Goal: Task Accomplishment & Management: Manage account settings

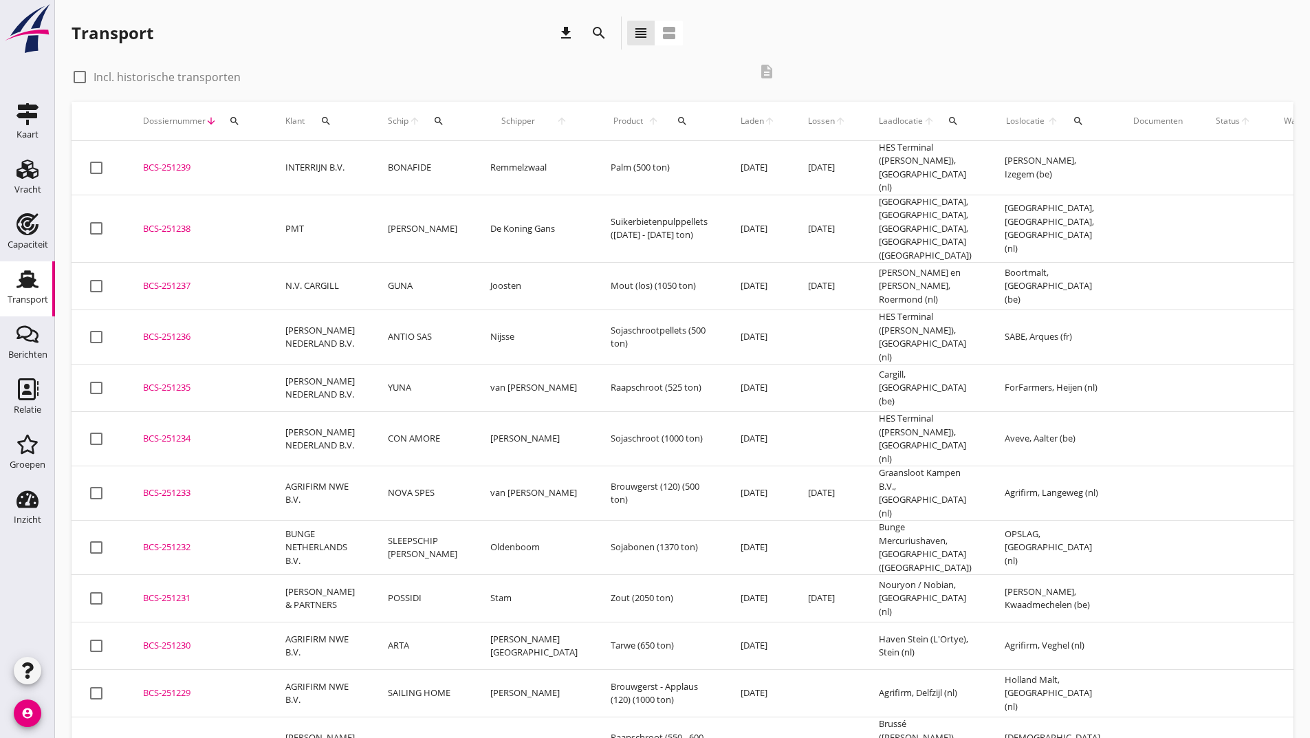
click at [602, 32] on icon "search" at bounding box center [599, 33] width 17 height 17
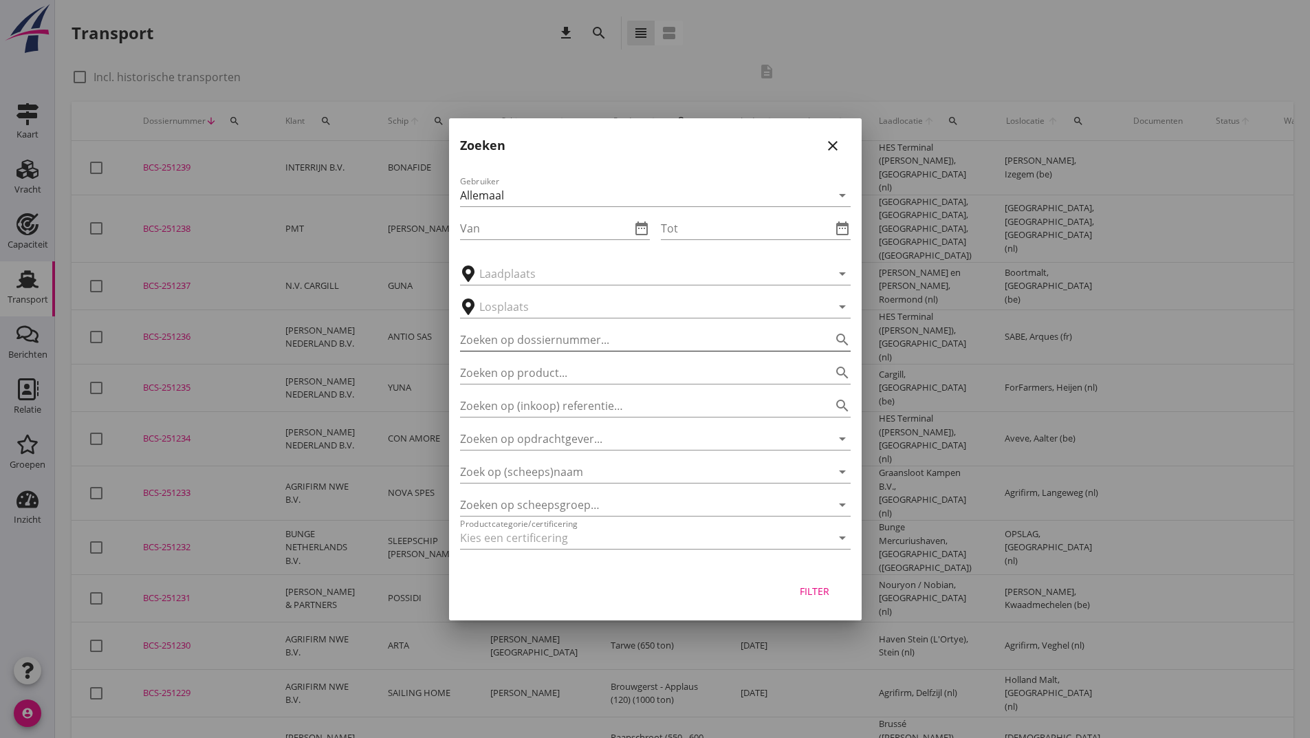
click at [545, 329] on input "Zoeken op dossiernummer..." at bounding box center [636, 340] width 352 height 22
type input "251091"
click at [806, 589] on div "Filter" at bounding box center [814, 591] width 39 height 14
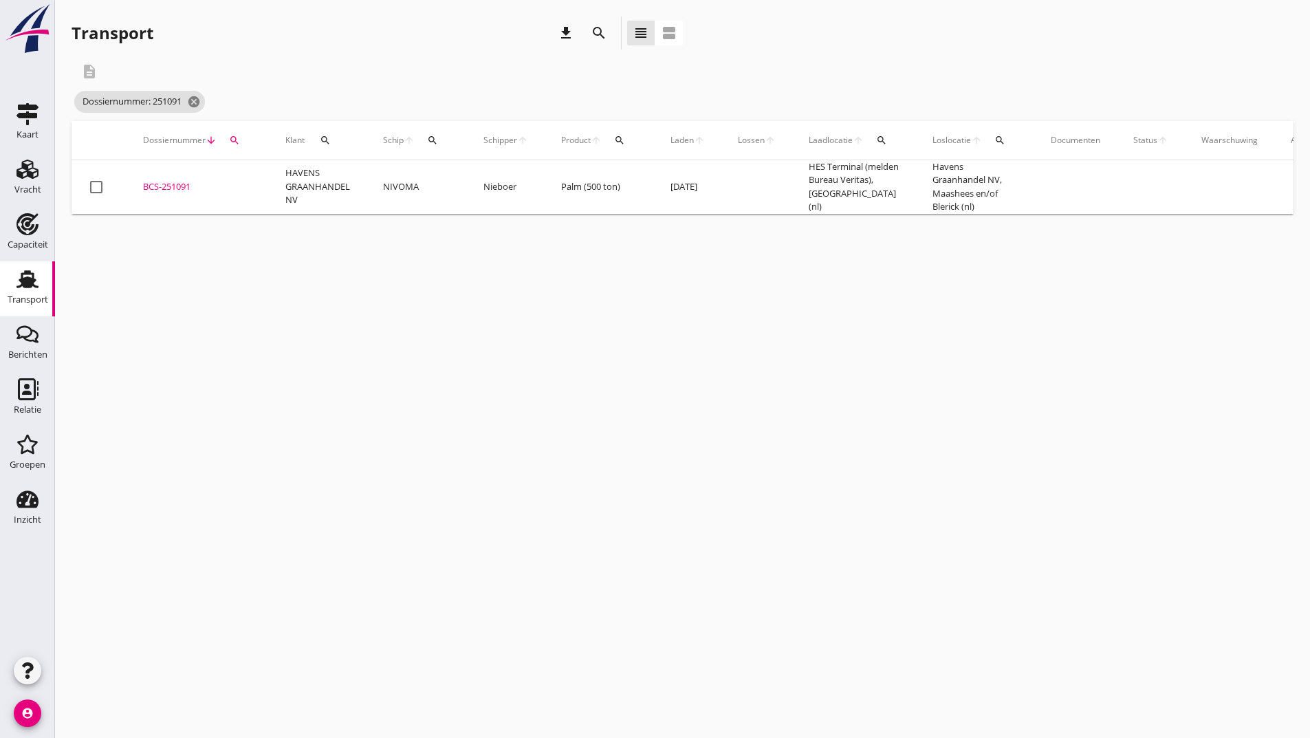
click at [184, 190] on div "BCS-251091" at bounding box center [197, 187] width 109 height 14
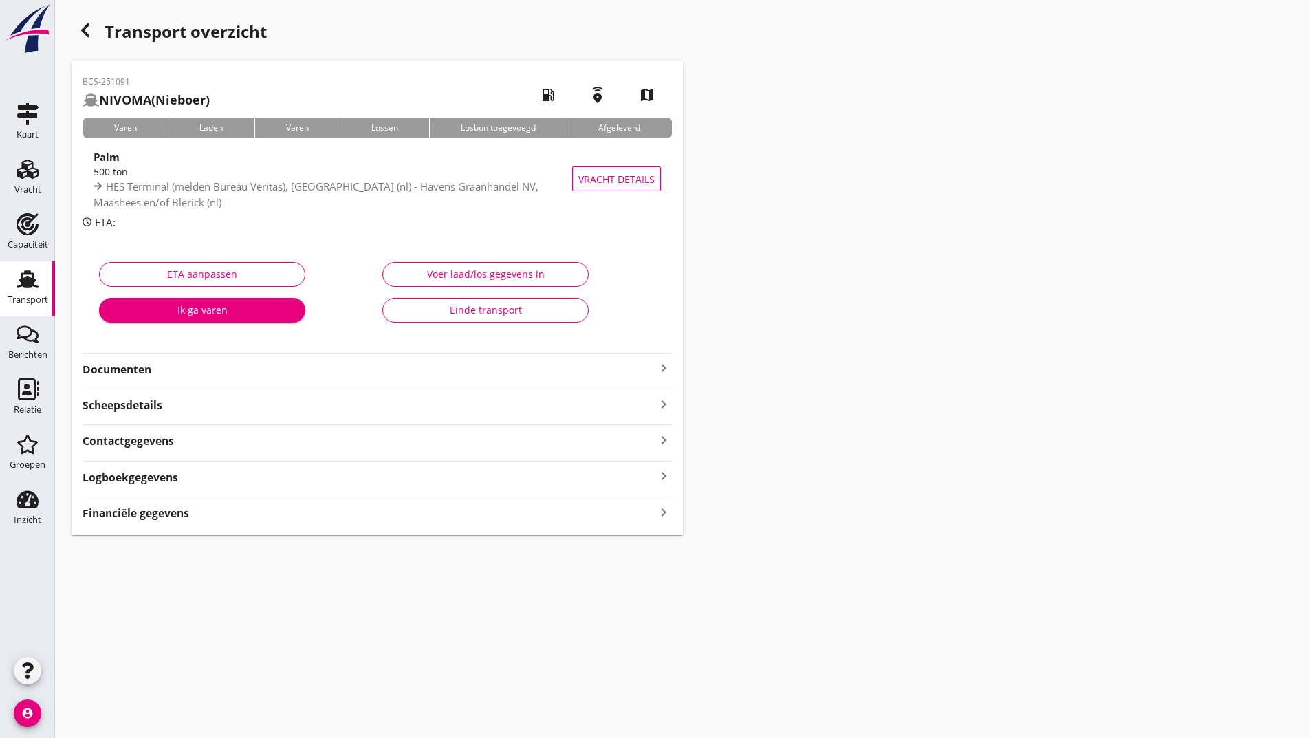
click at [142, 371] on strong "Documenten" at bounding box center [369, 370] width 573 height 16
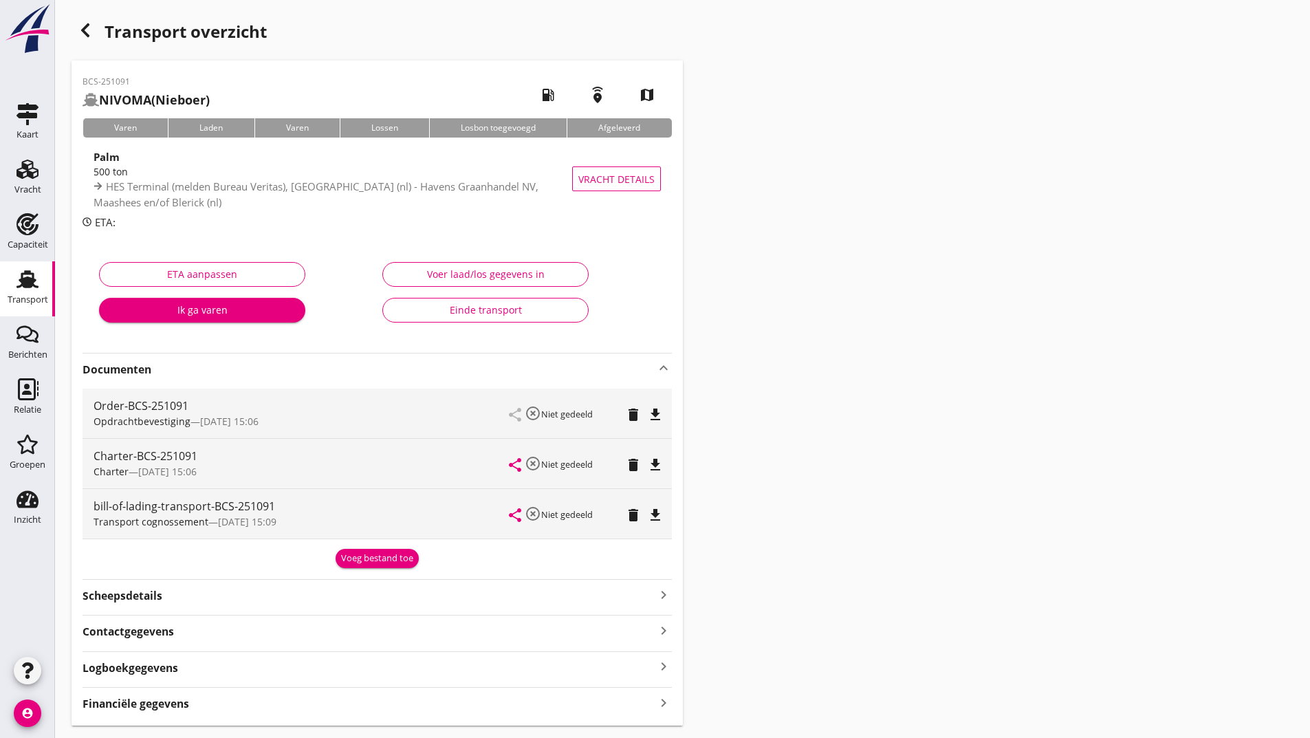
click at [358, 556] on div "Voeg bestand toe" at bounding box center [377, 558] width 72 height 14
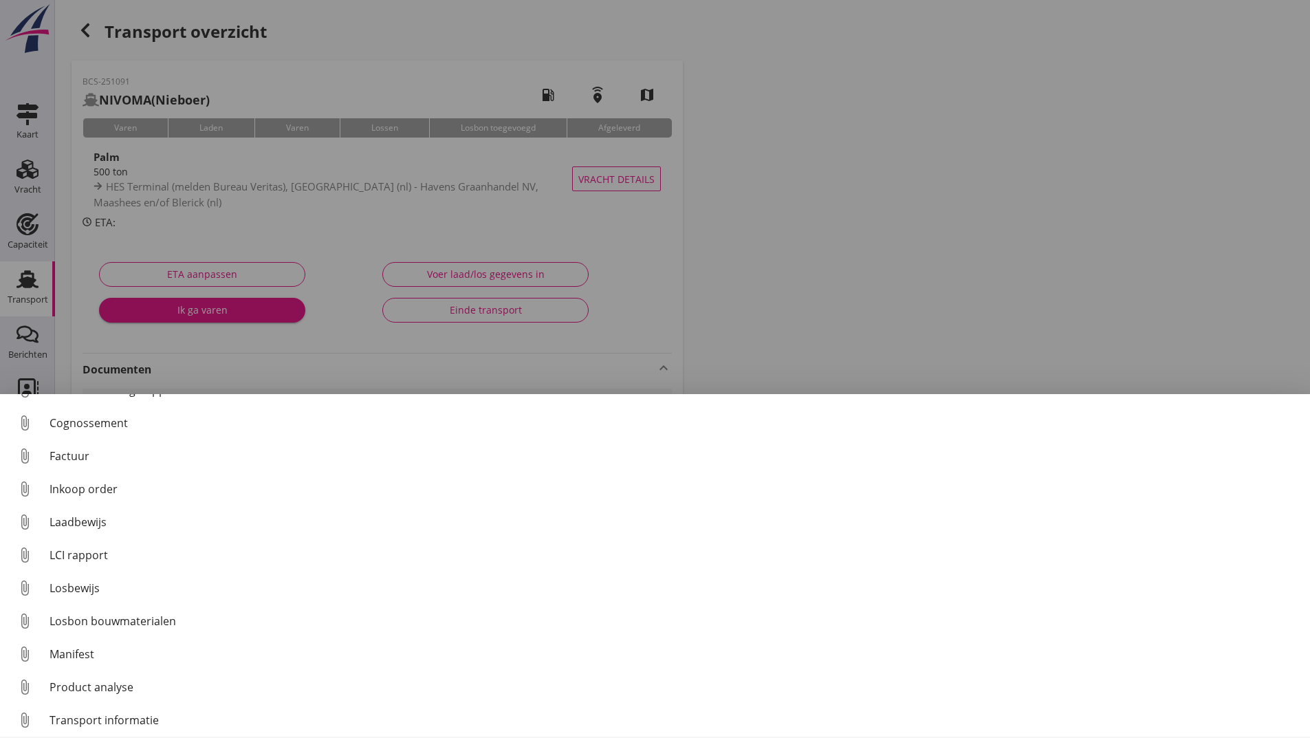
scroll to position [96, 0]
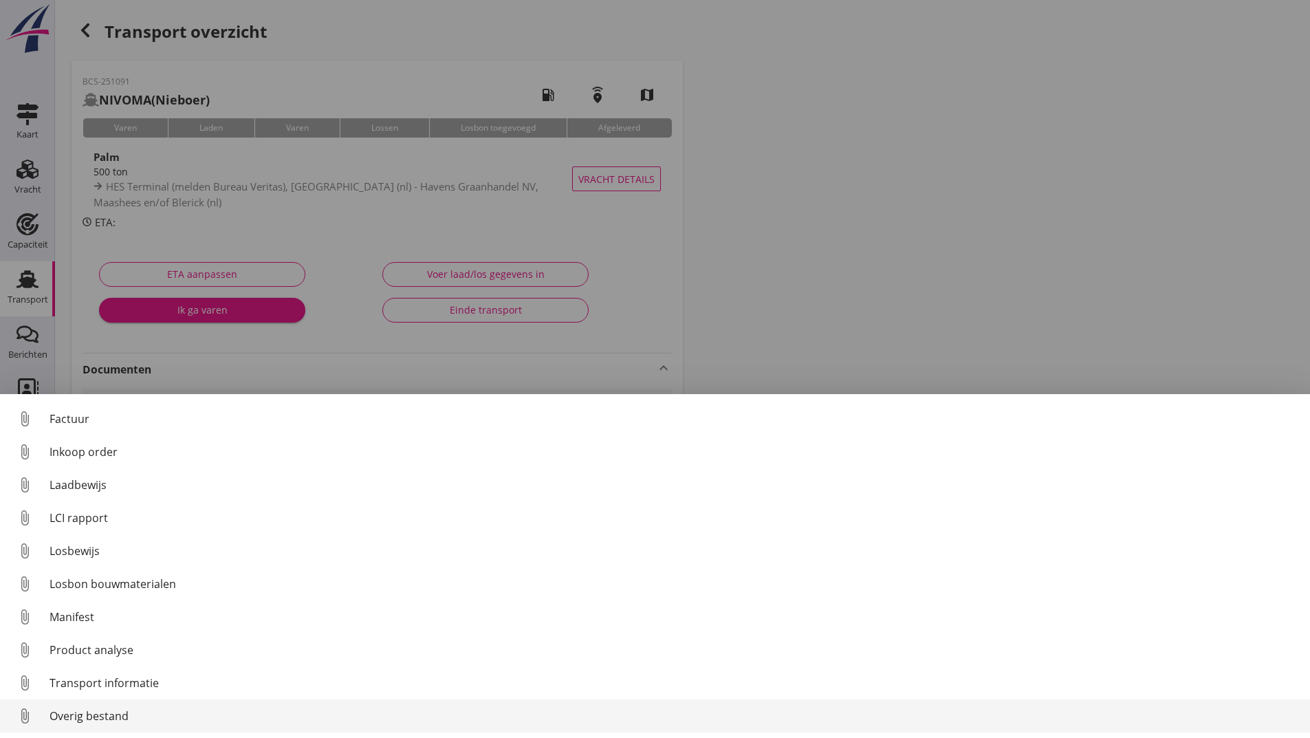
click at [111, 718] on div "Overig bestand" at bounding box center [674, 715] width 1249 height 17
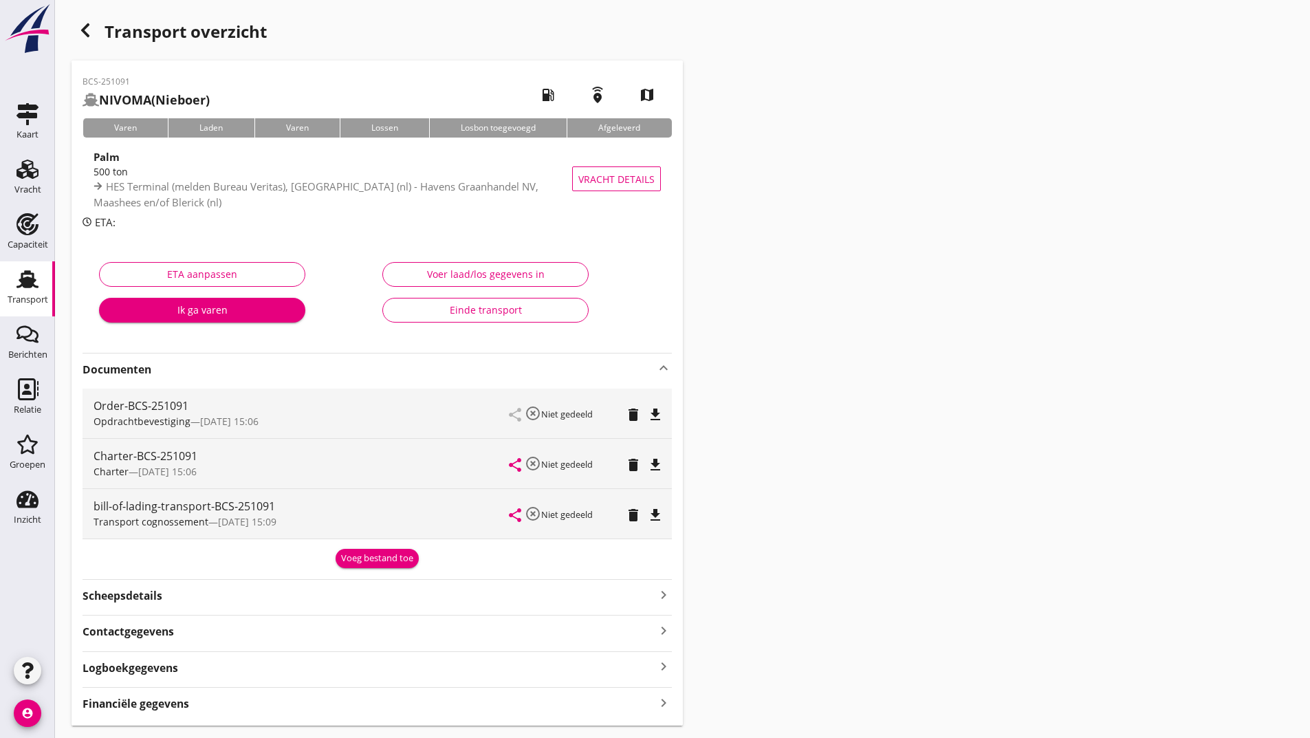
click at [371, 556] on div "Voeg bestand toe" at bounding box center [377, 558] width 72 height 14
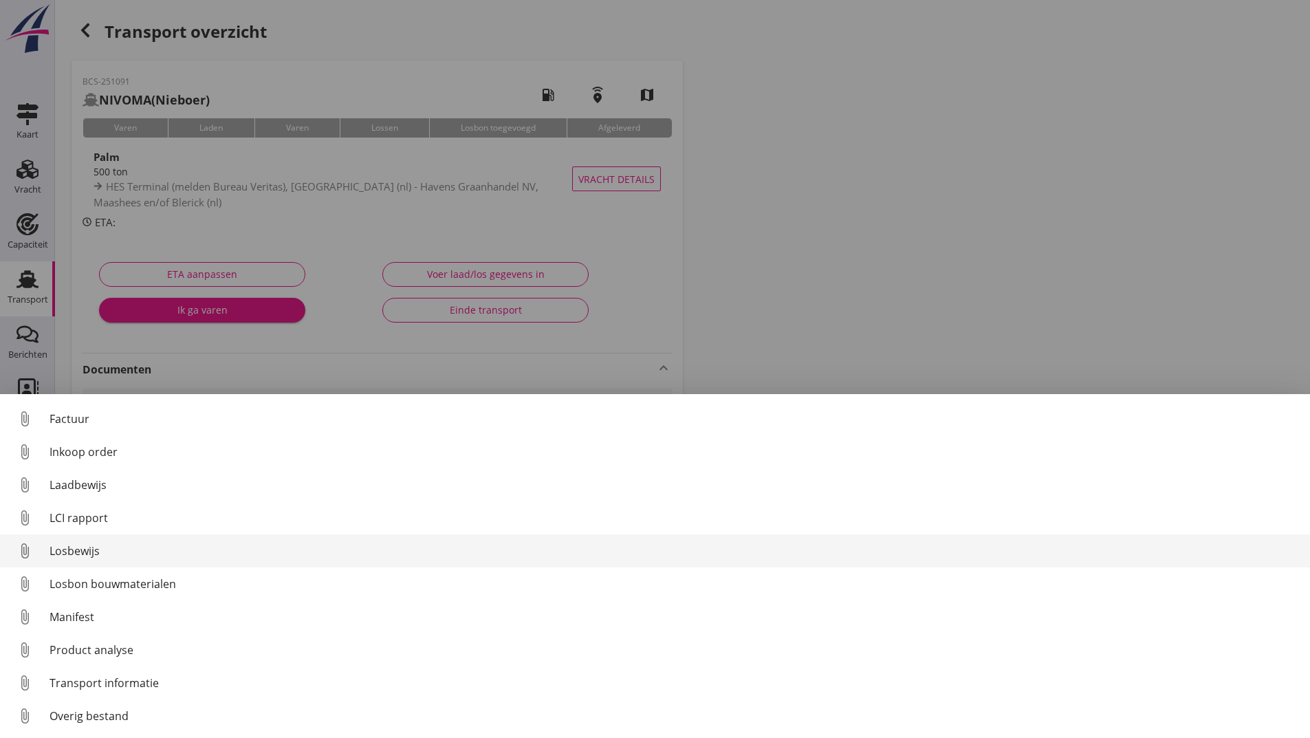
click at [96, 552] on div "Losbewijs" at bounding box center [674, 550] width 1249 height 17
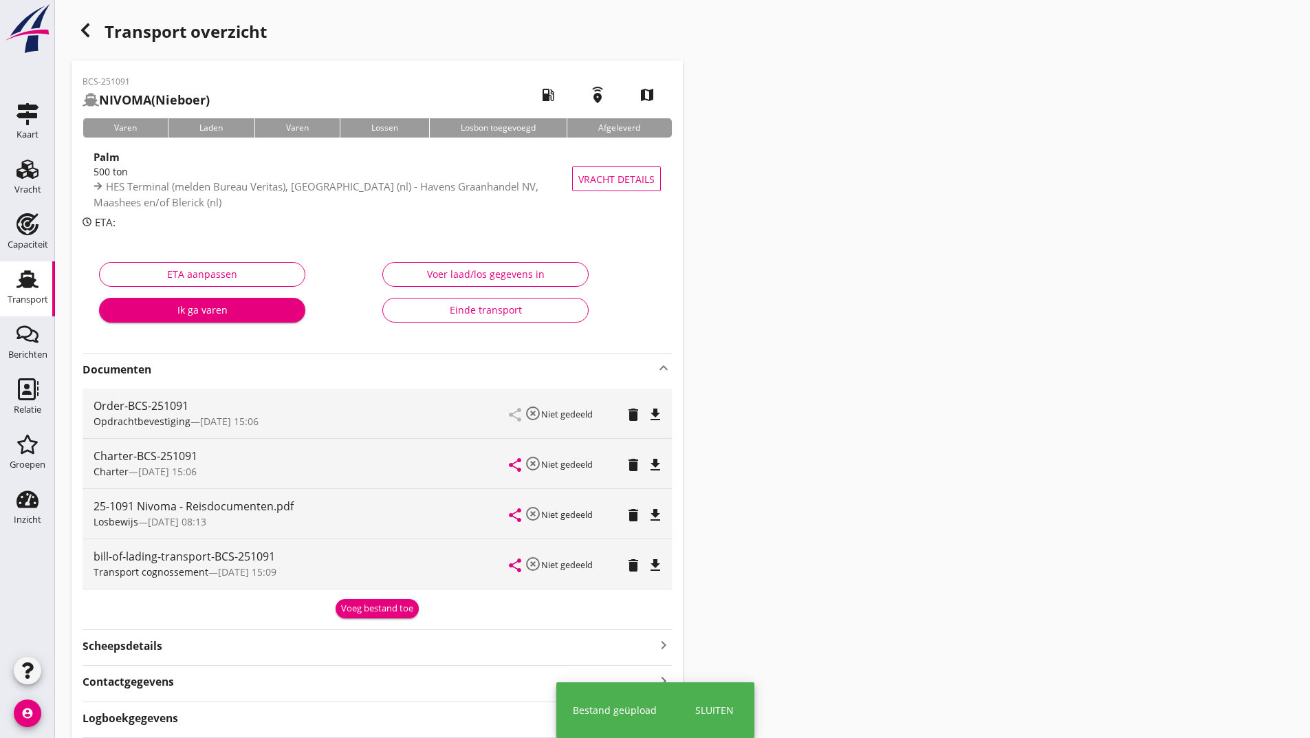
click at [377, 613] on div "Voeg bestand toe" at bounding box center [377, 609] width 72 height 14
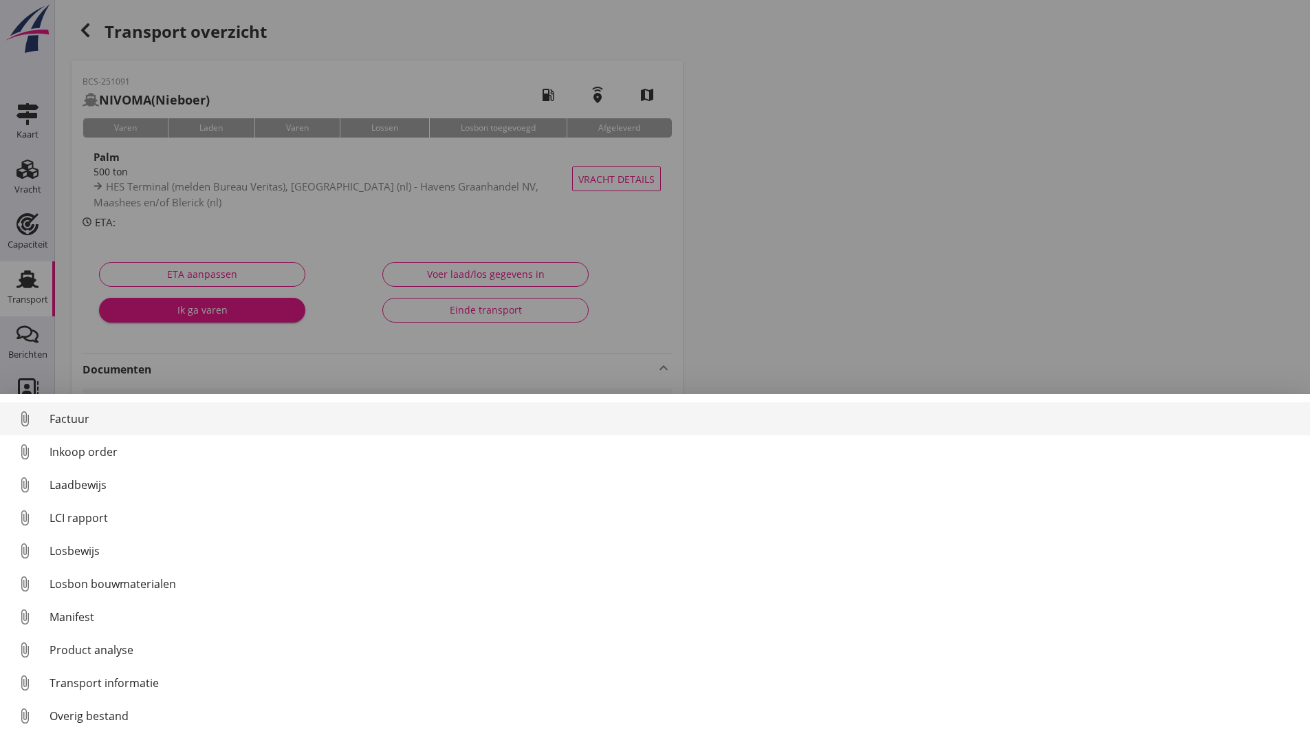
click at [83, 421] on div "Factuur" at bounding box center [674, 418] width 1249 height 17
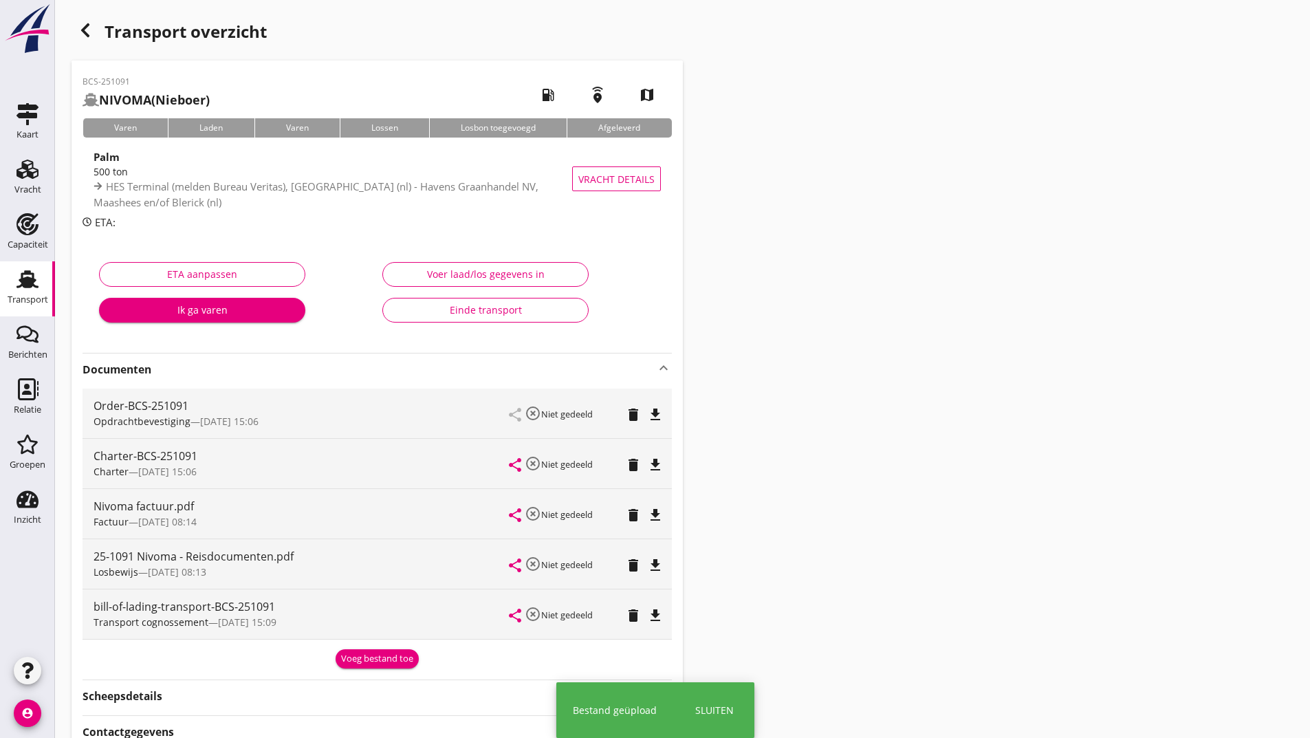
click at [363, 656] on div "Voeg bestand toe" at bounding box center [377, 659] width 72 height 14
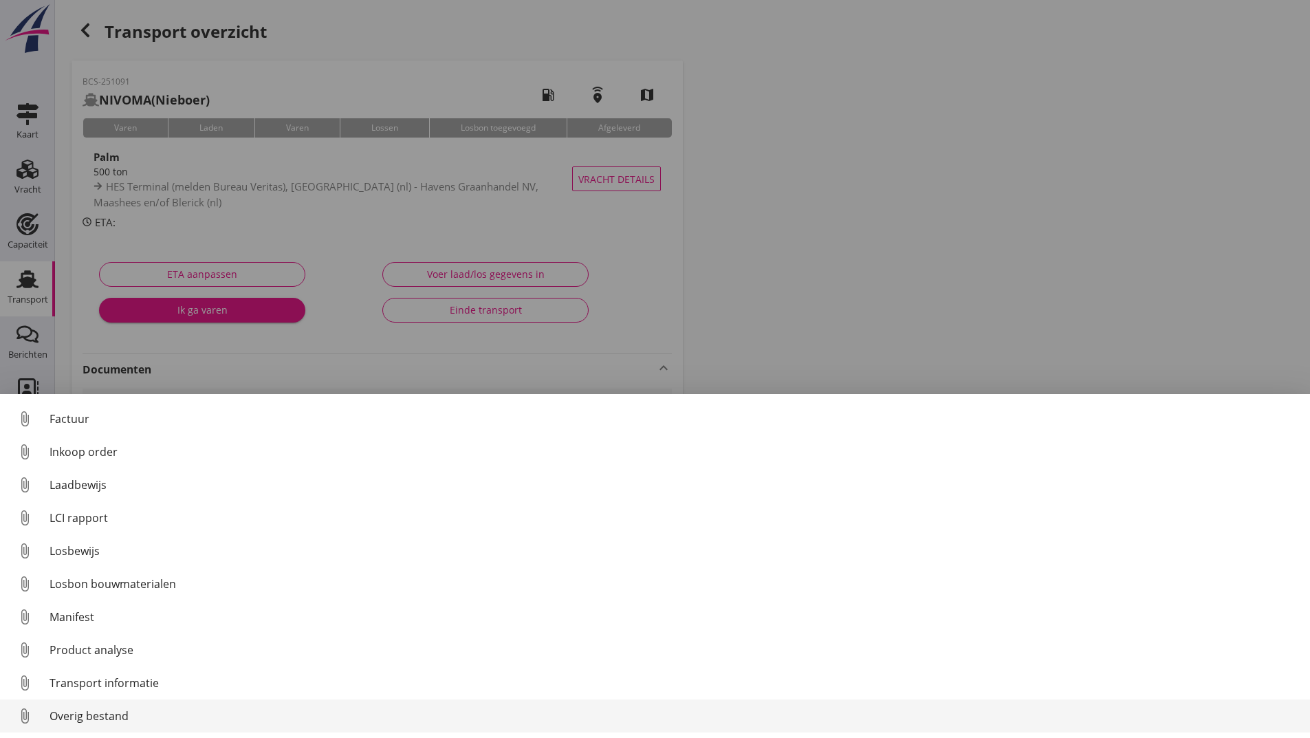
click at [108, 719] on div "Overig bestand" at bounding box center [674, 715] width 1249 height 17
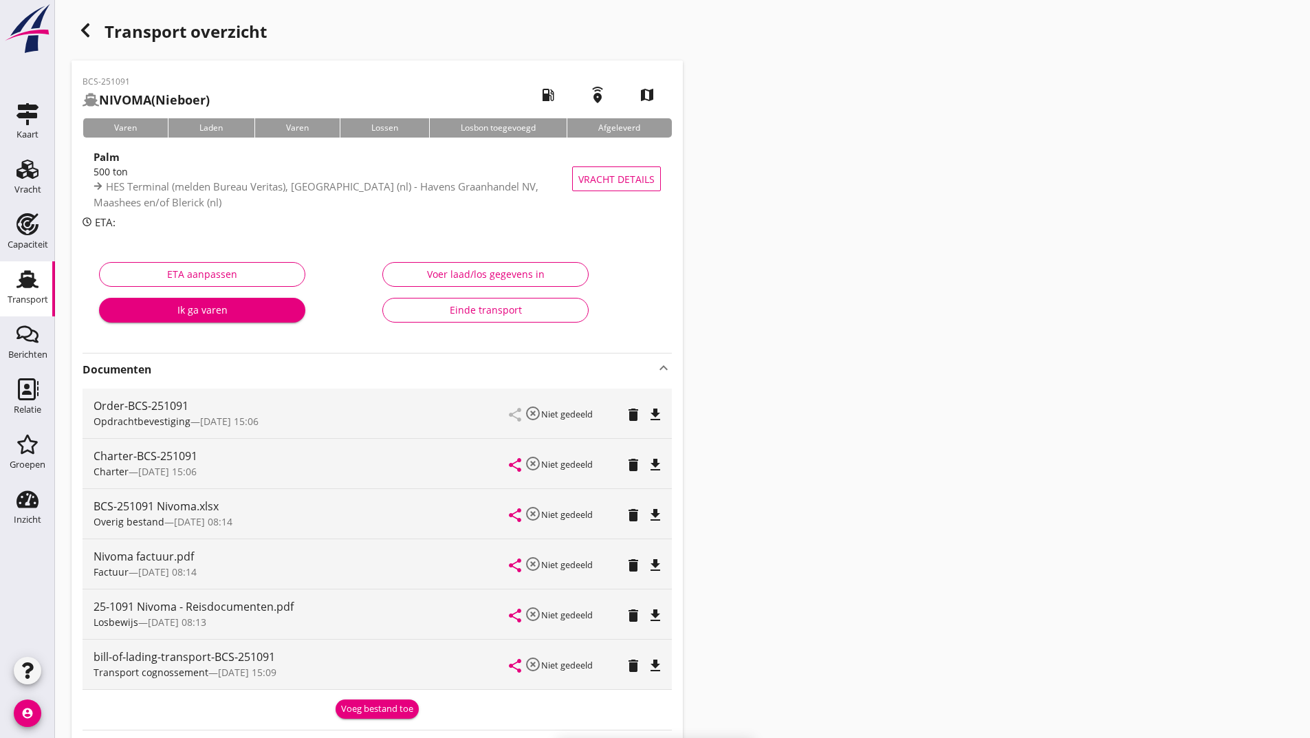
click at [360, 707] on div "Voeg bestand toe" at bounding box center [377, 709] width 72 height 14
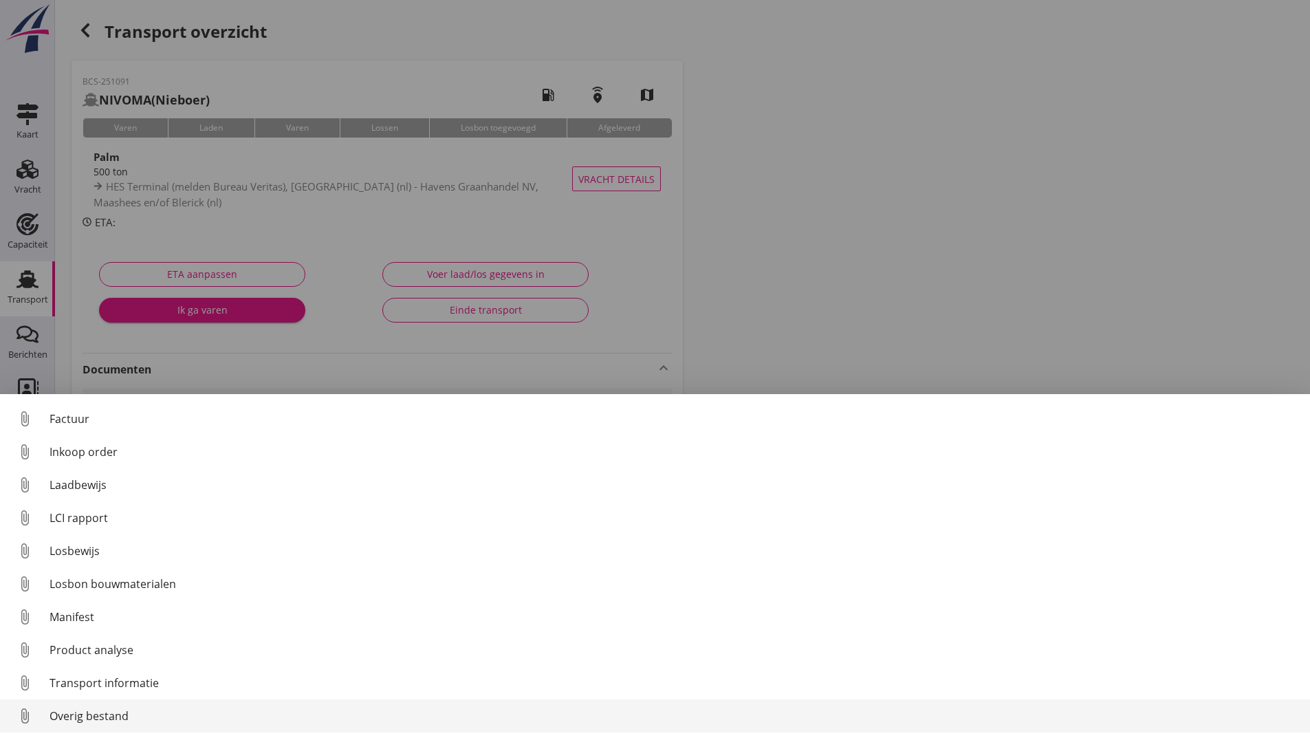
click at [96, 713] on div "Overig bestand" at bounding box center [674, 715] width 1249 height 17
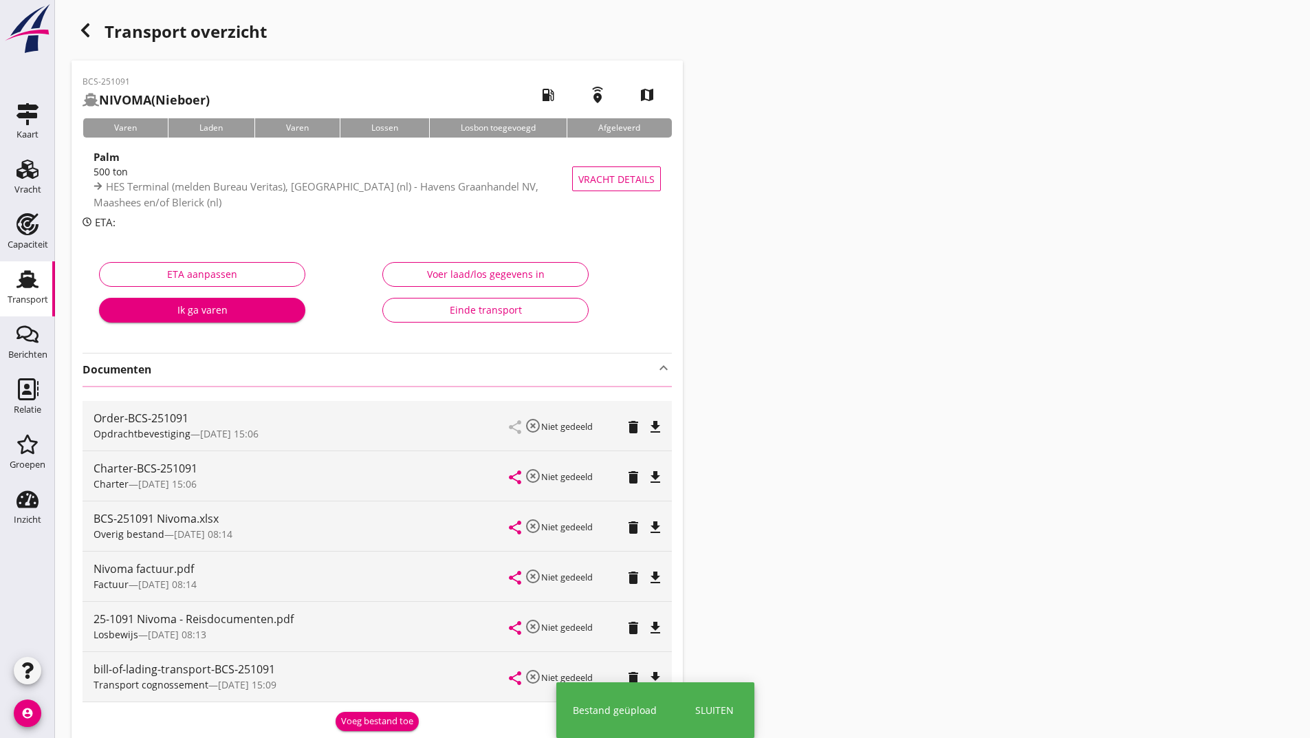
click at [85, 30] on use "button" at bounding box center [85, 30] width 8 height 14
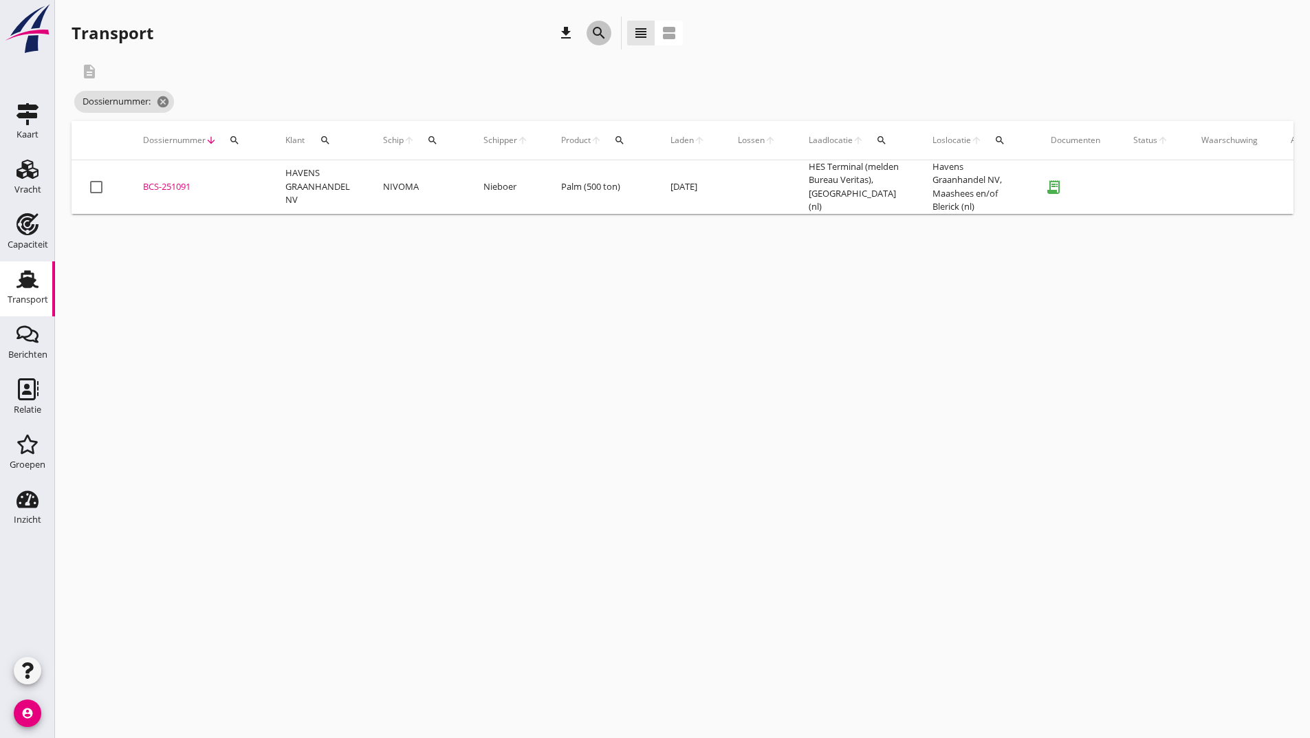
click at [599, 32] on icon "search" at bounding box center [599, 33] width 17 height 17
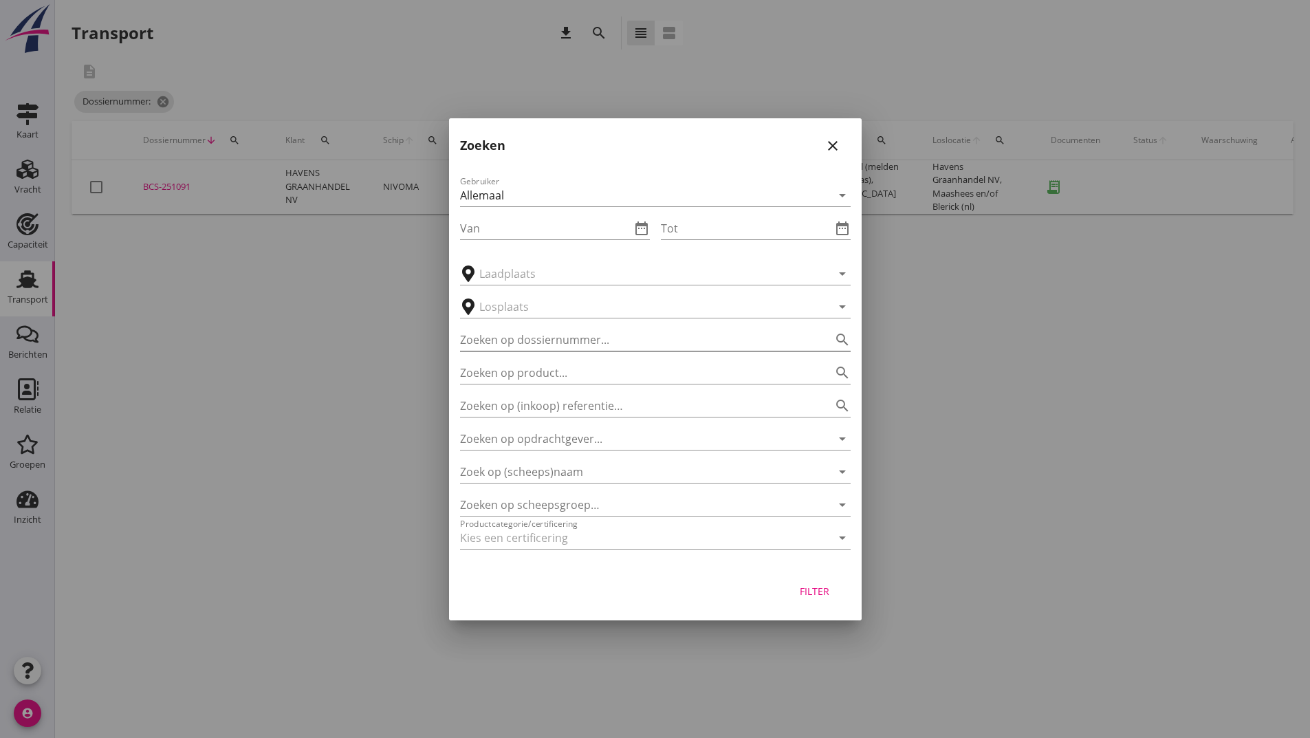
click at [512, 345] on input "Zoeken op dossiernummer..." at bounding box center [636, 340] width 352 height 22
type input "251125"
click at [812, 584] on div "Filter" at bounding box center [814, 591] width 39 height 14
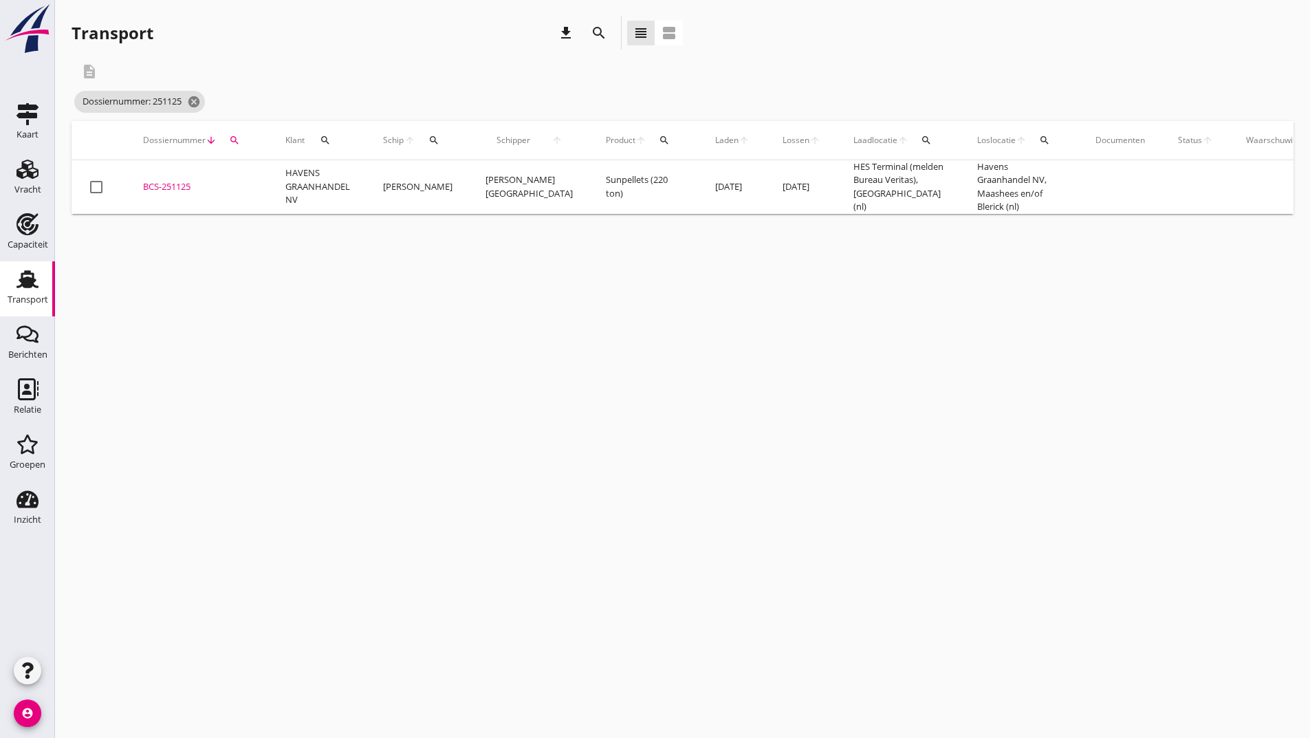
click at [175, 190] on div "BCS-251125" at bounding box center [197, 187] width 109 height 14
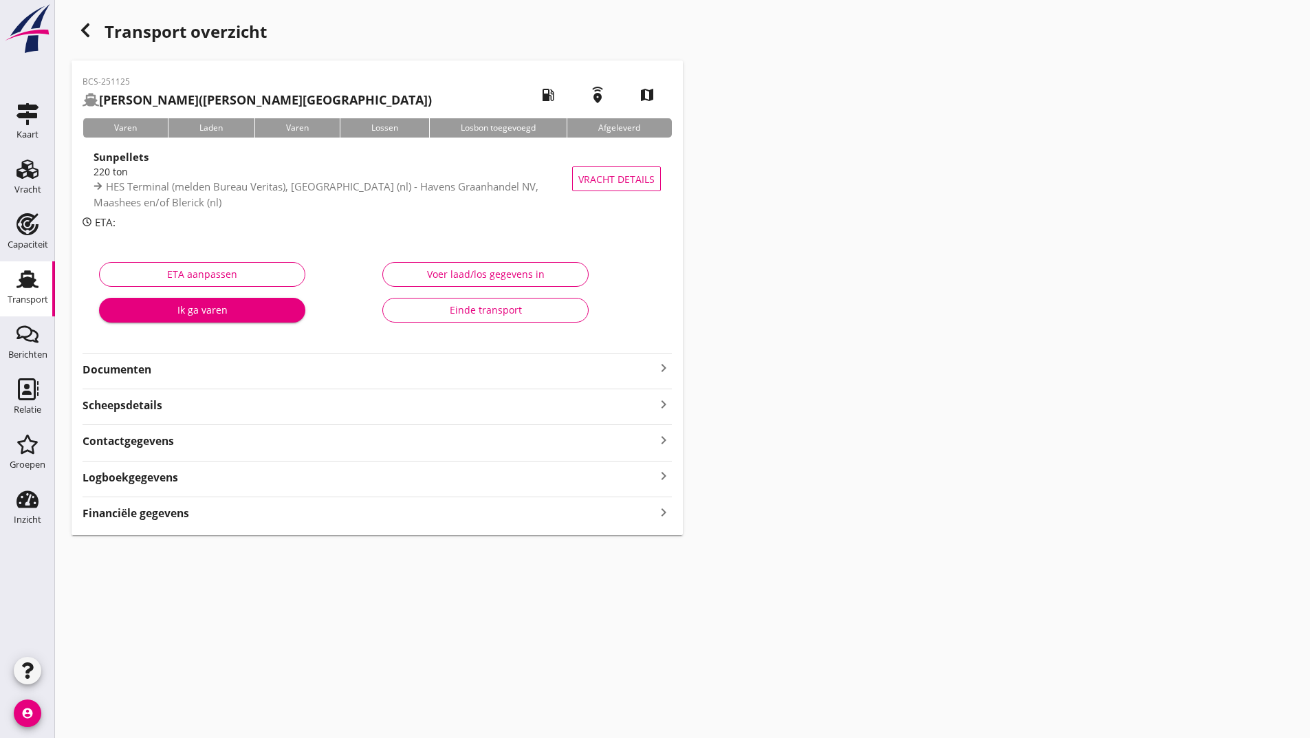
click at [154, 371] on strong "Documenten" at bounding box center [369, 370] width 573 height 16
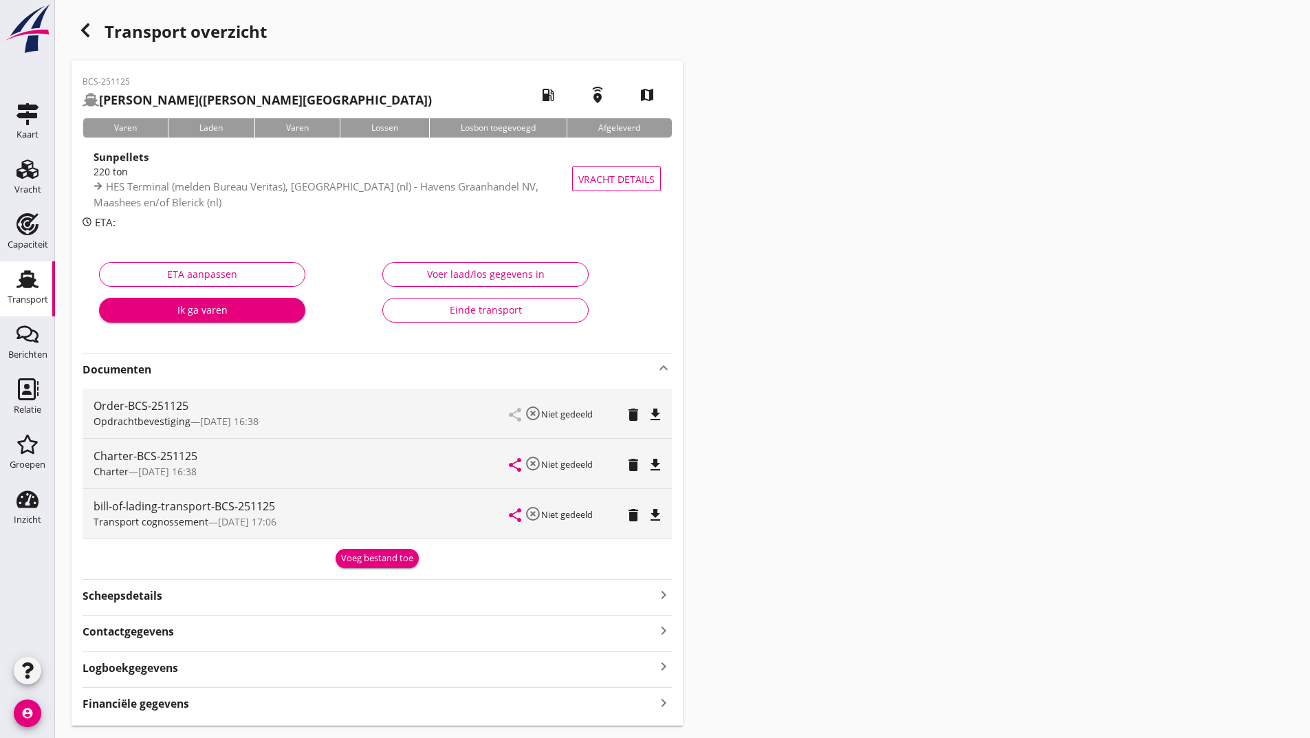
click at [367, 560] on div "Voeg bestand toe" at bounding box center [377, 558] width 72 height 14
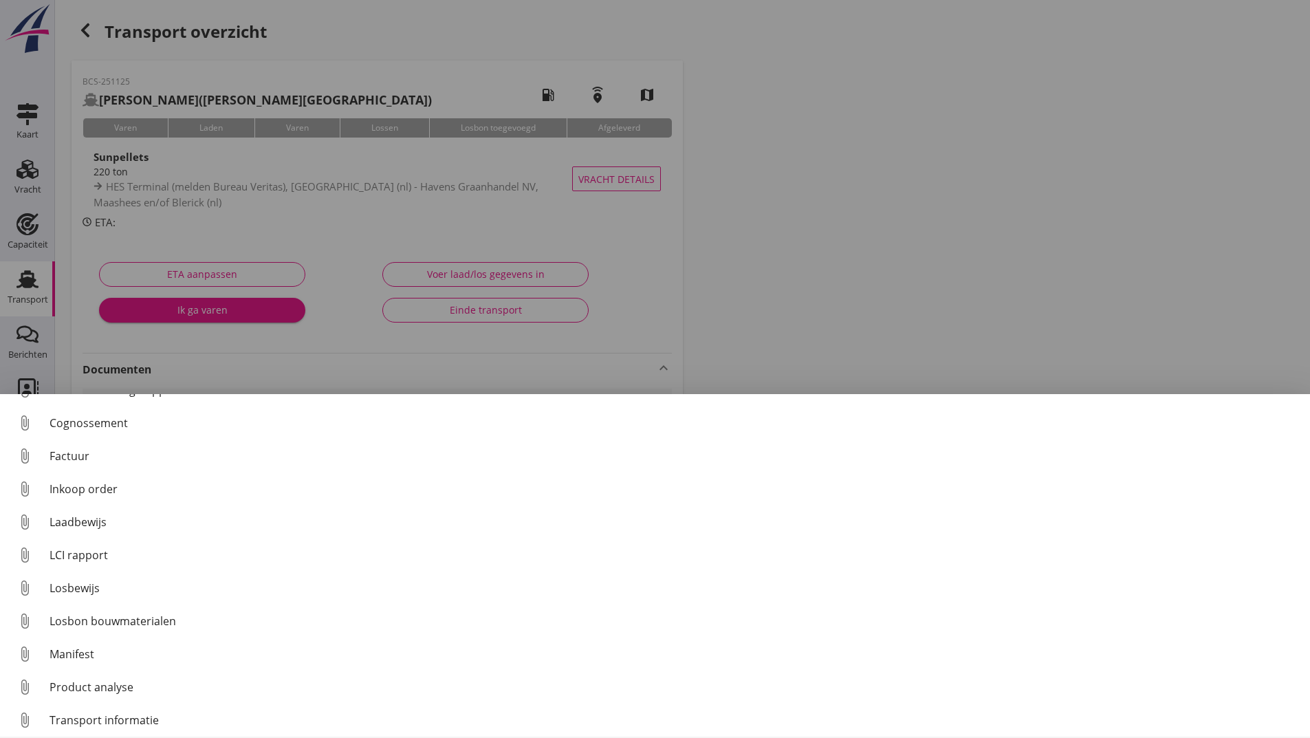
scroll to position [96, 0]
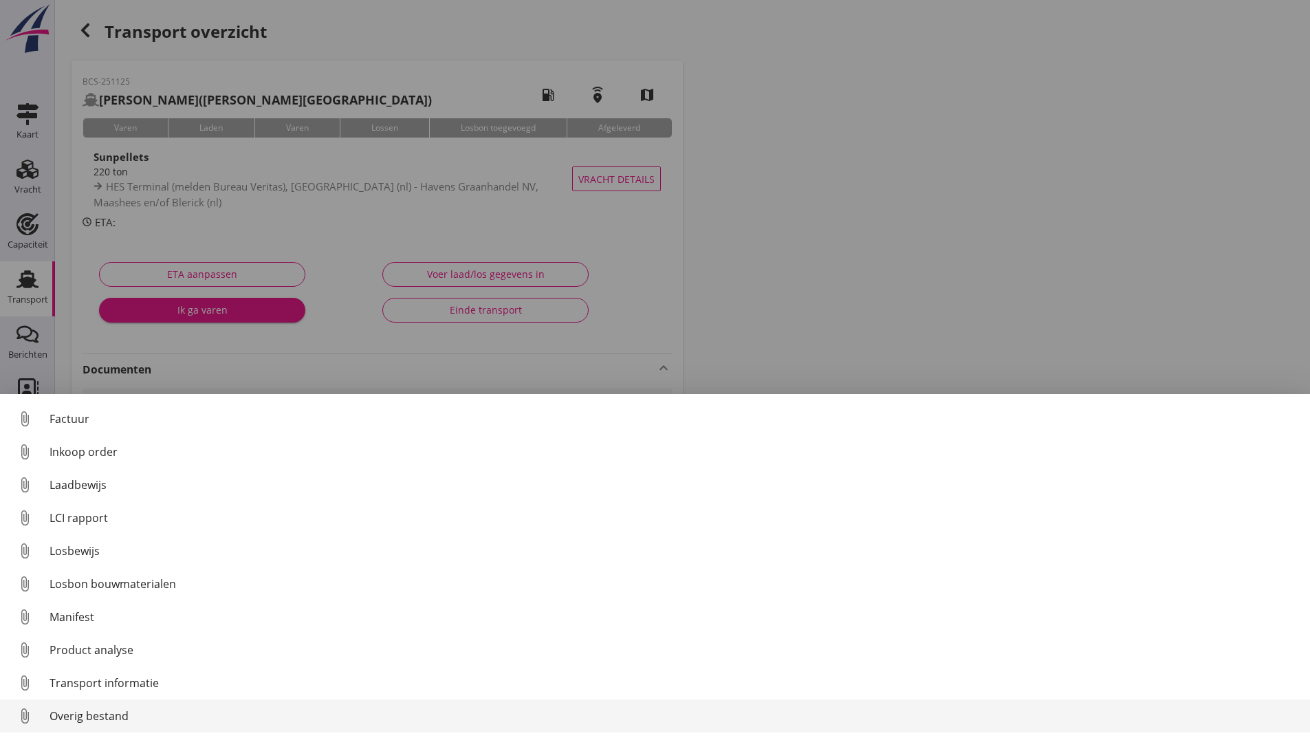
click at [129, 719] on div "Overig bestand" at bounding box center [674, 715] width 1249 height 17
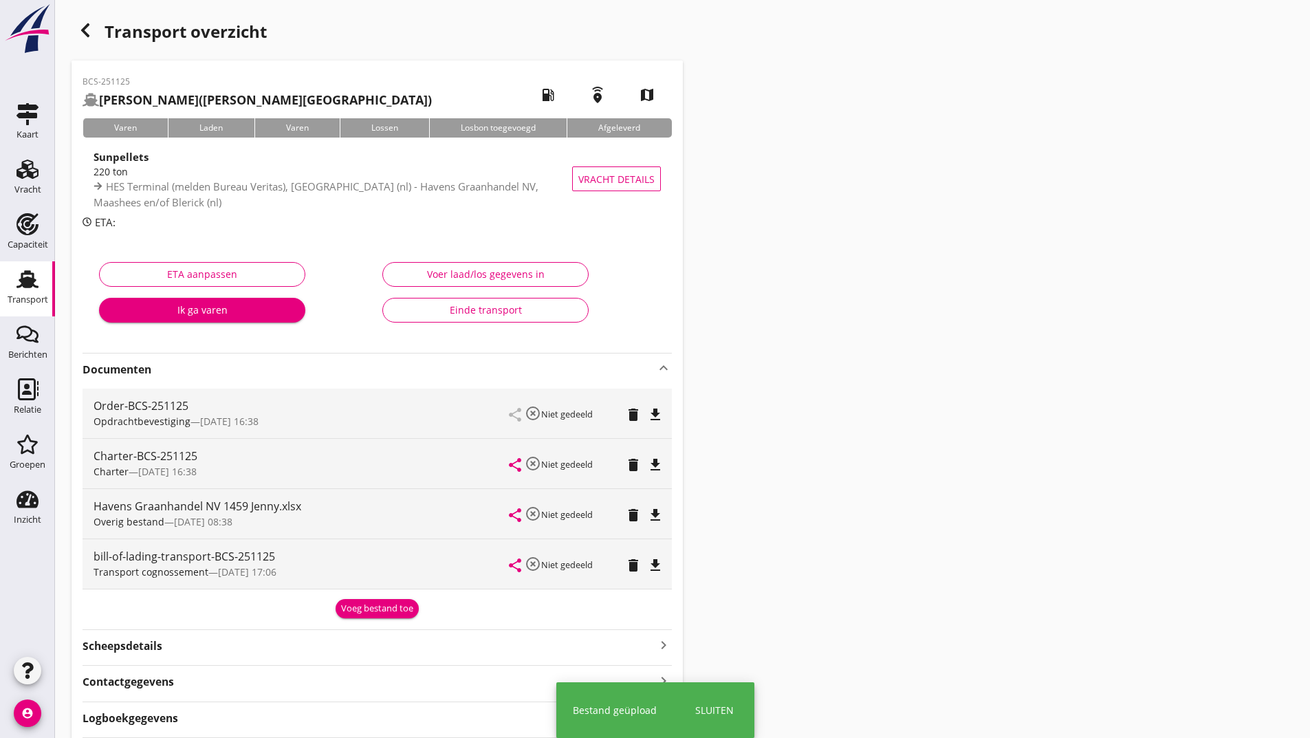
click at [349, 613] on div "Voeg bestand toe" at bounding box center [377, 609] width 72 height 14
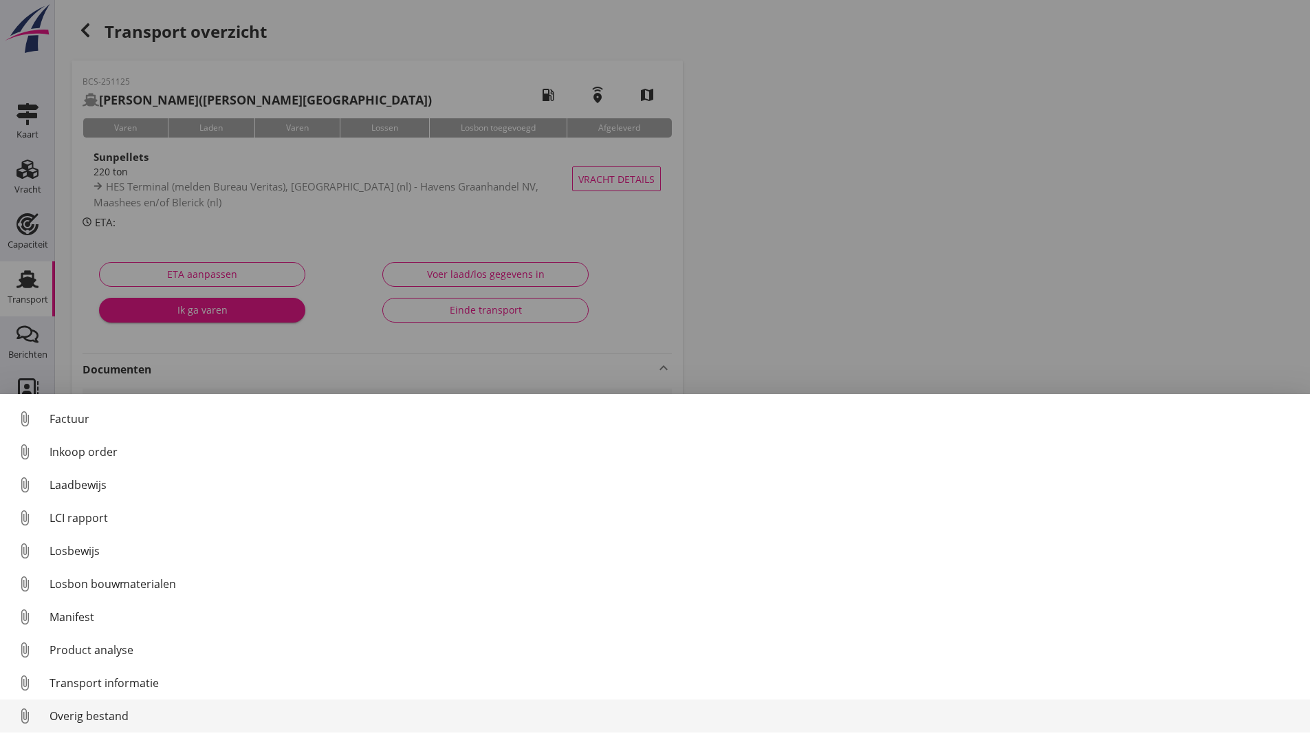
click at [114, 718] on div "Overig bestand" at bounding box center [674, 715] width 1249 height 17
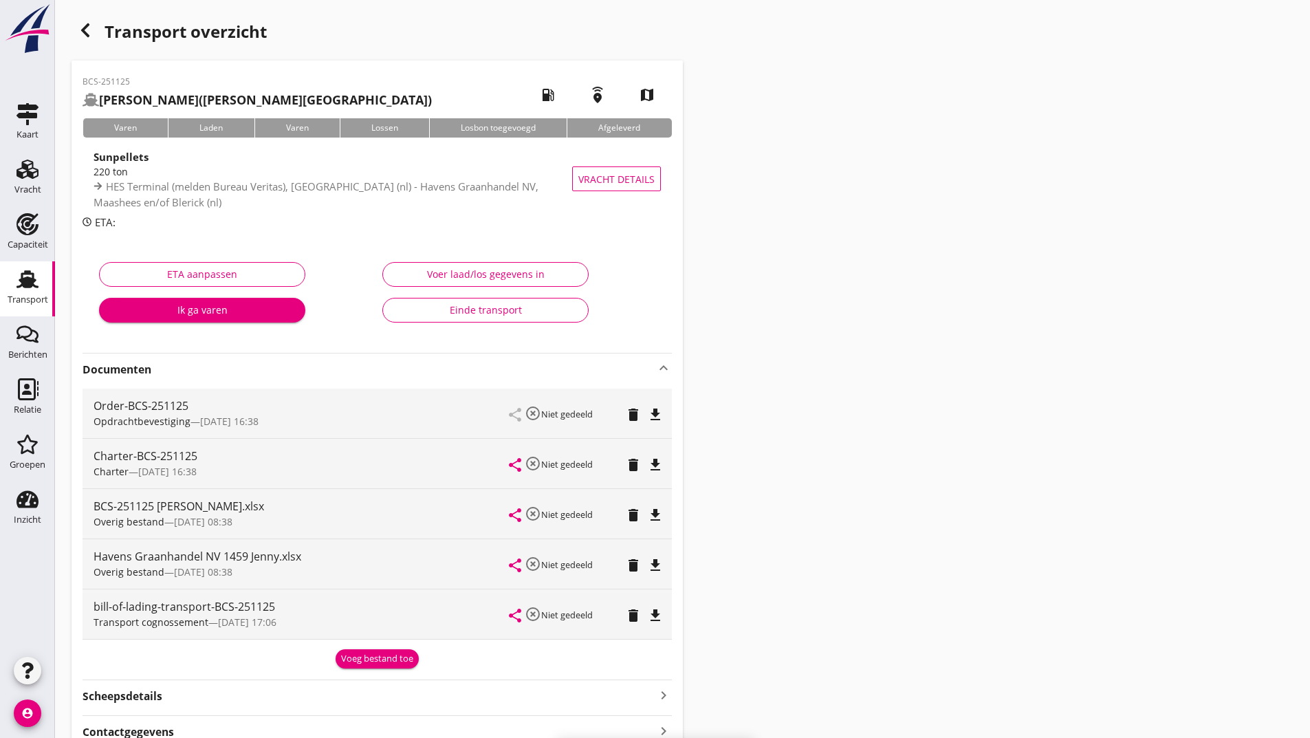
click at [356, 663] on div "Voeg bestand toe" at bounding box center [377, 659] width 72 height 14
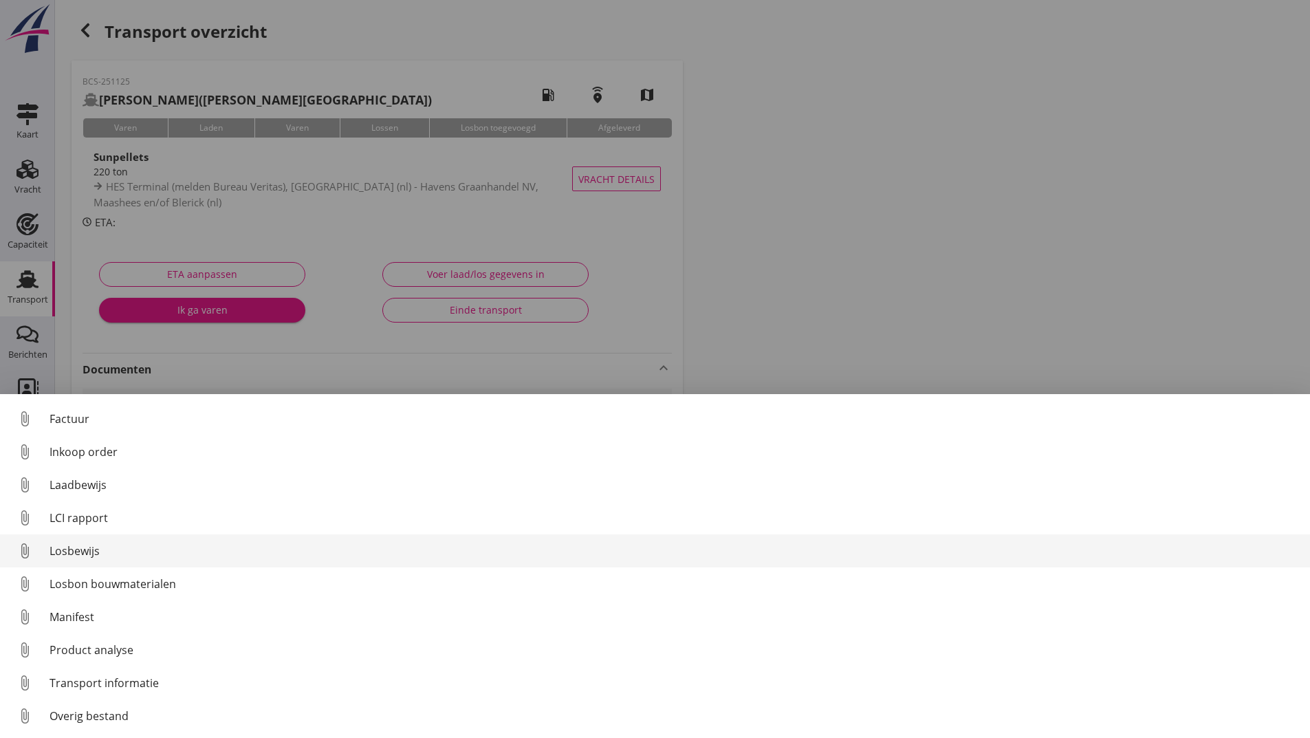
click at [94, 554] on div "Losbewijs" at bounding box center [674, 550] width 1249 height 17
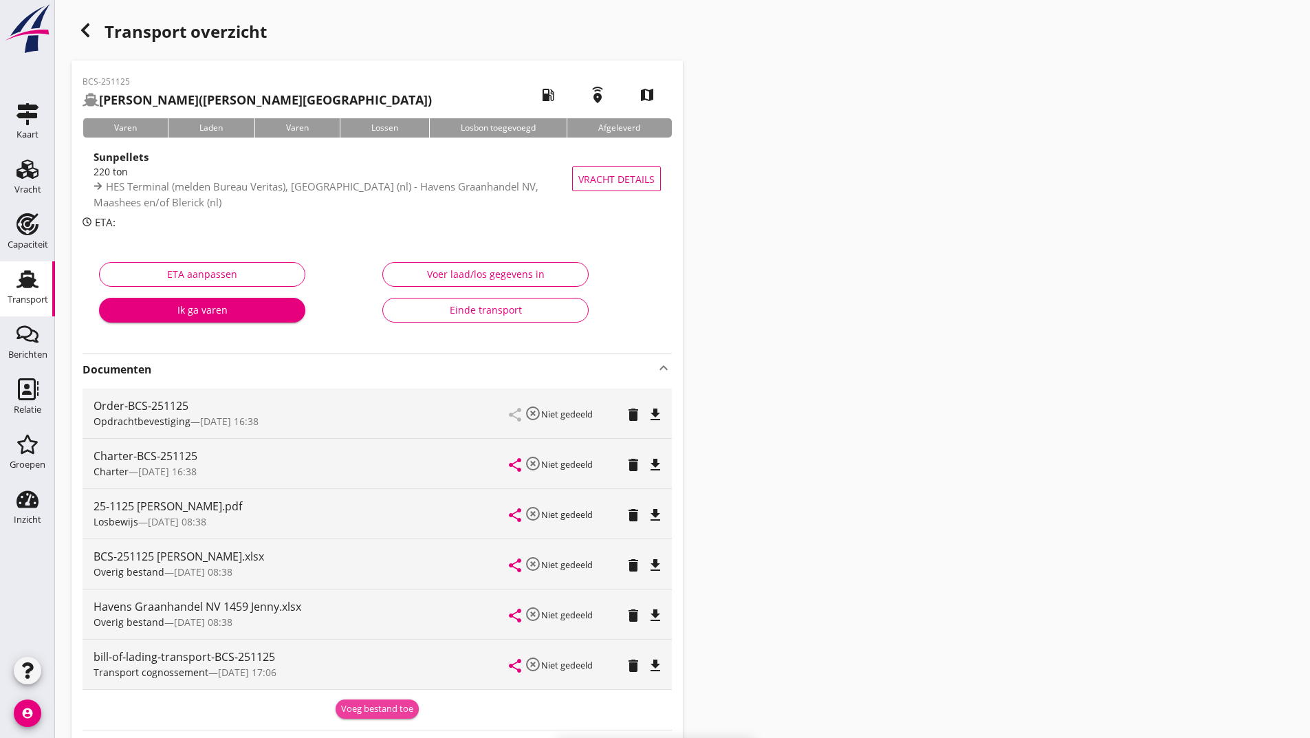
click at [350, 705] on div "Voeg bestand toe" at bounding box center [377, 709] width 72 height 14
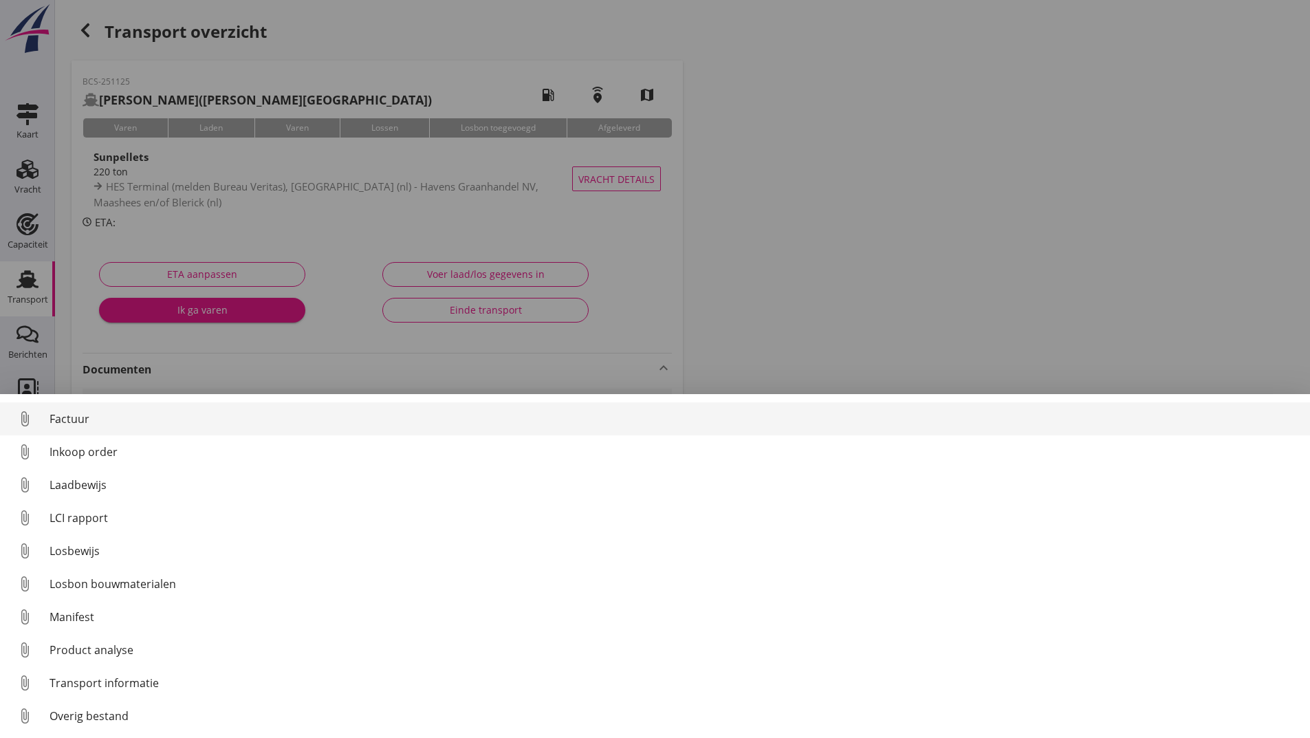
click at [79, 415] on div "Factuur" at bounding box center [674, 418] width 1249 height 17
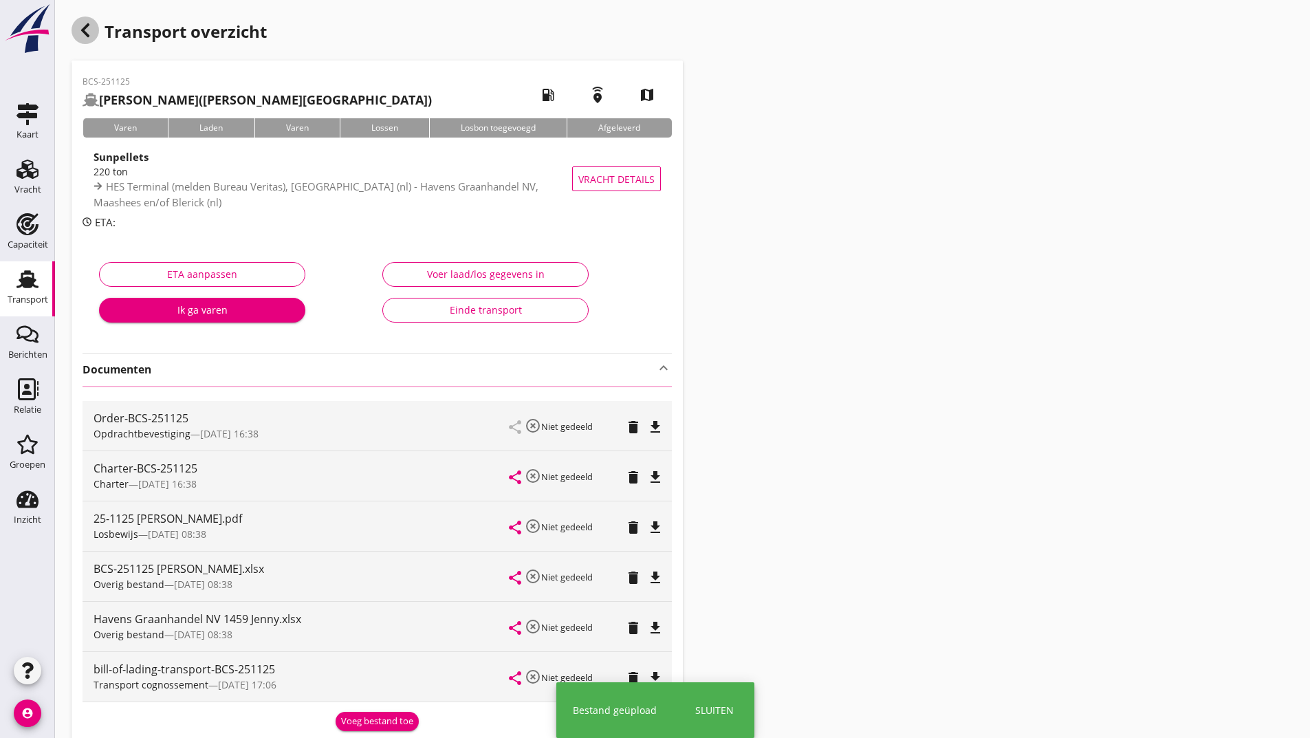
click at [88, 32] on icon "button" at bounding box center [85, 30] width 17 height 17
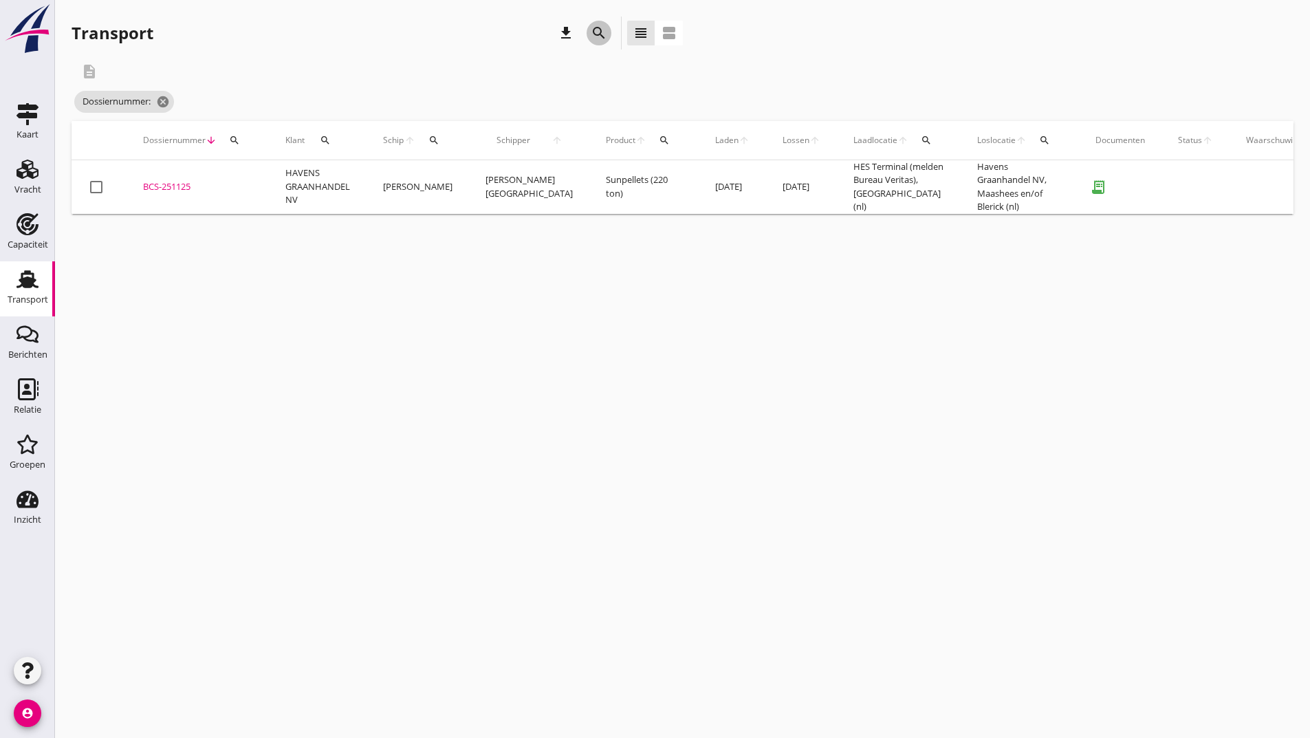
drag, startPoint x: 599, startPoint y: 35, endPoint x: 591, endPoint y: 42, distance: 10.7
click at [595, 37] on icon "search" at bounding box center [599, 33] width 17 height 17
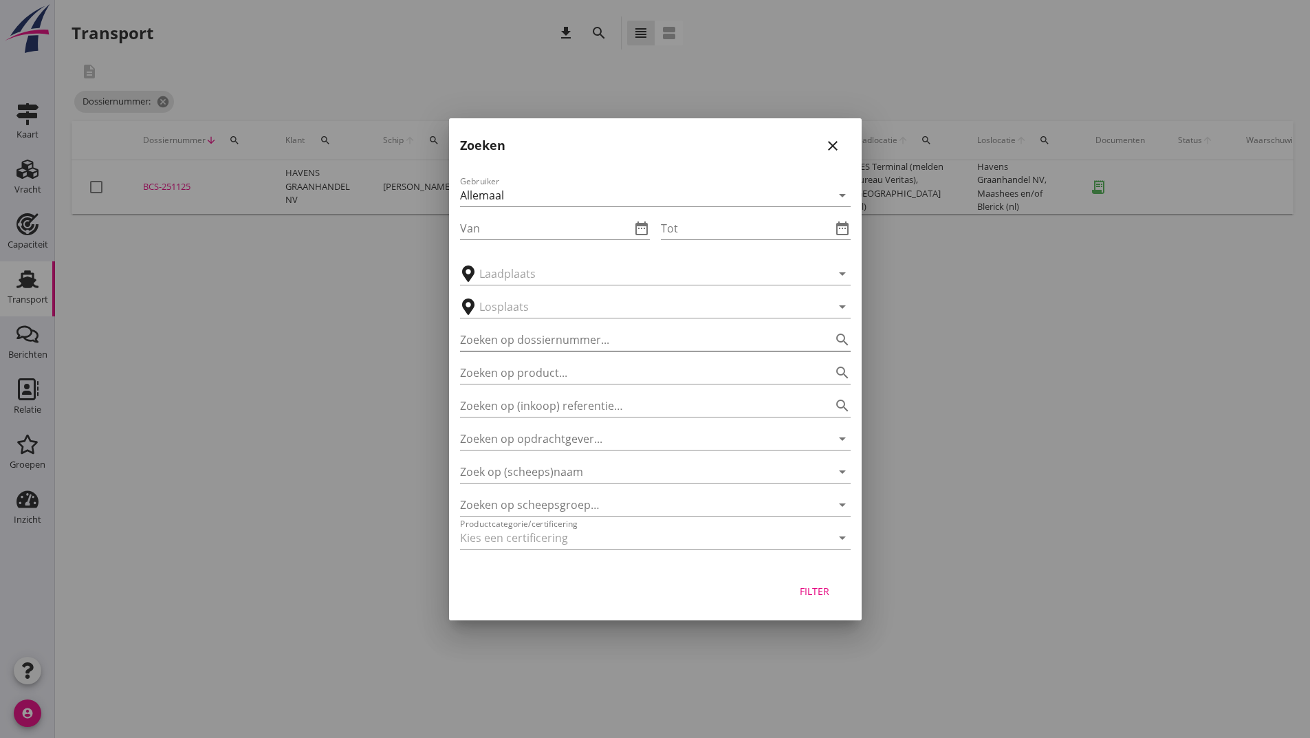
click at [521, 351] on div "Zoeken op dossiernummer... search" at bounding box center [655, 340] width 391 height 22
type input "251114"
click at [812, 586] on div "Filter" at bounding box center [814, 591] width 39 height 14
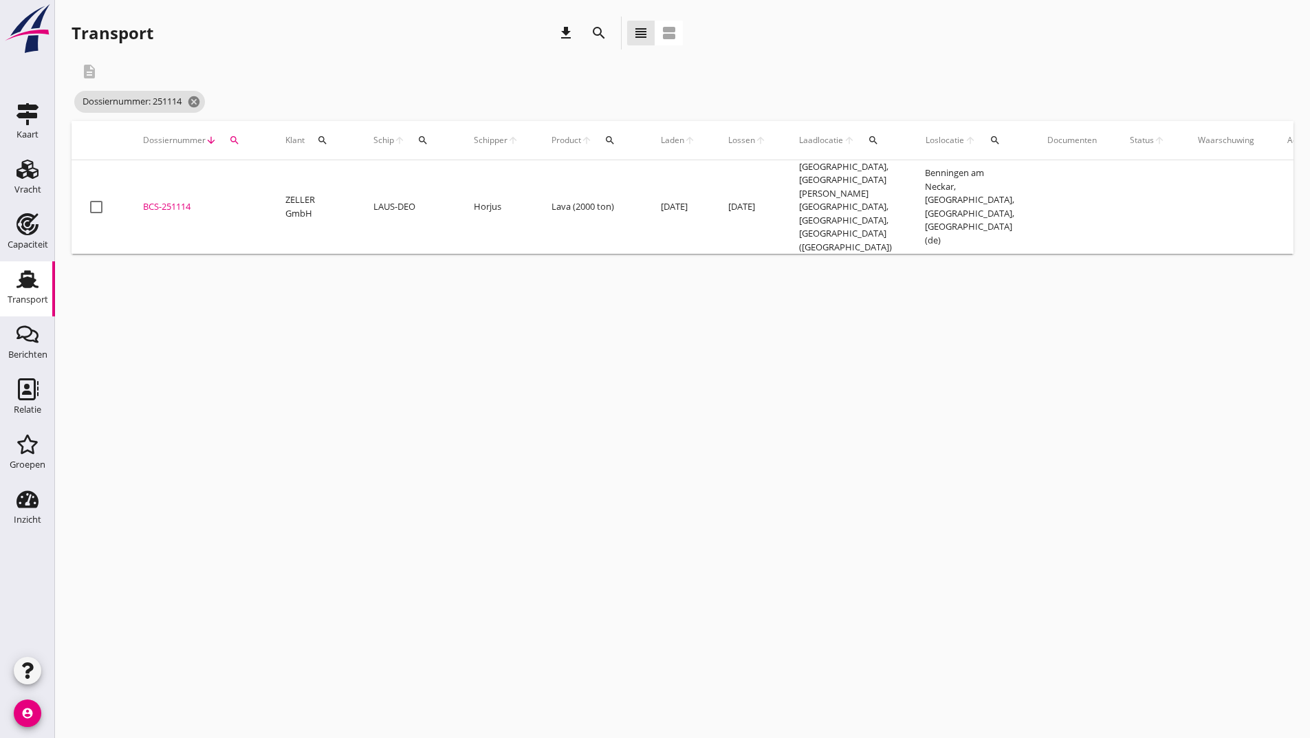
click at [168, 204] on div "BCS-251114" at bounding box center [197, 207] width 109 height 14
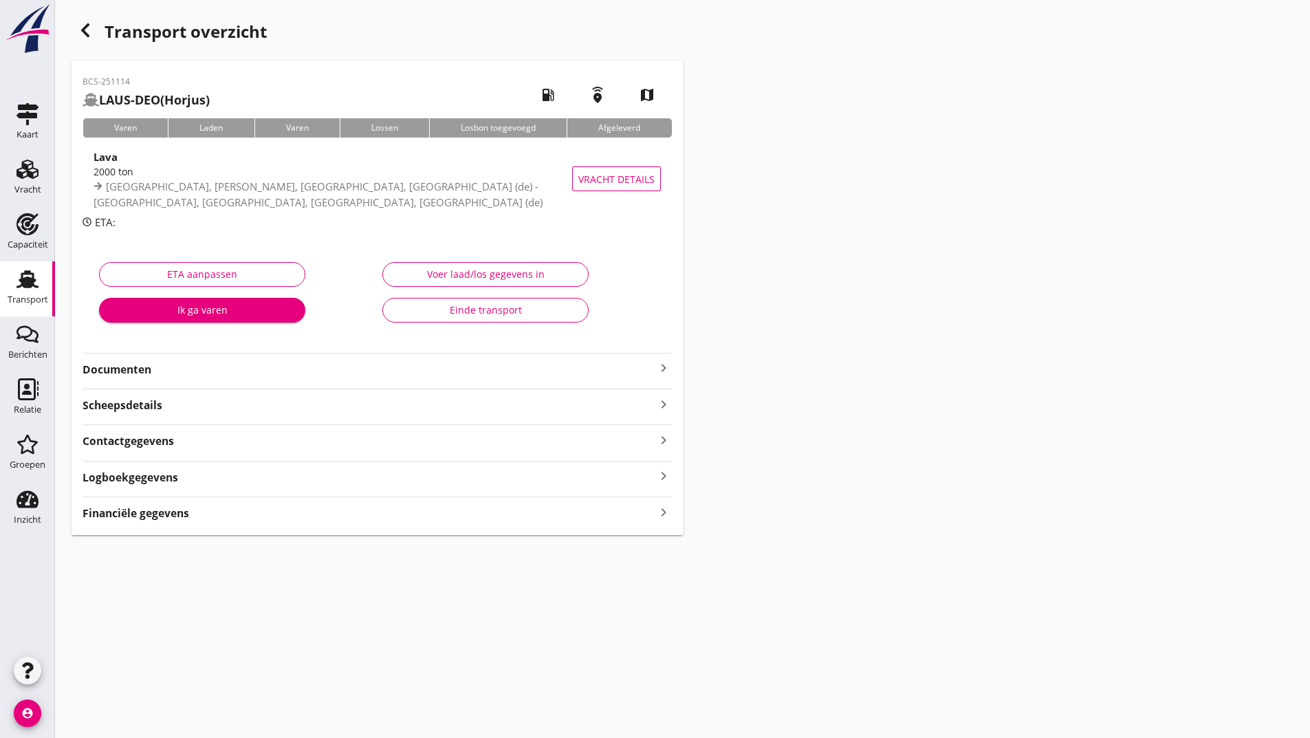
click at [139, 366] on strong "Documenten" at bounding box center [369, 370] width 573 height 16
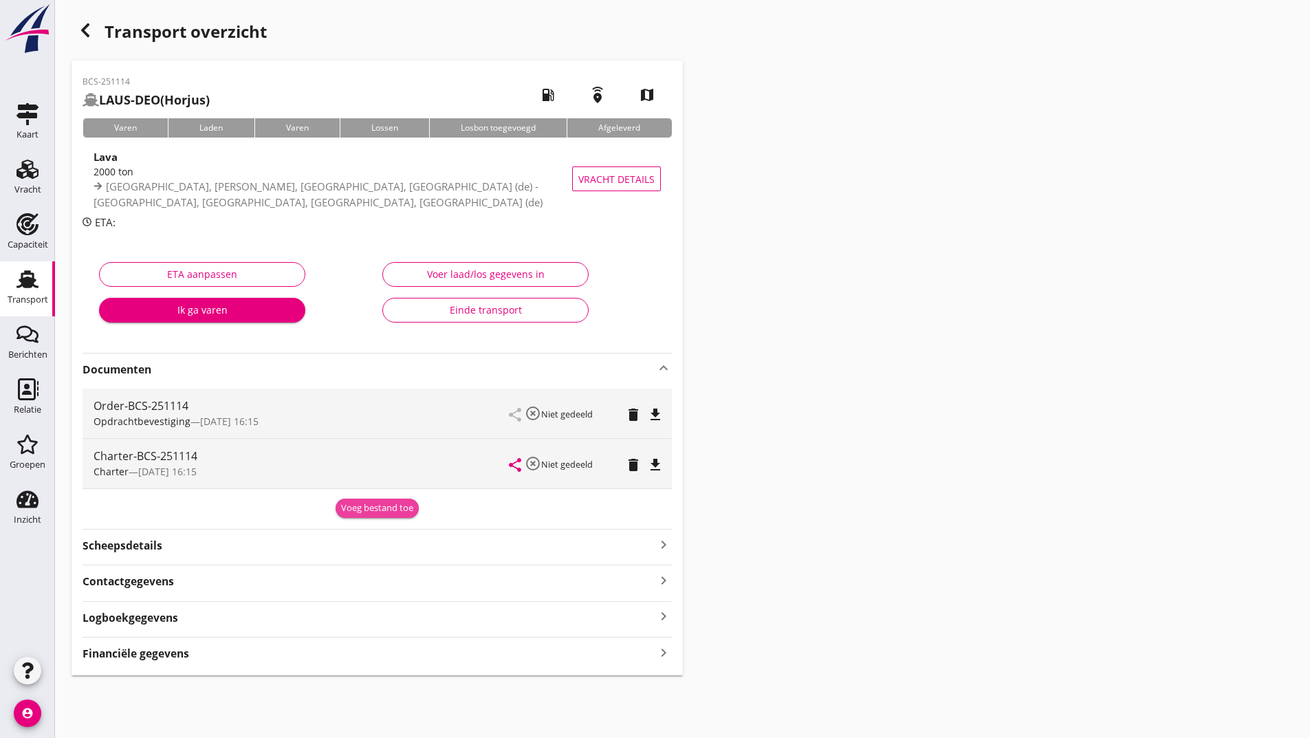
click at [347, 508] on div "Voeg bestand toe" at bounding box center [377, 508] width 72 height 14
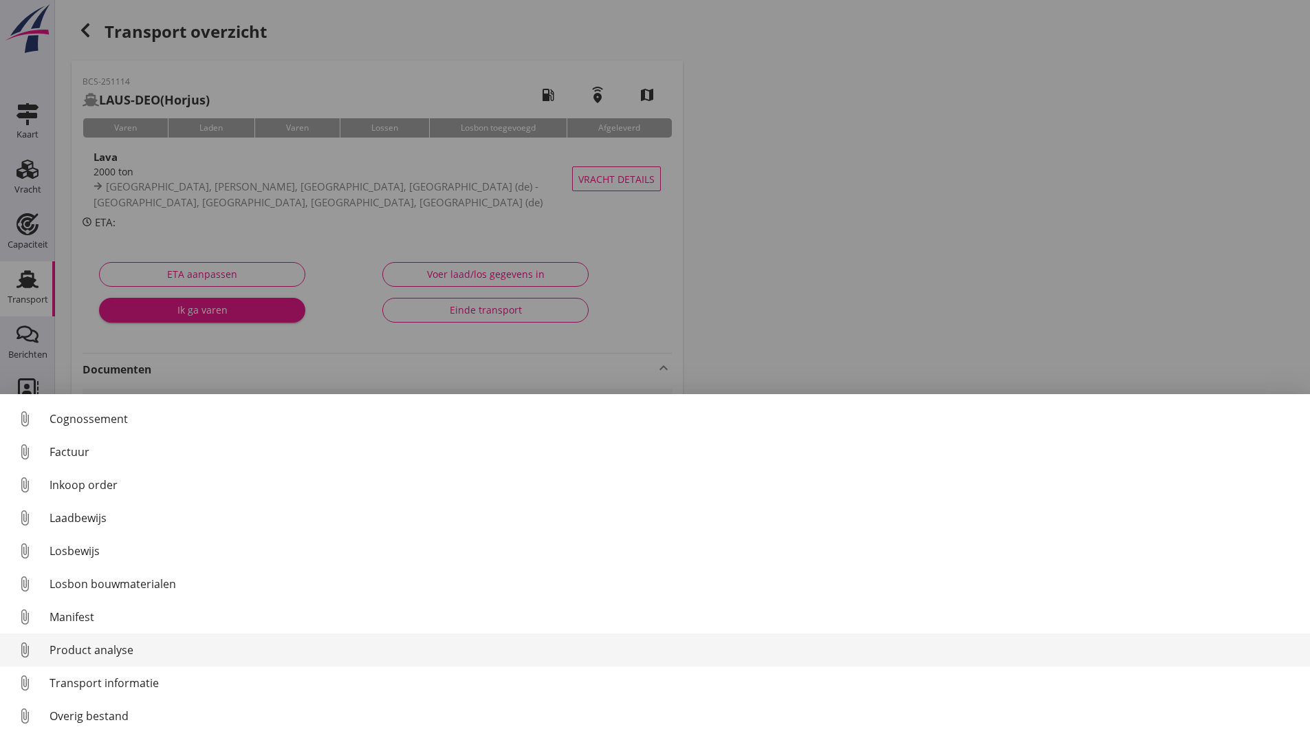
scroll to position [63, 0]
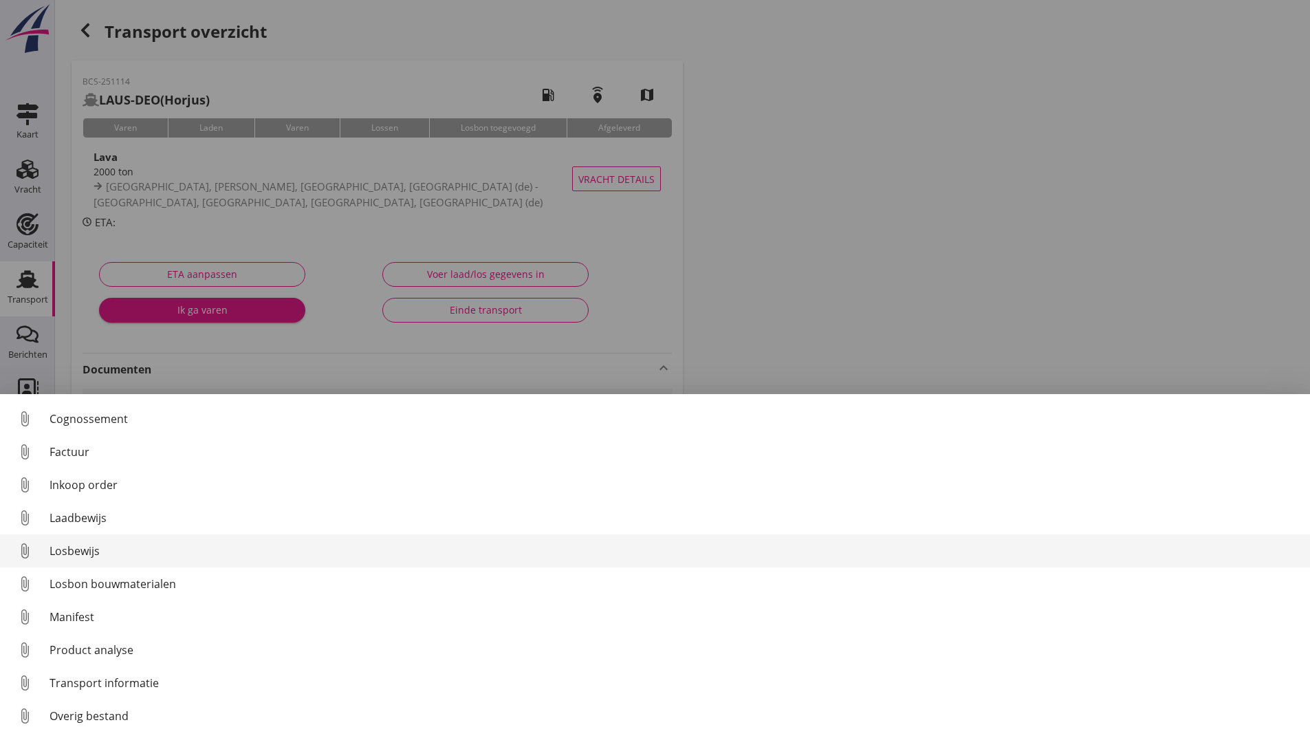
click at [93, 551] on div "Losbewijs" at bounding box center [674, 550] width 1249 height 17
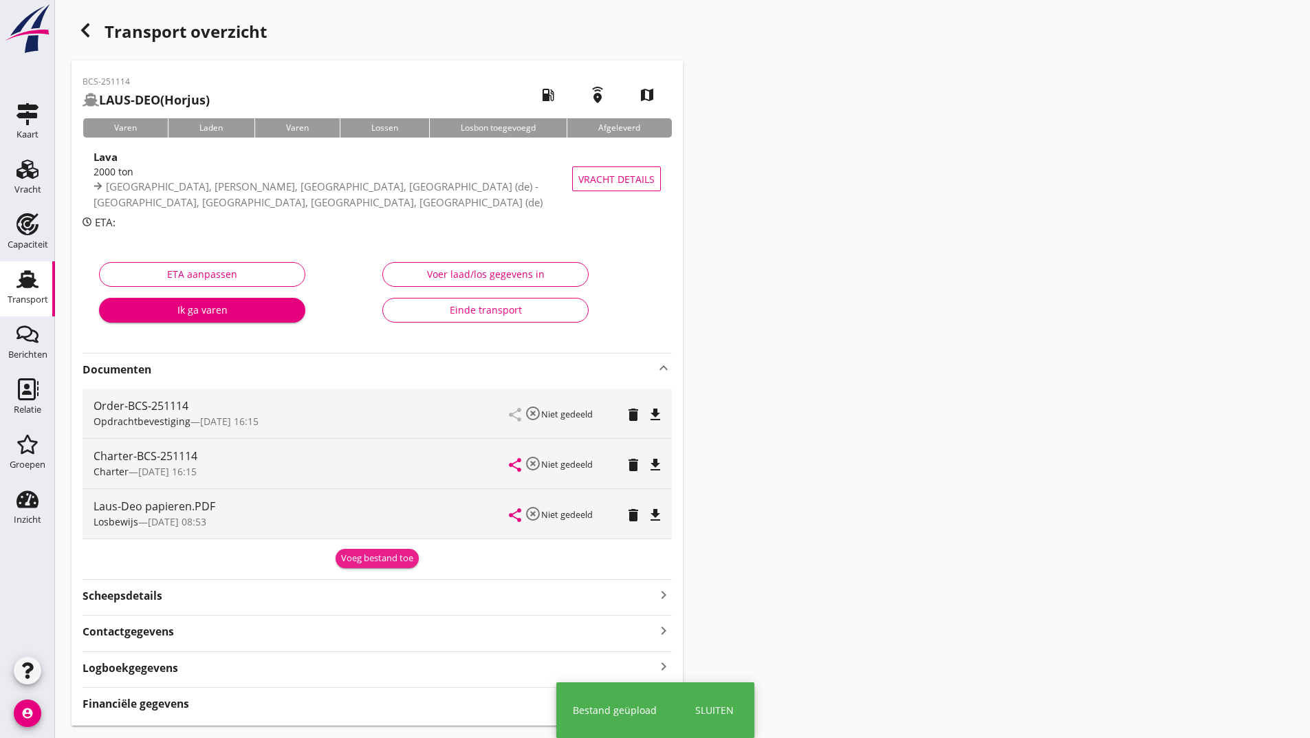
drag, startPoint x: 359, startPoint y: 562, endPoint x: 243, endPoint y: 601, distance: 122.4
click at [357, 563] on div "Voeg bestand toe" at bounding box center [377, 558] width 72 height 14
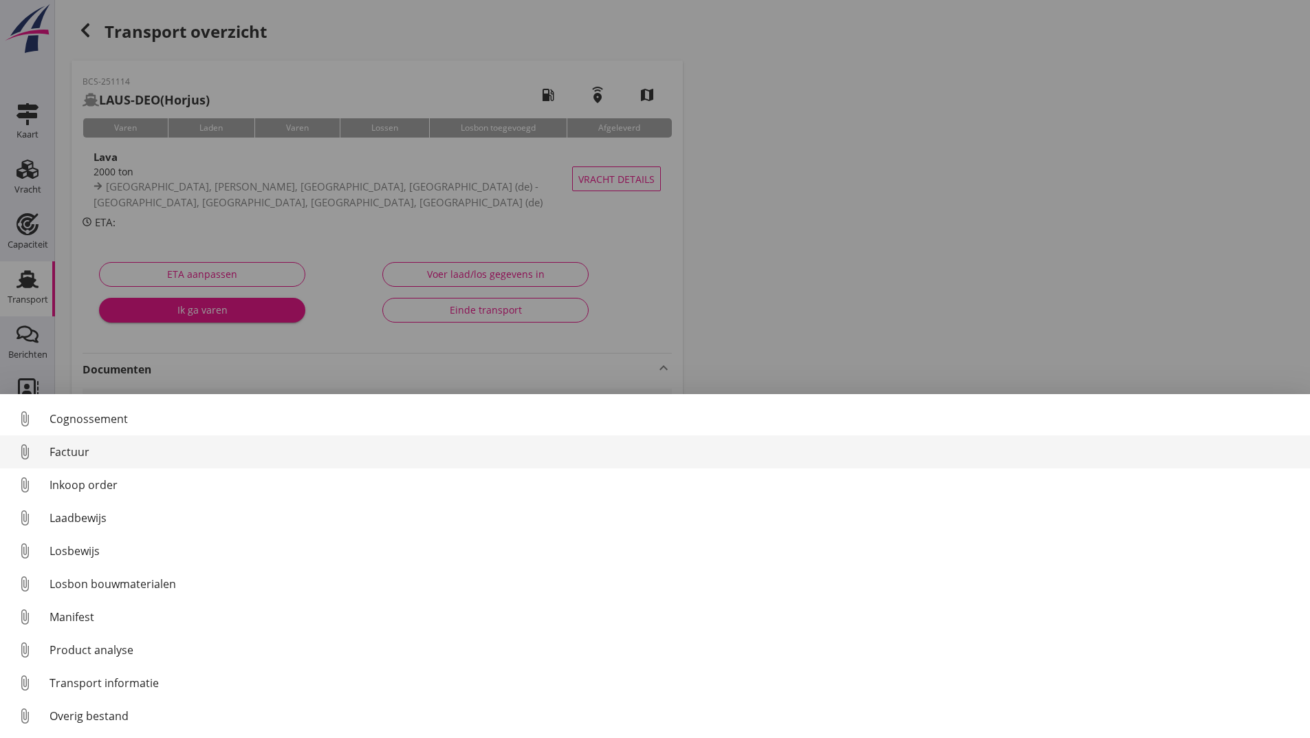
click at [81, 456] on div "Factuur" at bounding box center [674, 451] width 1249 height 17
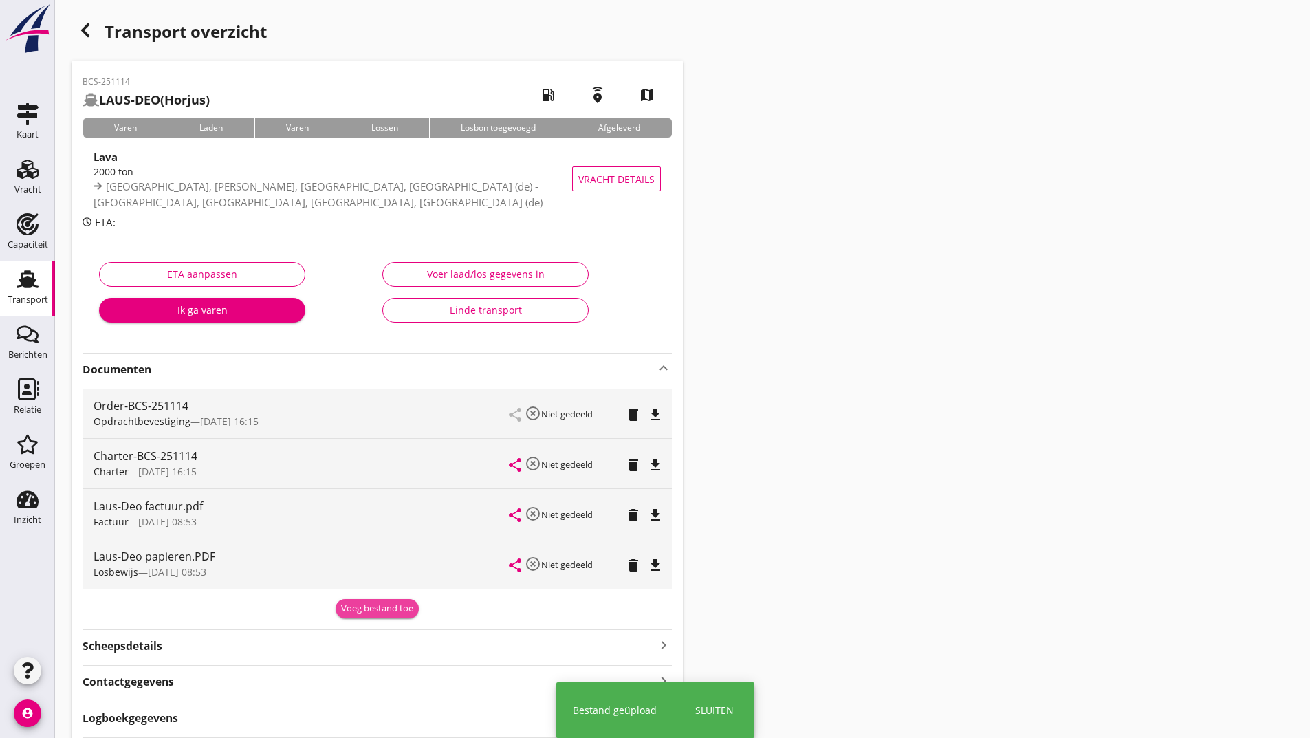
click at [353, 609] on div "Voeg bestand toe" at bounding box center [377, 609] width 72 height 14
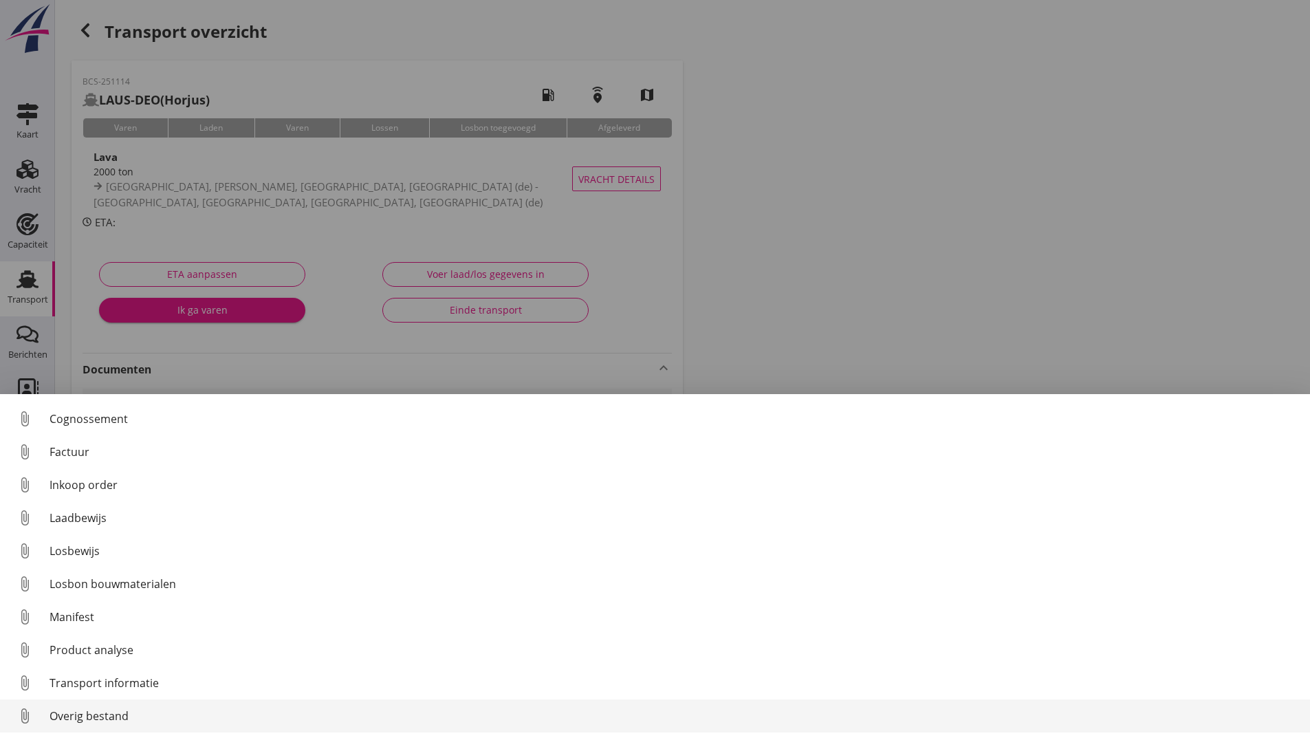
click at [120, 721] on div "Overig bestand" at bounding box center [674, 715] width 1249 height 17
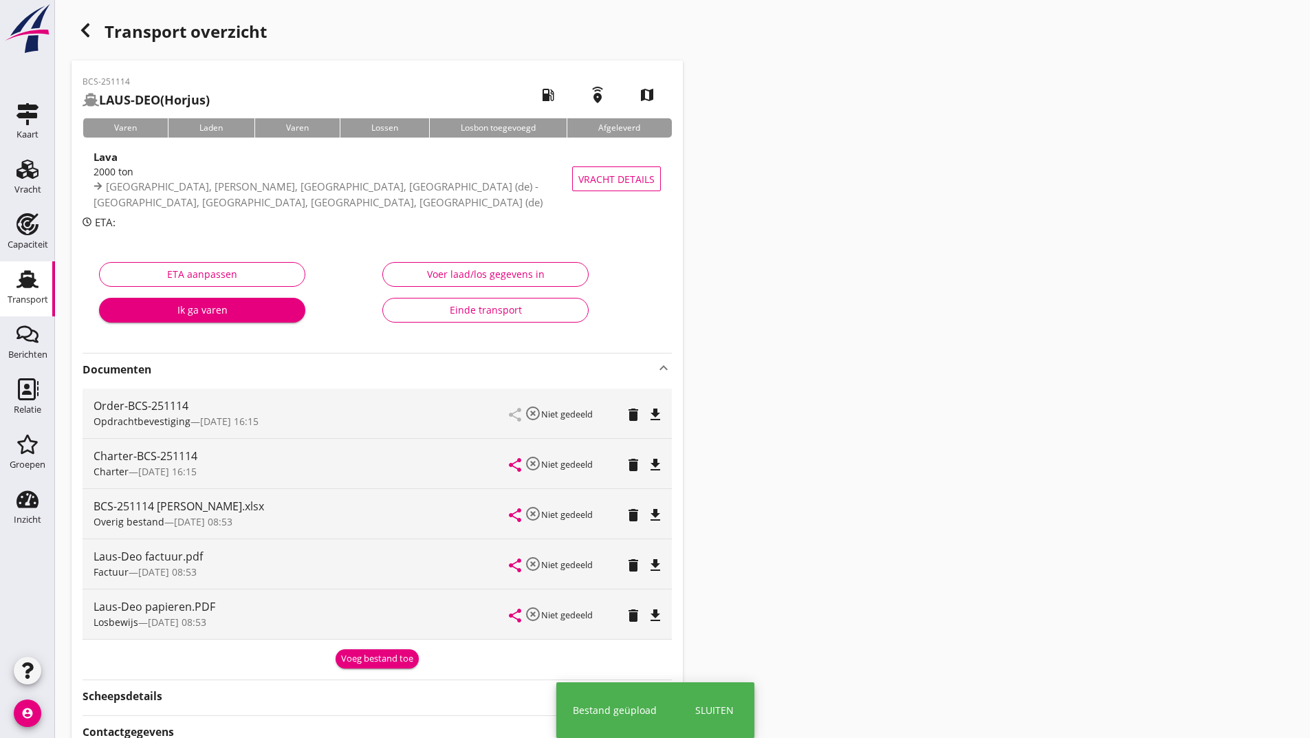
click at [357, 661] on div "Voeg bestand toe" at bounding box center [377, 659] width 72 height 14
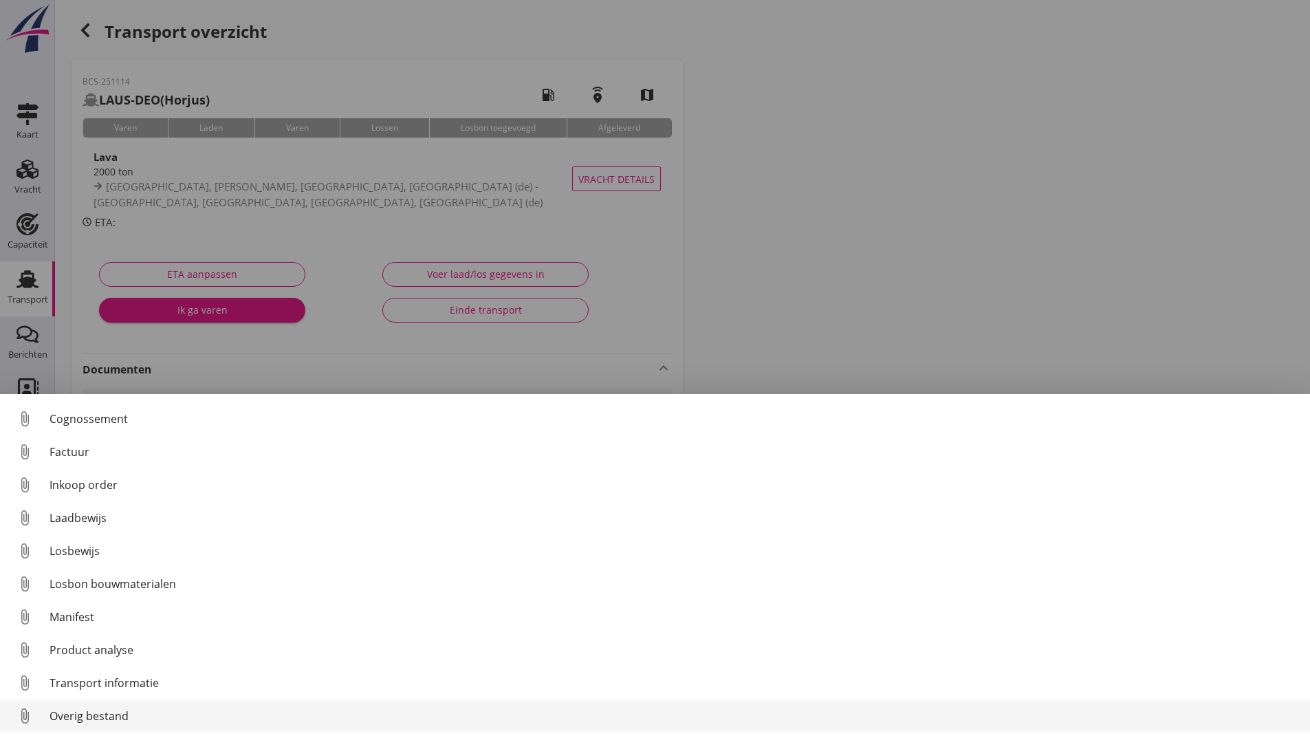
click at [124, 718] on div "Overig bestand" at bounding box center [674, 715] width 1249 height 17
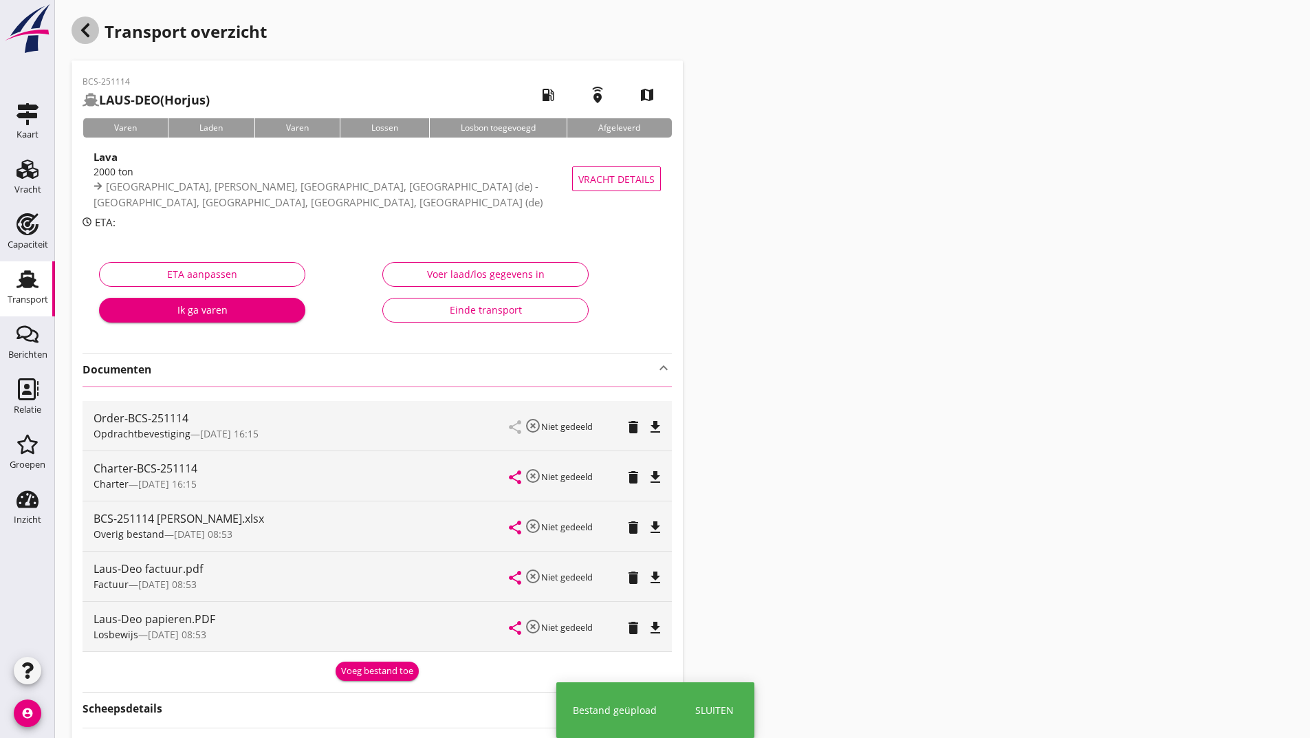
click at [94, 38] on div "button" at bounding box center [86, 31] width 28 height 28
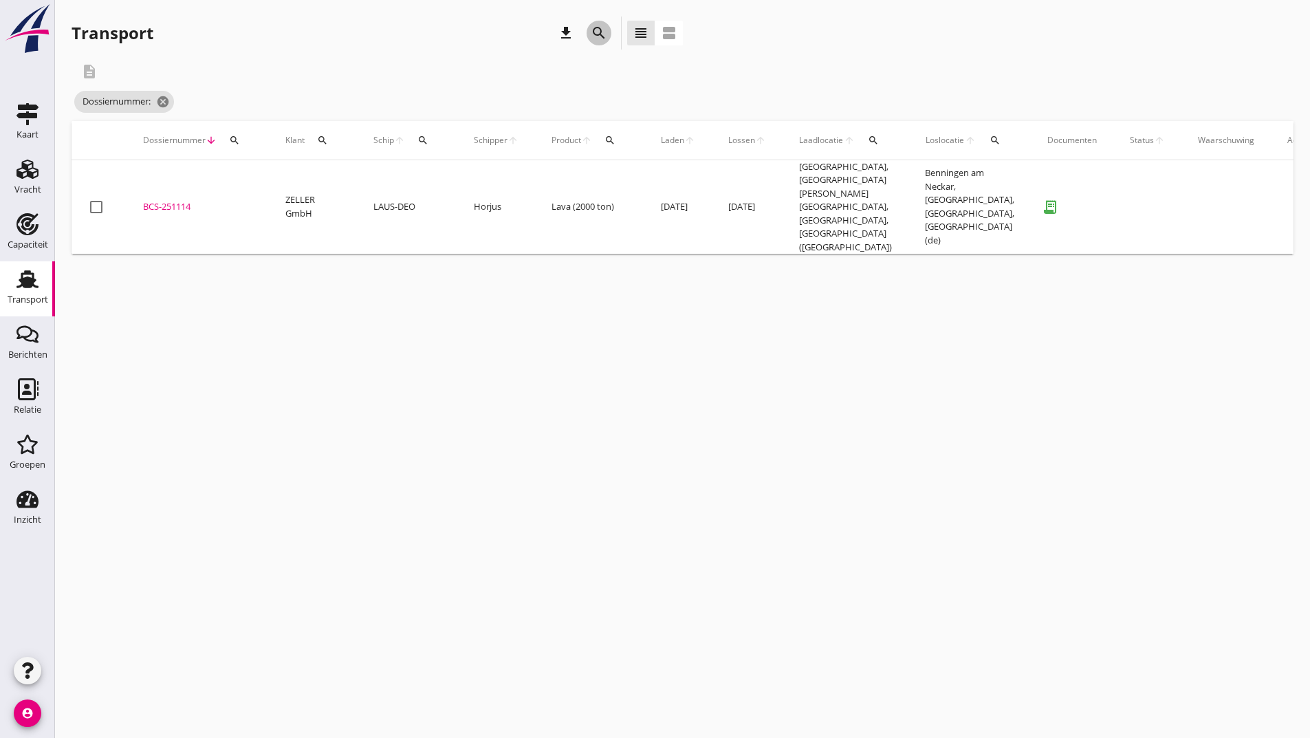
click at [592, 32] on icon "search" at bounding box center [599, 33] width 17 height 17
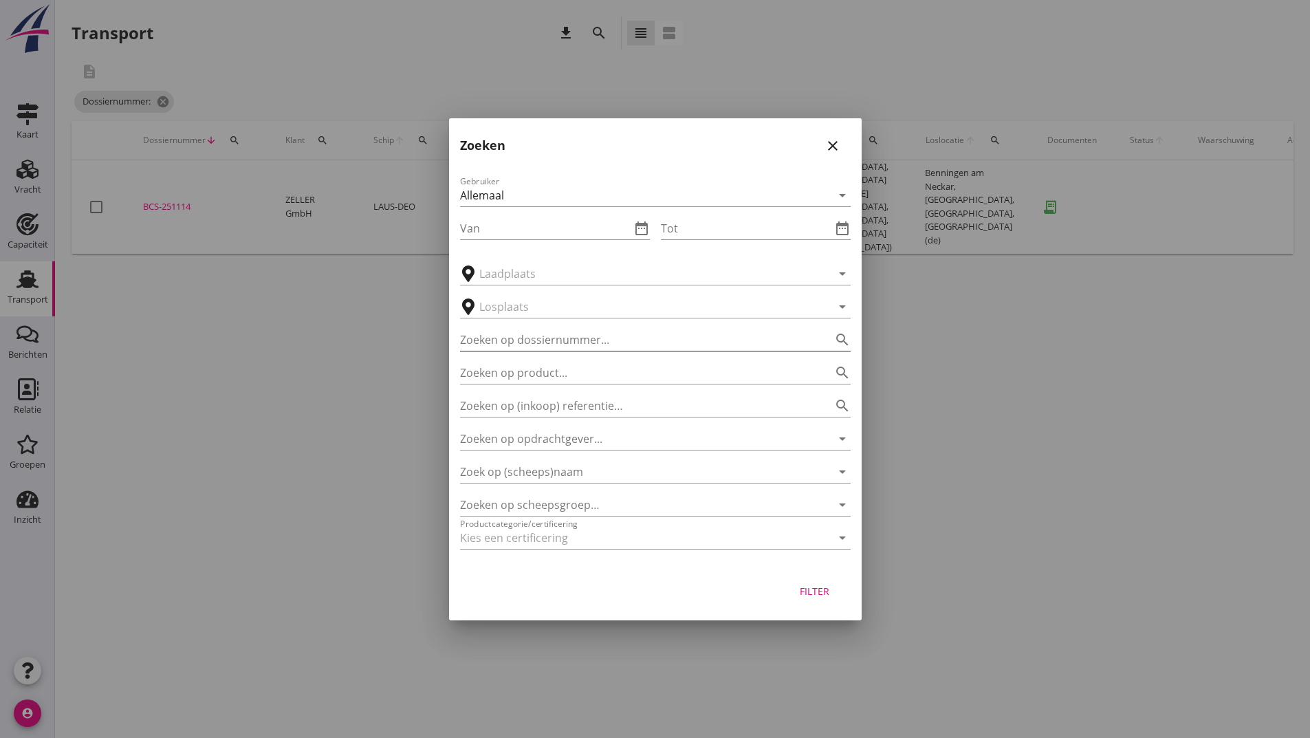
click at [521, 343] on input "Zoeken op dossiernummer..." at bounding box center [636, 340] width 352 height 22
type input "251166"
click at [820, 606] on div "Filter" at bounding box center [655, 594] width 413 height 52
click at [813, 593] on div "Filter" at bounding box center [814, 591] width 39 height 14
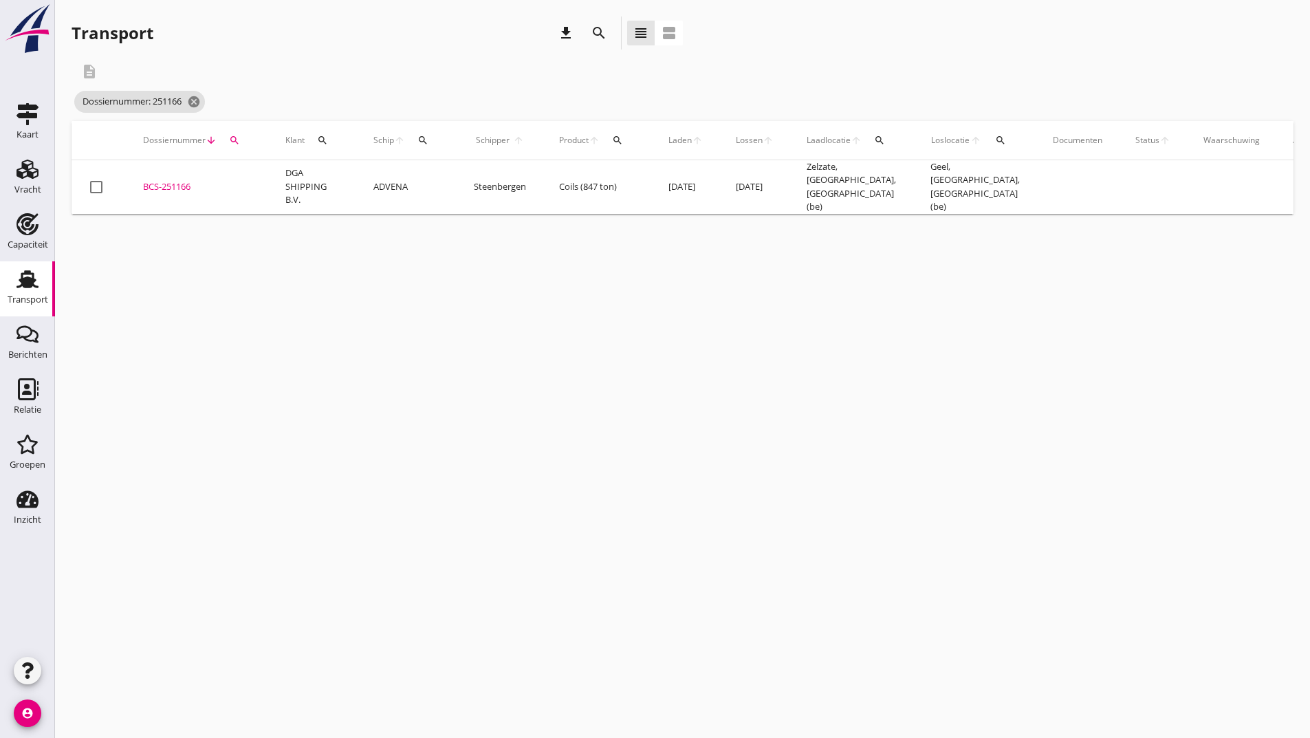
click at [184, 186] on div "BCS-251166" at bounding box center [197, 187] width 109 height 14
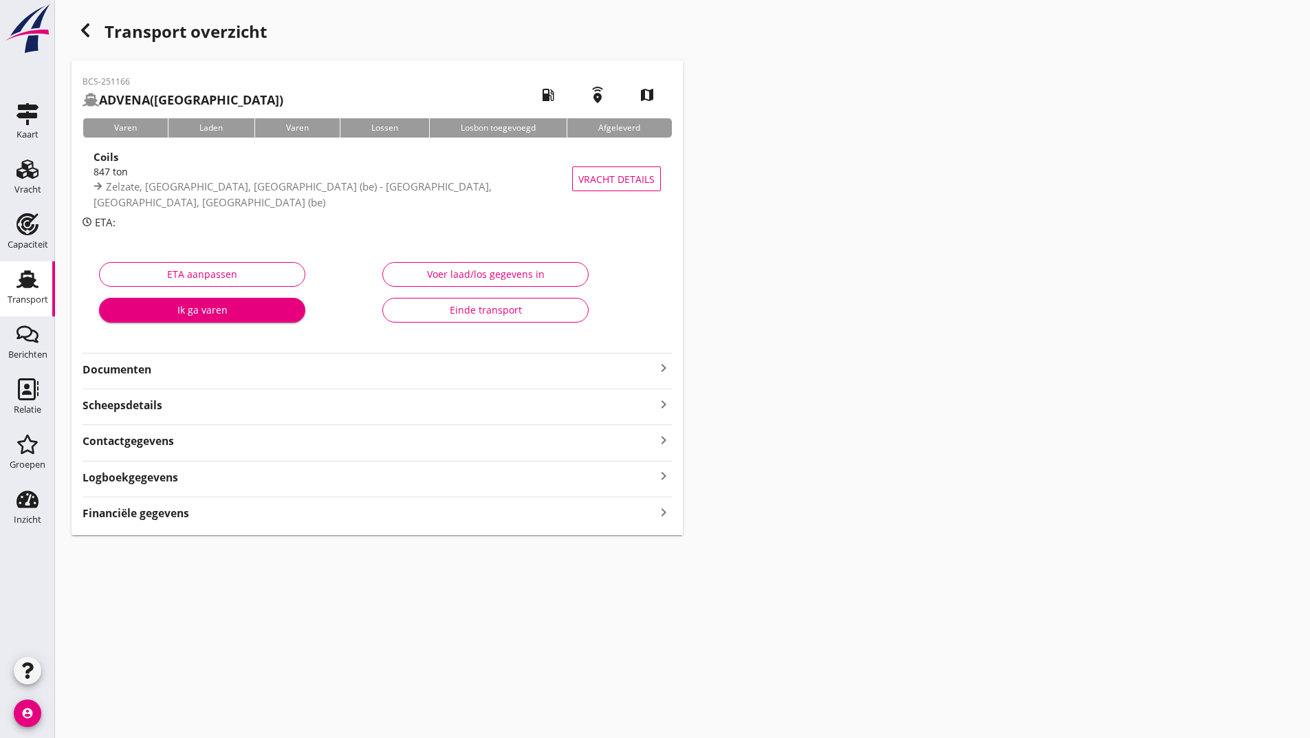
click at [132, 372] on strong "Documenten" at bounding box center [369, 370] width 573 height 16
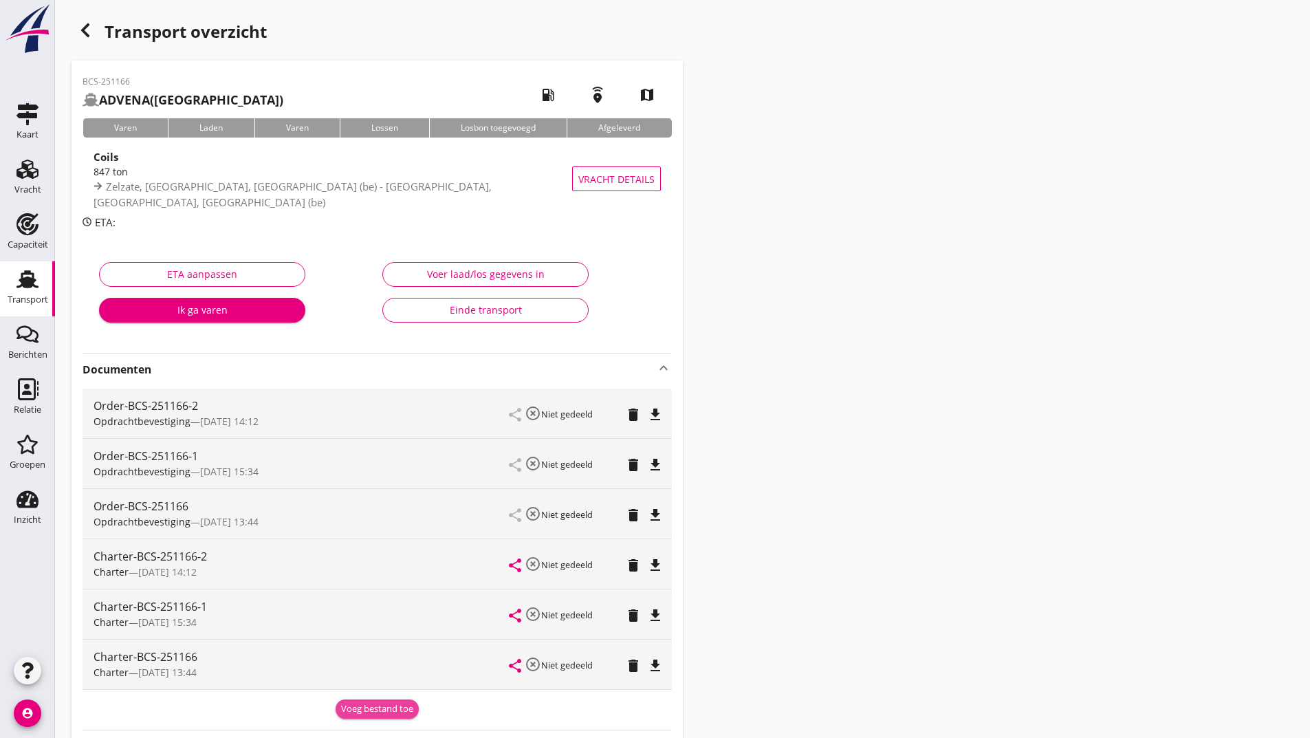
click at [354, 714] on div "Voeg bestand toe" at bounding box center [377, 709] width 72 height 14
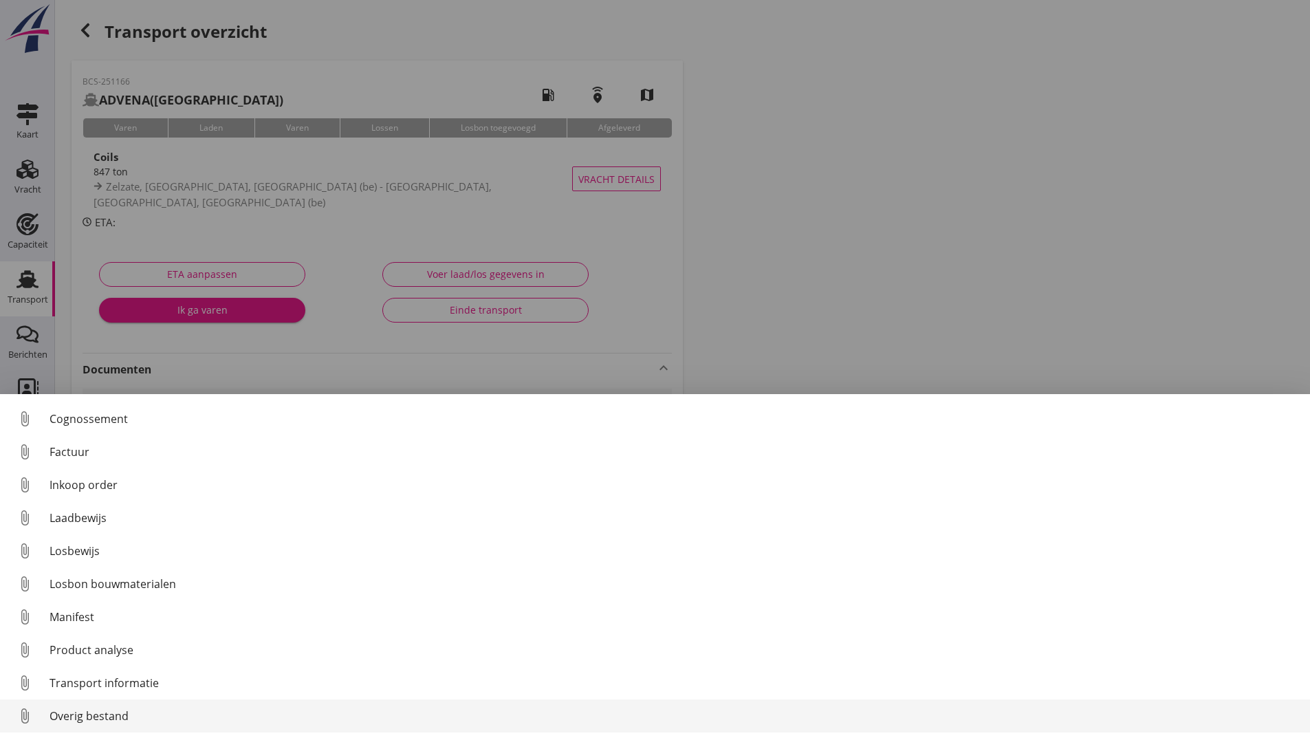
click at [83, 718] on div "Overig bestand" at bounding box center [674, 715] width 1249 height 17
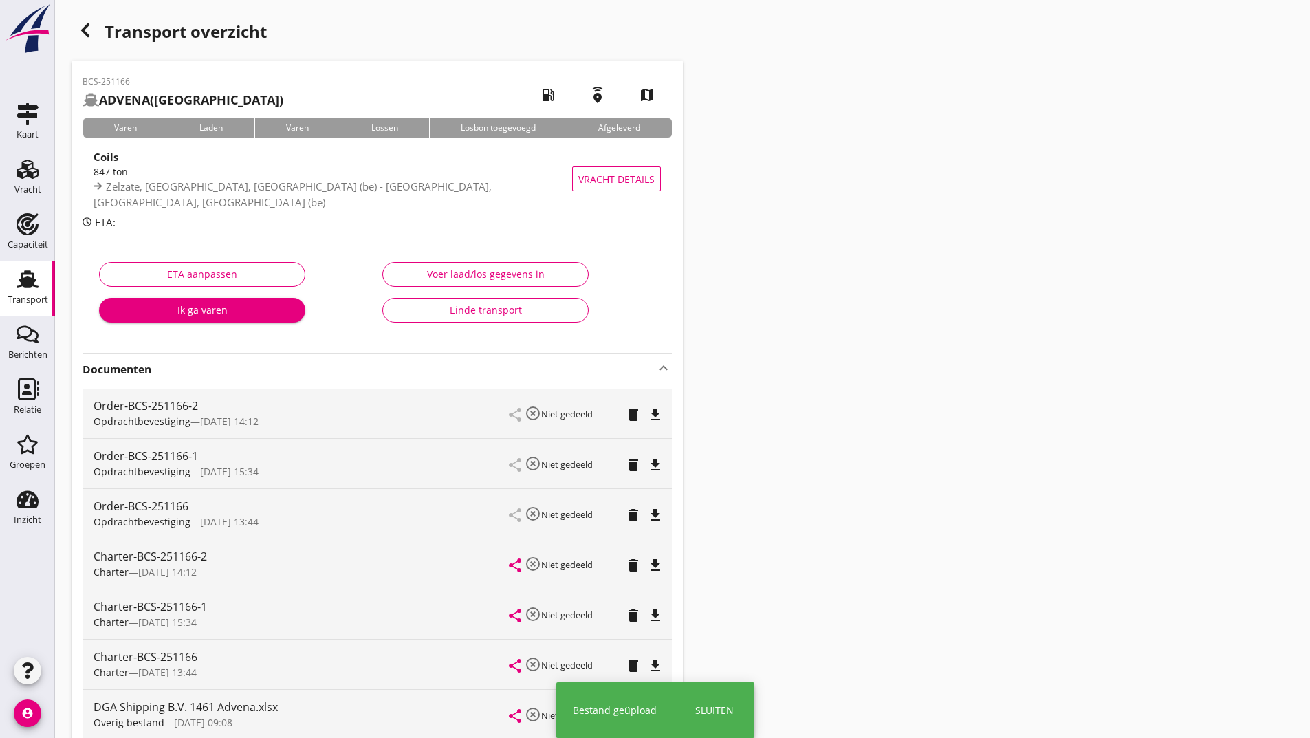
scroll to position [238, 0]
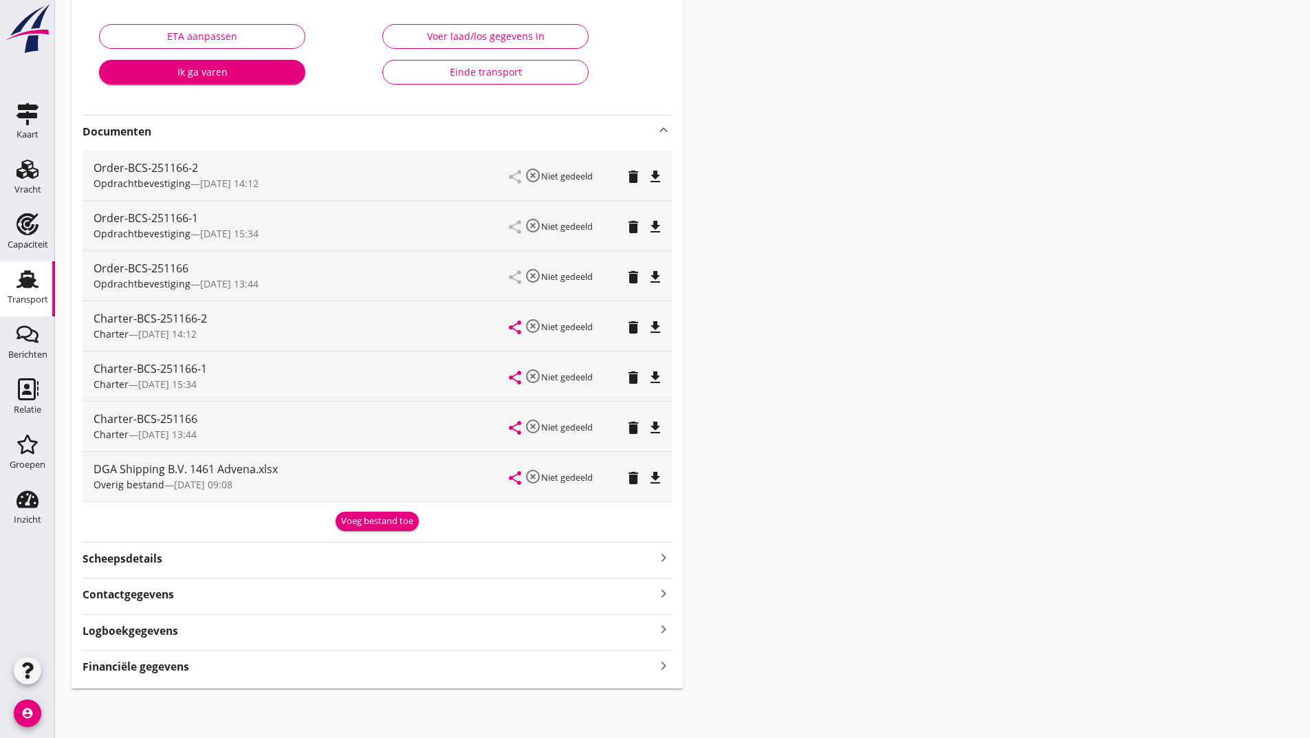
click at [358, 527] on div "Voeg bestand toe" at bounding box center [377, 521] width 72 height 14
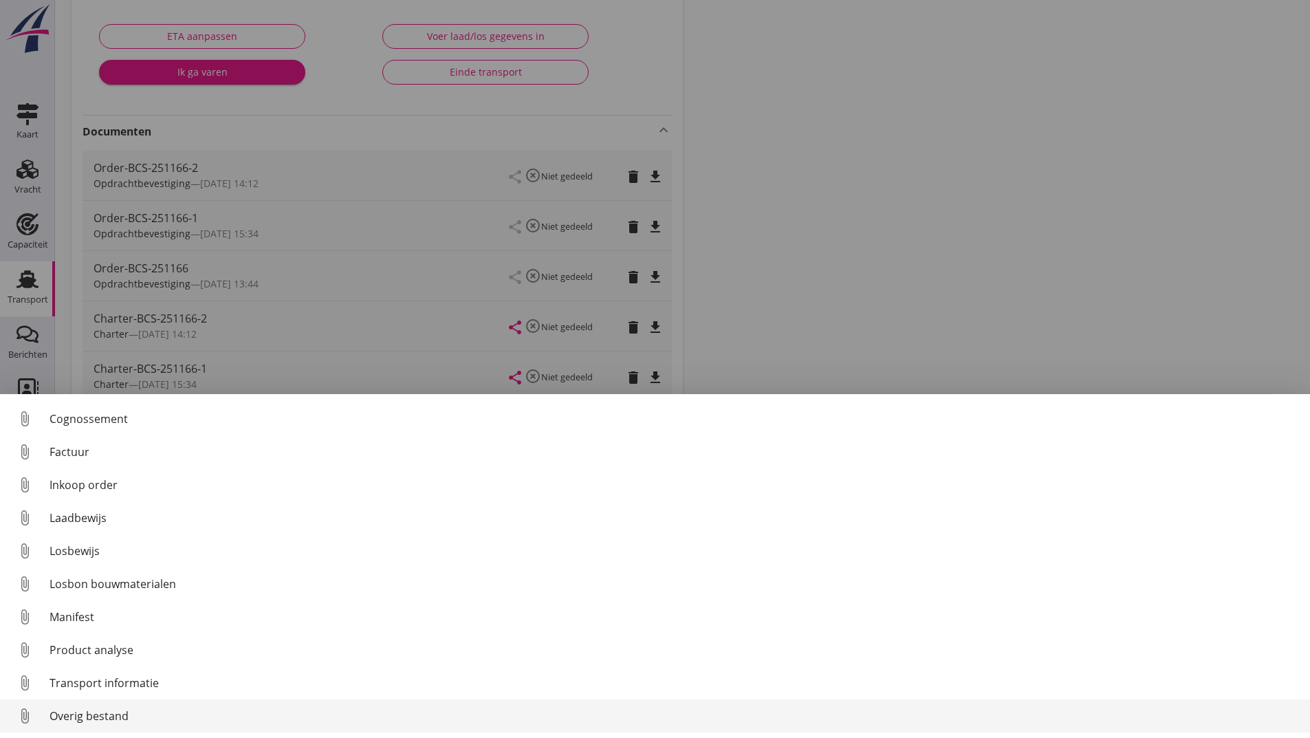
click at [100, 716] on div "Overig bestand" at bounding box center [674, 715] width 1249 height 17
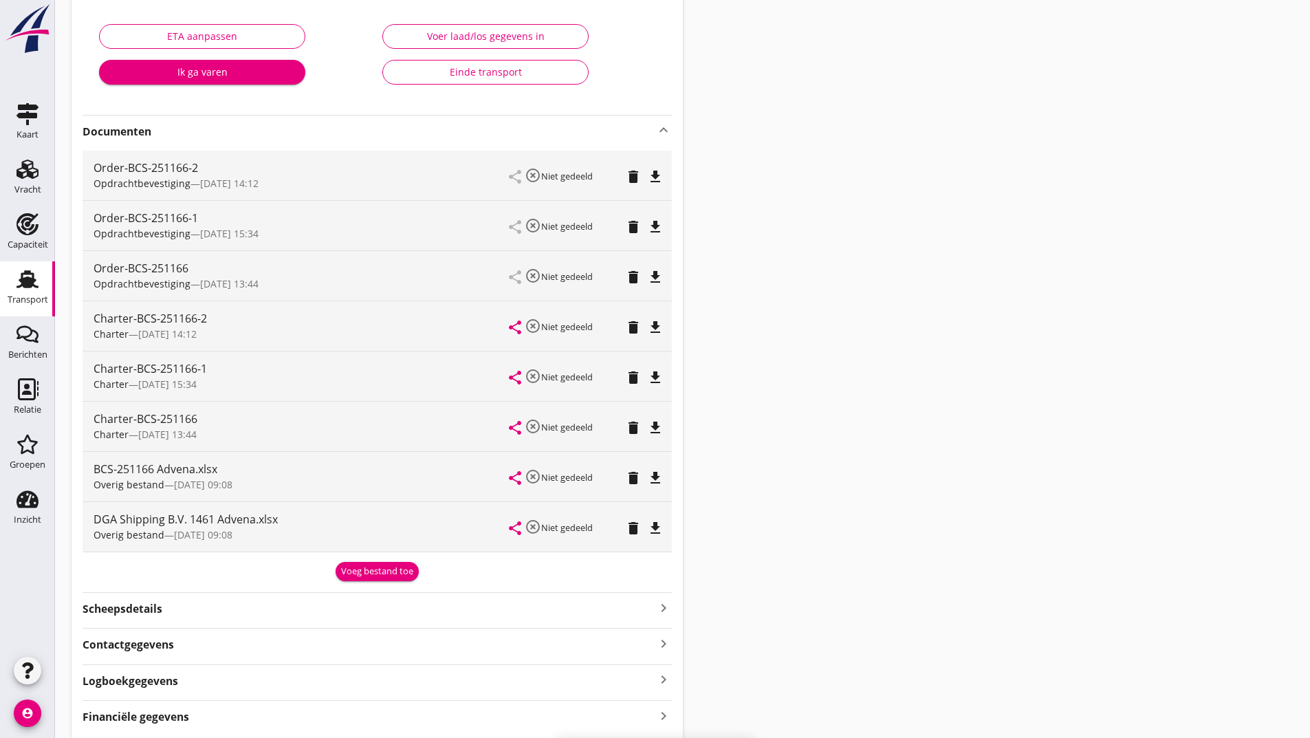
click at [351, 569] on div "Voeg bestand toe" at bounding box center [377, 571] width 72 height 14
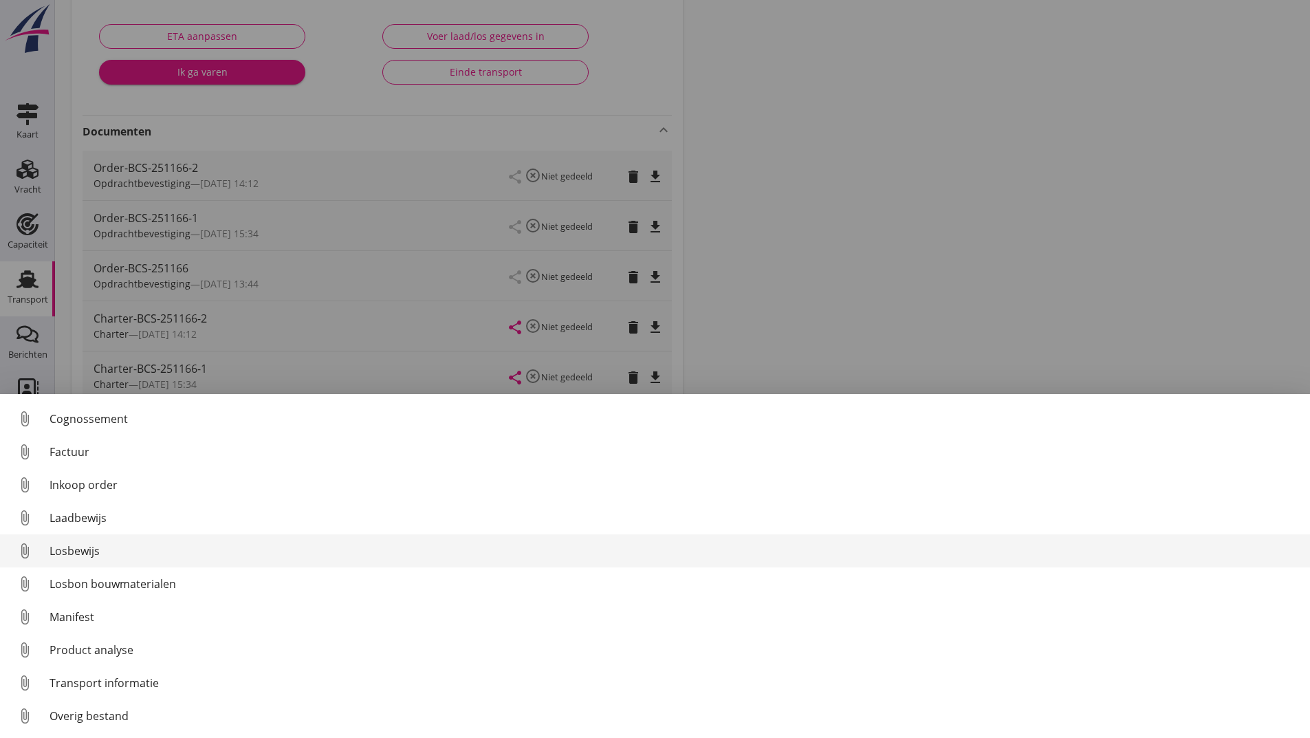
click at [90, 553] on div "Losbewijs" at bounding box center [674, 550] width 1249 height 17
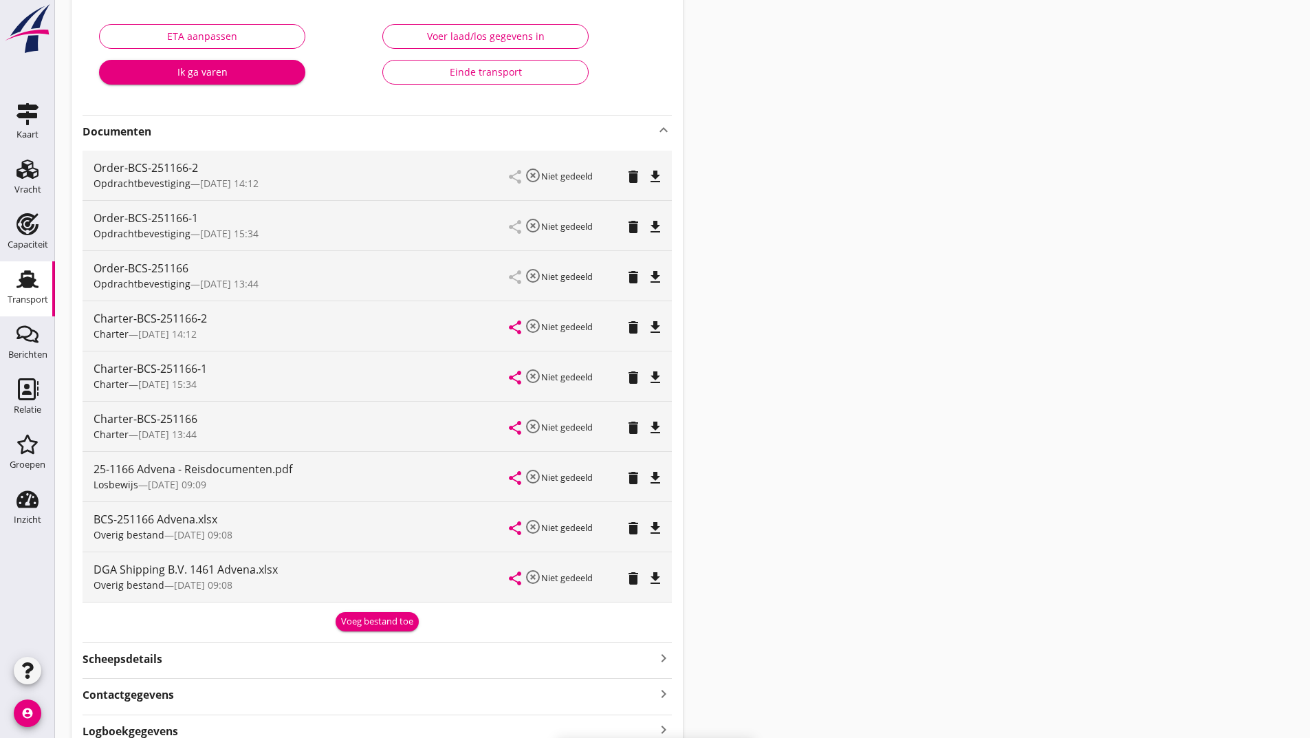
click at [351, 617] on div "Voeg bestand toe" at bounding box center [377, 622] width 72 height 14
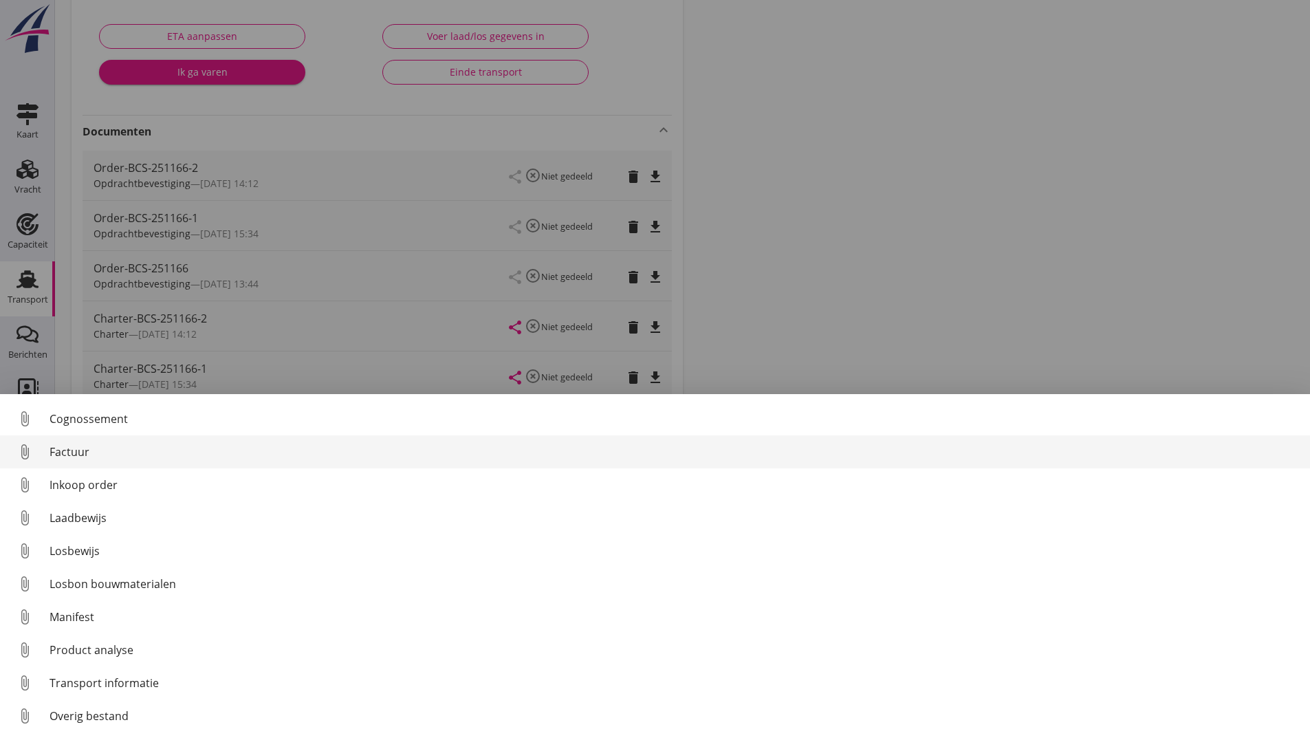
click at [85, 454] on div "Factuur" at bounding box center [674, 451] width 1249 height 17
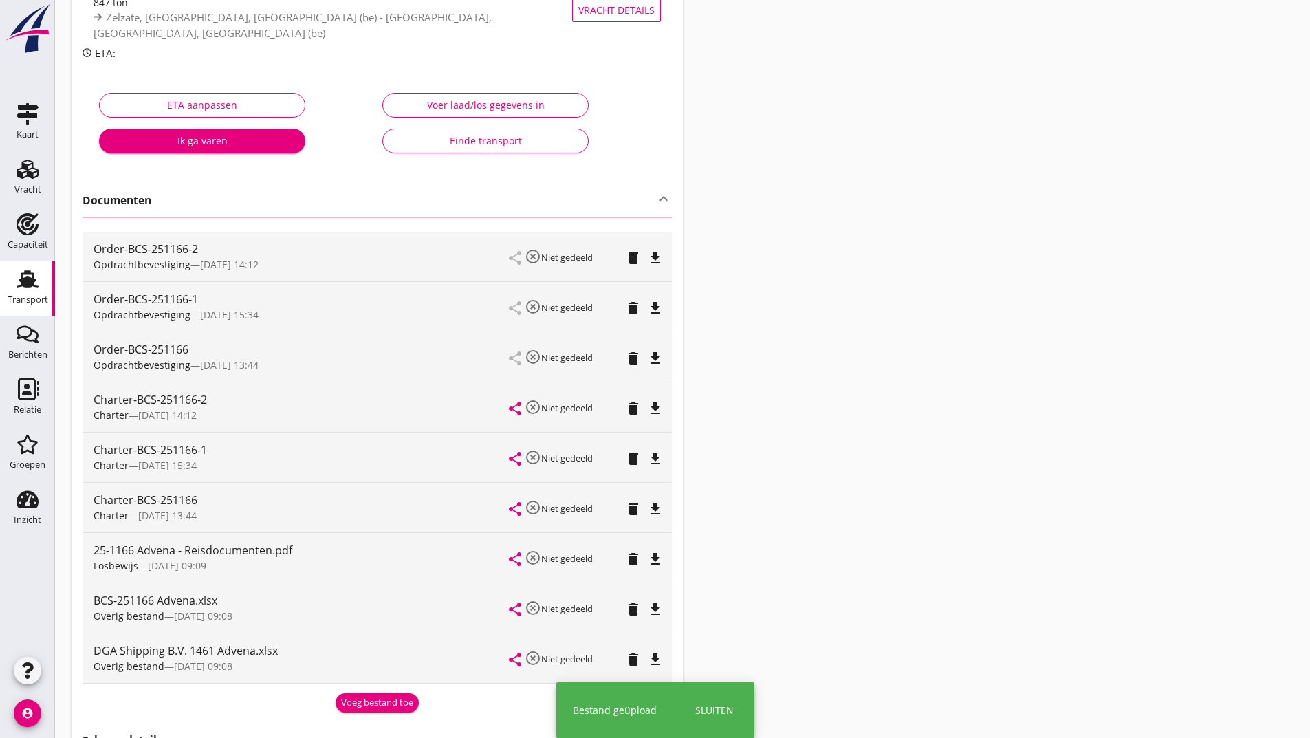
scroll to position [0, 0]
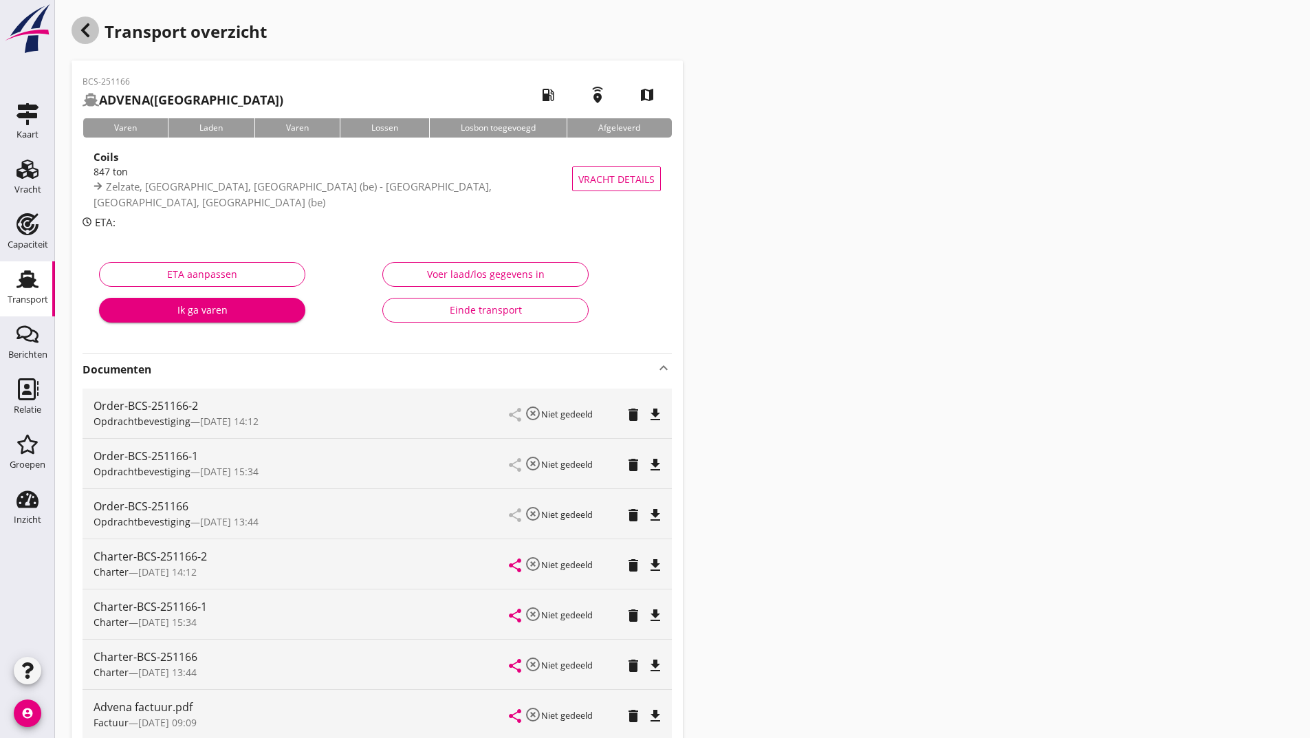
click at [91, 30] on icon "button" at bounding box center [85, 30] width 17 height 17
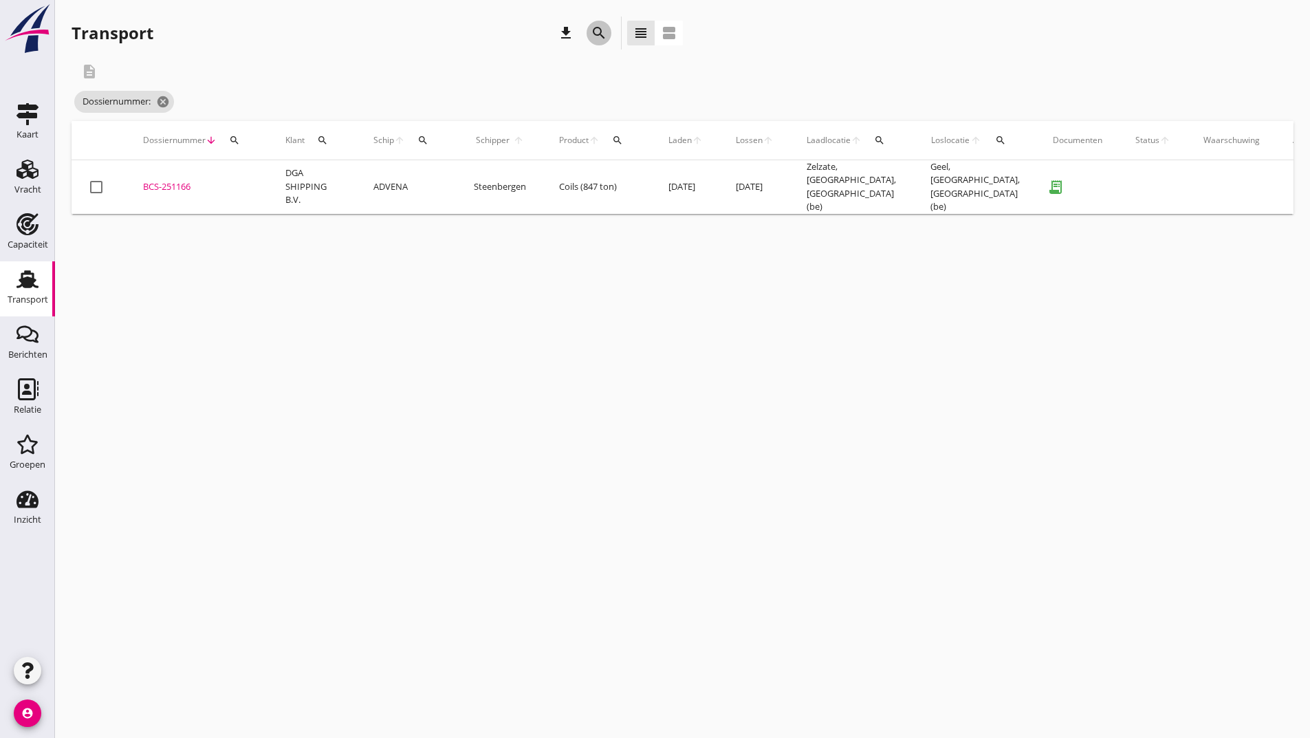
click at [589, 34] on div "search" at bounding box center [598, 33] width 25 height 17
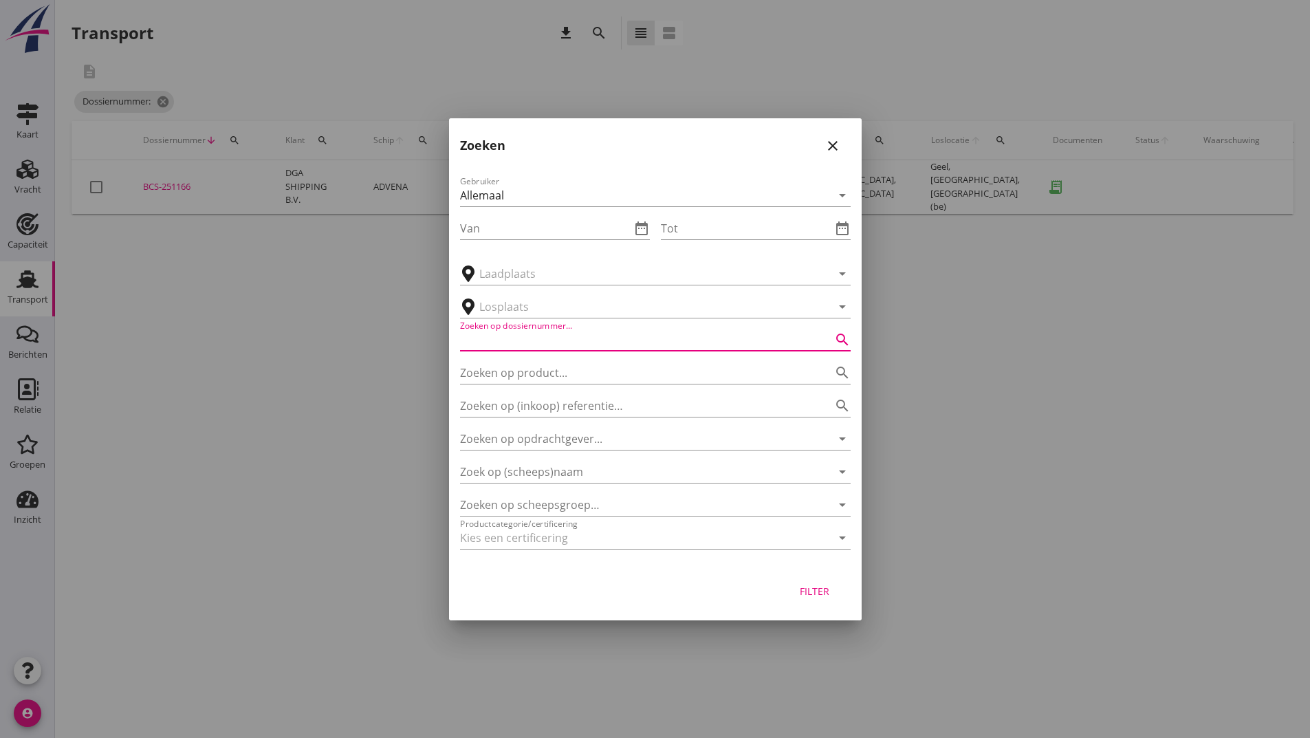
click at [519, 342] on input "Zoeken op dossiernummer..." at bounding box center [636, 340] width 352 height 22
type input "251178"
click at [812, 582] on button "Filter" at bounding box center [814, 591] width 61 height 25
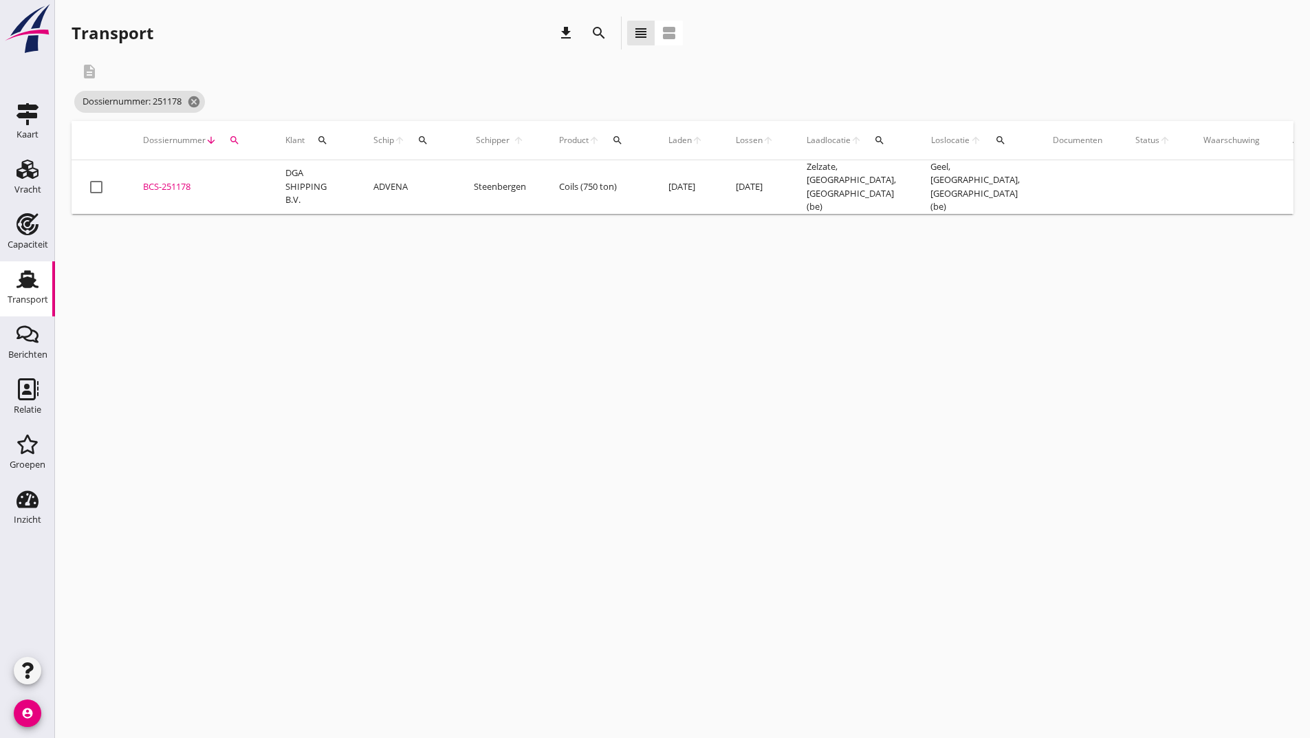
click at [172, 185] on div "BCS-251178" at bounding box center [197, 187] width 109 height 14
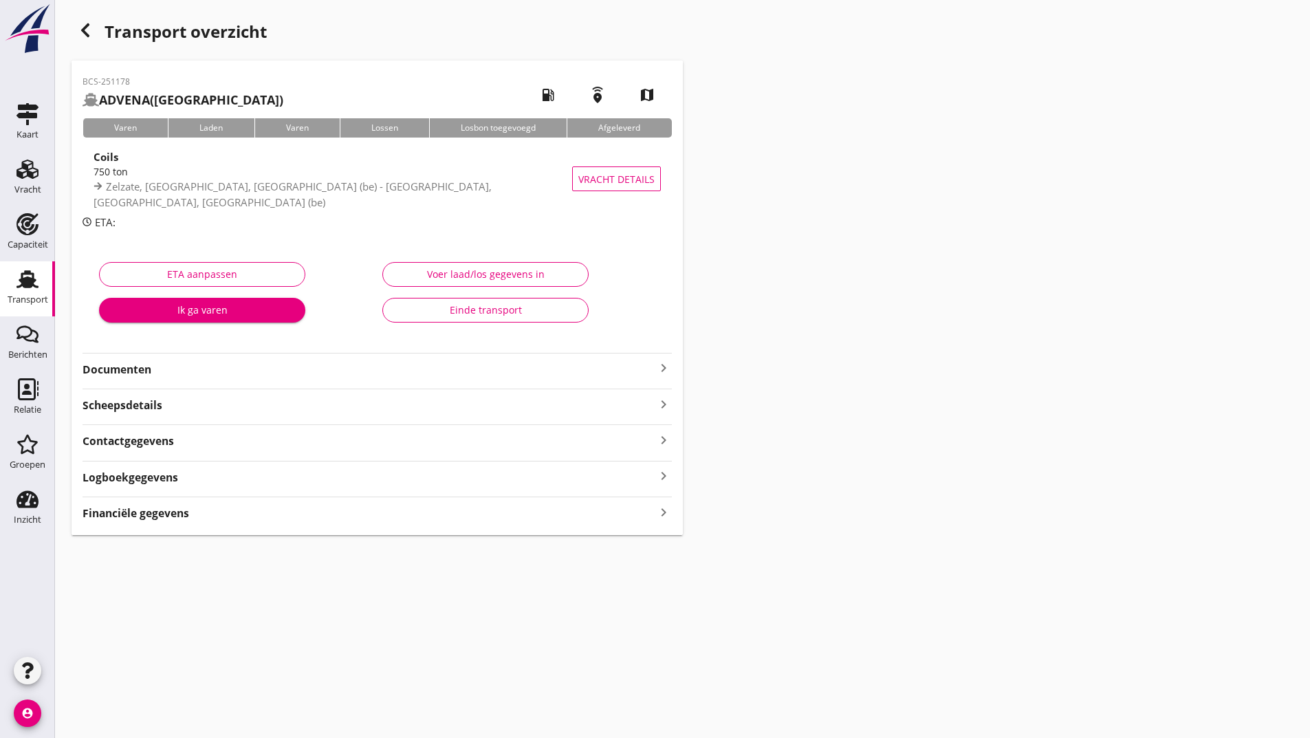
click at [142, 366] on div "Documenten keyboard_arrow_right" at bounding box center [377, 368] width 589 height 19
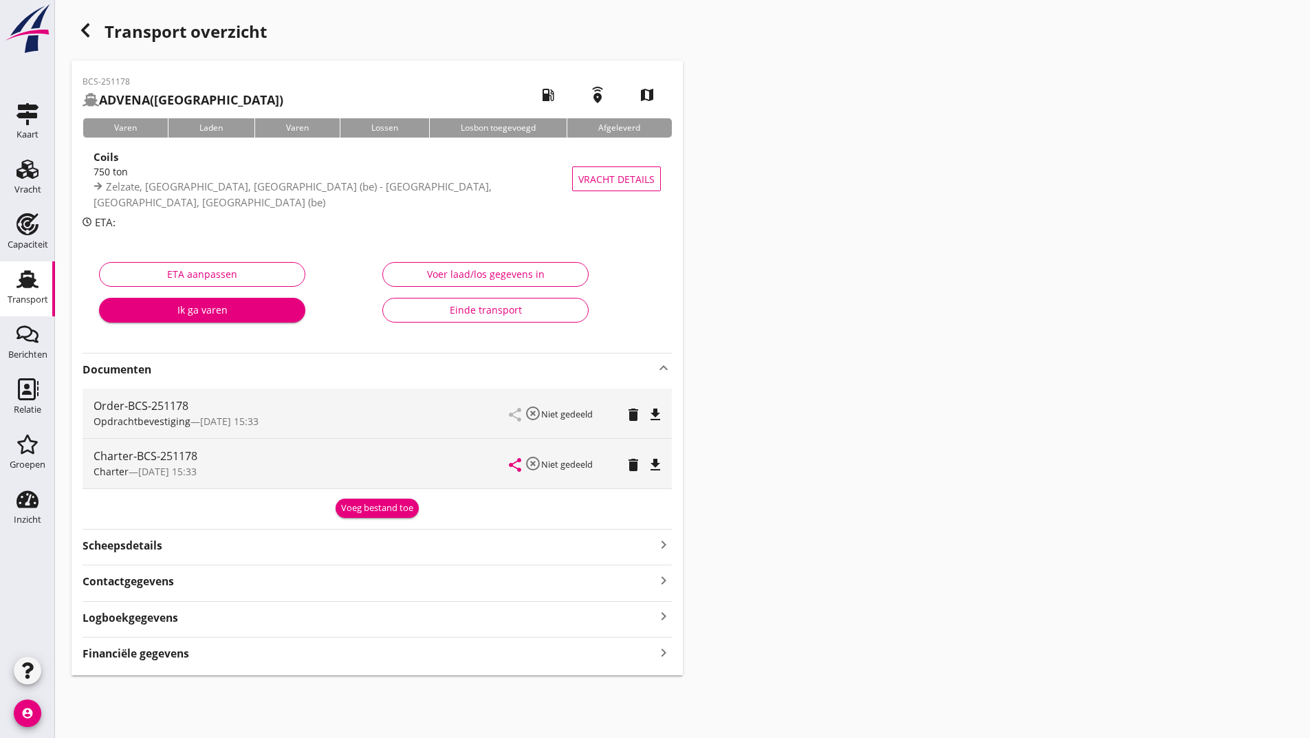
click at [350, 511] on div "Voeg bestand toe" at bounding box center [377, 508] width 72 height 14
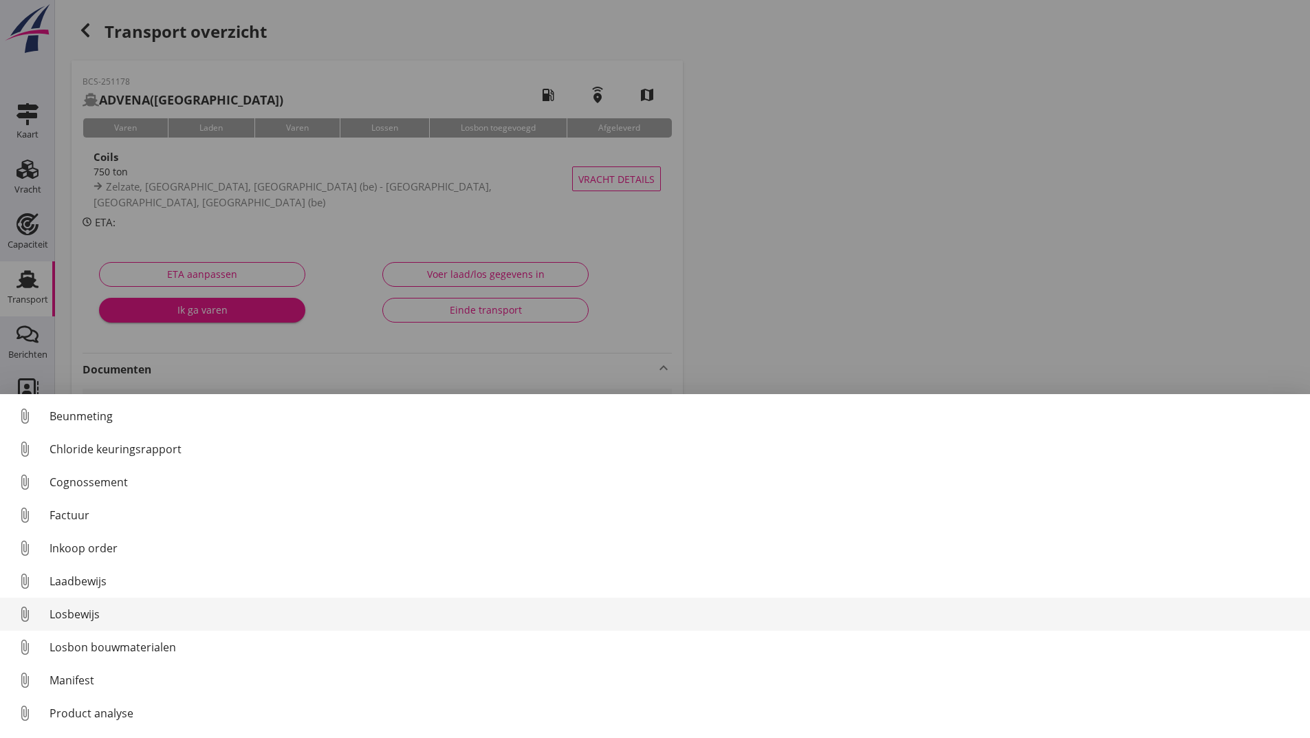
click at [104, 616] on div "Losbewijs" at bounding box center [674, 614] width 1249 height 17
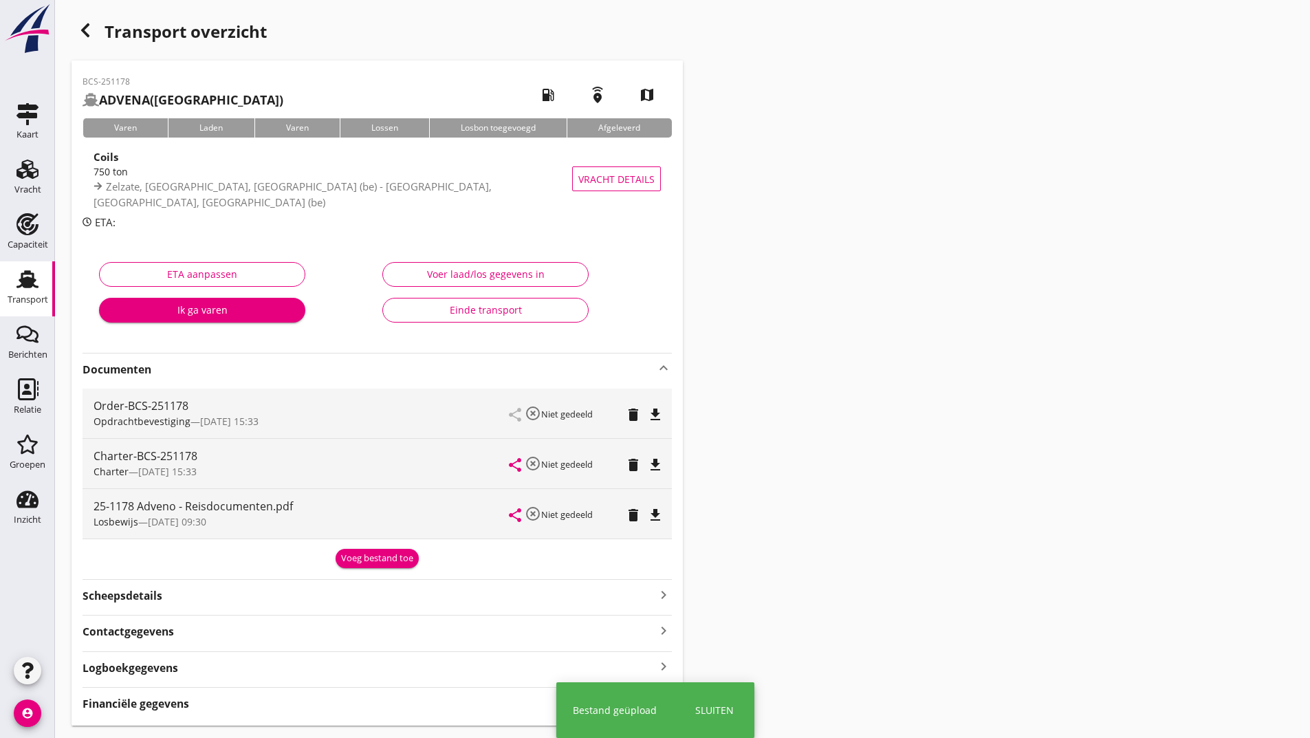
click at [375, 560] on div "Voeg bestand toe" at bounding box center [377, 558] width 72 height 14
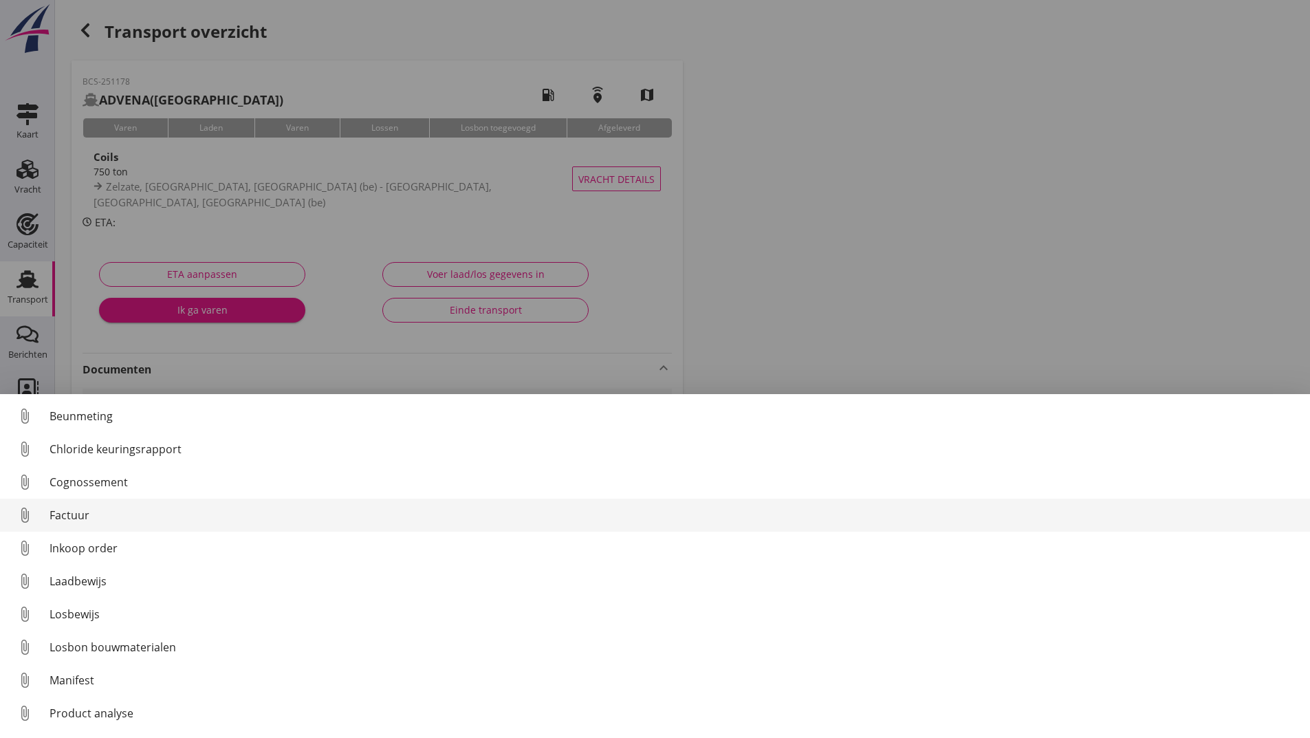
drag, startPoint x: 67, startPoint y: 513, endPoint x: 76, endPoint y: 514, distance: 9.0
click at [76, 514] on div "Factuur" at bounding box center [674, 515] width 1249 height 17
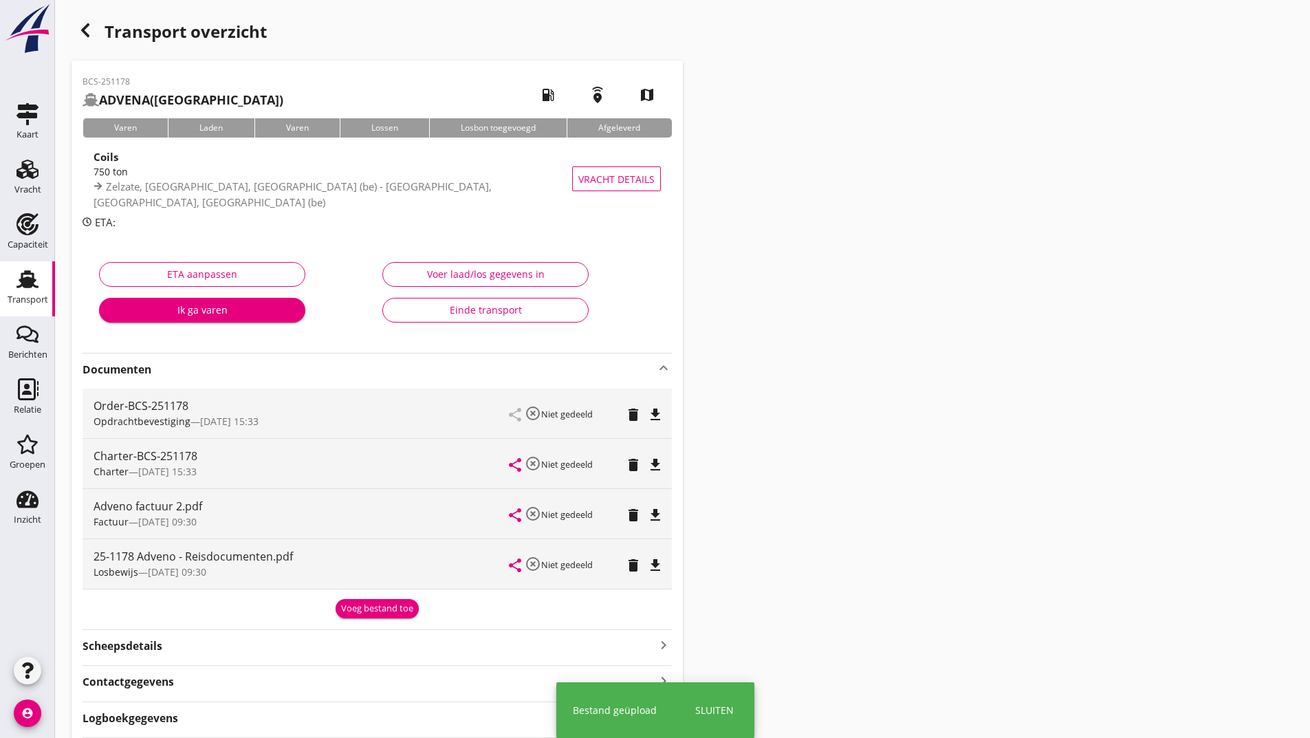
click at [371, 611] on div "Voeg bestand toe" at bounding box center [377, 609] width 72 height 14
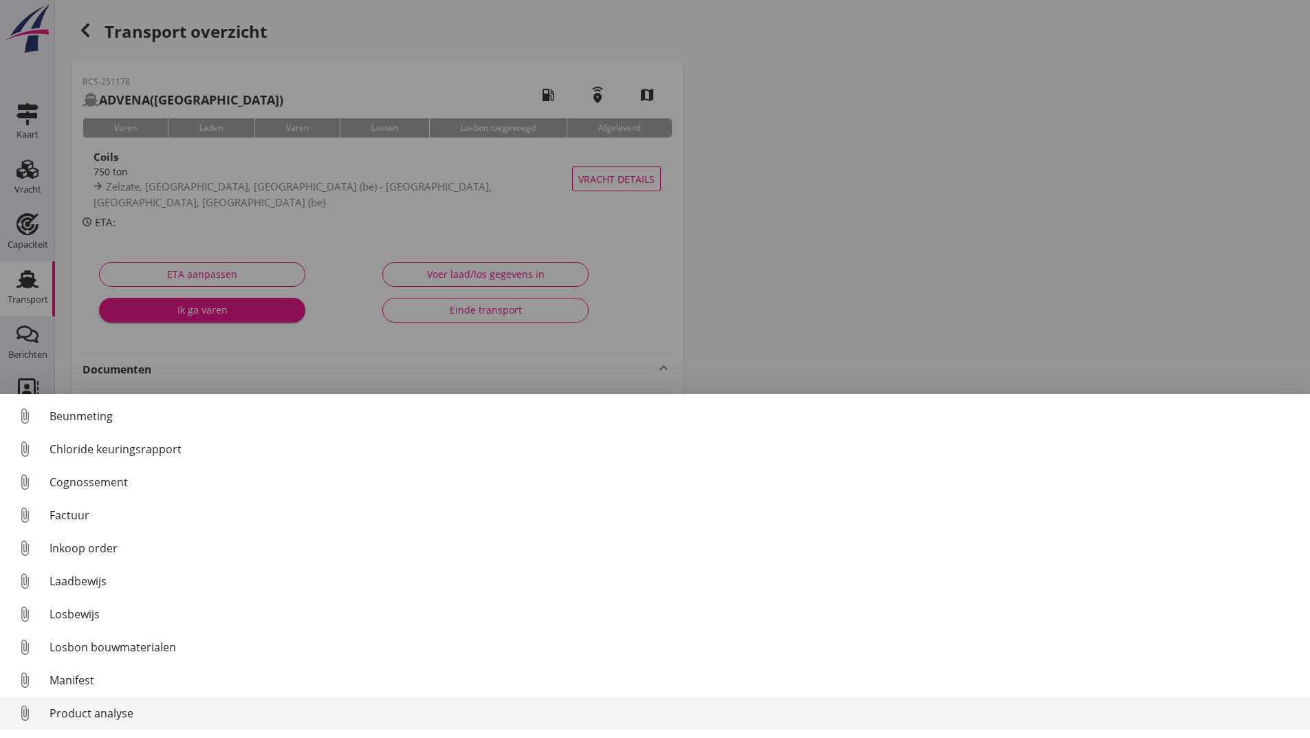
click at [99, 716] on div "Product analyse" at bounding box center [674, 713] width 1249 height 17
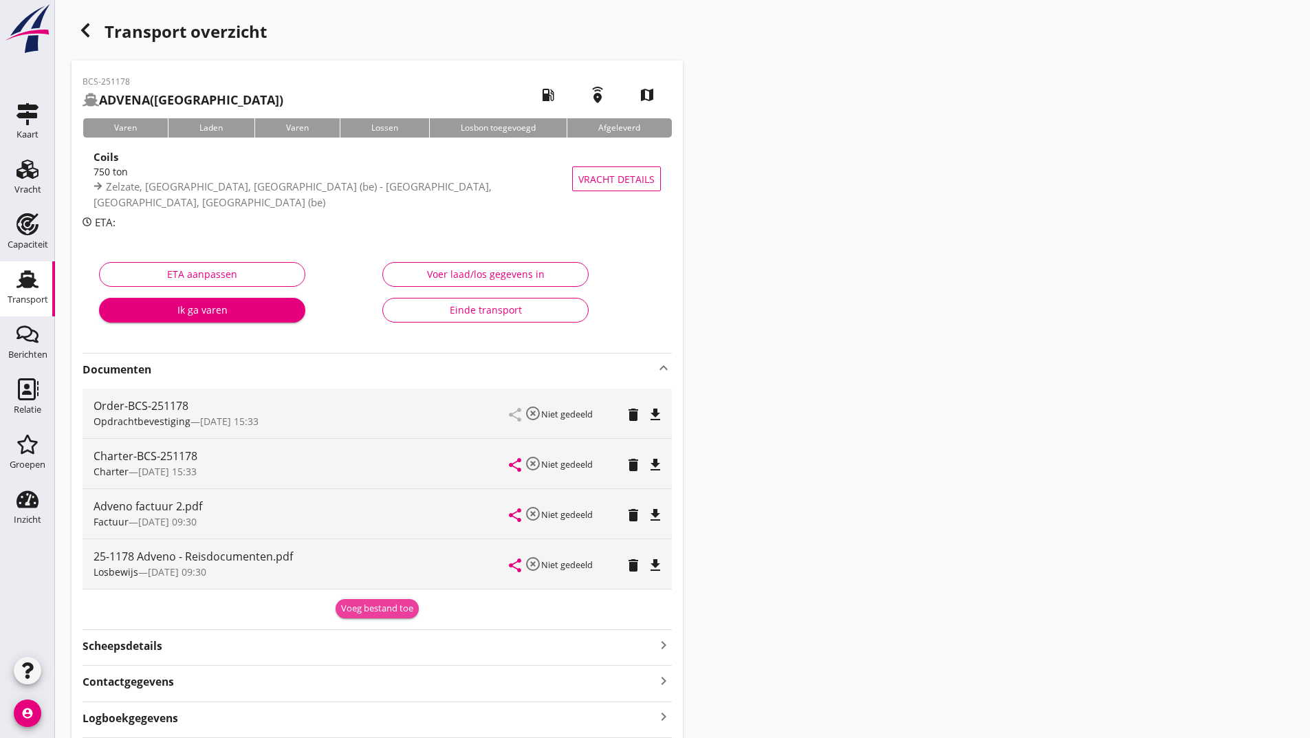
click at [368, 609] on div "Voeg bestand toe" at bounding box center [377, 609] width 72 height 14
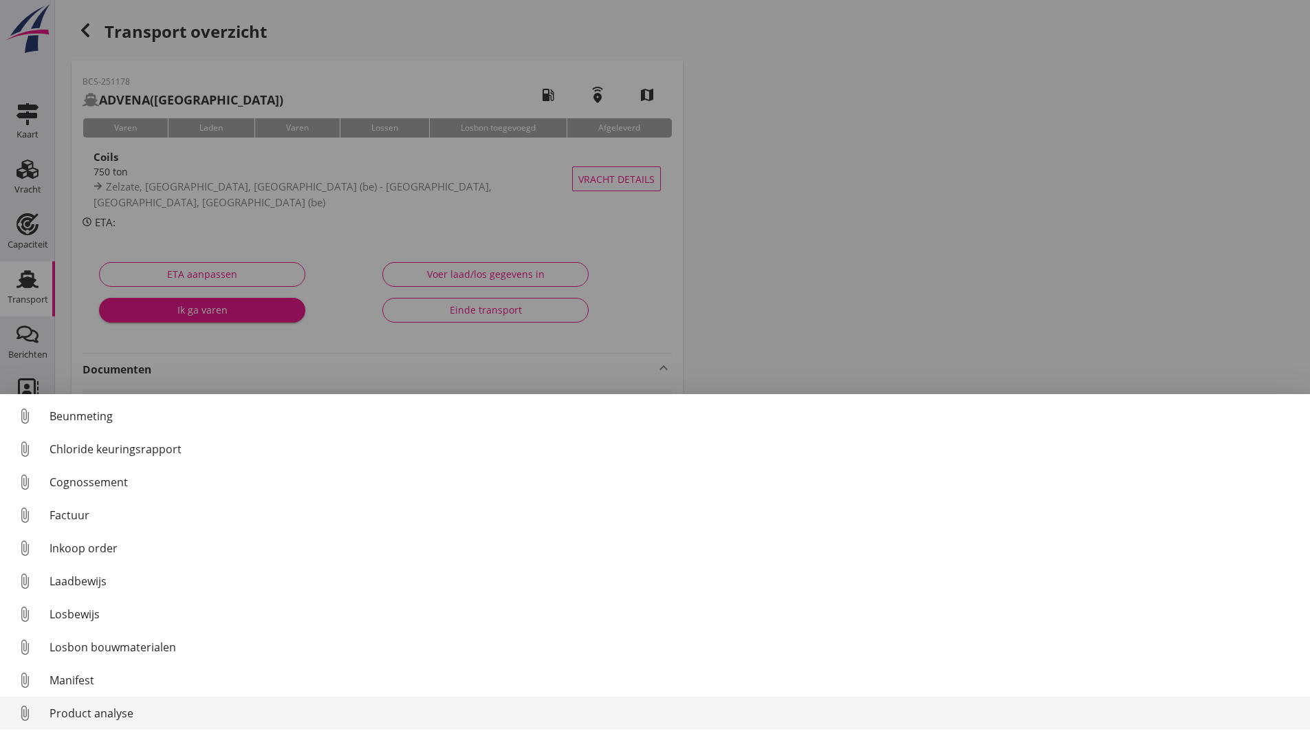
scroll to position [63, 0]
click at [104, 719] on div "Overig bestand" at bounding box center [674, 715] width 1249 height 17
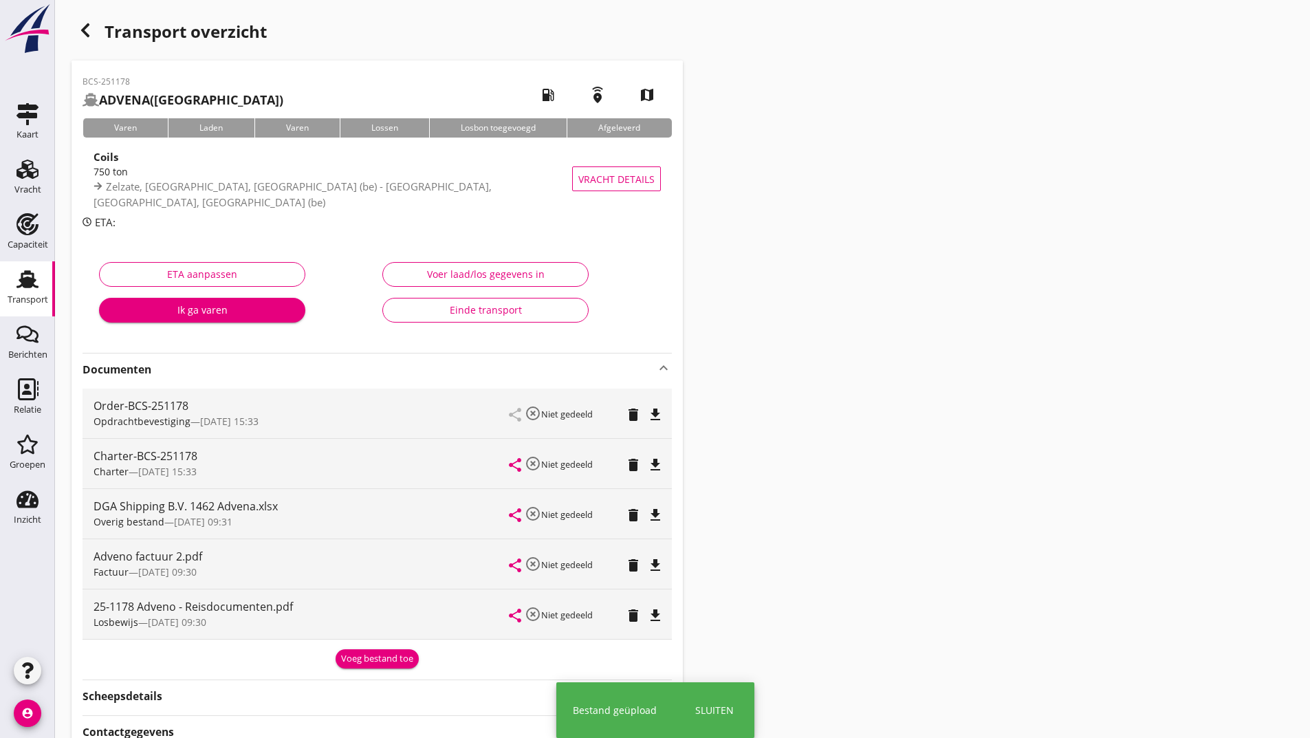
click at [89, 35] on use "button" at bounding box center [85, 30] width 8 height 14
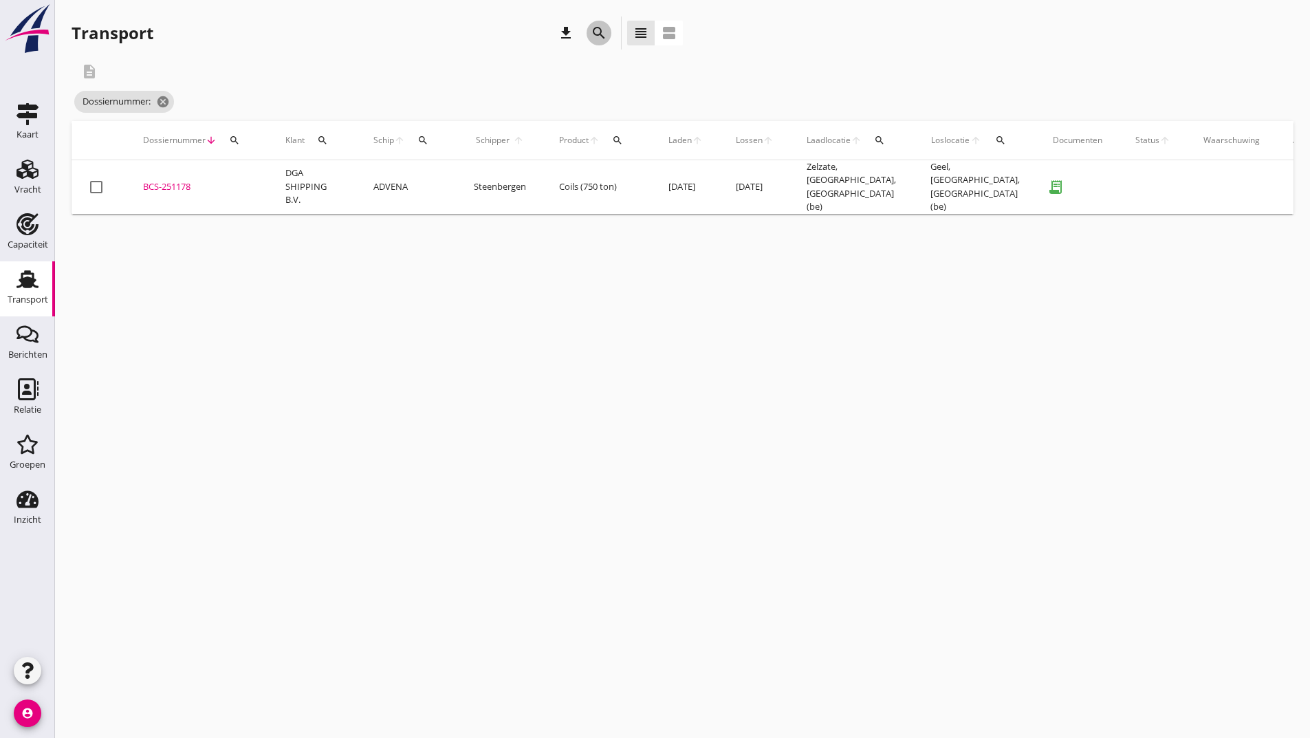
click at [598, 38] on icon "search" at bounding box center [599, 33] width 17 height 17
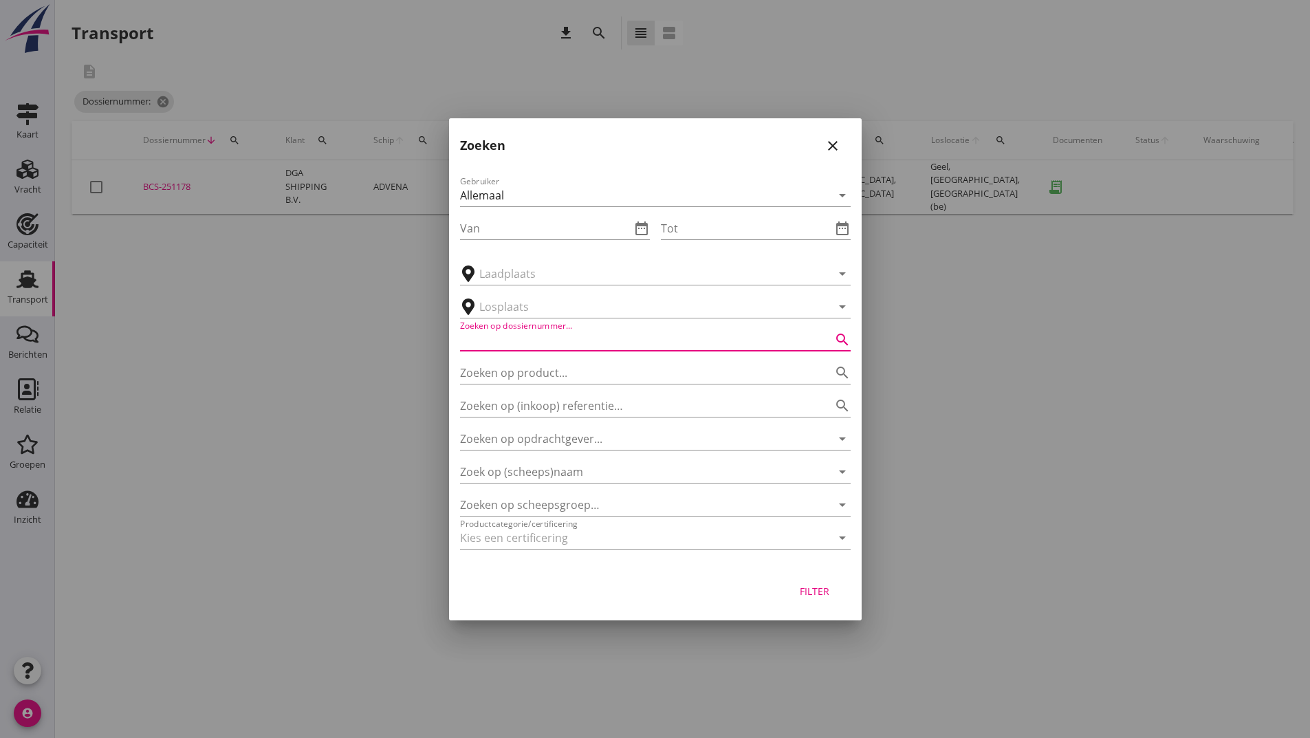
click at [479, 339] on input "Zoeken op dossiernummer..." at bounding box center [636, 340] width 352 height 22
type input "251180"
click at [811, 594] on div "Filter" at bounding box center [814, 591] width 39 height 14
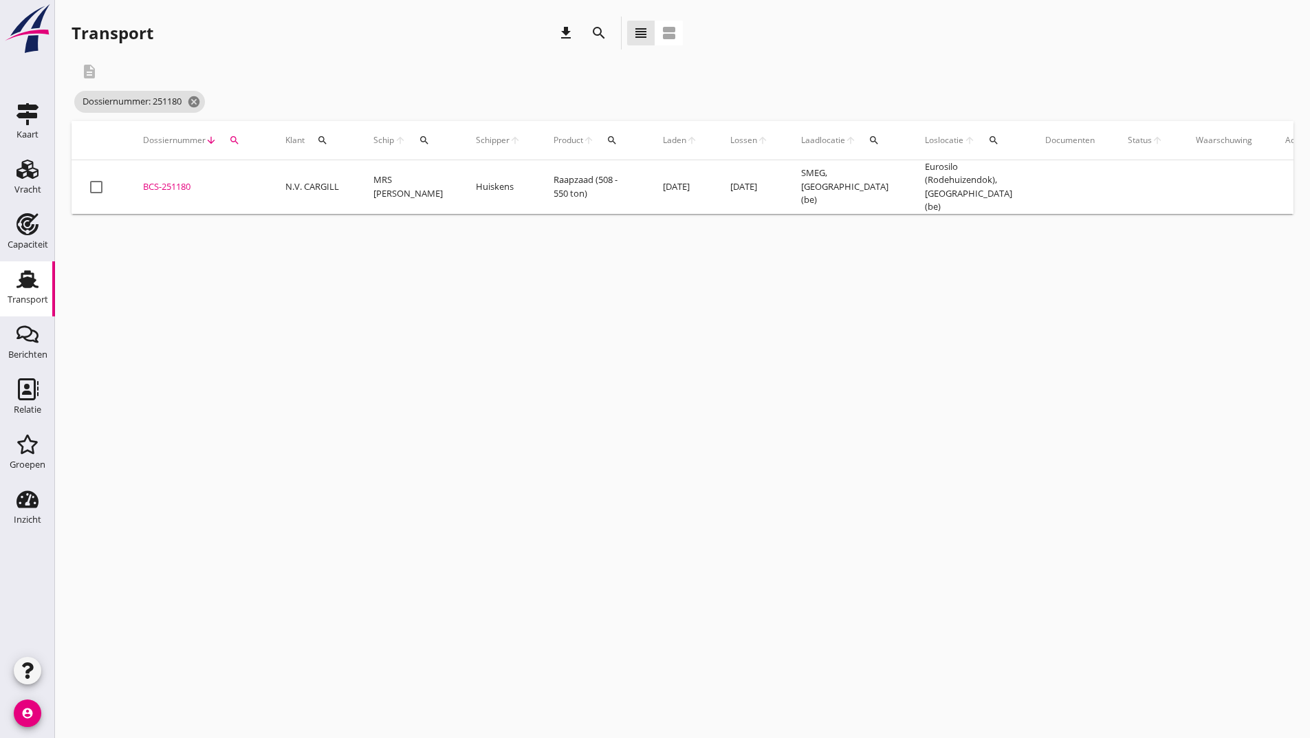
click at [180, 184] on div "BCS-251180" at bounding box center [197, 187] width 109 height 14
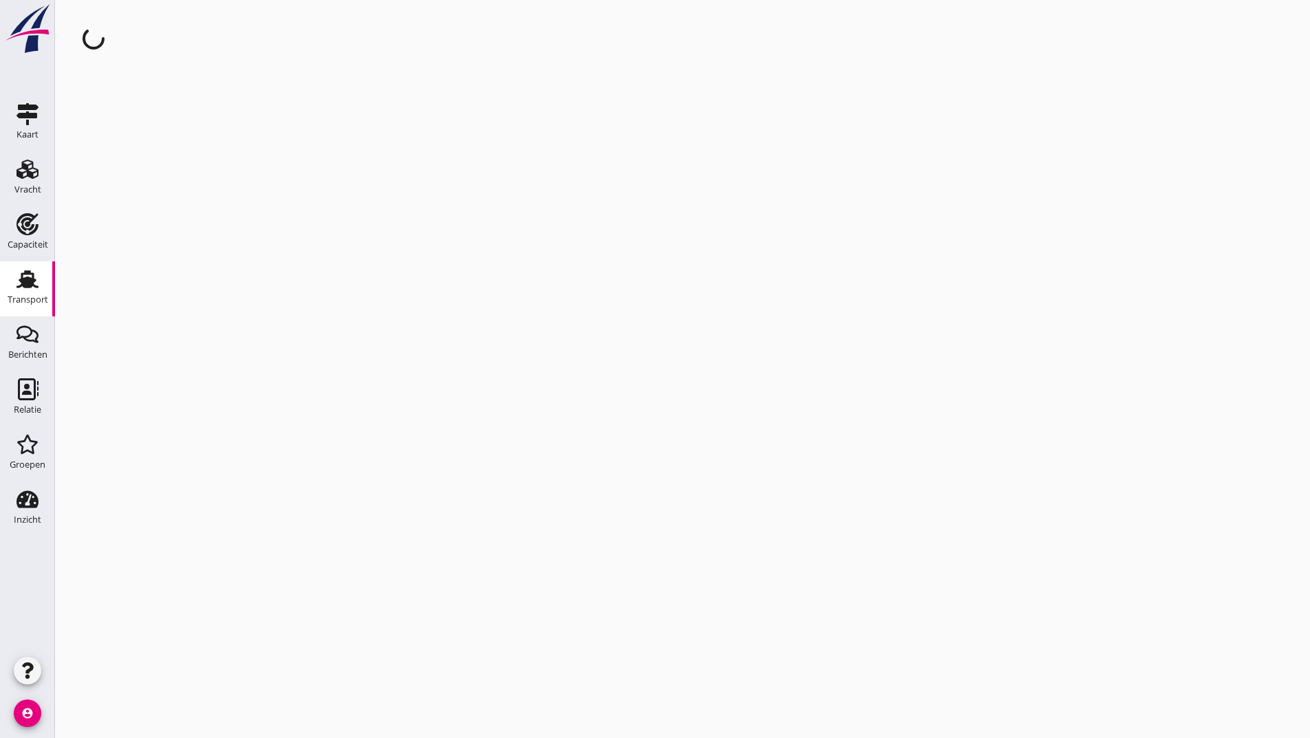
click at [180, 184] on div "cancel You are impersonating another user." at bounding box center [682, 369] width 1255 height 738
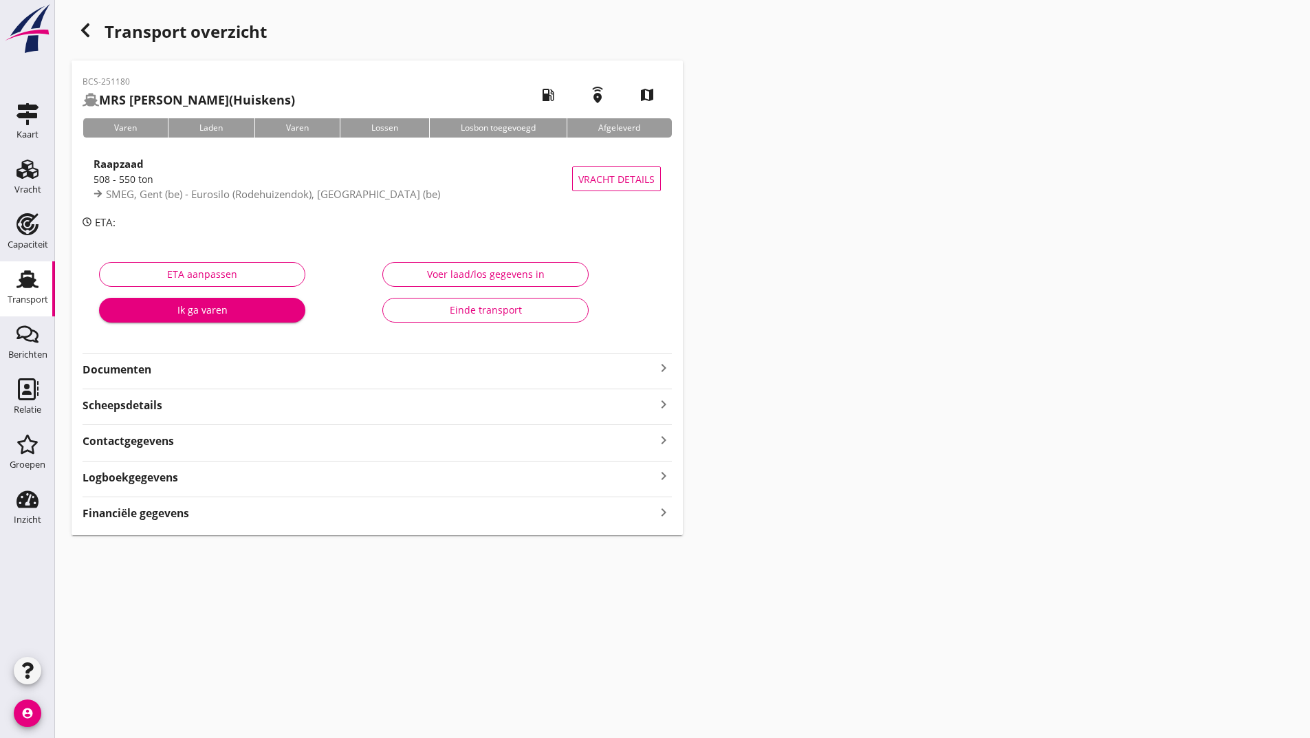
click at [151, 372] on strong "Documenten" at bounding box center [369, 370] width 573 height 16
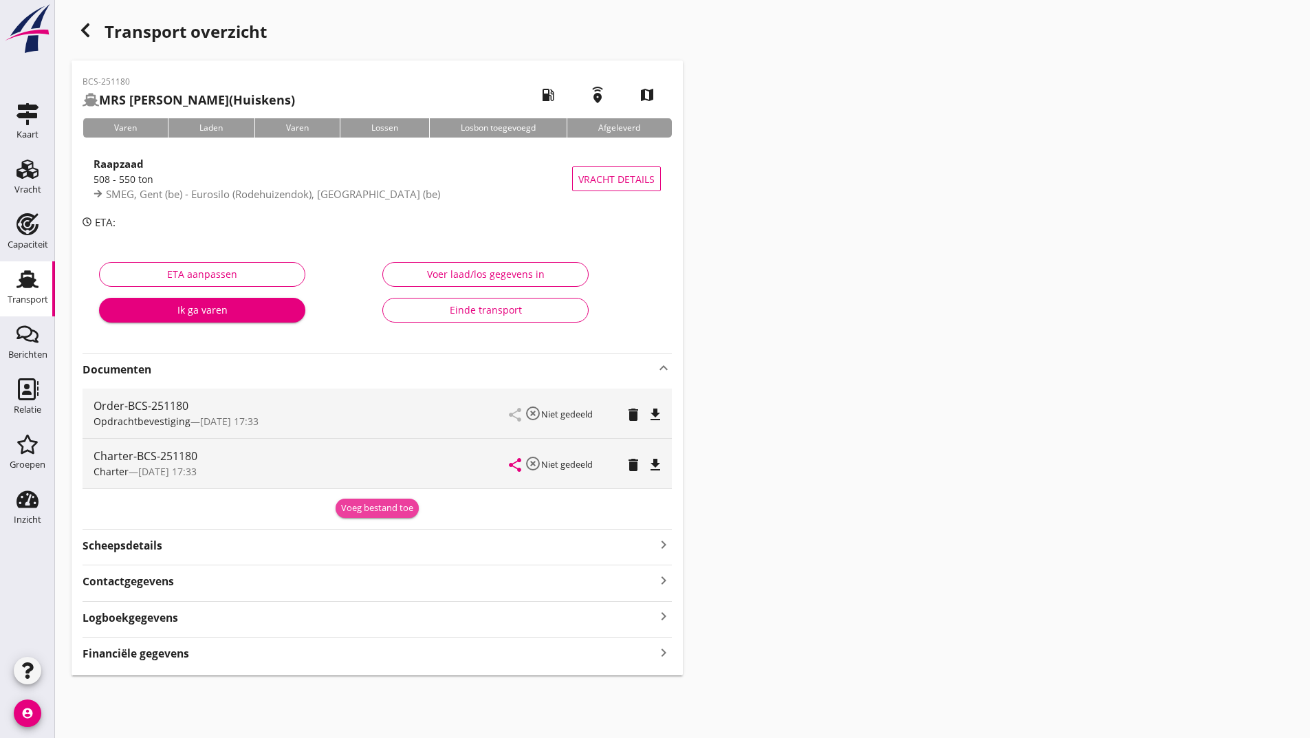
click at [347, 512] on div "Voeg bestand toe" at bounding box center [377, 508] width 72 height 14
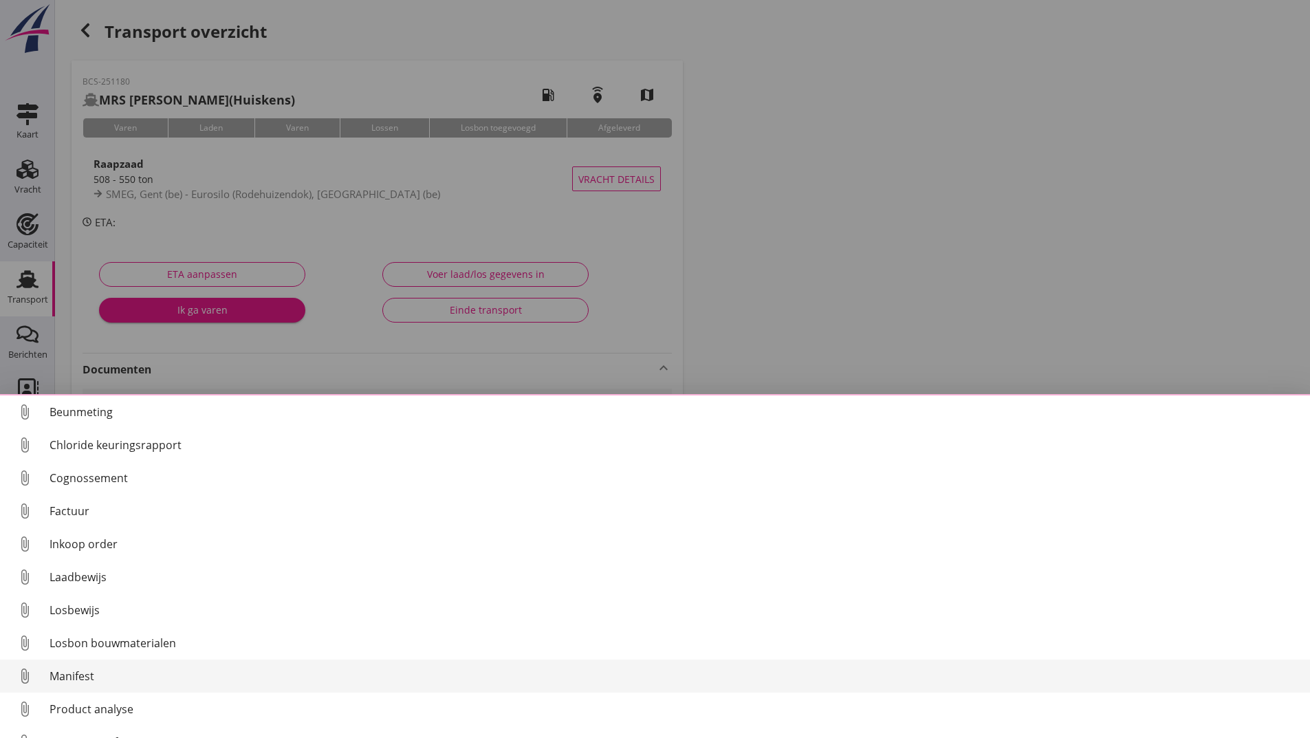
scroll to position [96, 0]
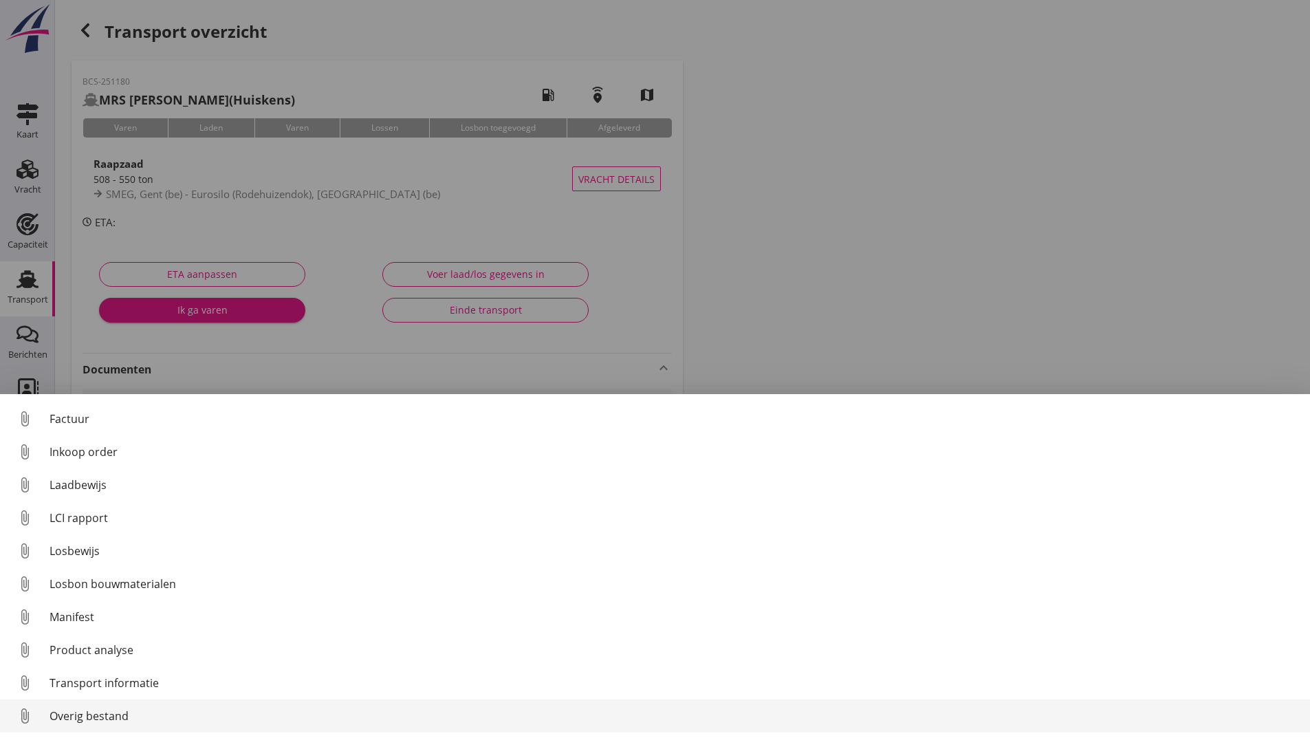
click at [112, 723] on div "Overig bestand" at bounding box center [674, 715] width 1249 height 17
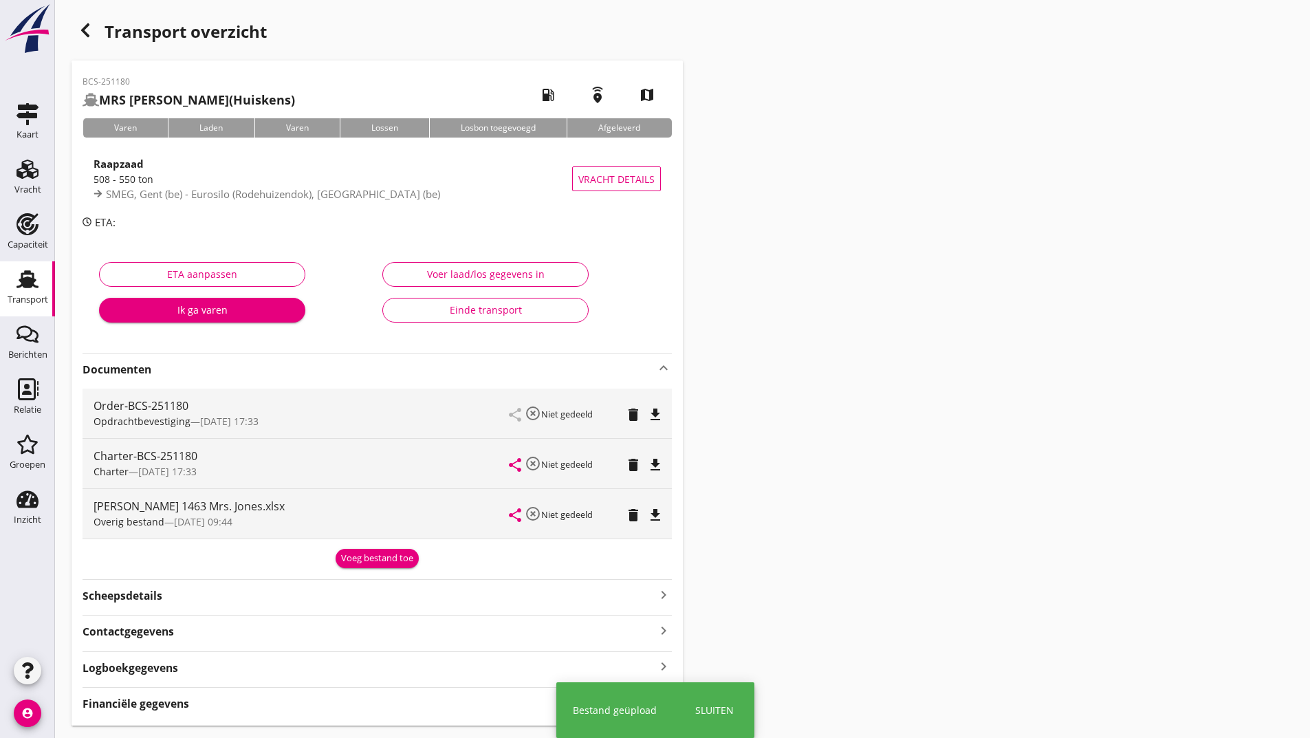
click at [356, 560] on div "Voeg bestand toe" at bounding box center [377, 558] width 72 height 14
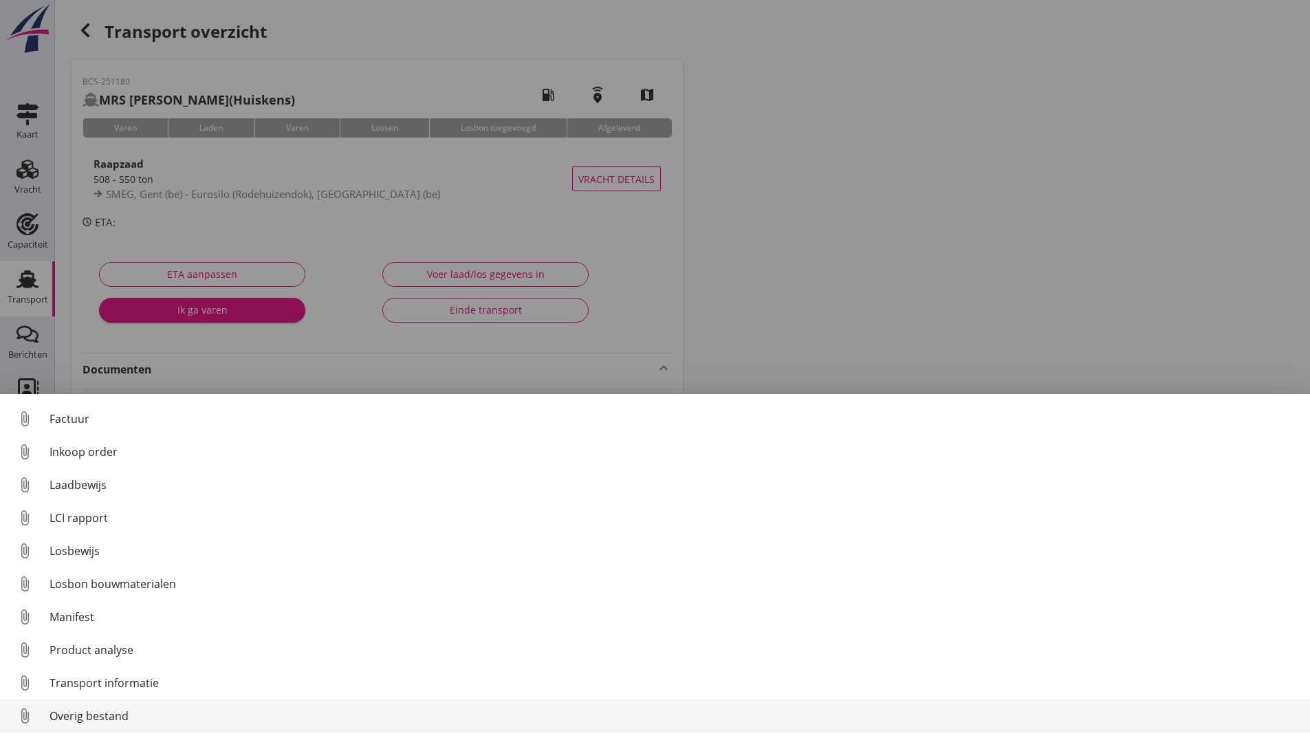
click at [79, 712] on div "Overig bestand" at bounding box center [674, 715] width 1249 height 17
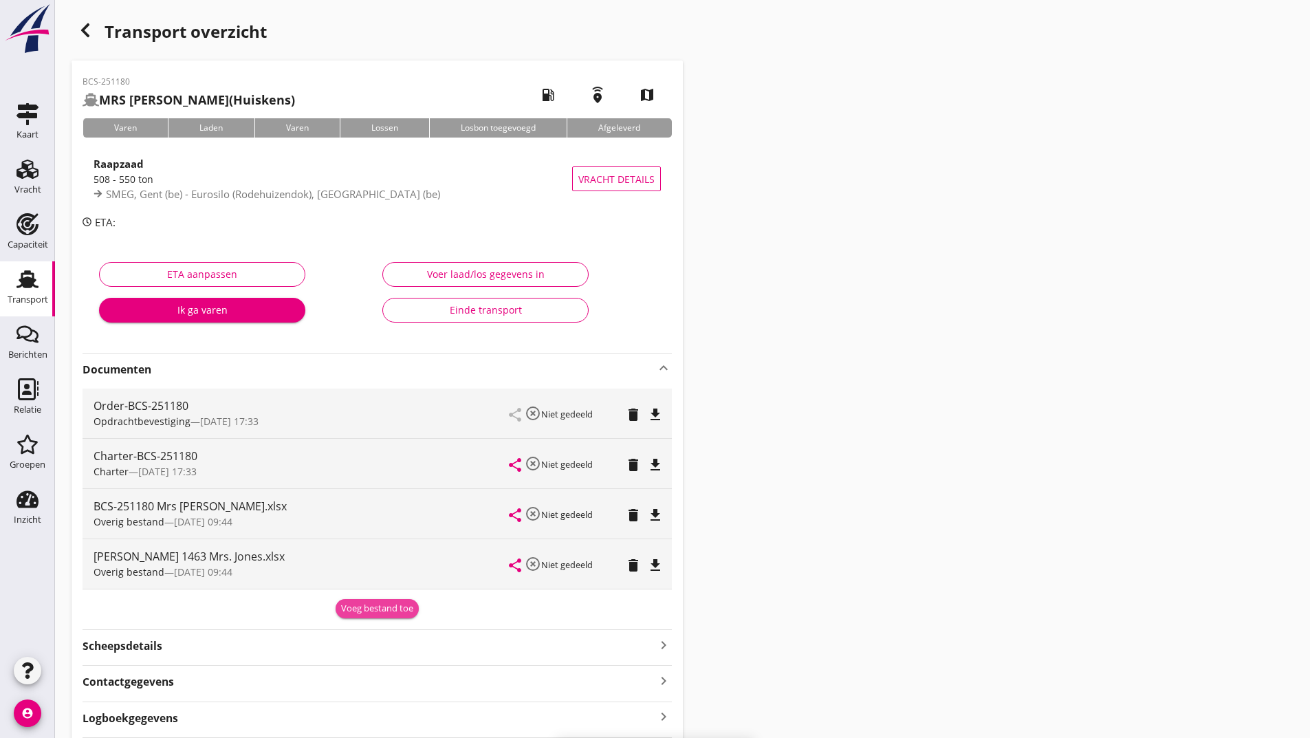
click at [358, 608] on div "Voeg bestand toe" at bounding box center [377, 609] width 72 height 14
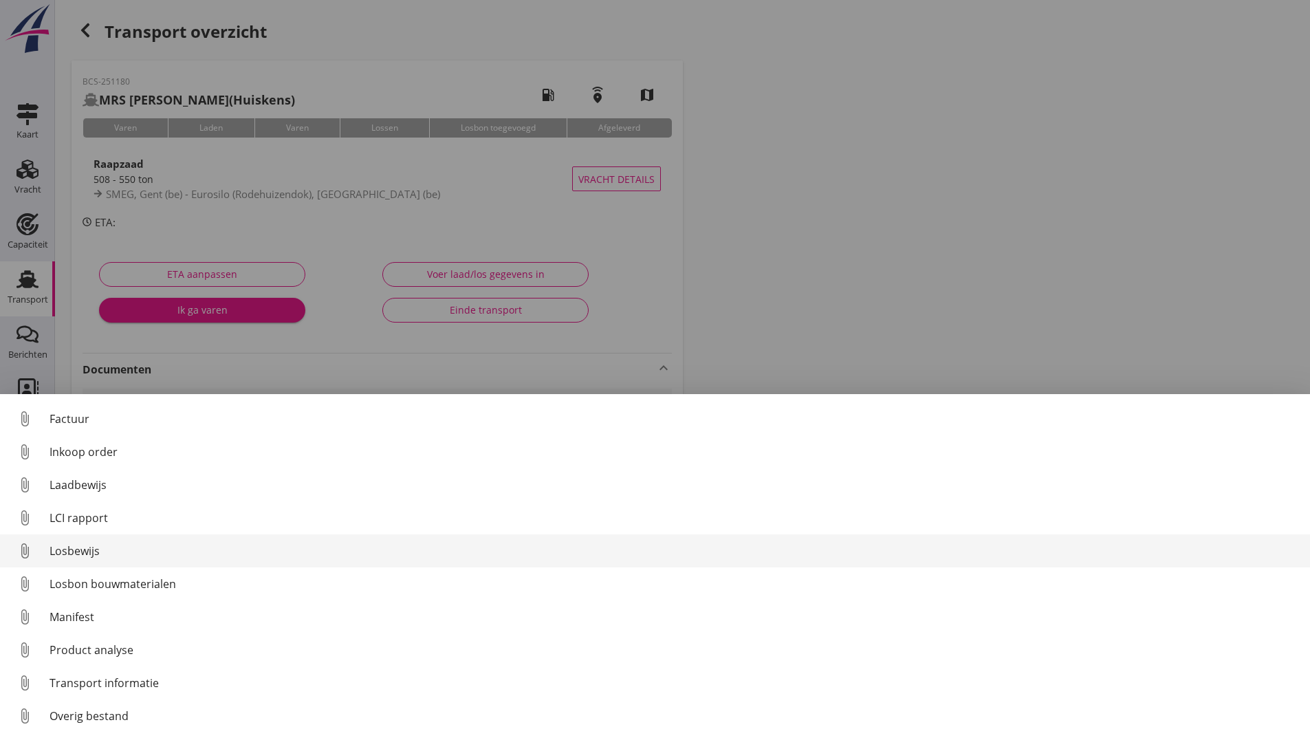
click at [89, 547] on div "Losbewijs" at bounding box center [674, 550] width 1249 height 17
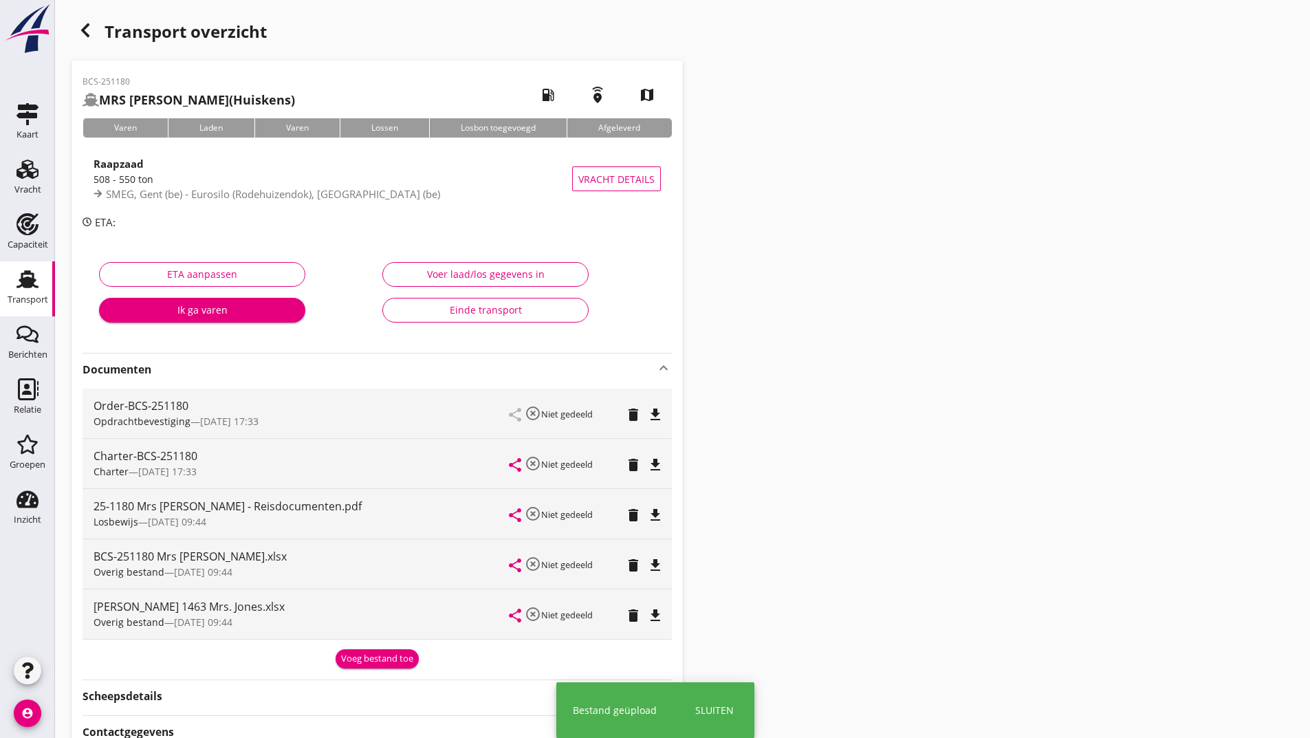
click at [364, 657] on div "Voeg bestand toe" at bounding box center [377, 659] width 72 height 14
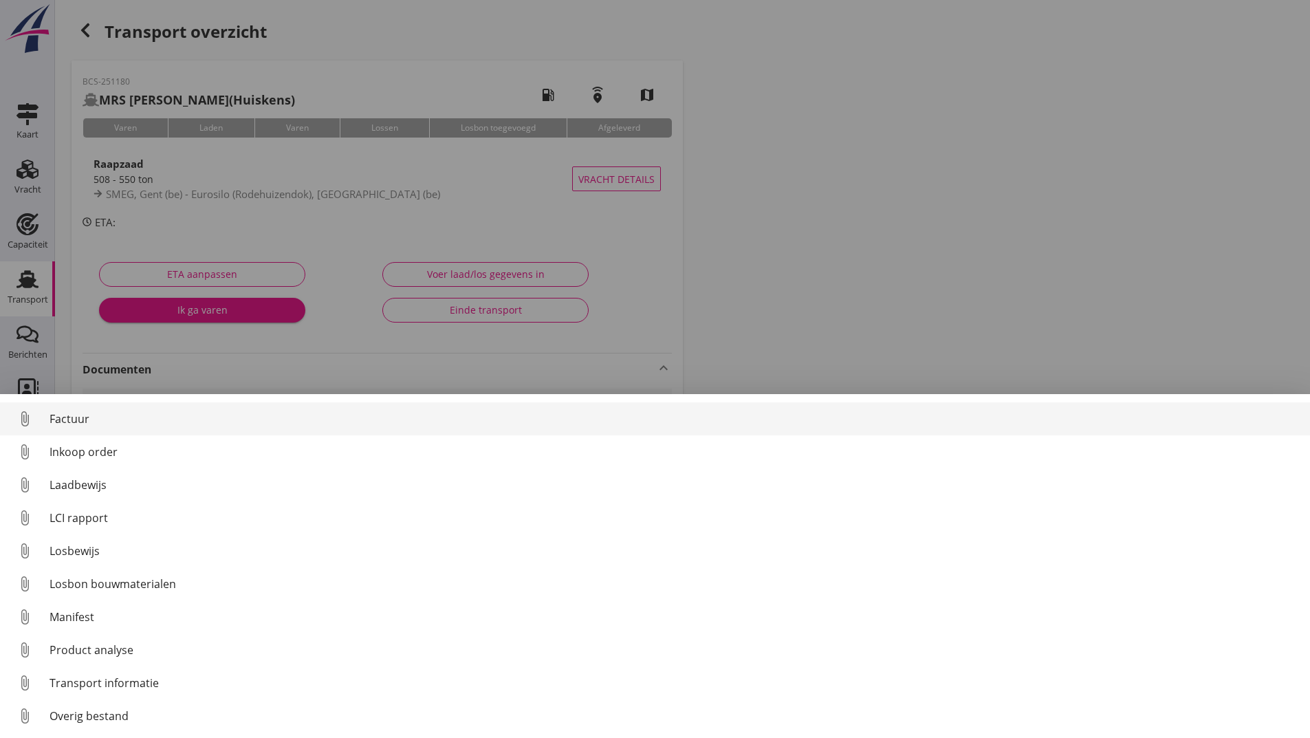
click at [76, 418] on div "Factuur" at bounding box center [674, 418] width 1249 height 17
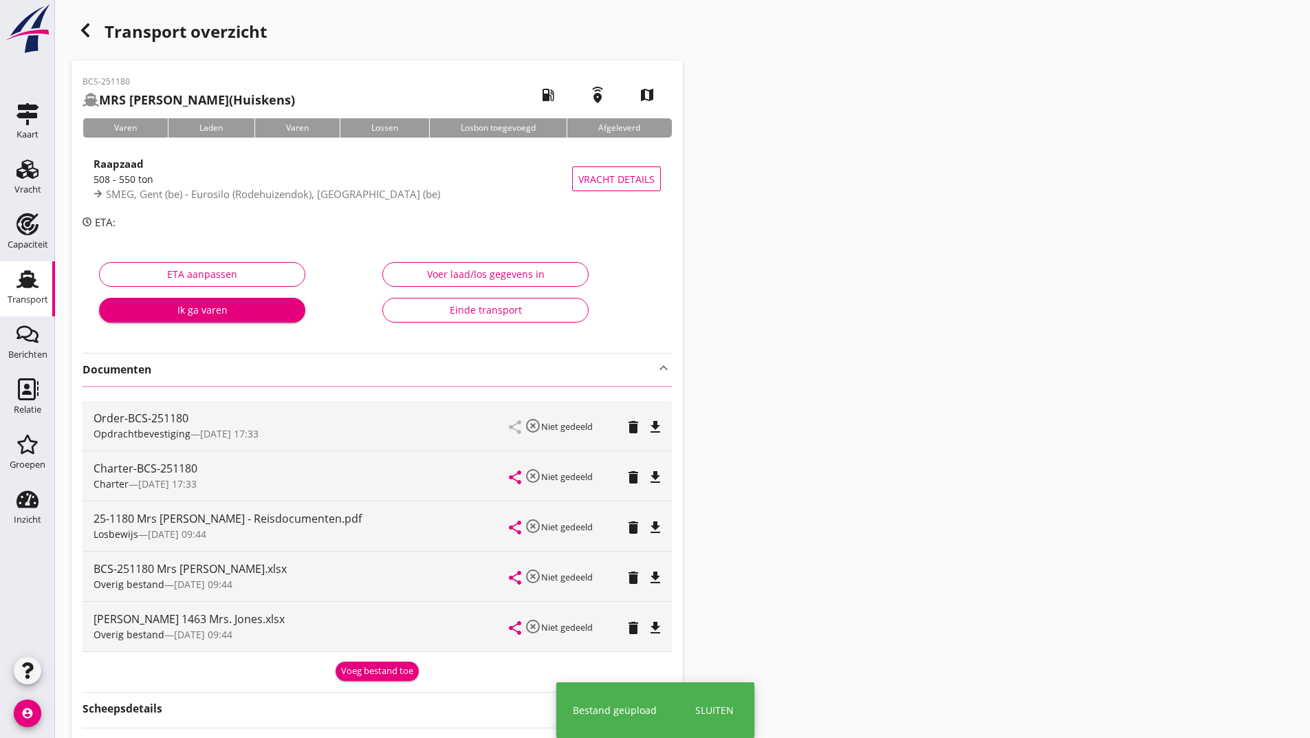
click at [85, 30] on use "button" at bounding box center [85, 30] width 8 height 14
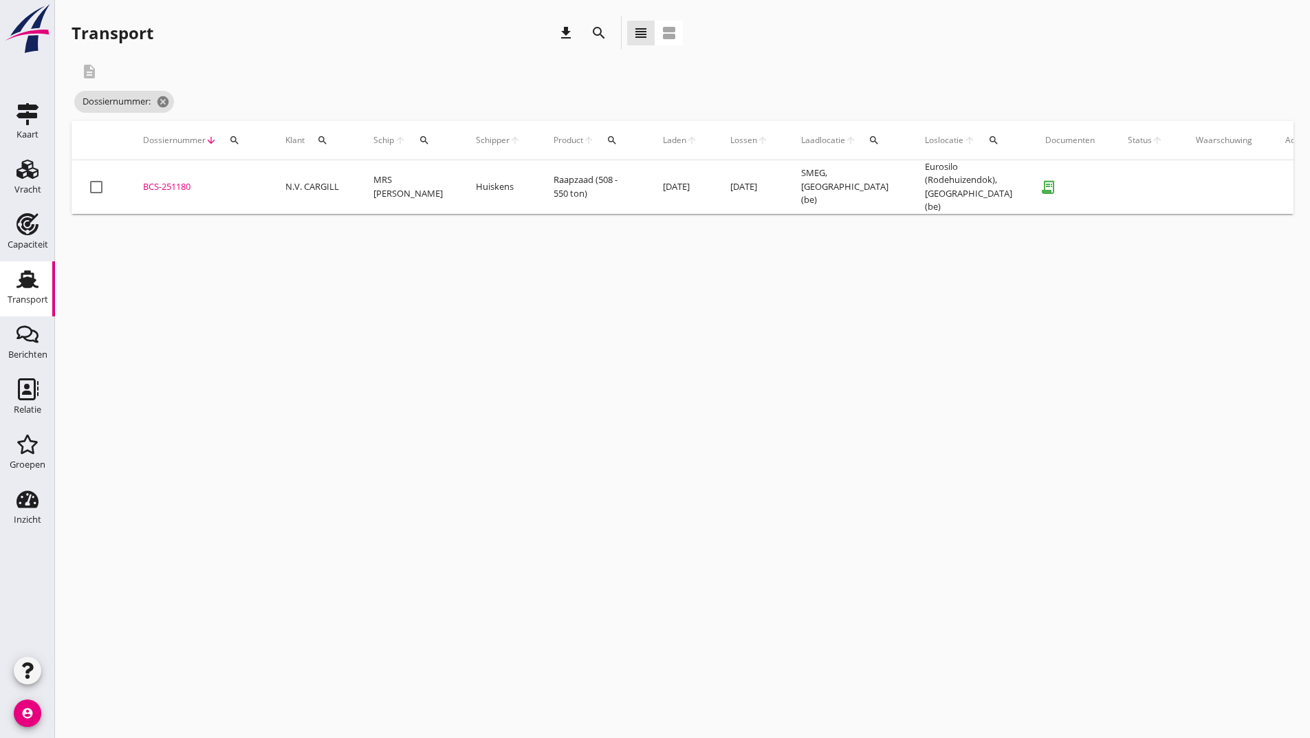
click at [593, 26] on icon "search" at bounding box center [599, 33] width 17 height 17
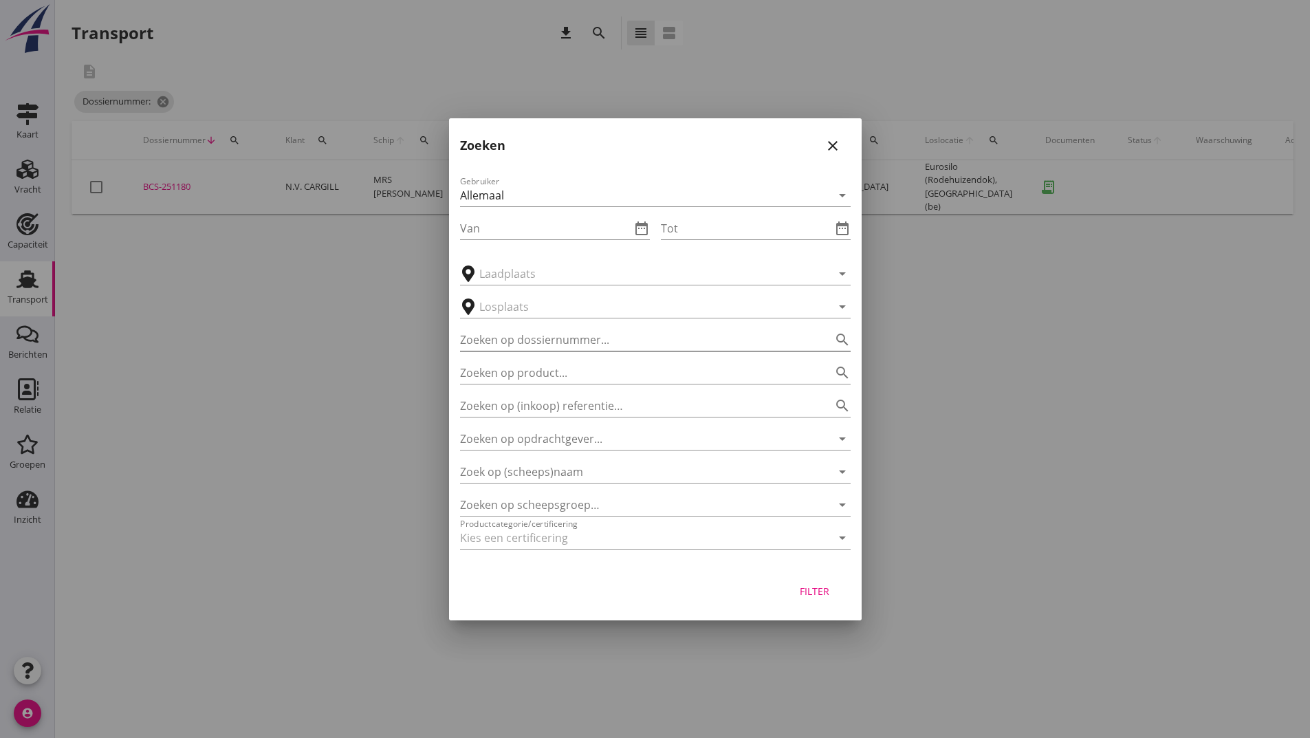
click at [491, 338] on input "Zoeken op dossiernummer..." at bounding box center [636, 340] width 352 height 22
type input "251182"
click at [808, 587] on div "Filter" at bounding box center [814, 591] width 39 height 14
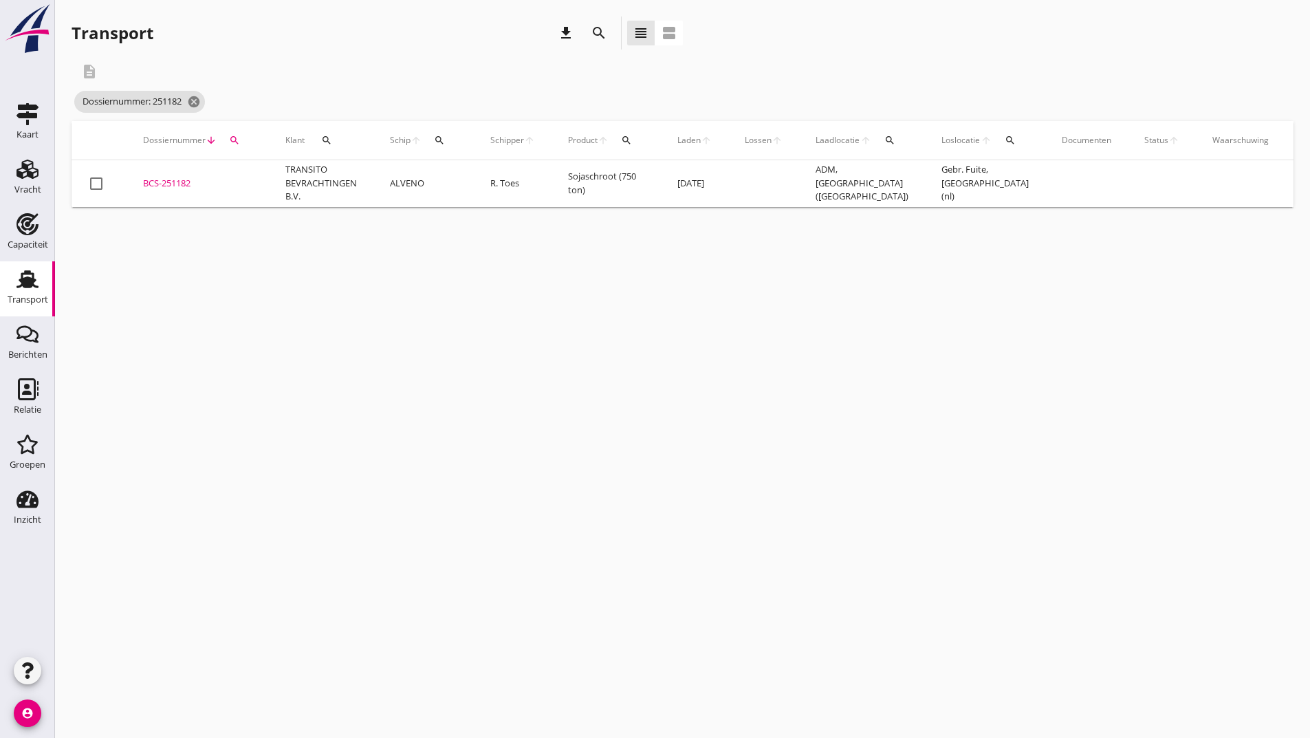
click at [164, 182] on div "BCS-251182" at bounding box center [197, 184] width 109 height 14
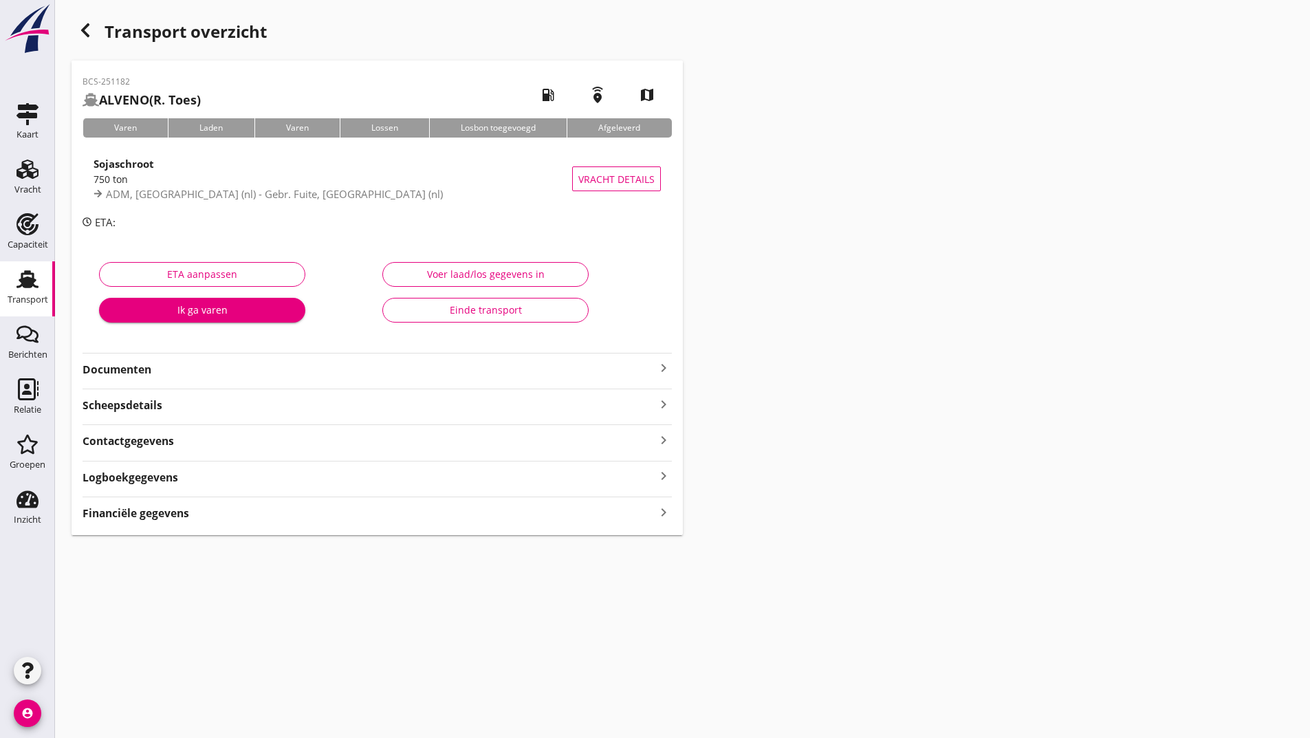
click at [121, 372] on strong "Documenten" at bounding box center [369, 370] width 573 height 16
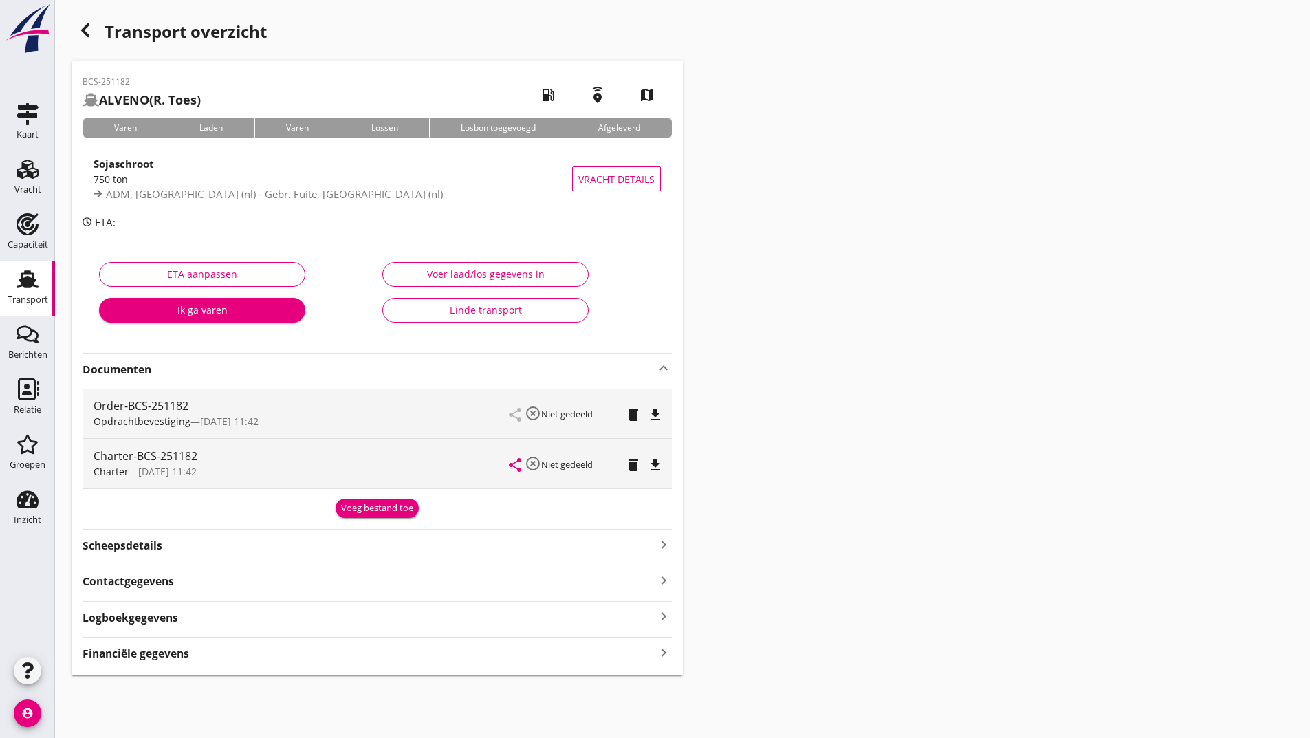
click at [375, 512] on div "Voeg bestand toe" at bounding box center [377, 508] width 72 height 14
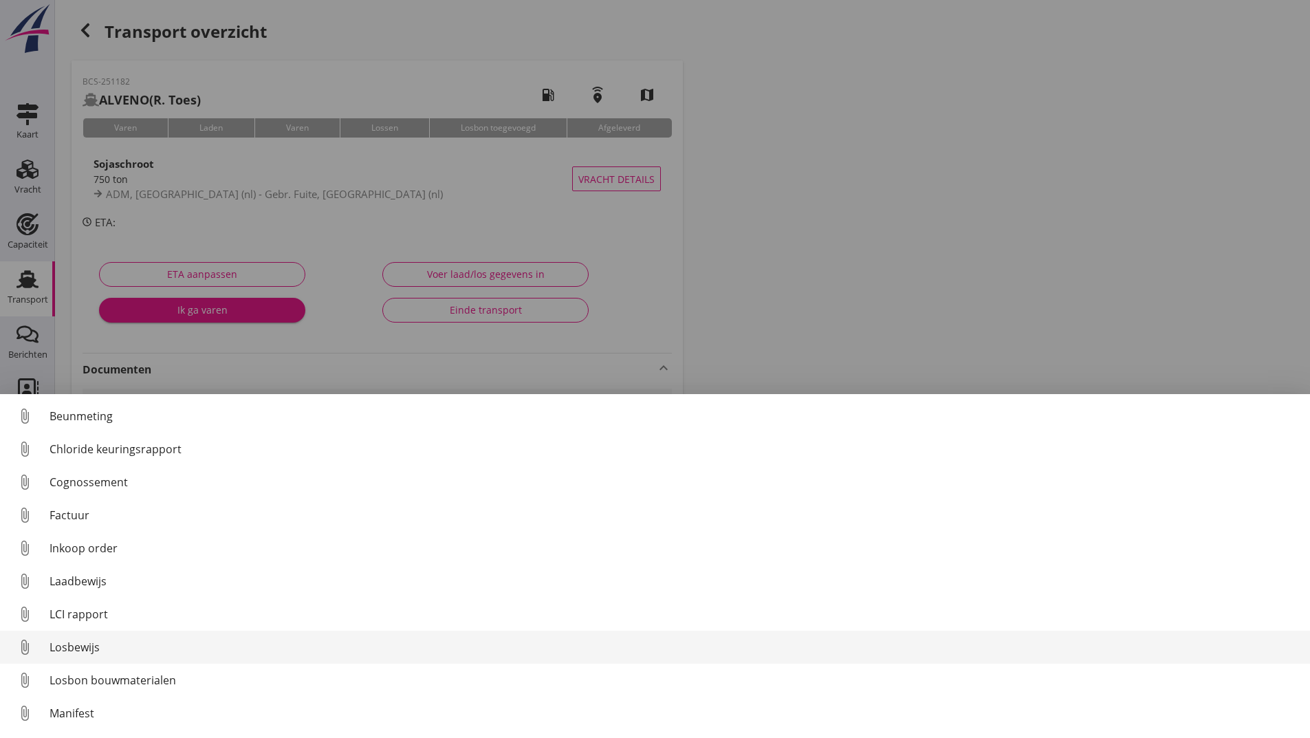
click at [83, 643] on div "Losbewijs" at bounding box center [674, 647] width 1249 height 17
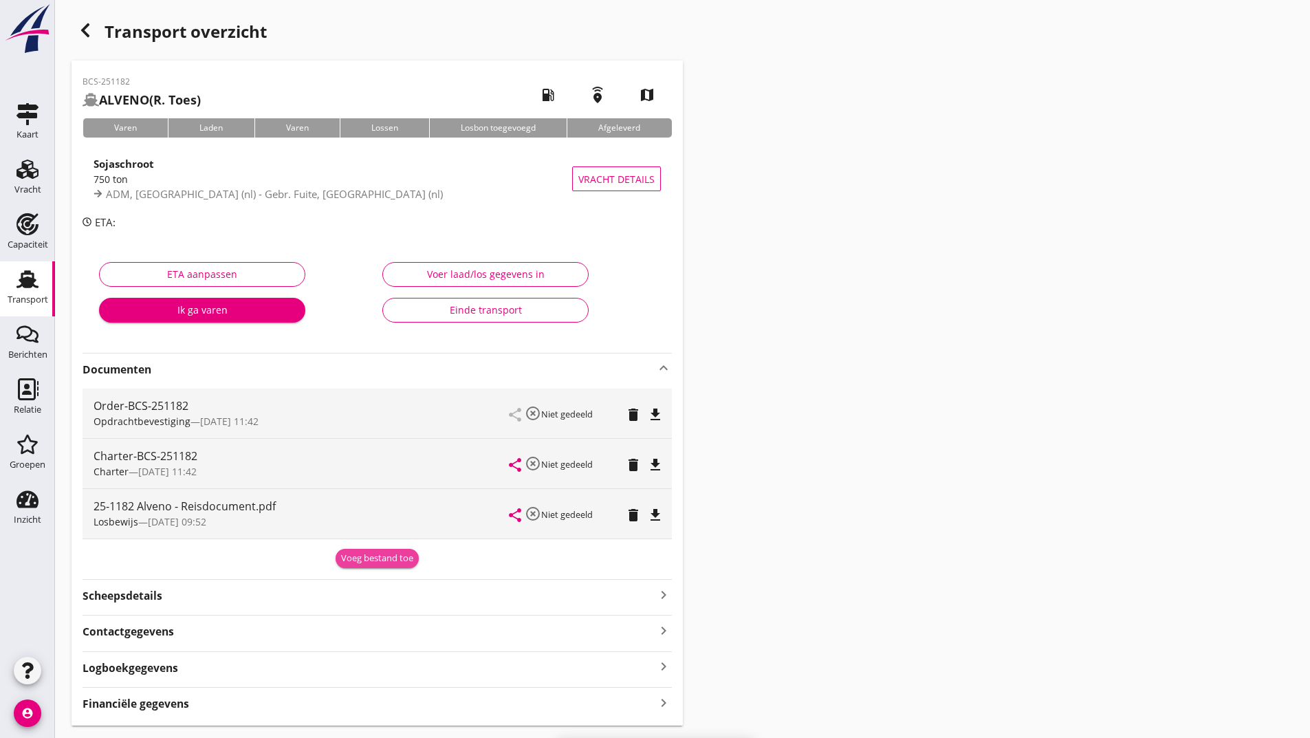
click at [353, 560] on div "Voeg bestand toe" at bounding box center [377, 558] width 72 height 14
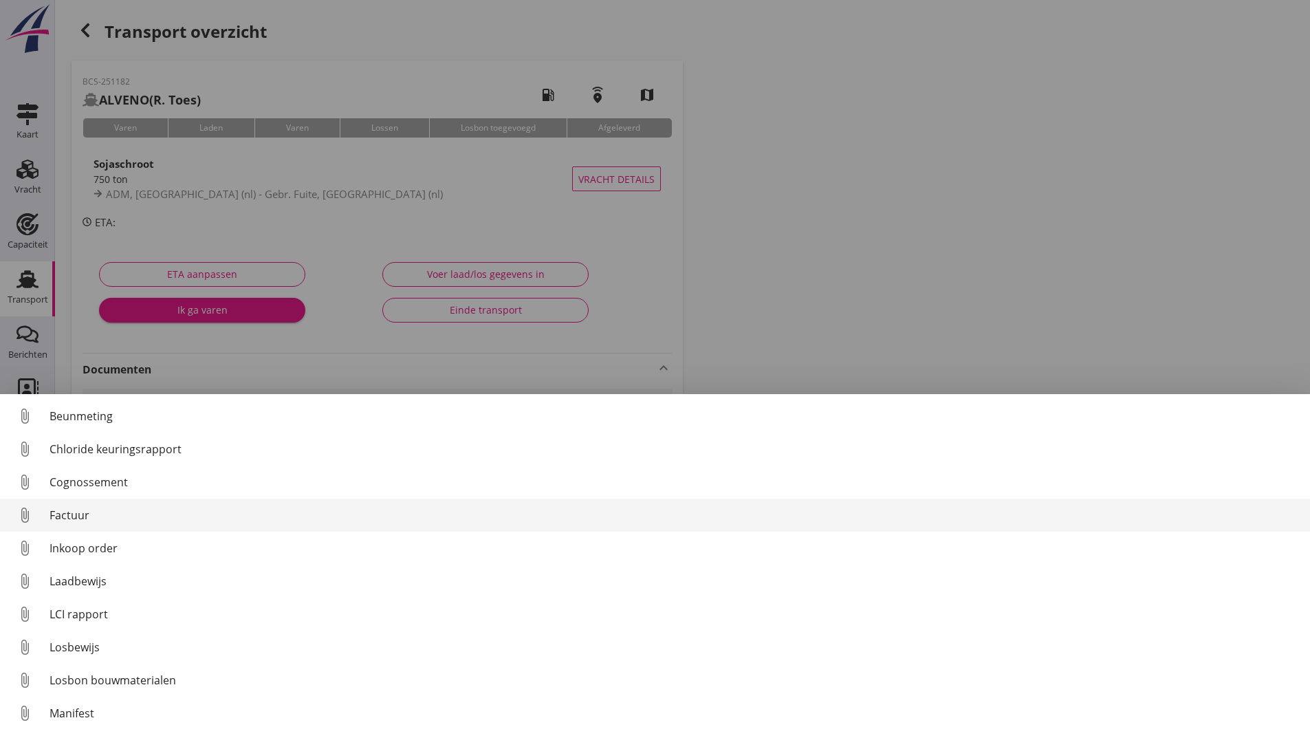
click at [65, 510] on div "Factuur" at bounding box center [674, 515] width 1249 height 17
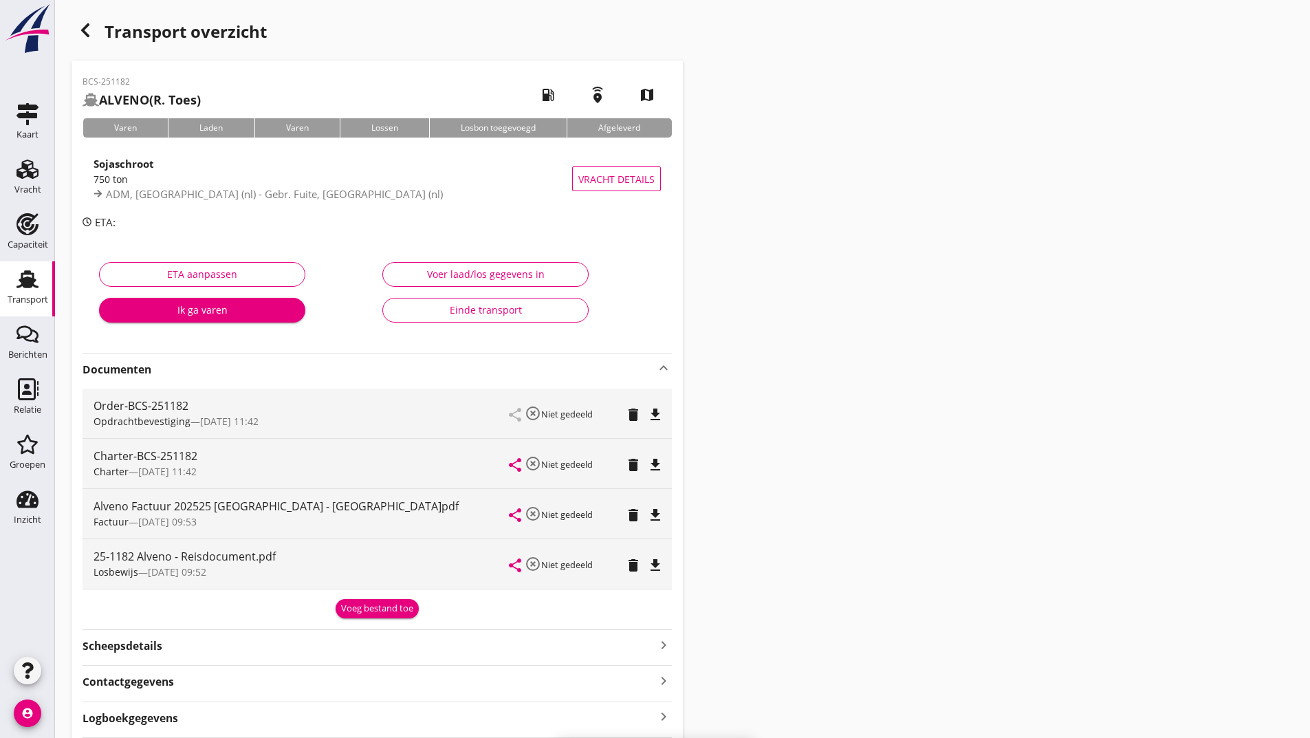
click at [349, 615] on div "Voeg bestand toe" at bounding box center [377, 609] width 72 height 14
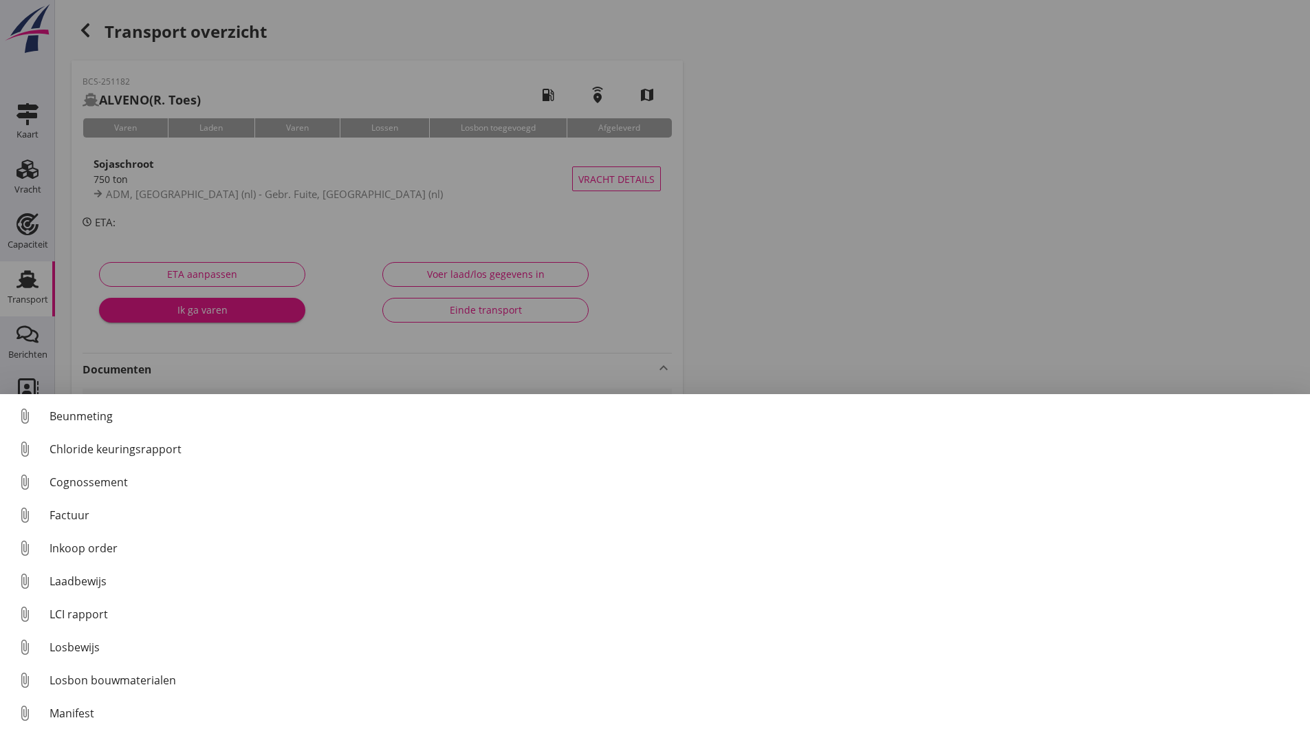
scroll to position [96, 0]
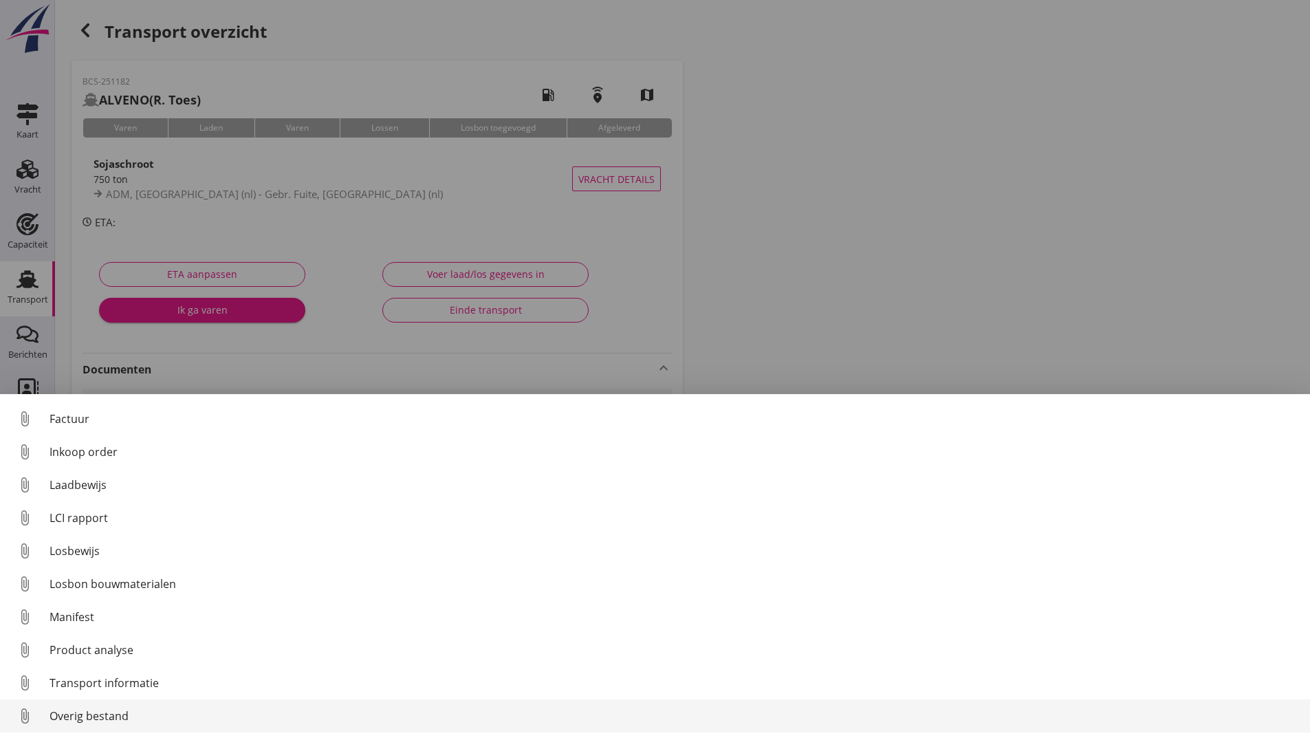
click at [110, 721] on div "Overig bestand" at bounding box center [674, 715] width 1249 height 17
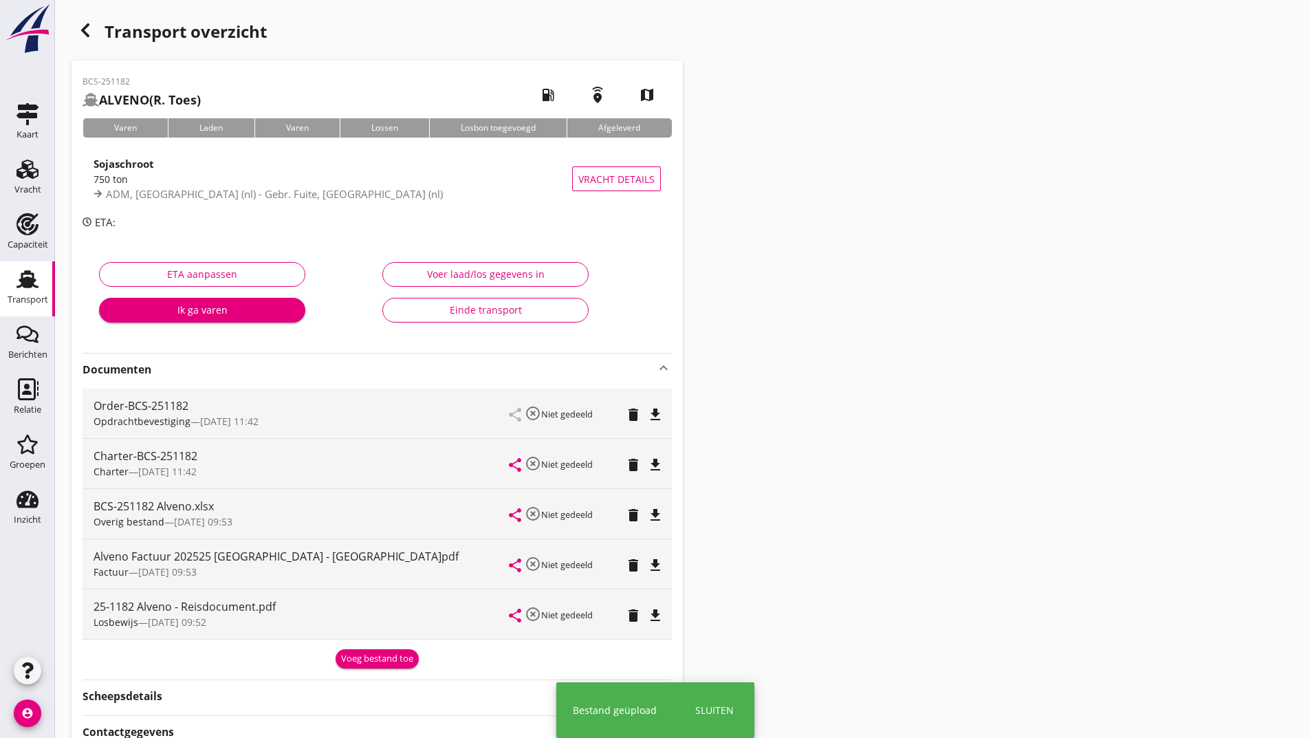
click at [355, 655] on div "Voeg bestand toe" at bounding box center [377, 659] width 72 height 14
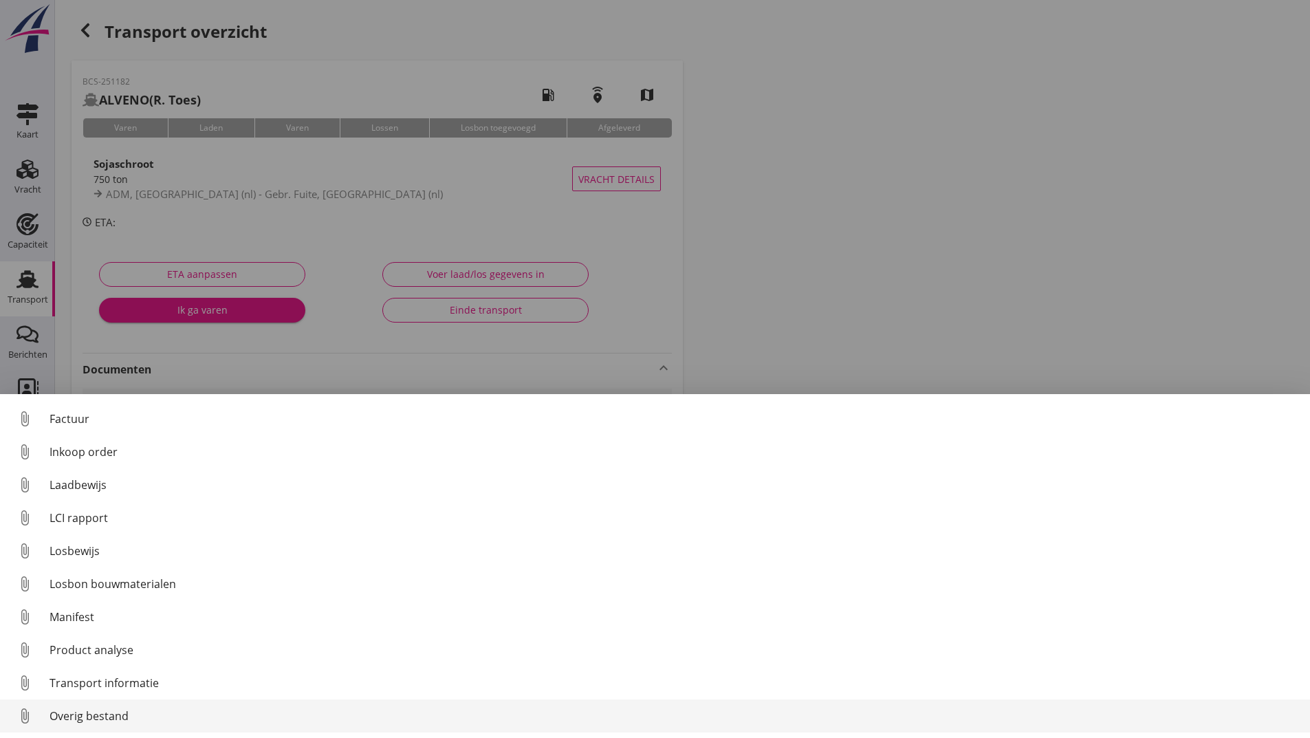
click at [102, 720] on div "Overig bestand" at bounding box center [674, 715] width 1249 height 17
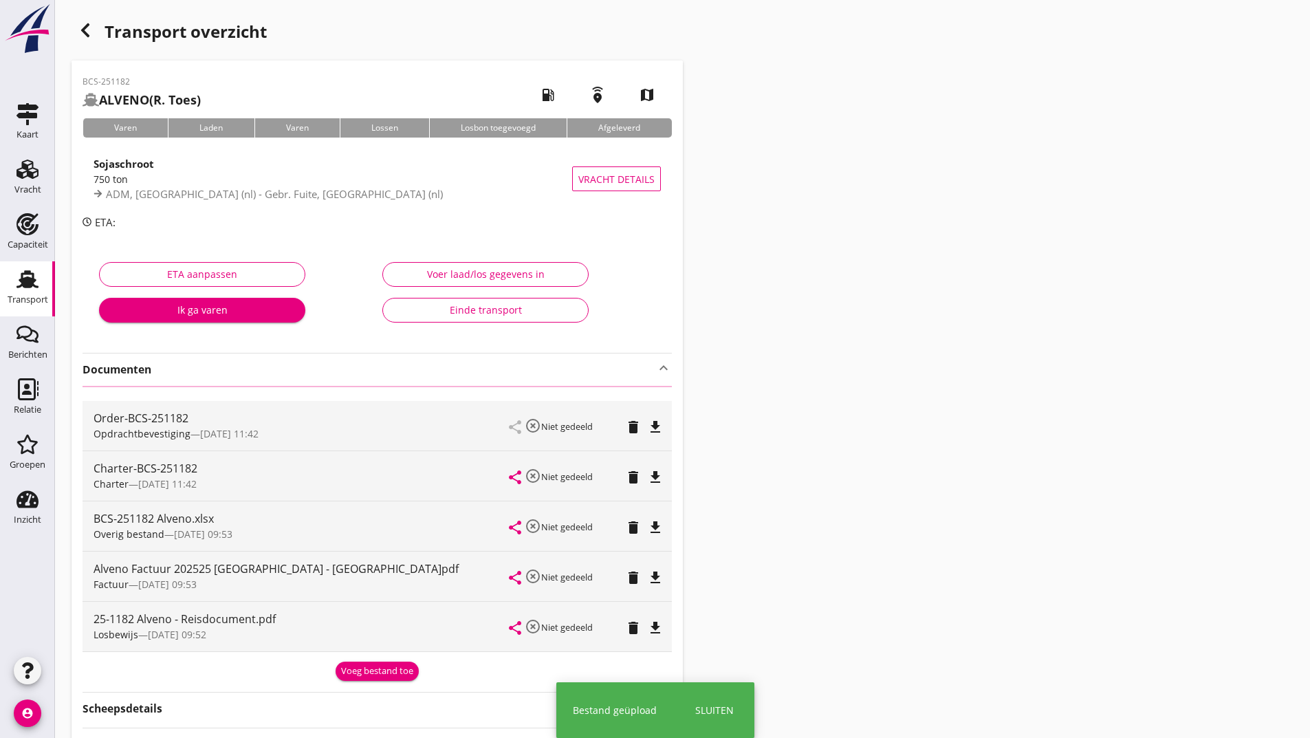
click at [85, 34] on use "button" at bounding box center [85, 30] width 8 height 14
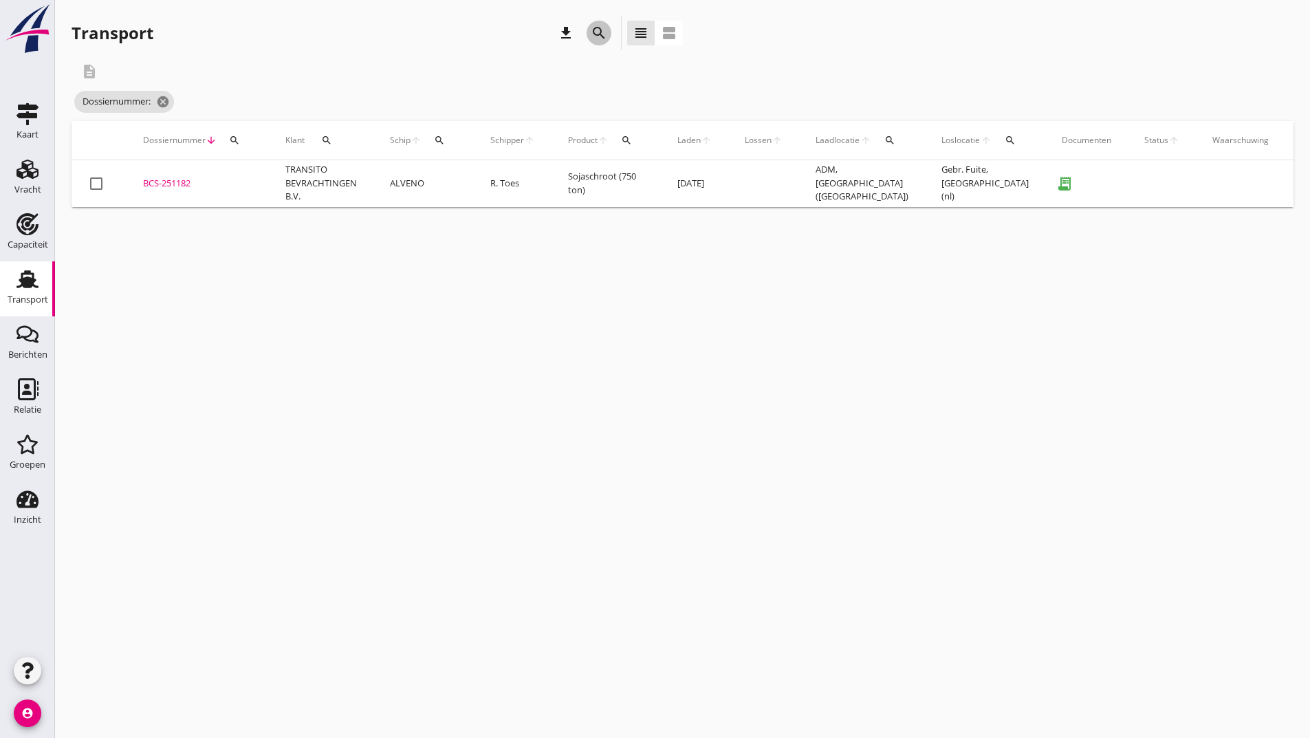
click at [593, 28] on icon "search" at bounding box center [599, 33] width 17 height 17
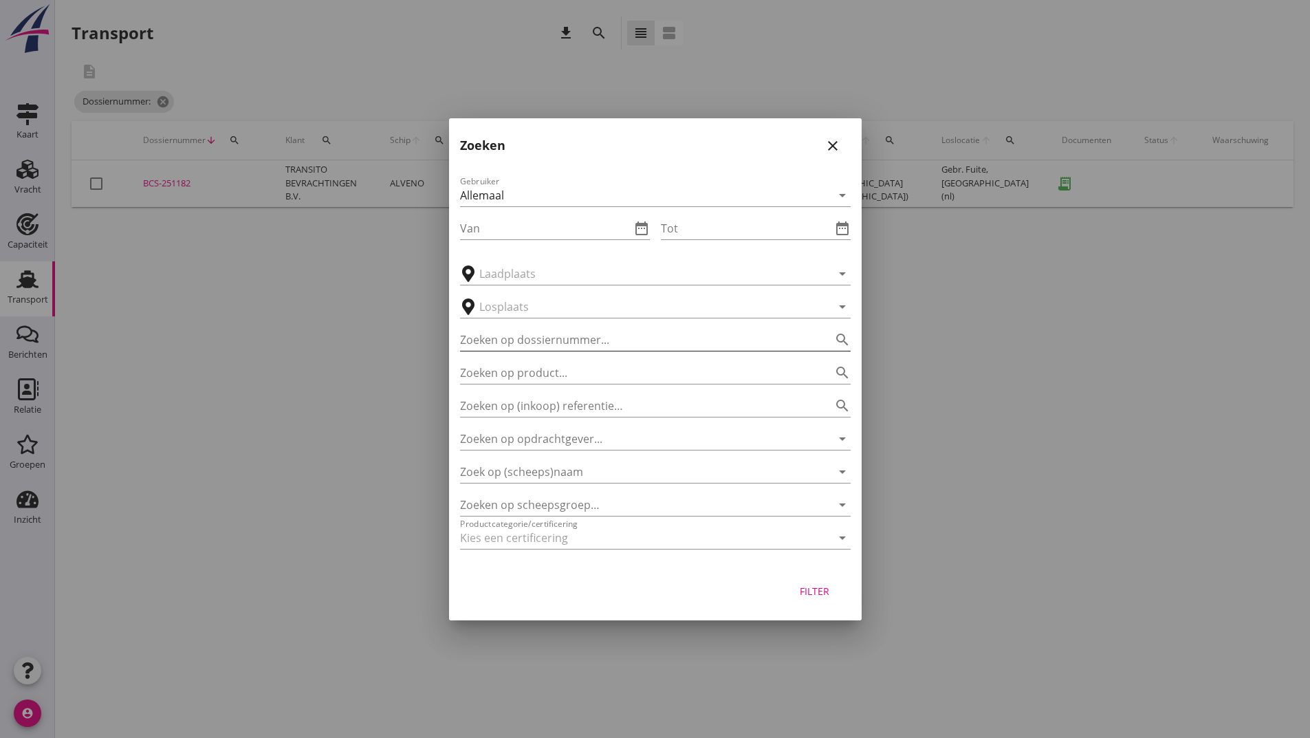
click at [494, 335] on input "Zoeken op dossiernummer..." at bounding box center [636, 340] width 352 height 22
type input "251190"
drag, startPoint x: 811, startPoint y: 597, endPoint x: 755, endPoint y: 575, distance: 60.1
click at [811, 597] on div "Filter" at bounding box center [814, 591] width 39 height 14
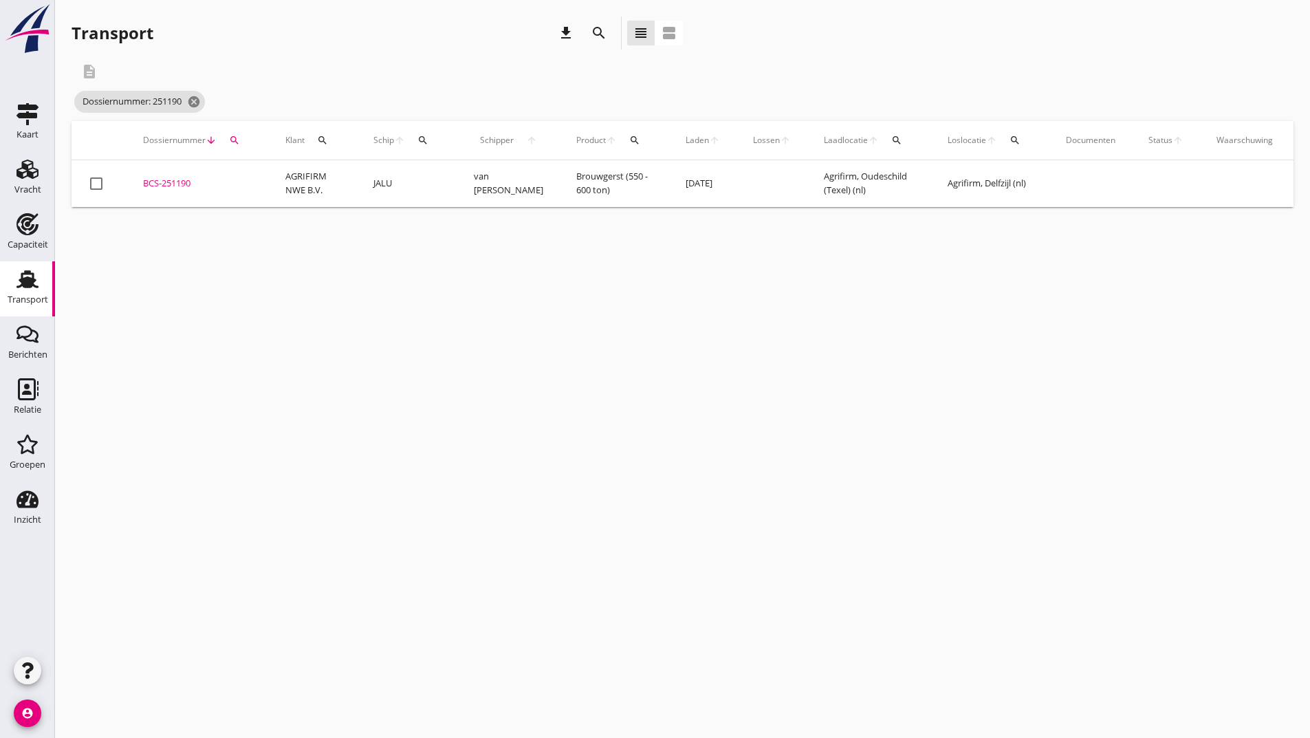
click at [177, 186] on div "BCS-251190" at bounding box center [197, 184] width 109 height 14
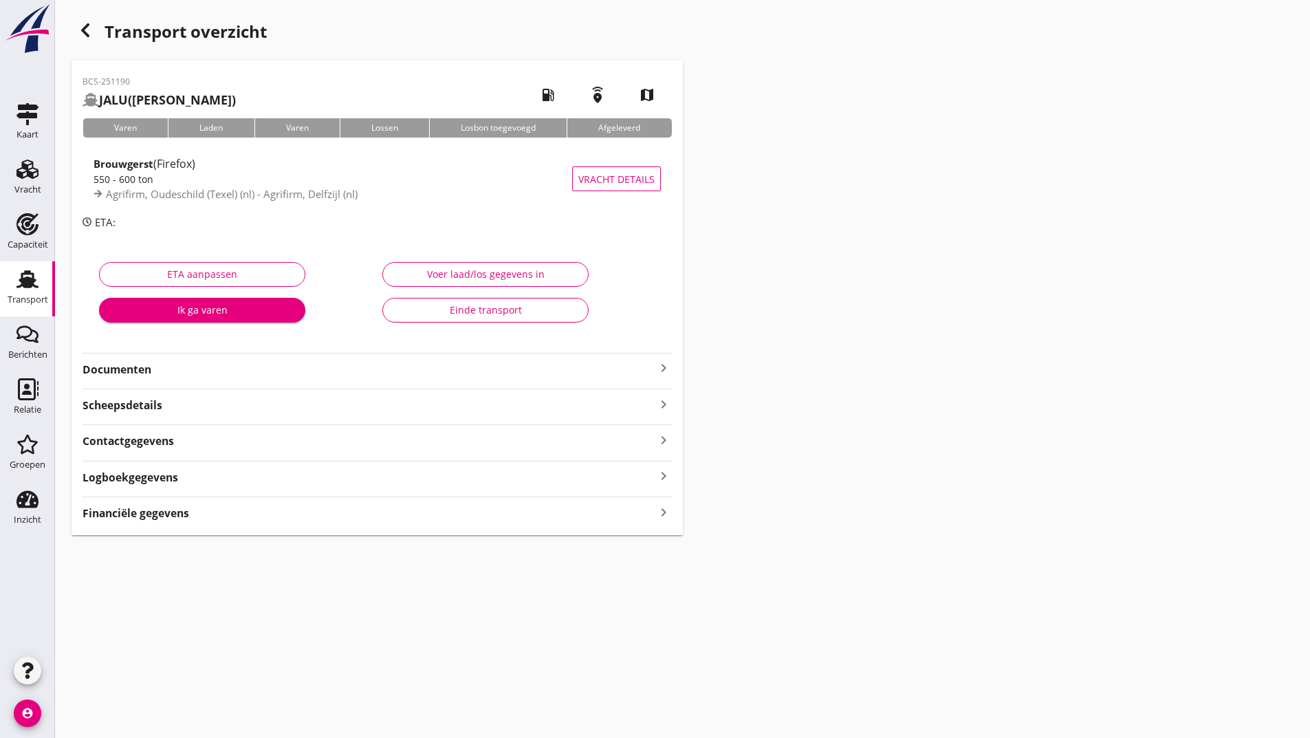
click at [134, 373] on strong "Documenten" at bounding box center [369, 370] width 573 height 16
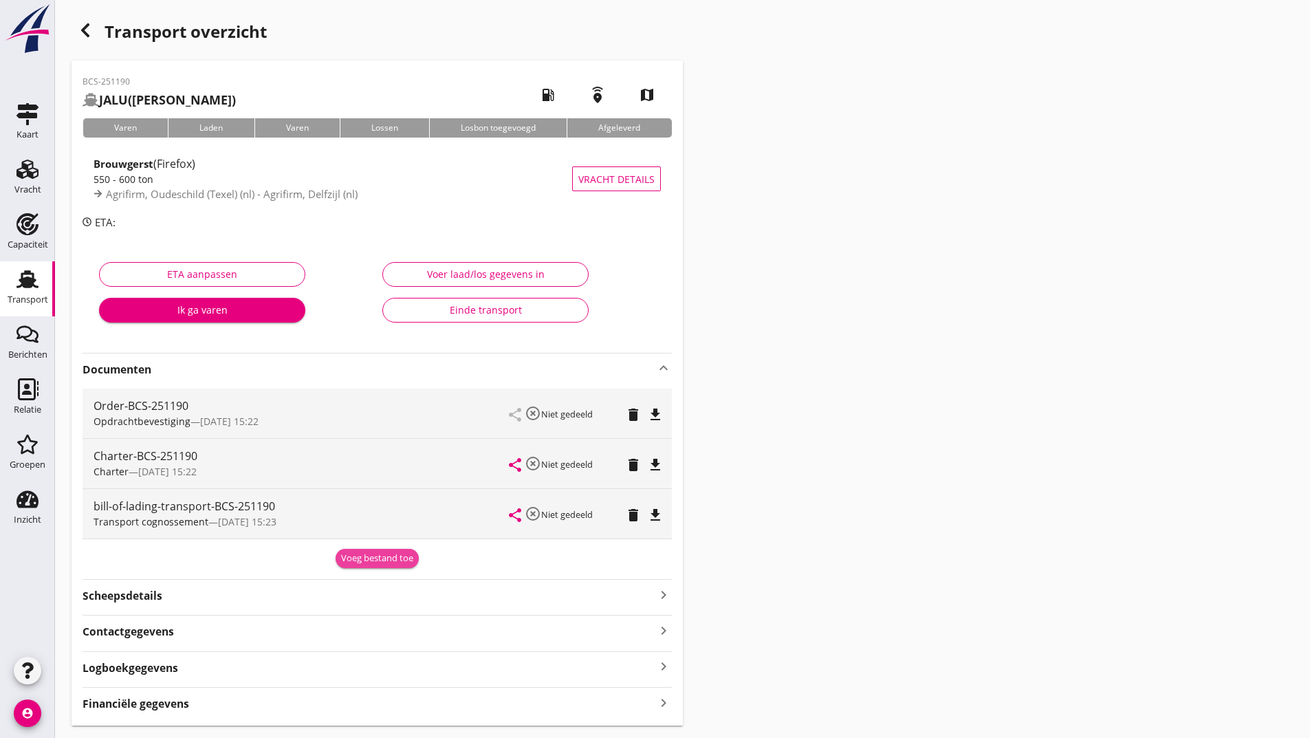
click at [373, 564] on div "Voeg bestand toe" at bounding box center [377, 558] width 72 height 14
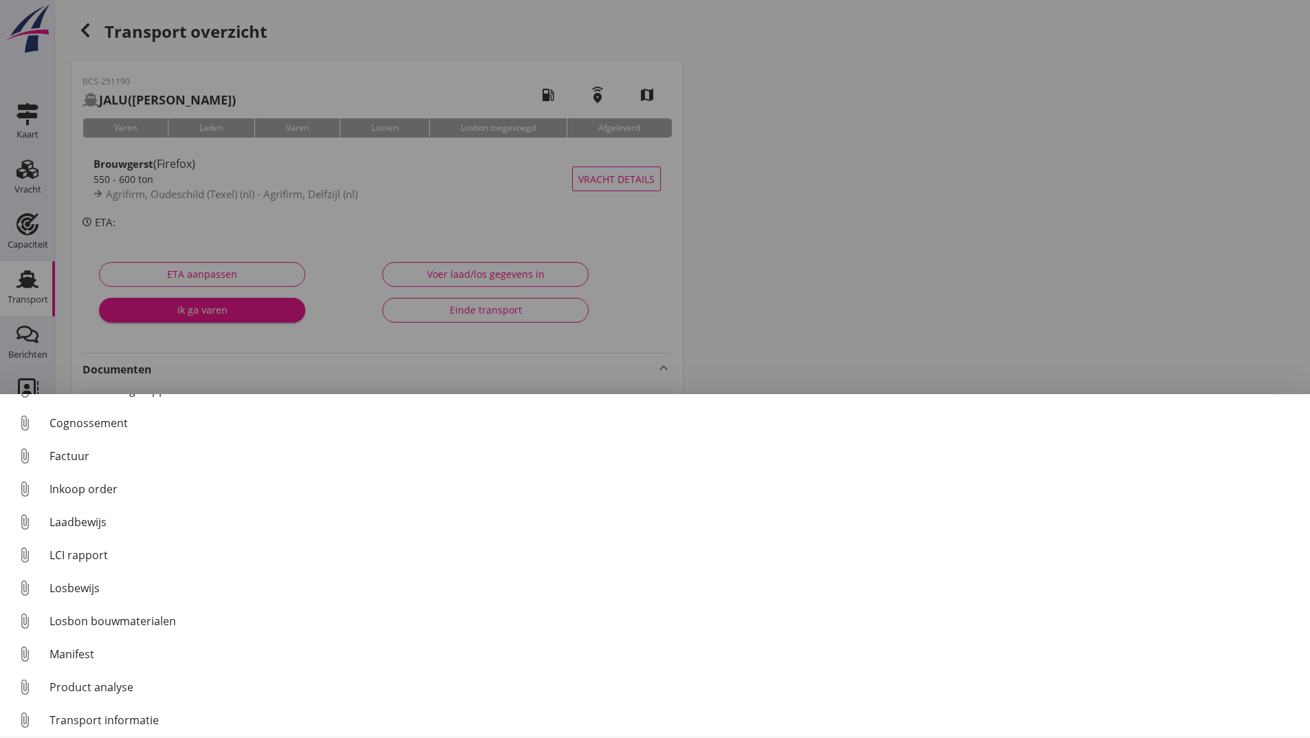
scroll to position [96, 0]
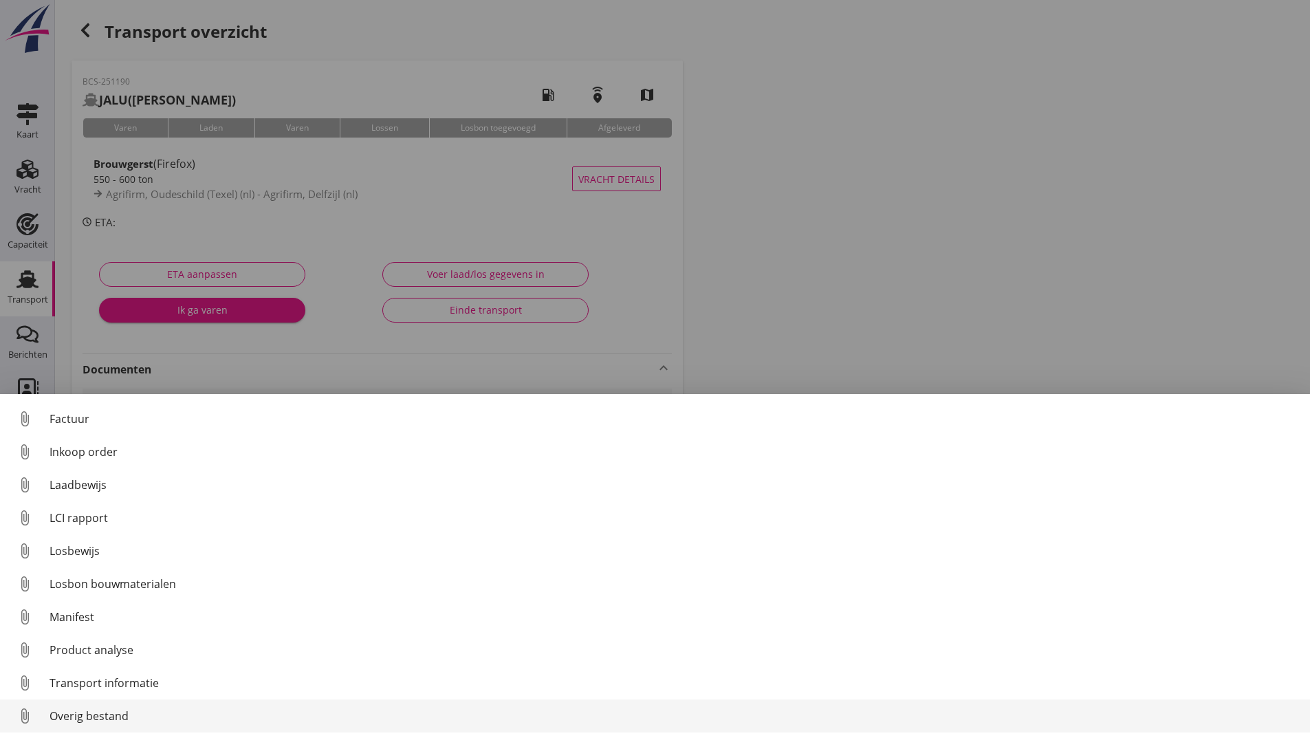
click at [120, 715] on div "Overig bestand" at bounding box center [674, 715] width 1249 height 17
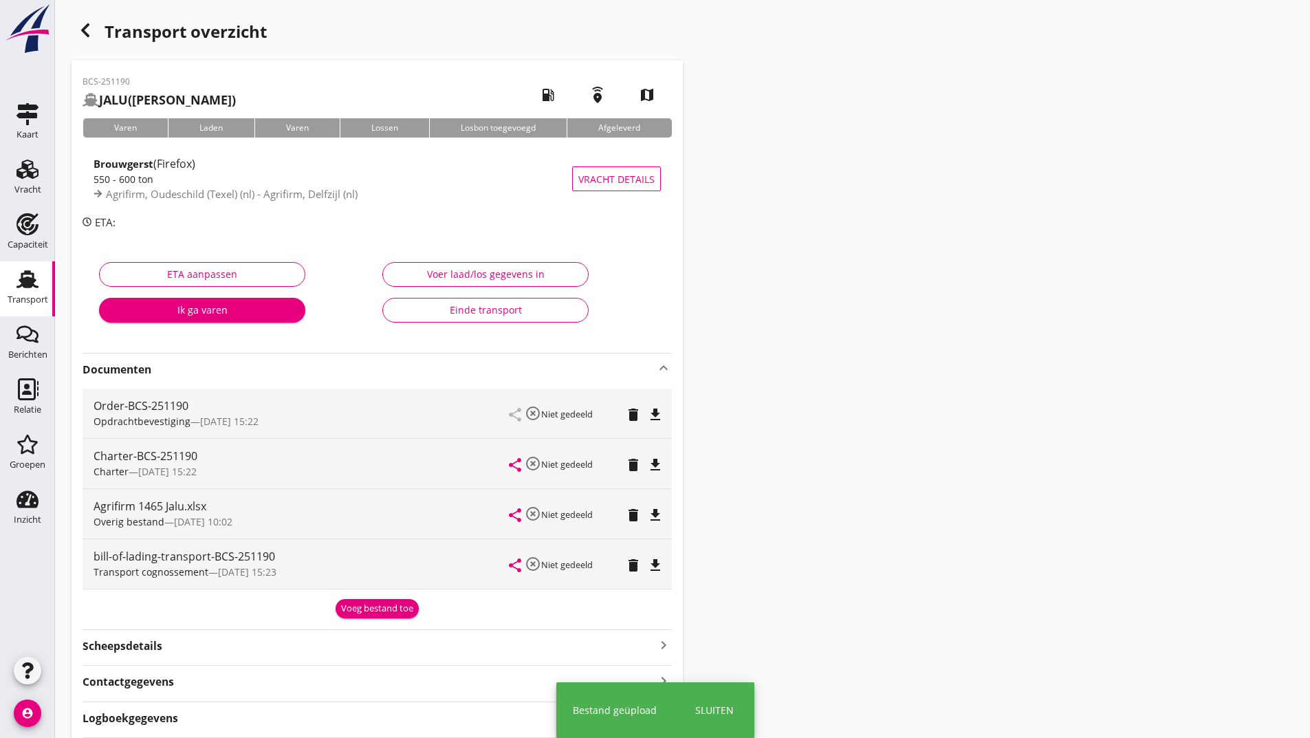
click at [361, 613] on div "Voeg bestand toe" at bounding box center [377, 609] width 72 height 14
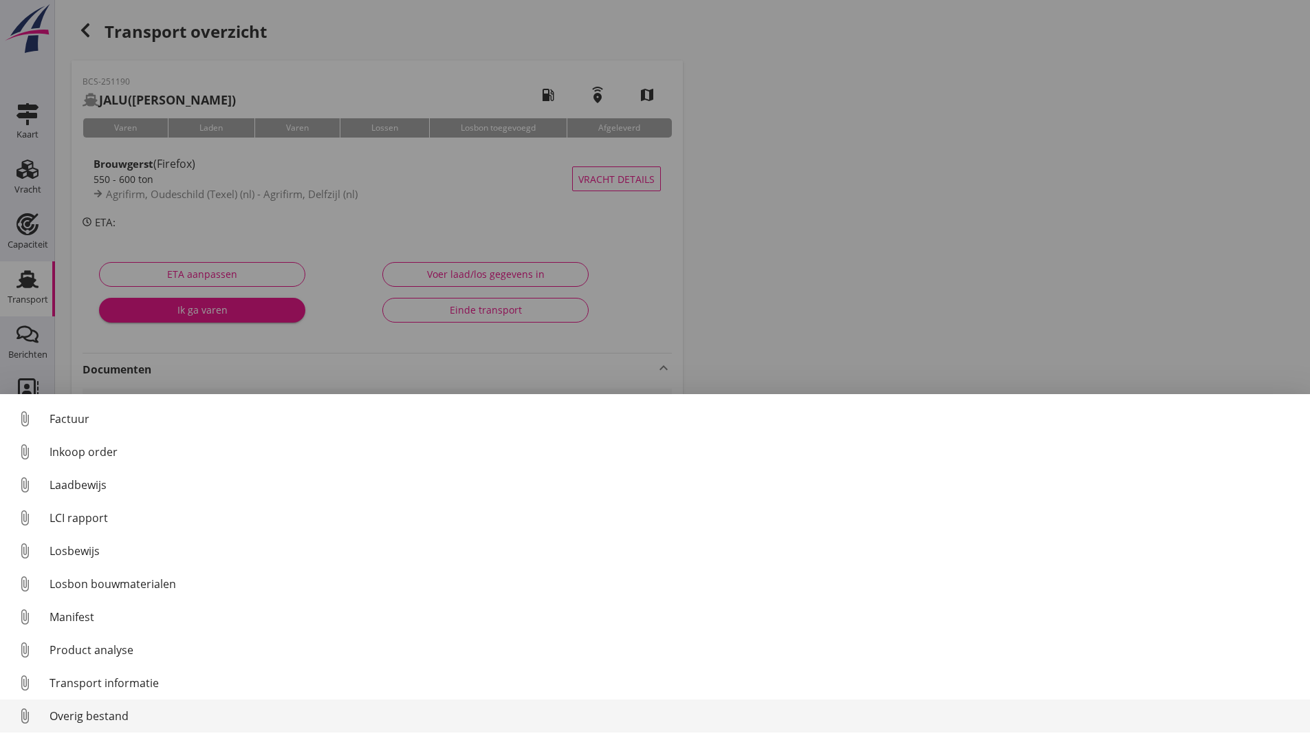
click at [132, 713] on div "Overig bestand" at bounding box center [674, 715] width 1249 height 17
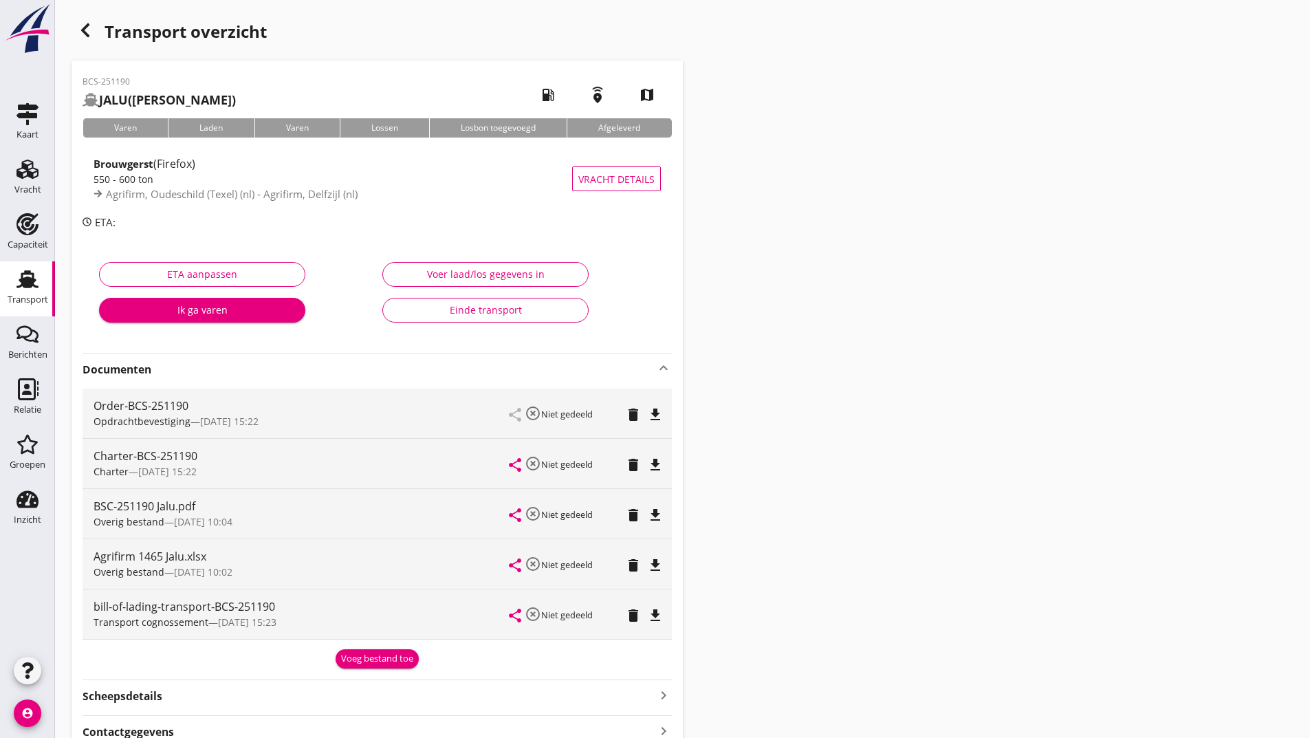
click at [377, 660] on div "Voeg bestand toe" at bounding box center [377, 659] width 72 height 14
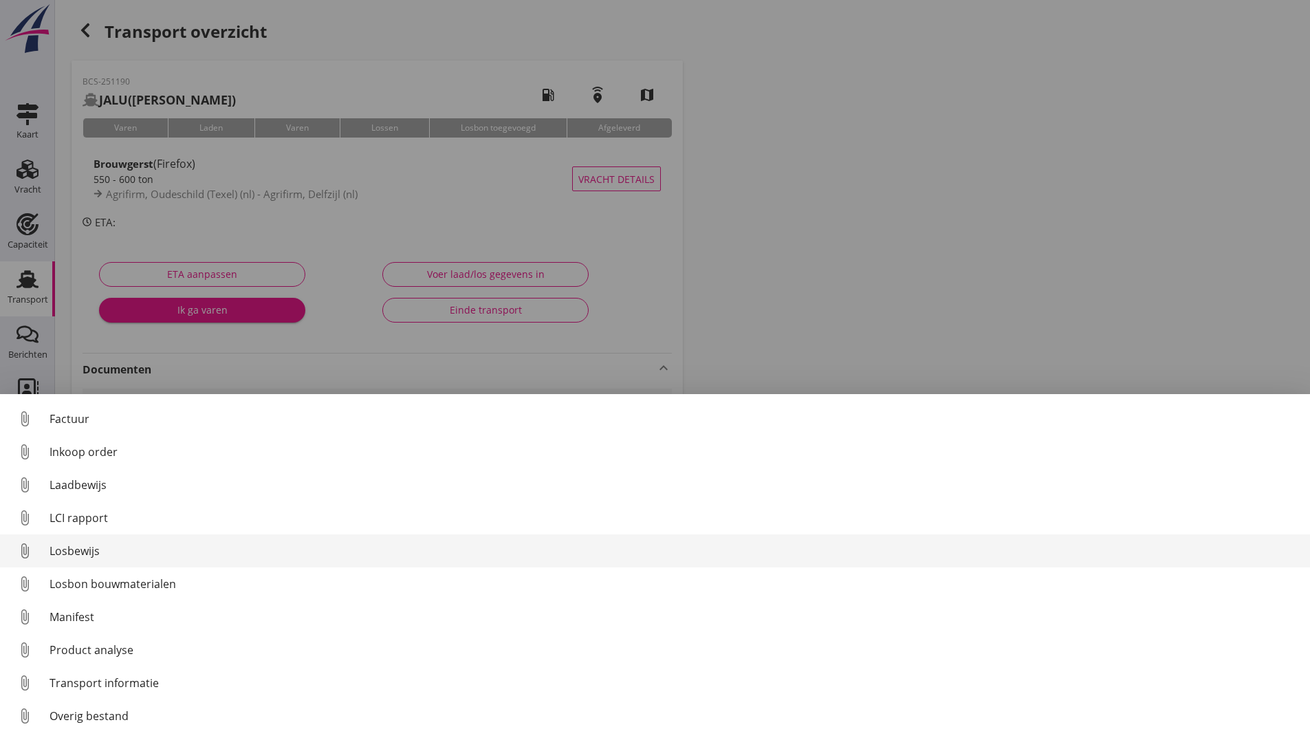
click at [92, 550] on div "Losbewijs" at bounding box center [674, 550] width 1249 height 17
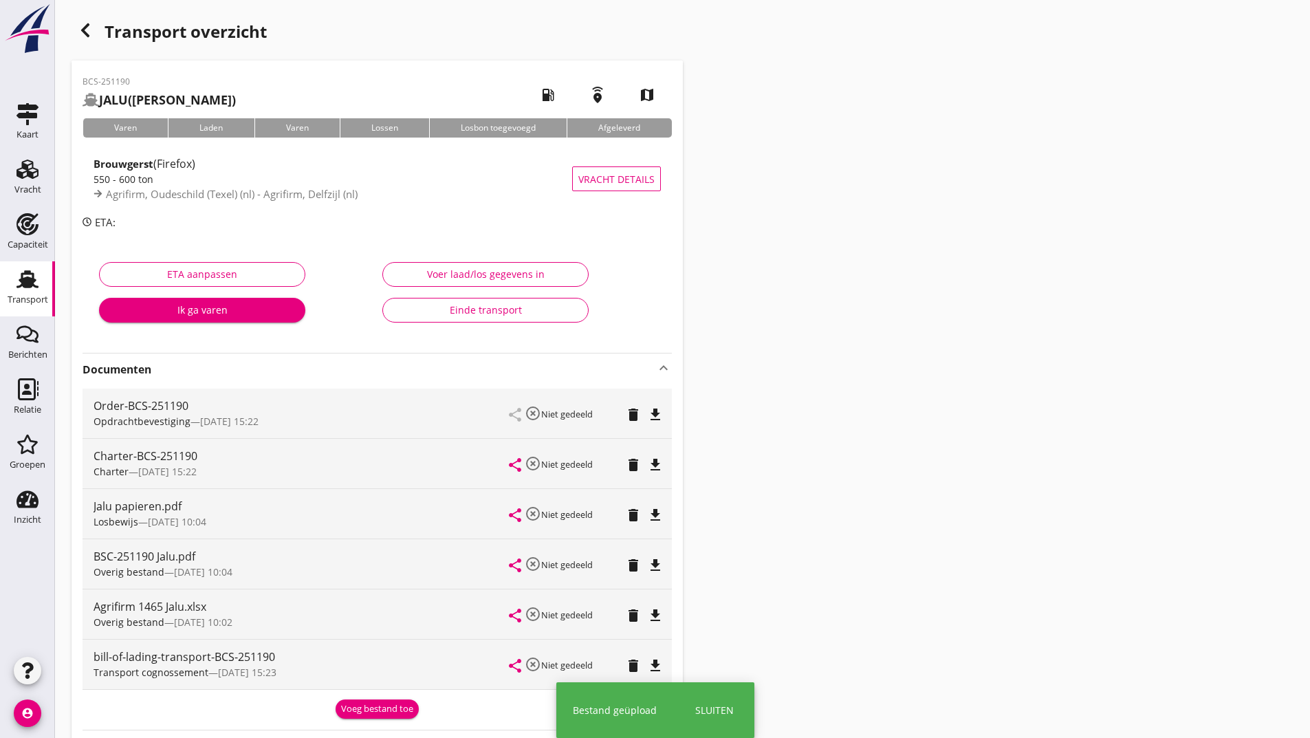
drag, startPoint x: 363, startPoint y: 711, endPoint x: 362, endPoint y: 704, distance: 7.0
click at [363, 708] on div "Voeg bestand toe" at bounding box center [377, 709] width 72 height 14
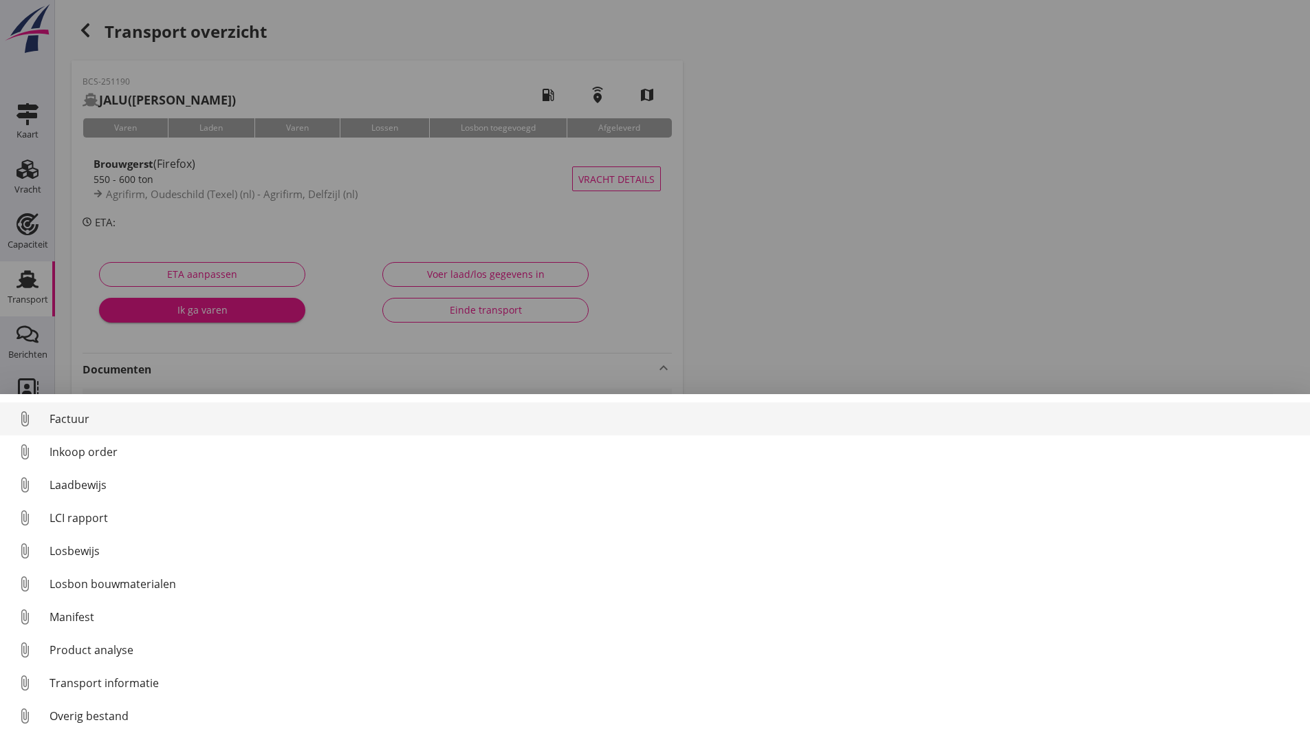
click at [69, 421] on div "Factuur" at bounding box center [674, 418] width 1249 height 17
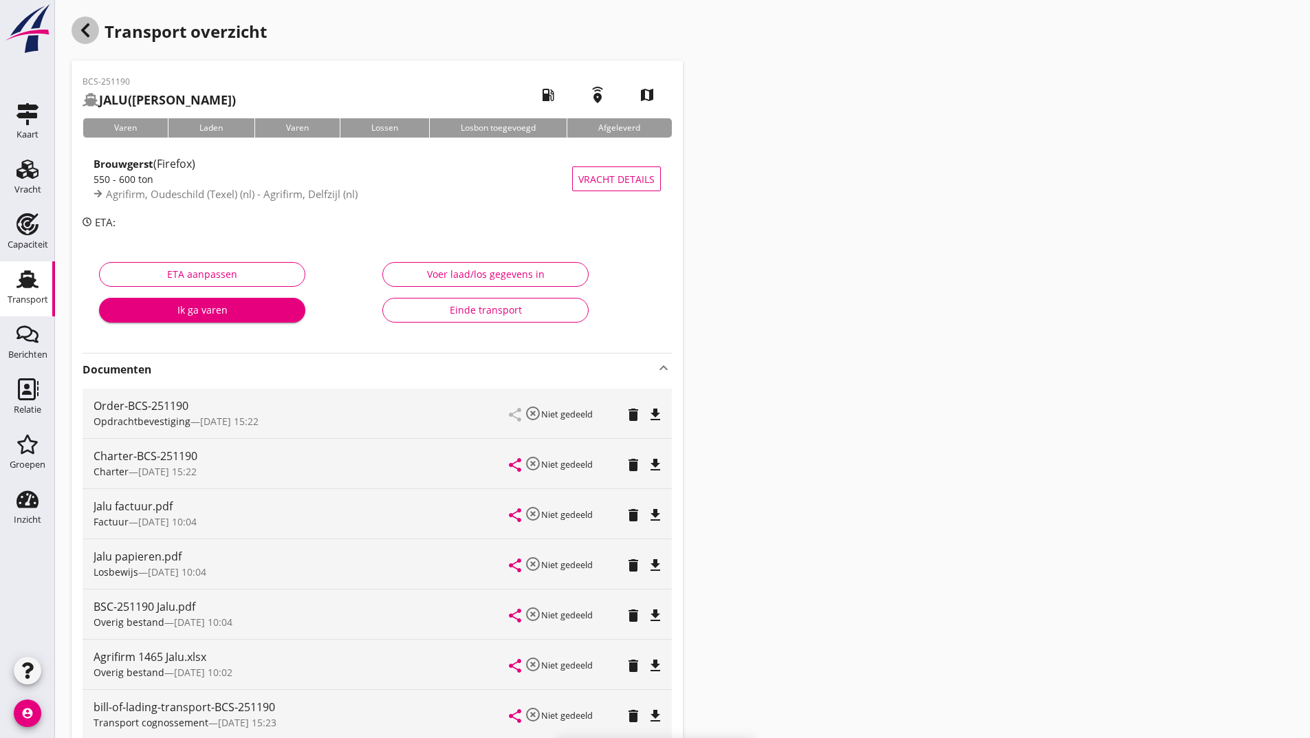
click at [84, 29] on use "button" at bounding box center [85, 30] width 8 height 14
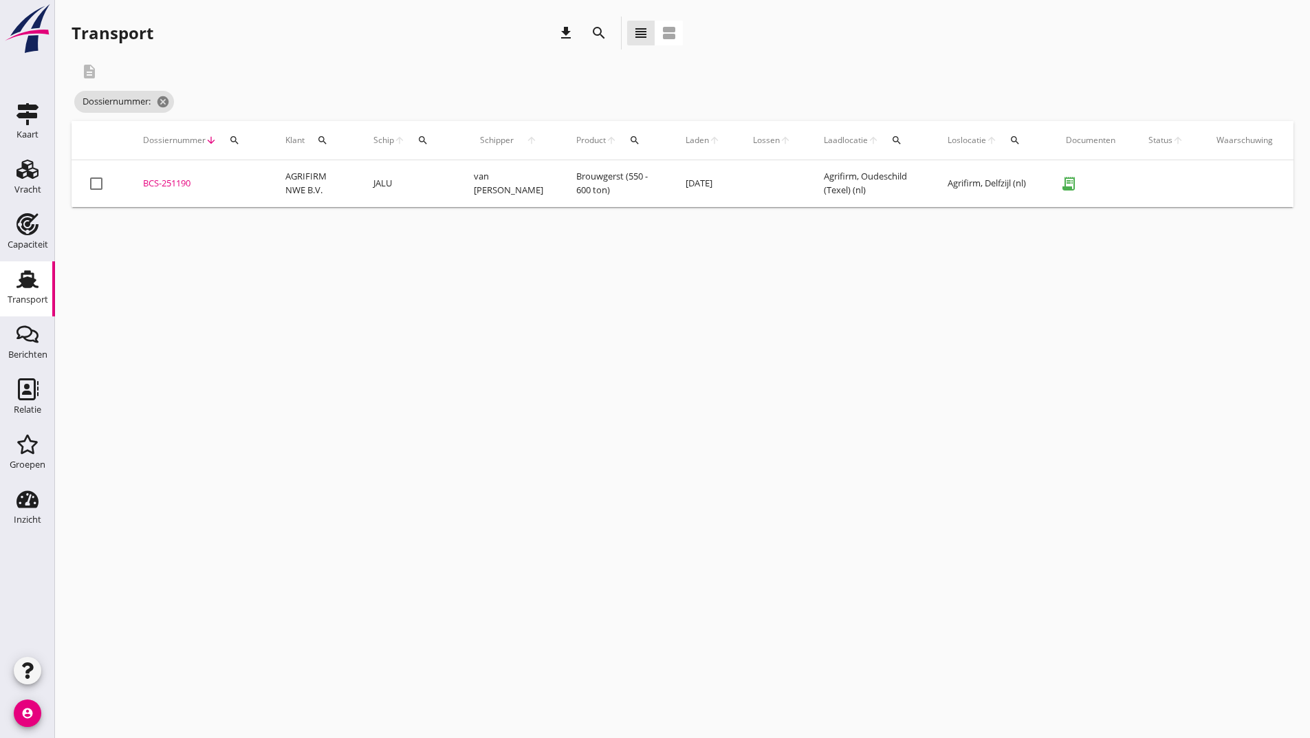
click at [598, 30] on icon "search" at bounding box center [599, 33] width 17 height 17
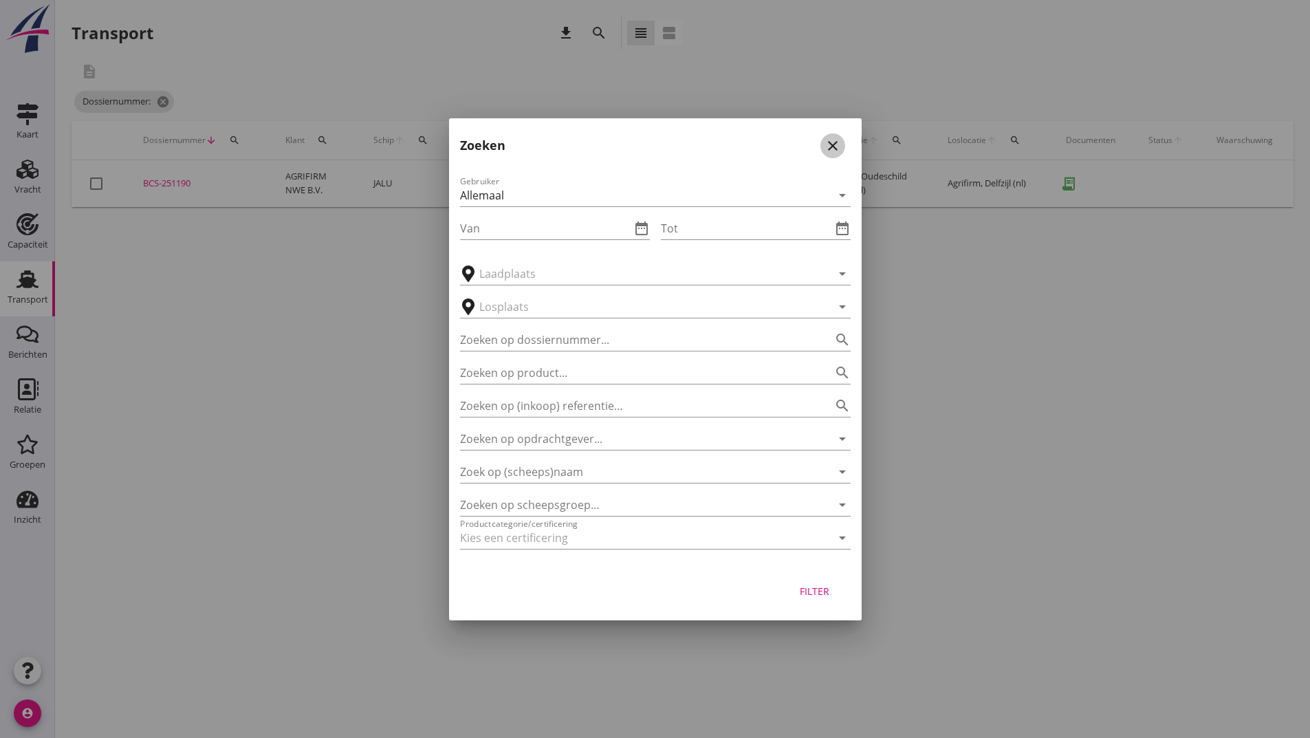
drag, startPoint x: 839, startPoint y: 147, endPoint x: 533, endPoint y: 184, distance: 308.2
click at [837, 147] on icon "close" at bounding box center [832, 146] width 17 height 17
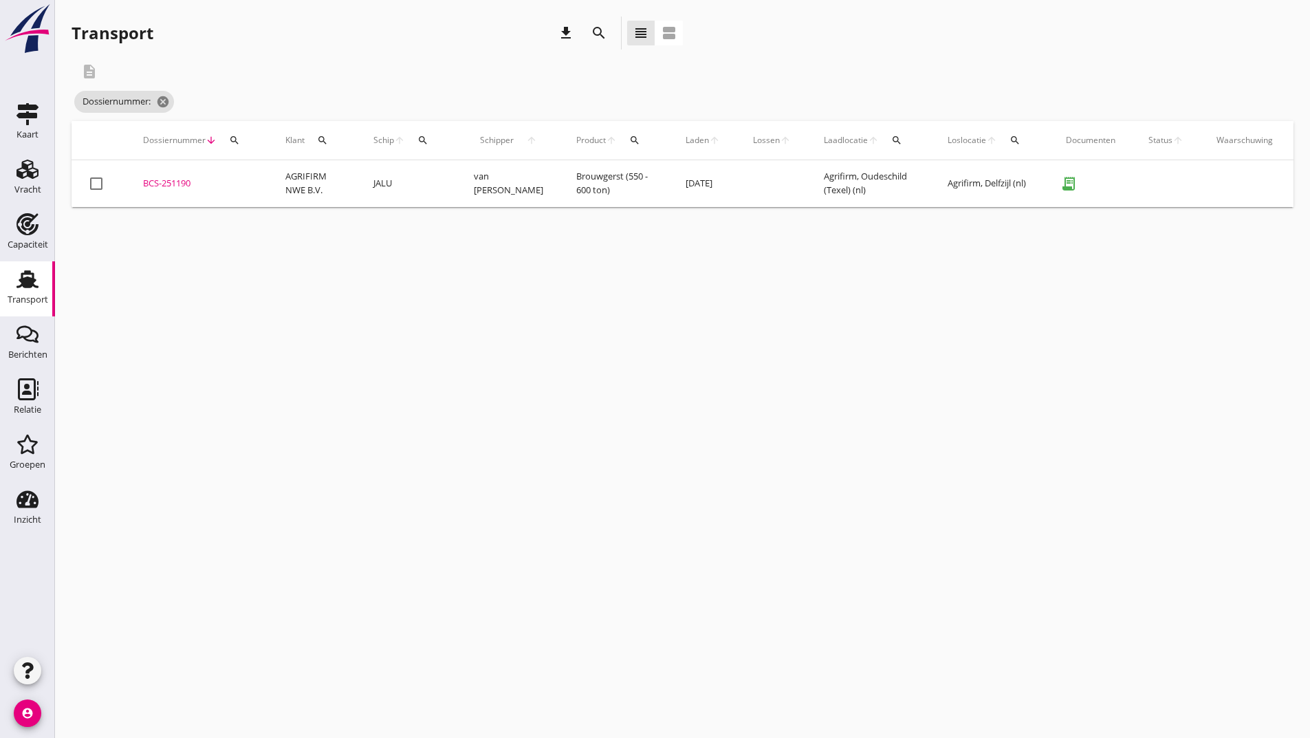
click at [160, 184] on div "BCS-251190" at bounding box center [197, 184] width 109 height 14
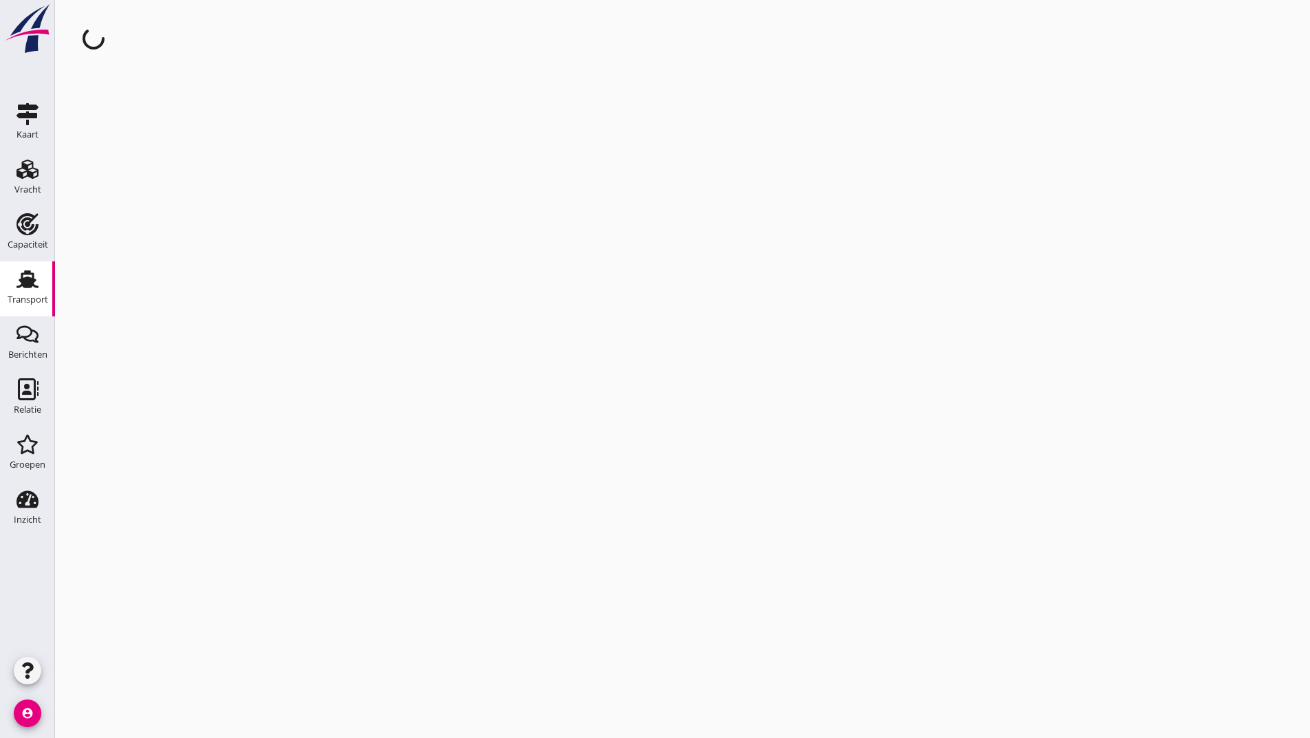
click at [160, 184] on div "cancel You are impersonating another user." at bounding box center [682, 369] width 1255 height 738
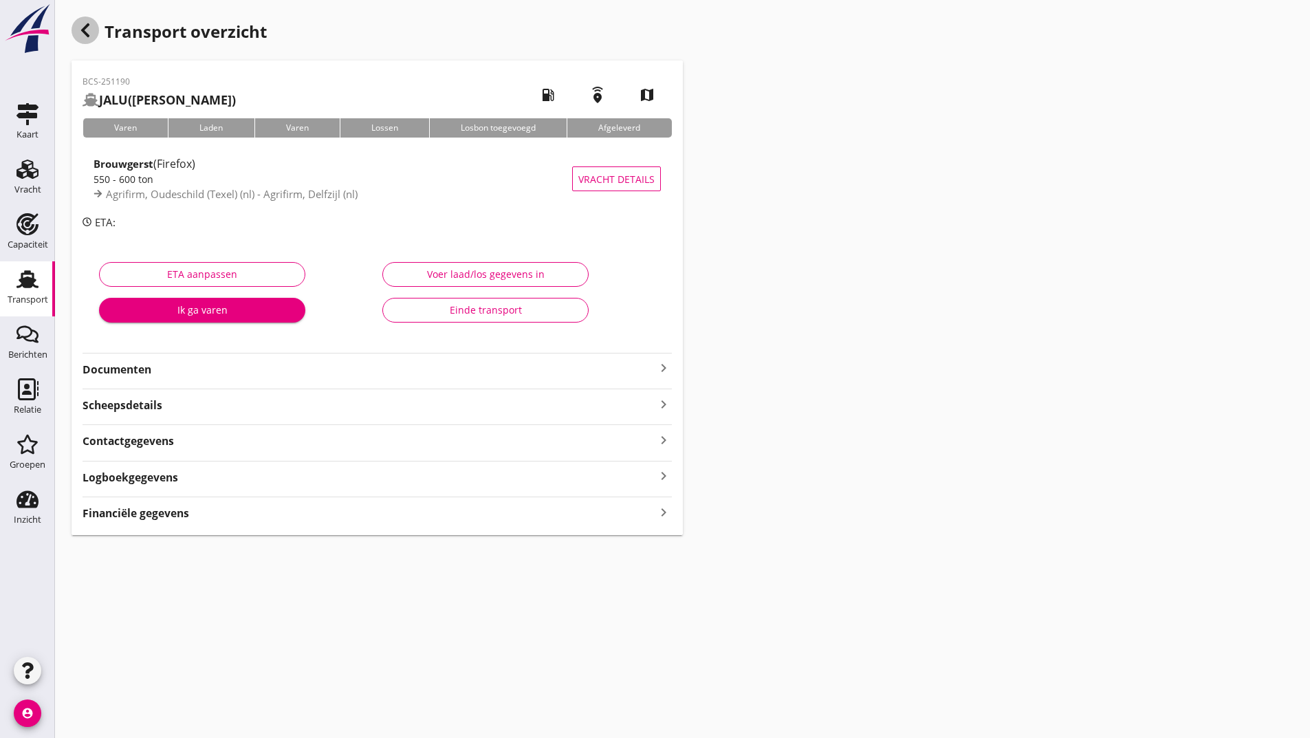
click at [88, 26] on use "button" at bounding box center [85, 30] width 8 height 14
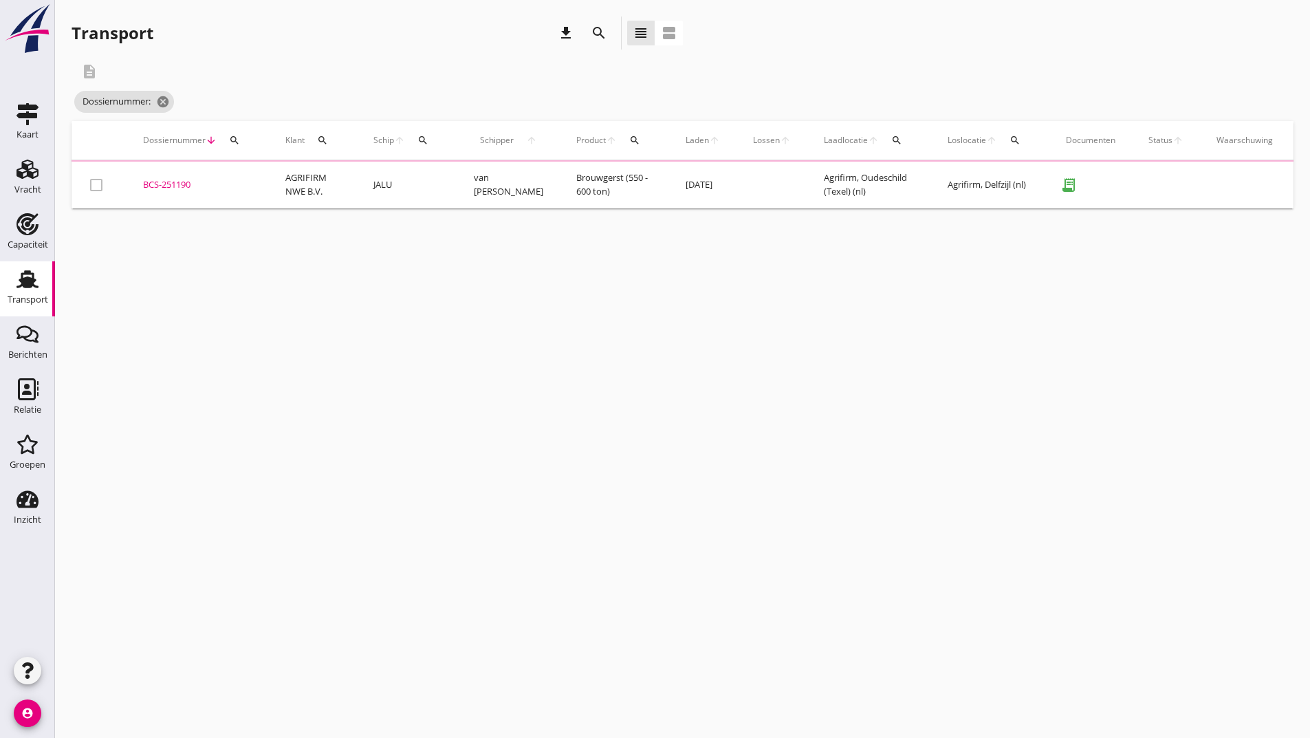
click at [597, 32] on icon "search" at bounding box center [599, 33] width 17 height 17
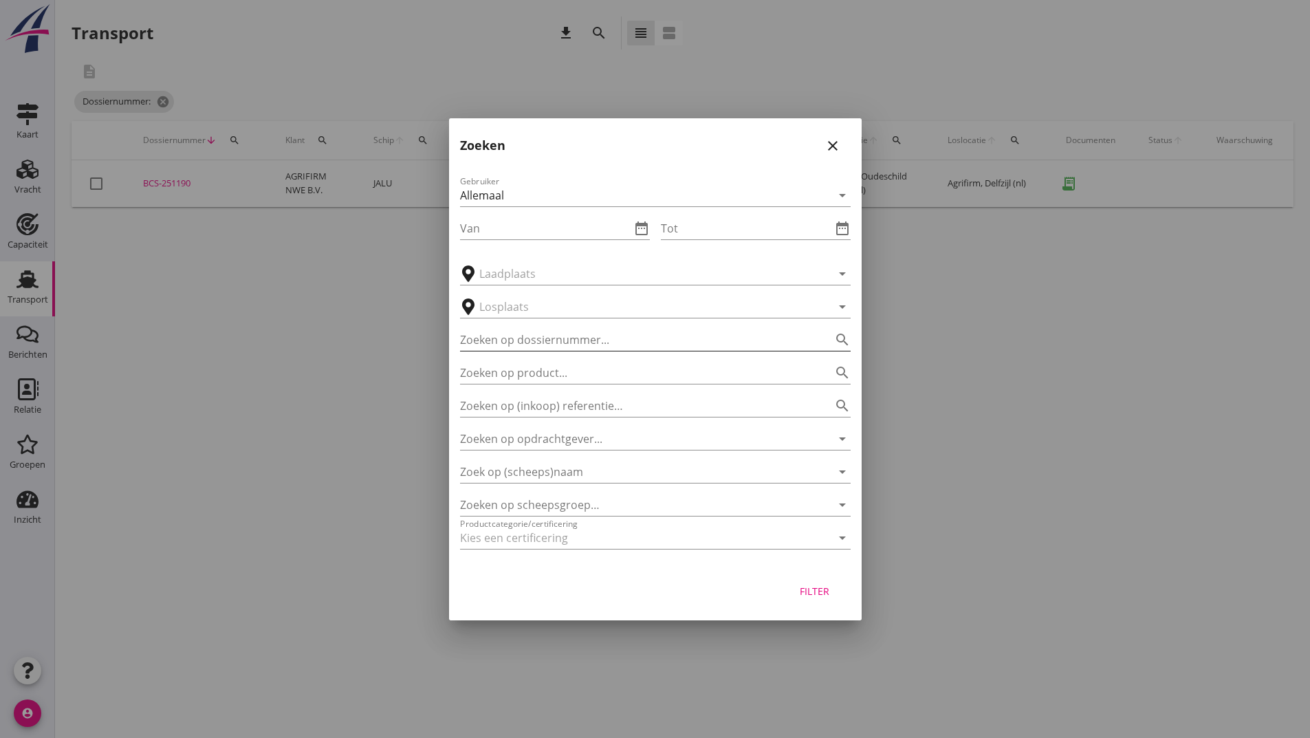
click at [512, 333] on input "Zoeken op dossiernummer..." at bounding box center [636, 340] width 352 height 22
type input "251191"
click at [762, 588] on div "Filter" at bounding box center [655, 594] width 413 height 52
click at [802, 589] on div "Filter" at bounding box center [814, 591] width 39 height 14
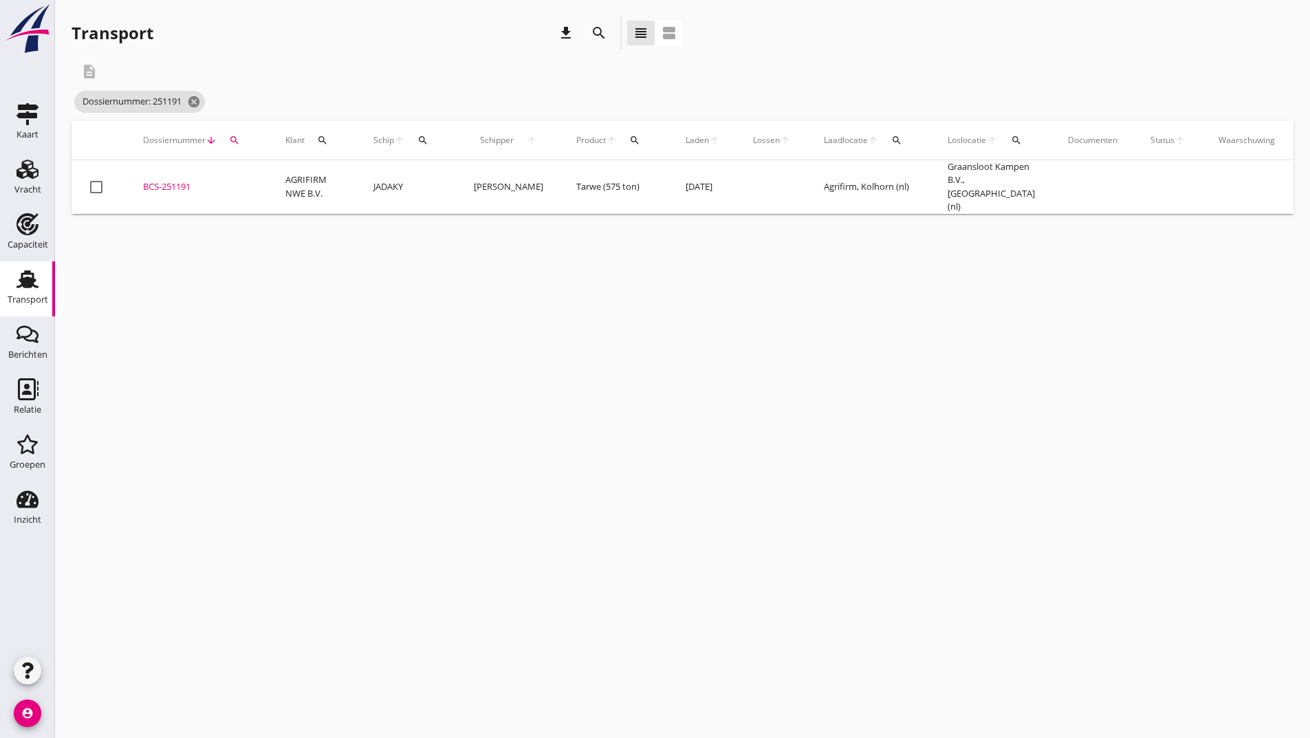
click at [153, 192] on td "BCS-251191 upload_file Drop hier uw bestand om het aan het dossier toe te voegen" at bounding box center [198, 187] width 142 height 54
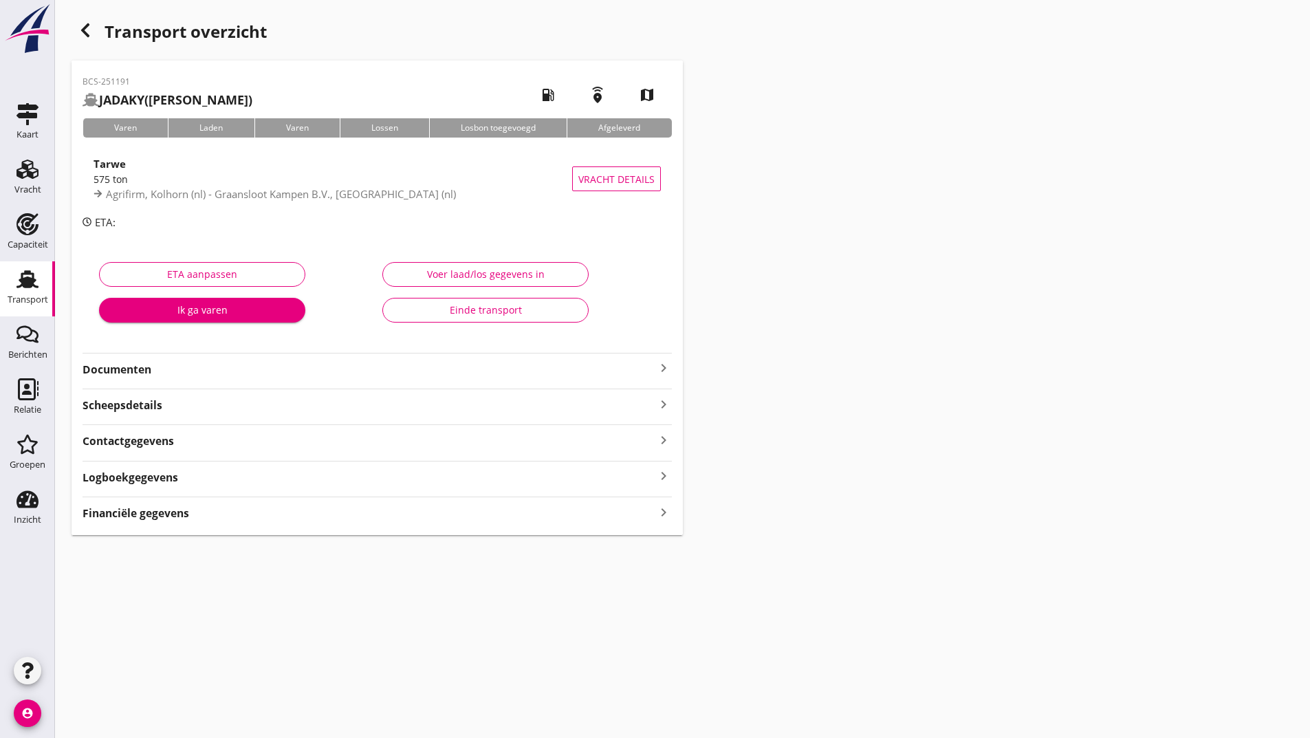
click at [147, 369] on strong "Documenten" at bounding box center [369, 370] width 573 height 16
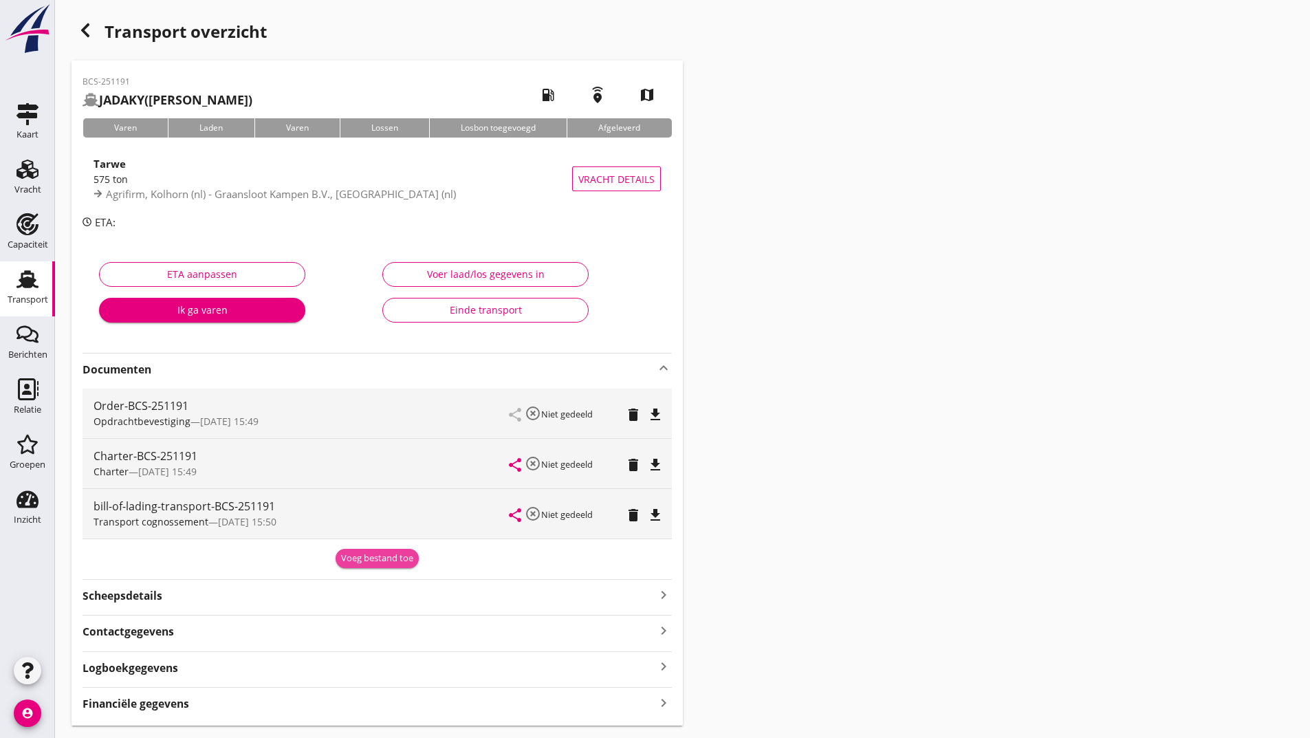
click at [356, 558] on div "Voeg bestand toe" at bounding box center [377, 558] width 72 height 14
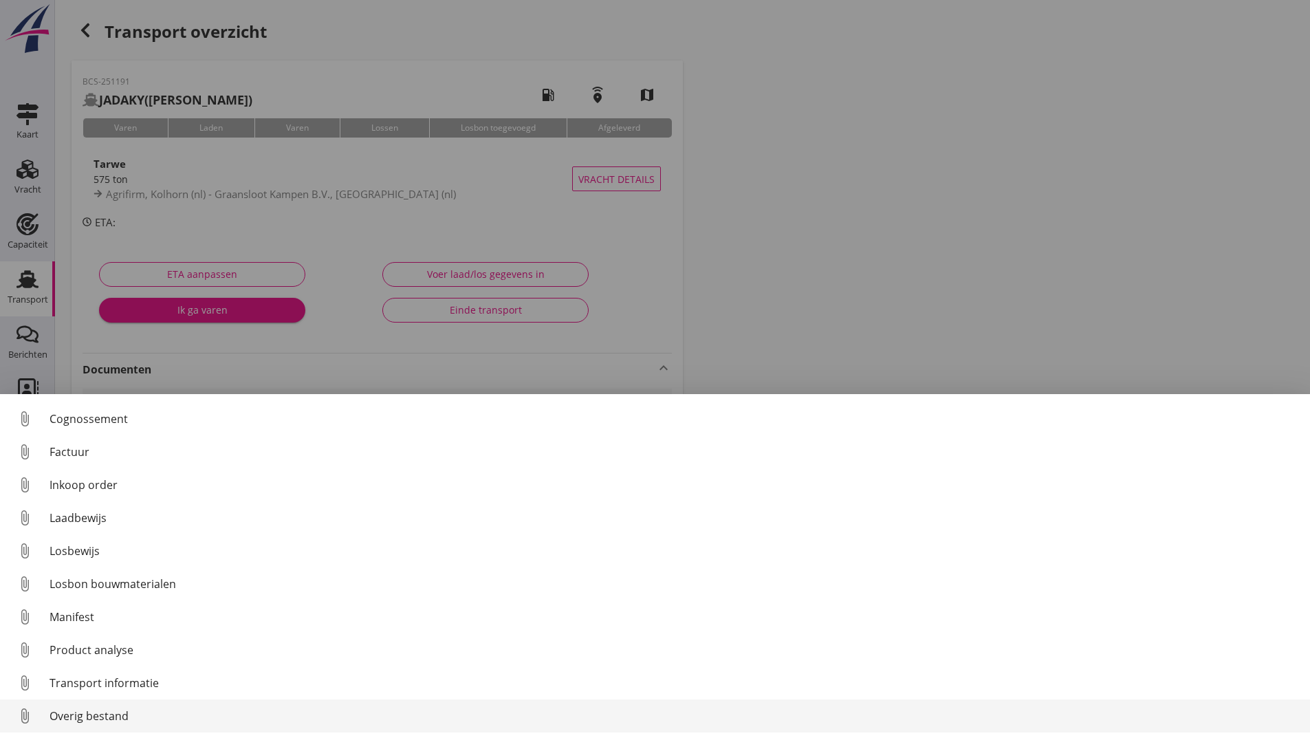
scroll to position [96, 0]
click at [113, 716] on div "Overig bestand" at bounding box center [674, 715] width 1249 height 17
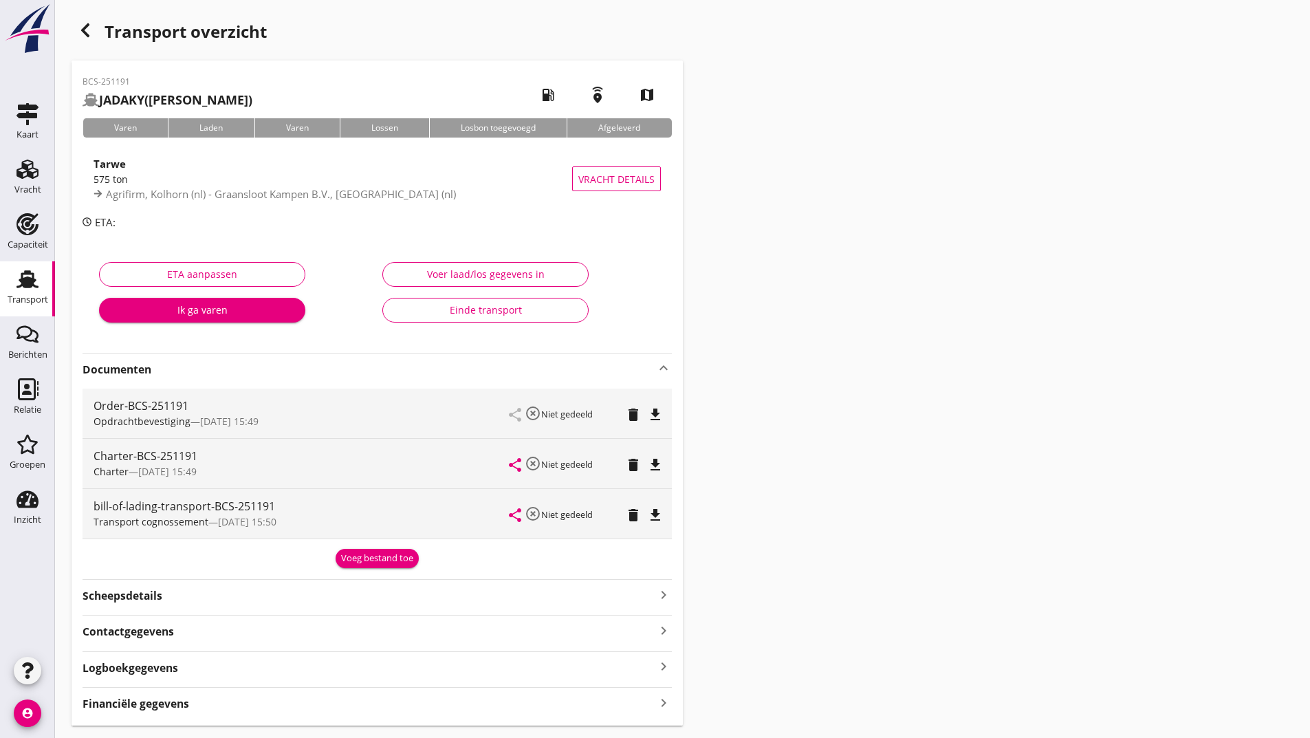
click at [370, 562] on div "Voeg bestand toe" at bounding box center [377, 558] width 72 height 14
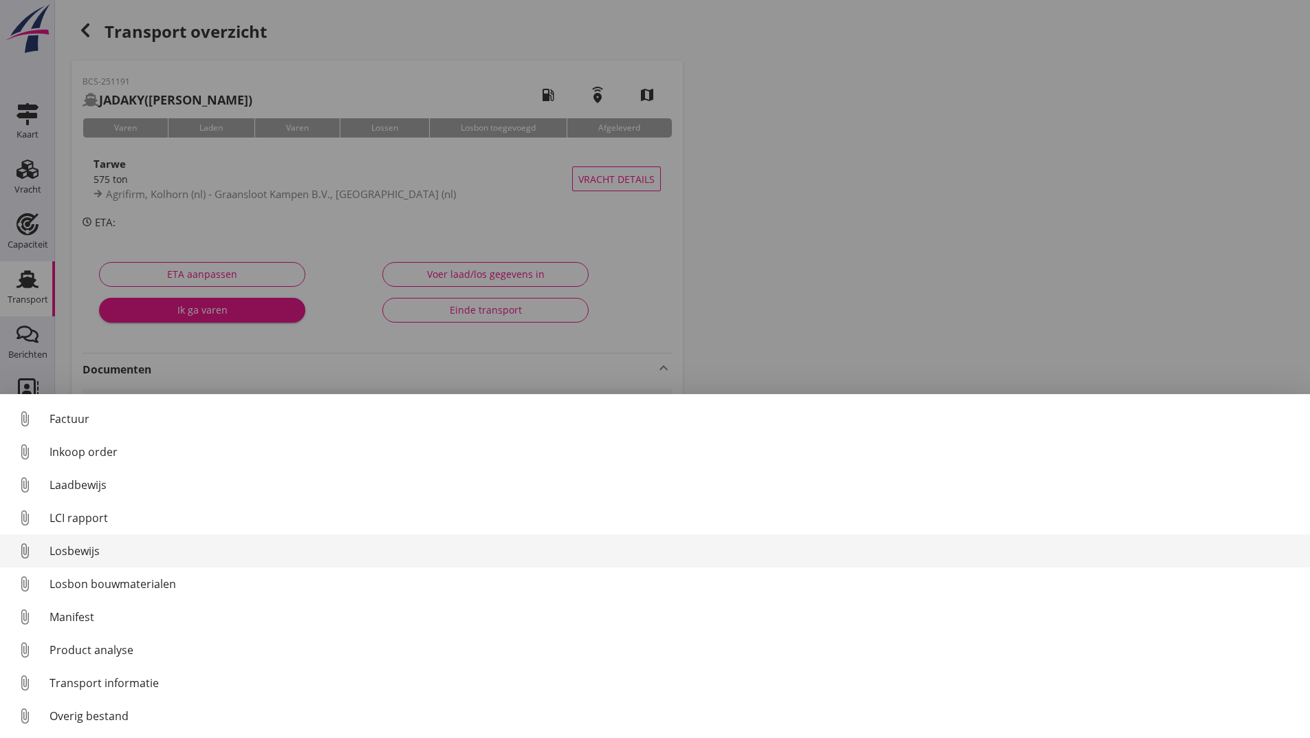
click at [85, 555] on div "Losbewijs" at bounding box center [674, 550] width 1249 height 17
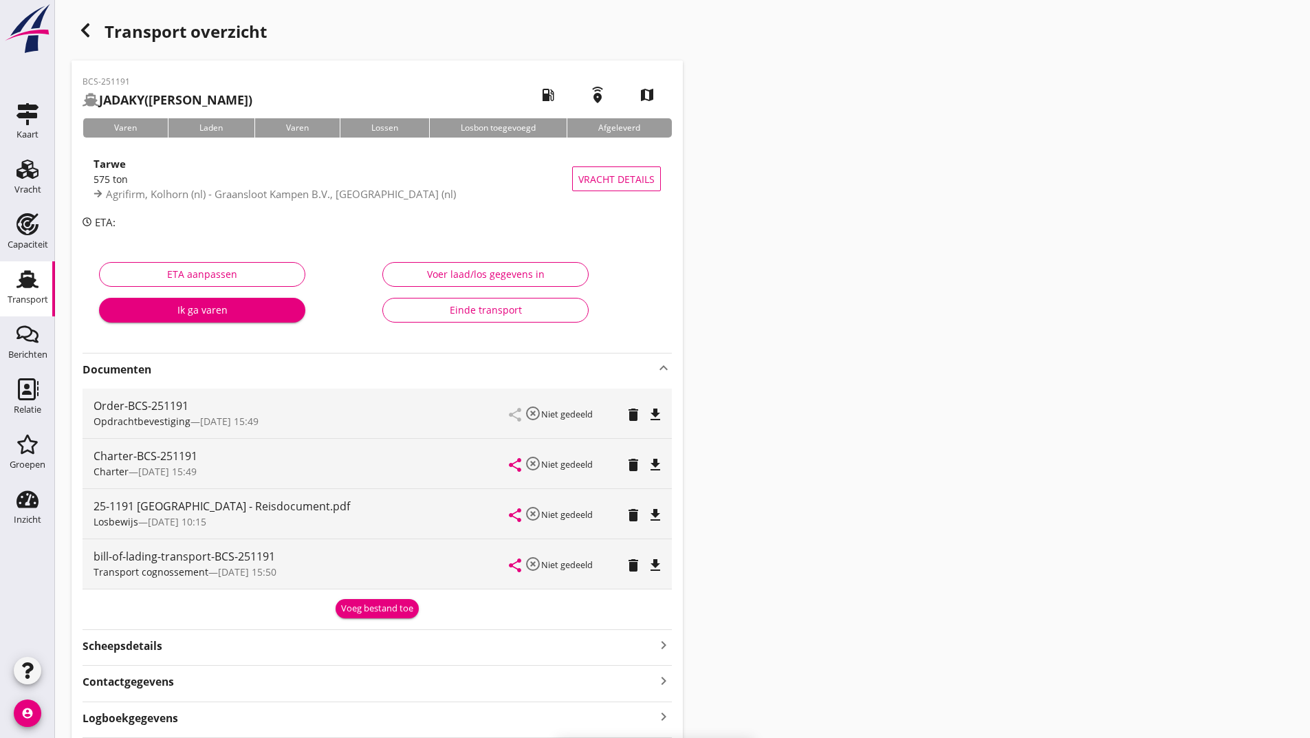
click at [347, 602] on div "Voeg bestand toe" at bounding box center [377, 609] width 72 height 14
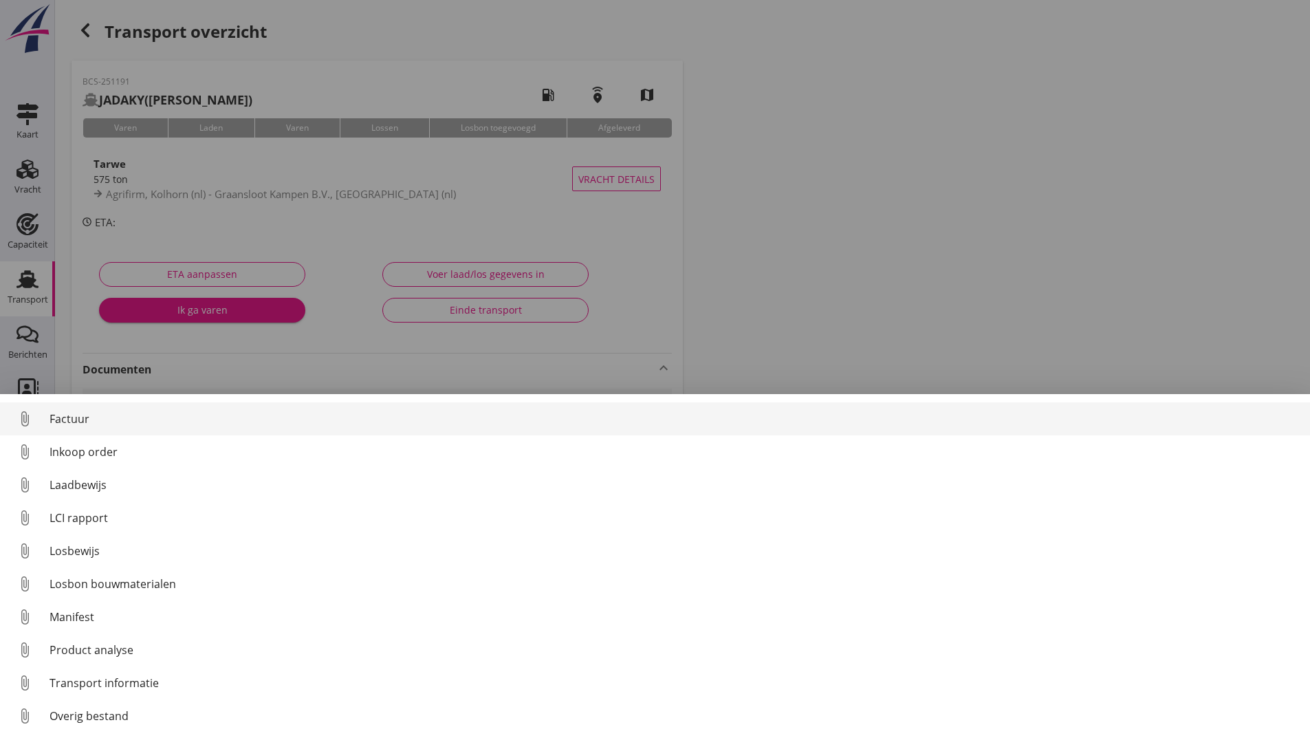
click at [78, 421] on div "Factuur" at bounding box center [674, 418] width 1249 height 17
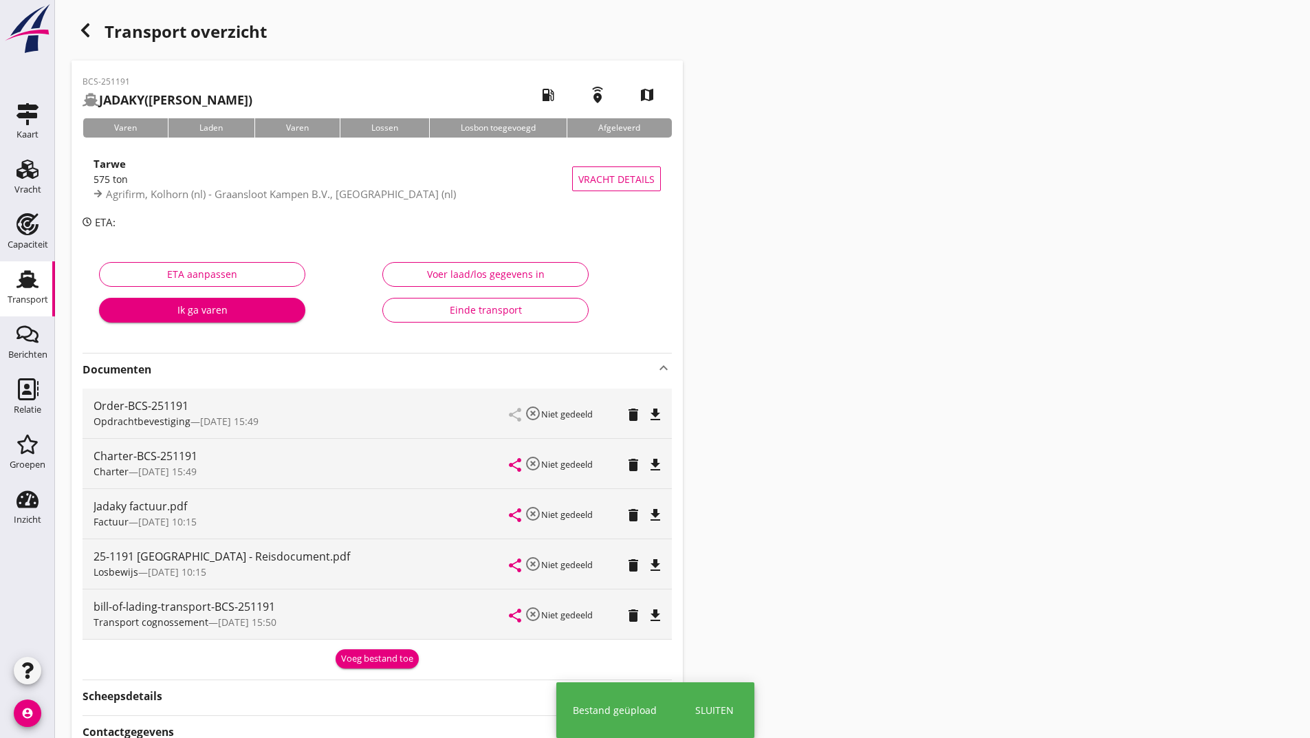
click at [358, 658] on div "Voeg bestand toe" at bounding box center [377, 659] width 72 height 14
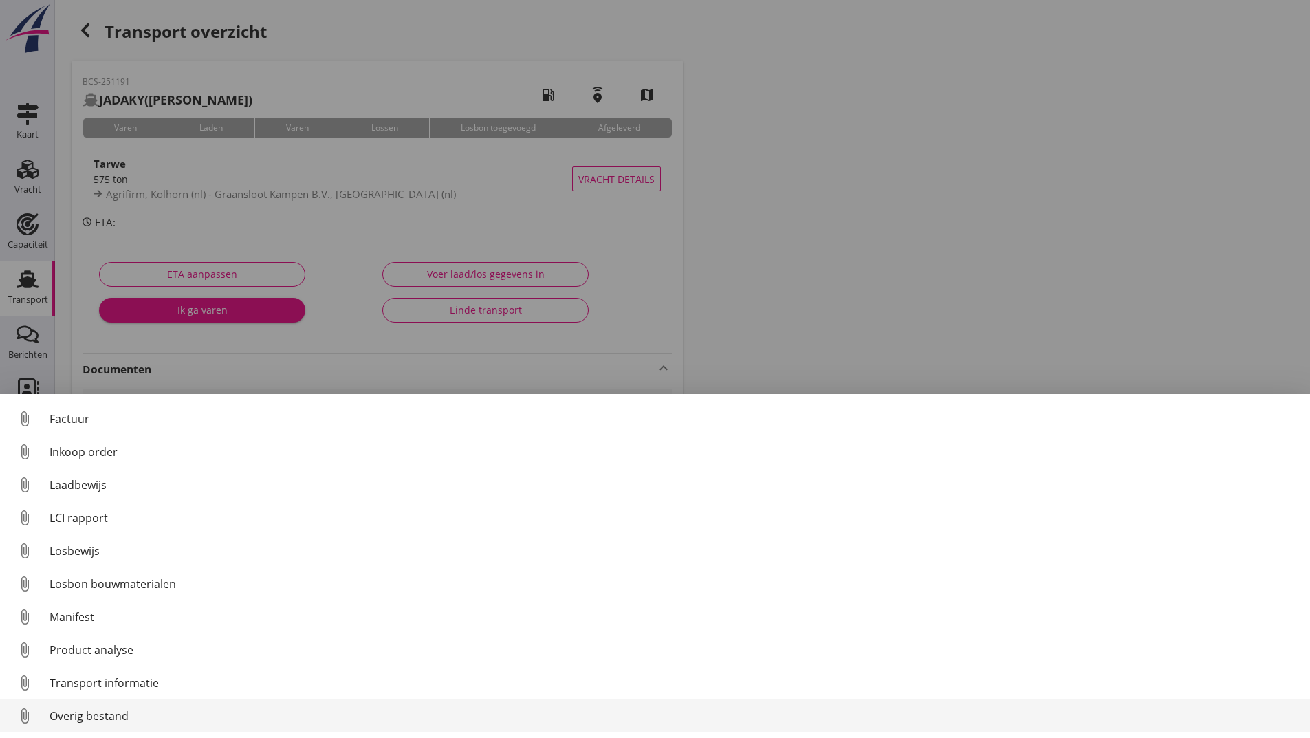
click at [87, 718] on div "Overig bestand" at bounding box center [674, 715] width 1249 height 17
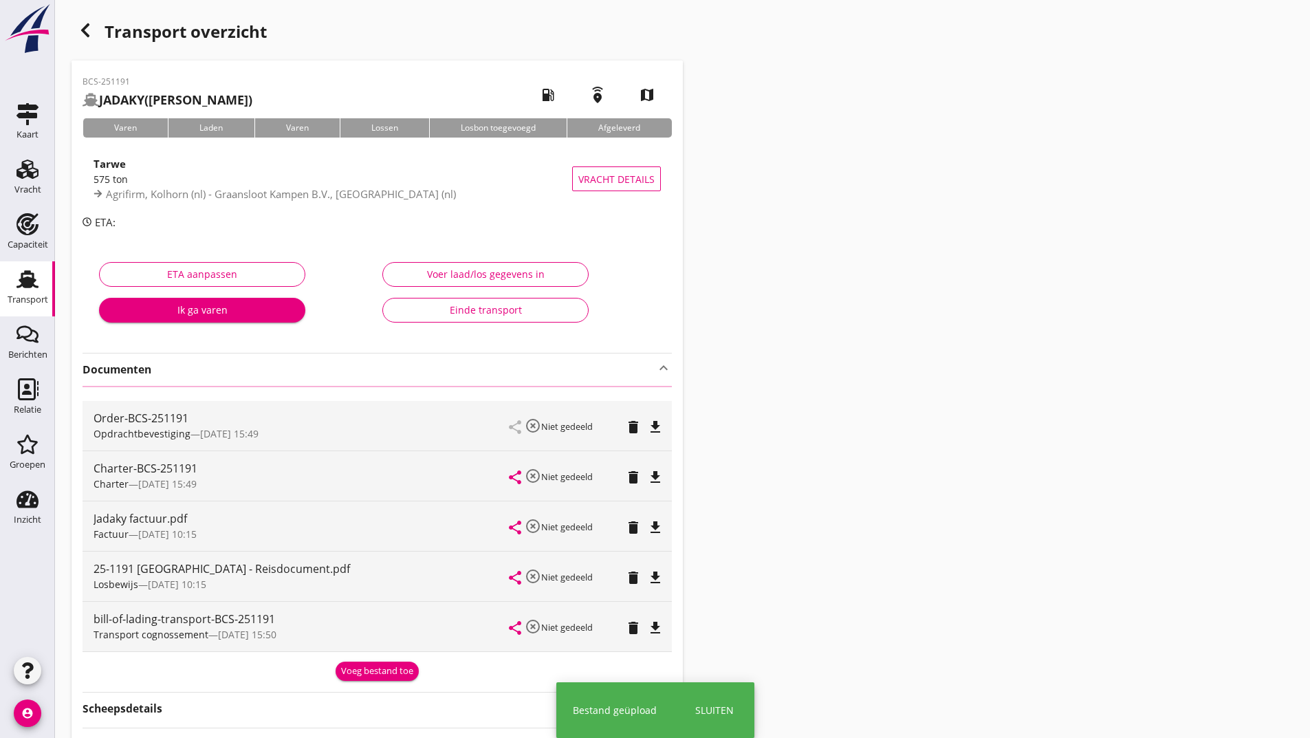
click at [363, 668] on div "Voeg bestand toe" at bounding box center [377, 671] width 72 height 14
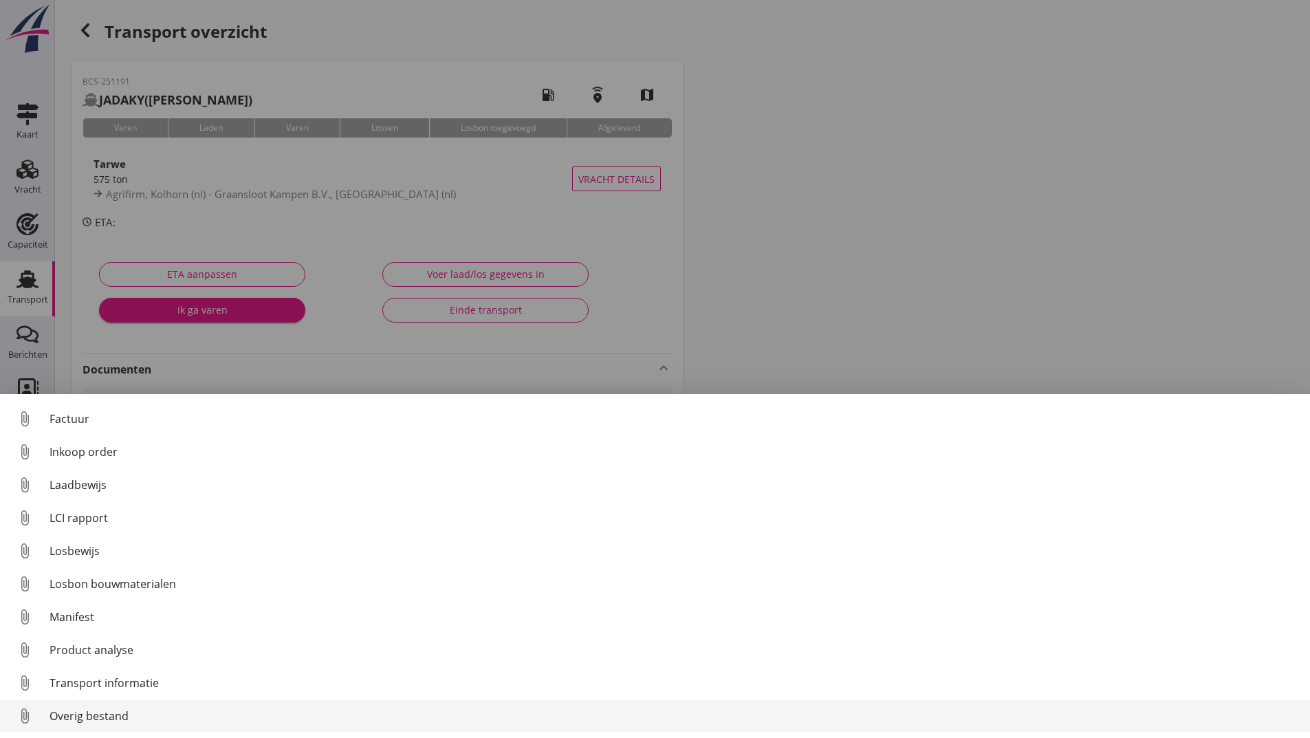
click at [123, 716] on div "Overig bestand" at bounding box center [674, 715] width 1249 height 17
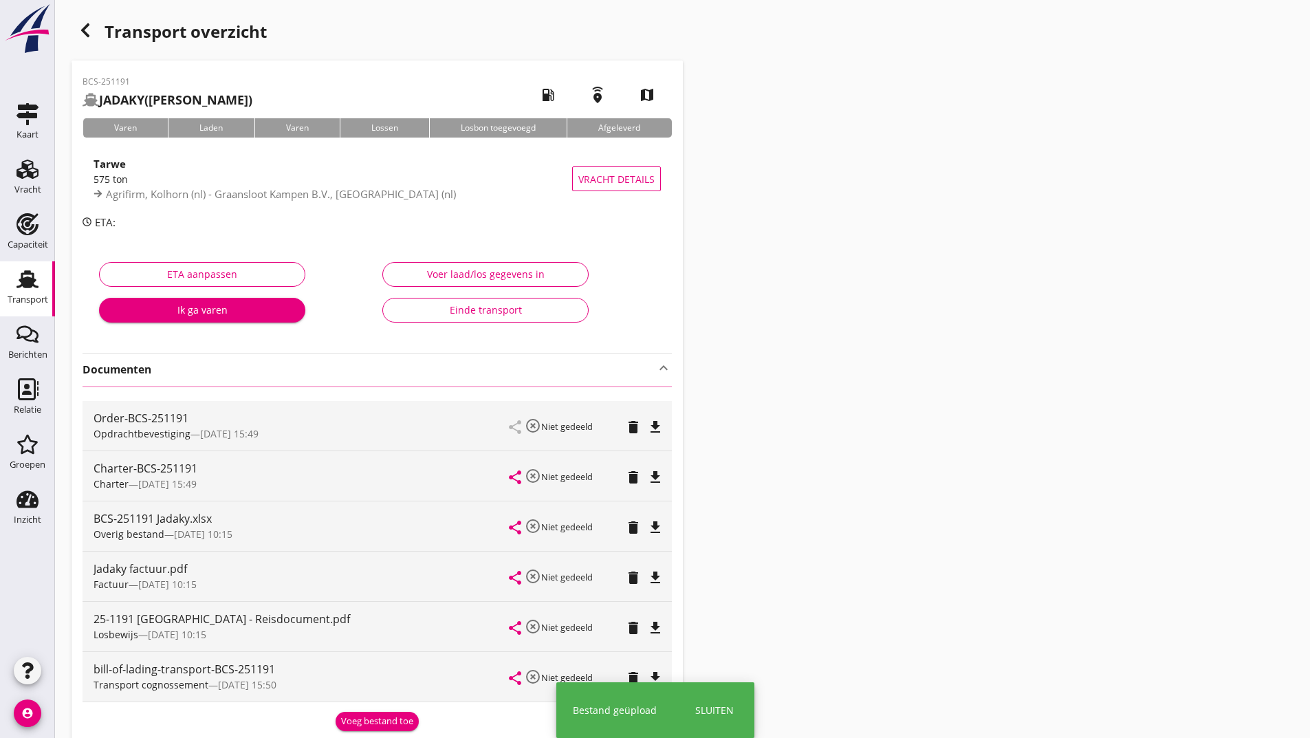
click at [87, 30] on icon "button" at bounding box center [85, 30] width 17 height 17
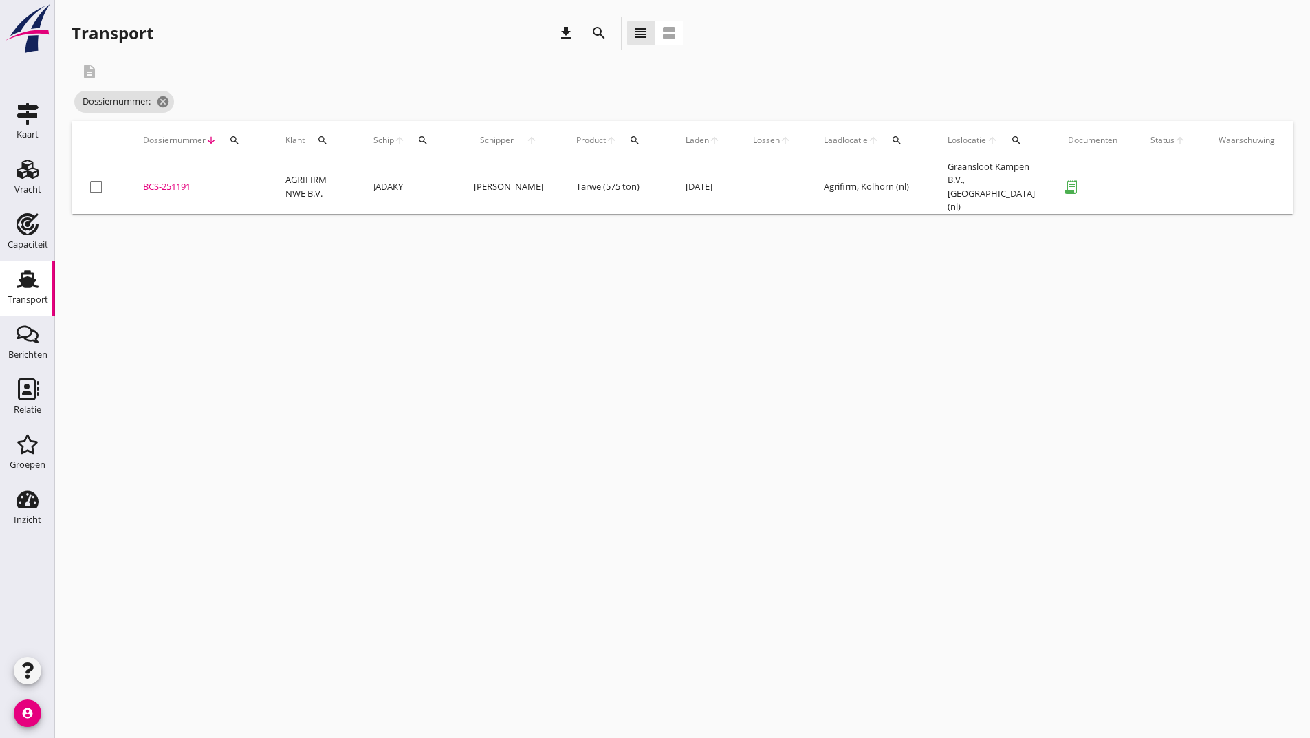
click at [594, 29] on icon "search" at bounding box center [599, 33] width 17 height 17
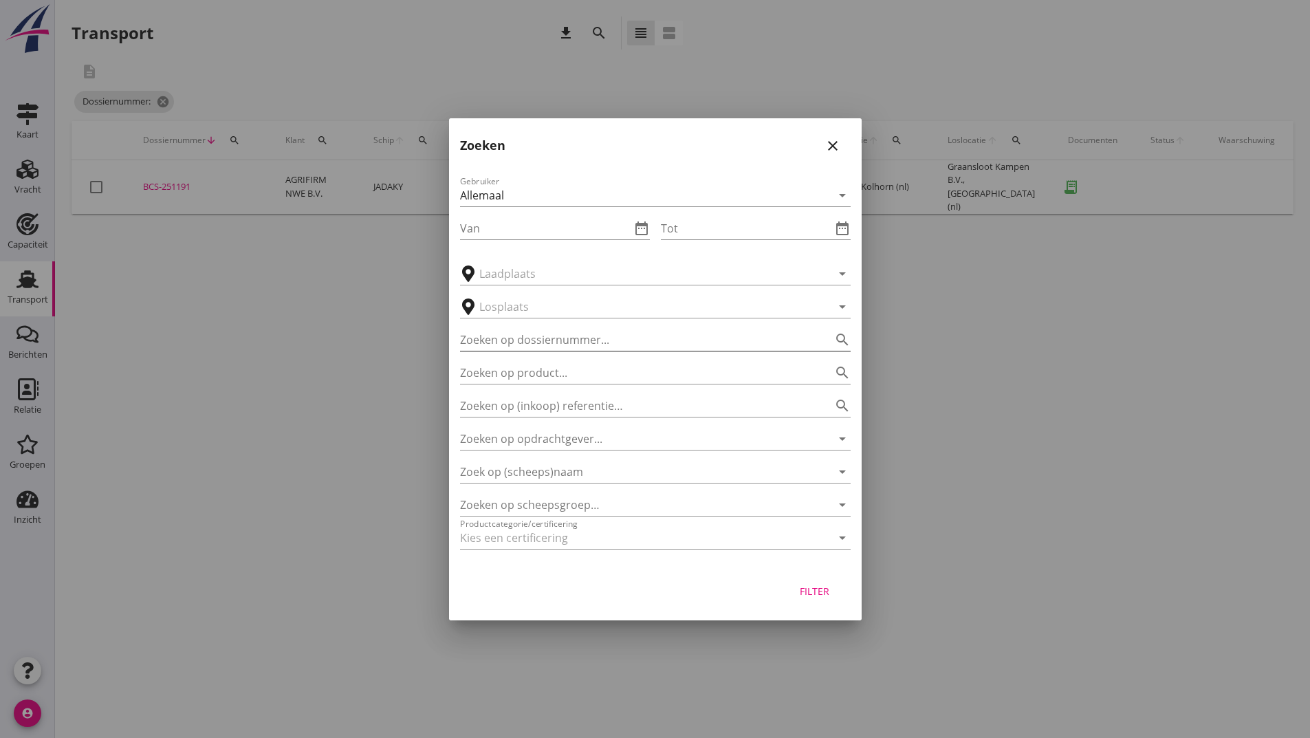
drag, startPoint x: 503, startPoint y: 320, endPoint x: 516, endPoint y: 337, distance: 22.0
click at [503, 325] on div "Zoeken op dossiernummer... search" at bounding box center [655, 335] width 391 height 30
click at [516, 339] on input "Zoeken op dossiernummer..." at bounding box center [636, 340] width 352 height 22
type input "251203"
click at [811, 589] on div "Filter" at bounding box center [814, 591] width 39 height 14
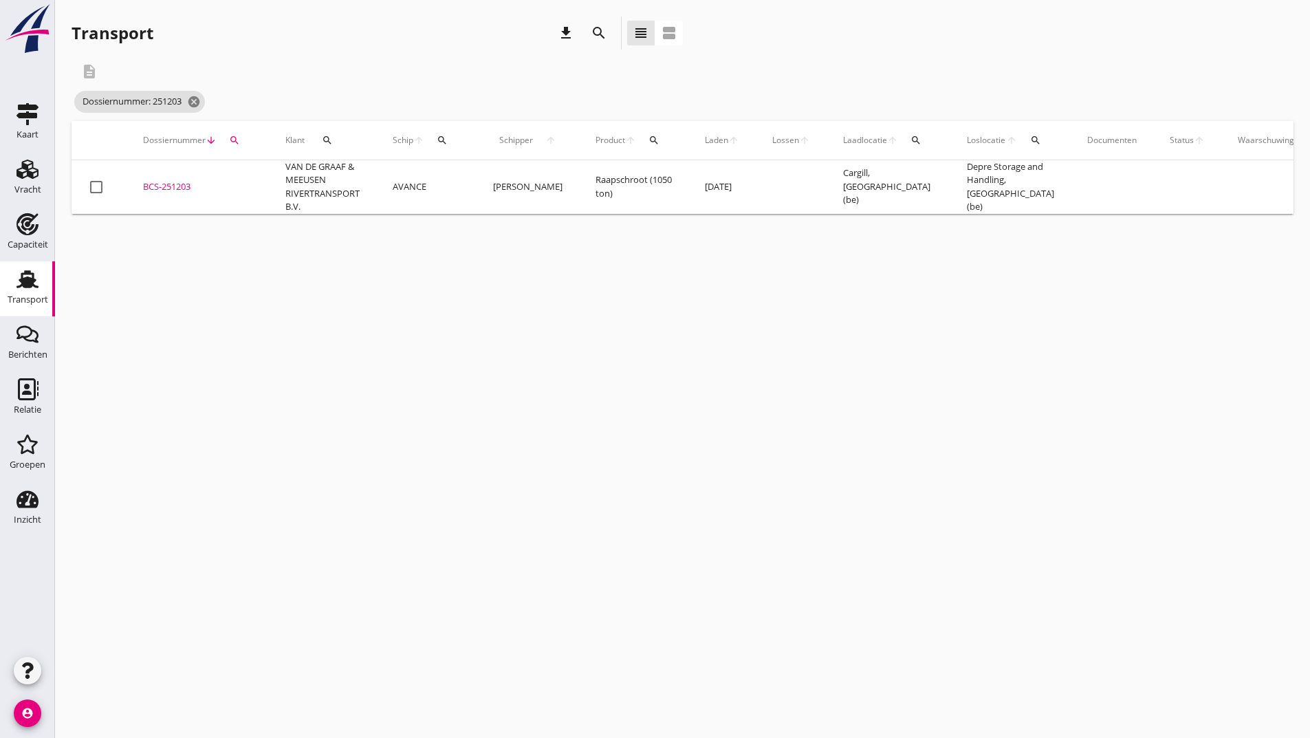
click at [183, 190] on div "BCS-251203" at bounding box center [197, 187] width 109 height 14
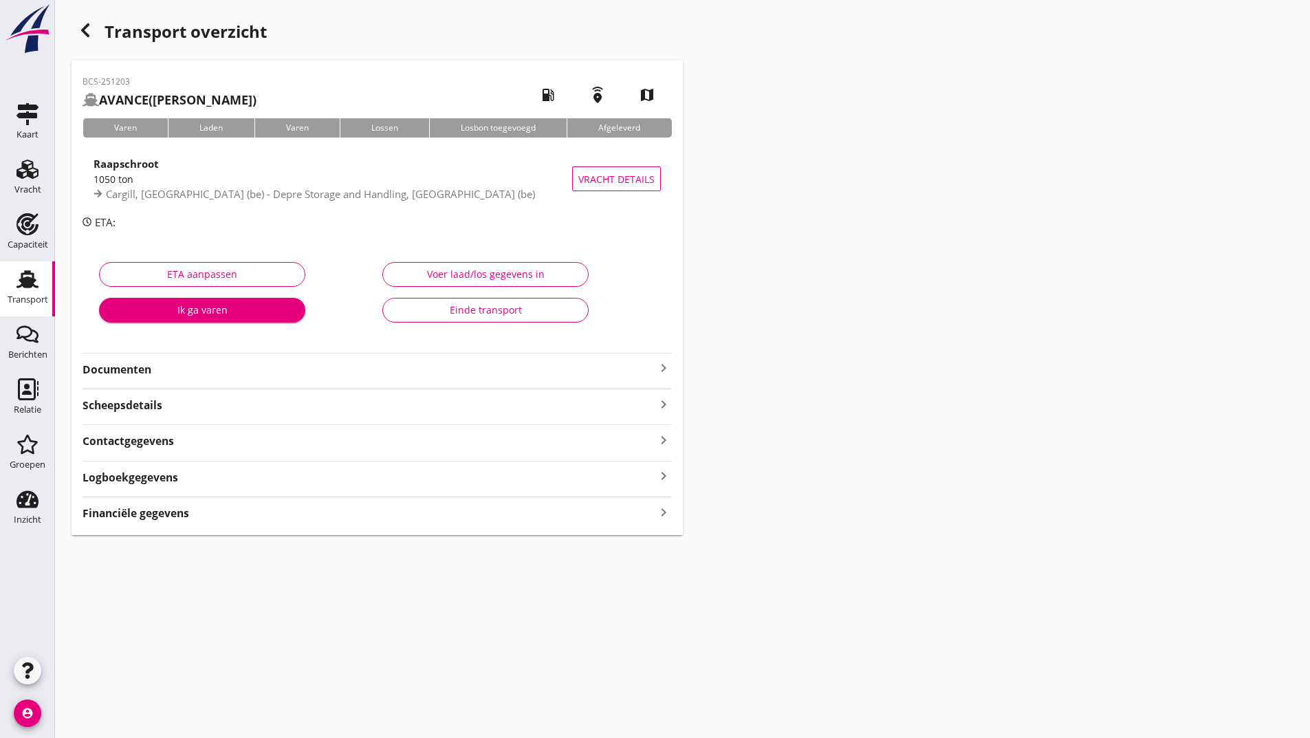
click at [143, 366] on strong "Documenten" at bounding box center [369, 370] width 573 height 16
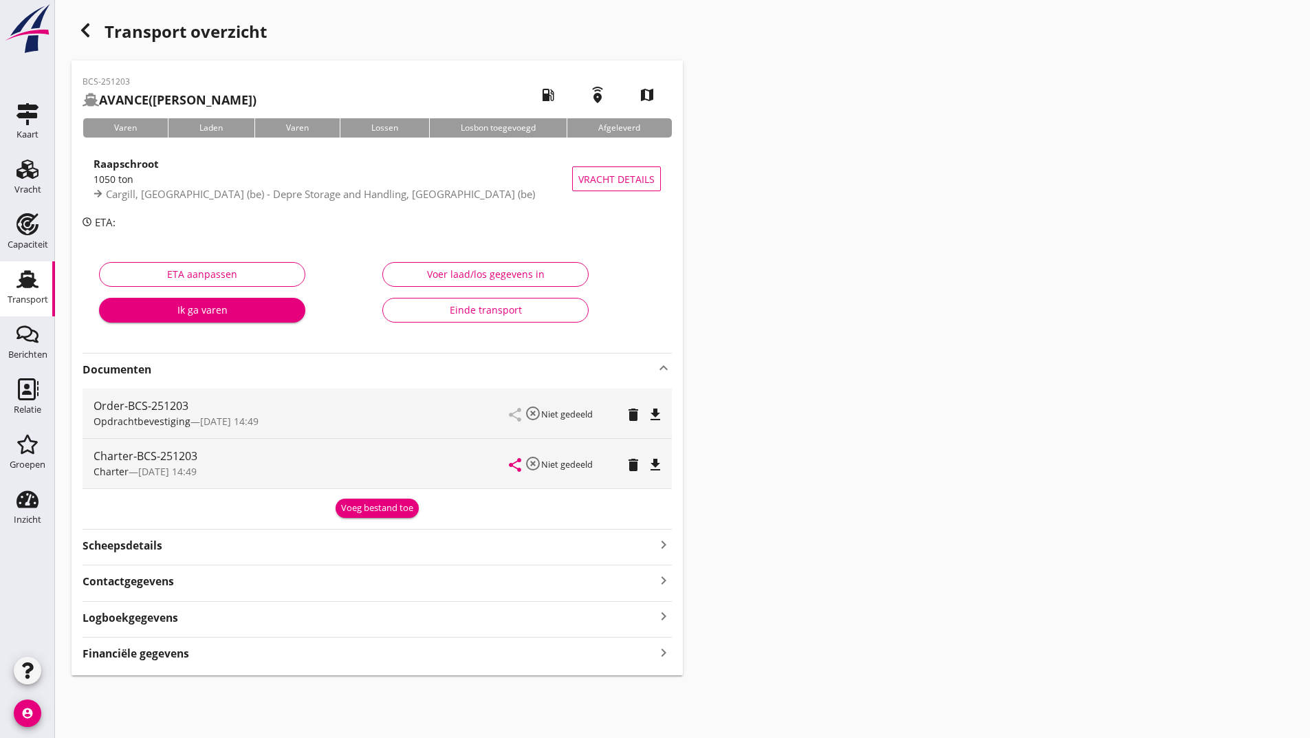
click at [364, 514] on div "Voeg bestand toe" at bounding box center [377, 508] width 72 height 14
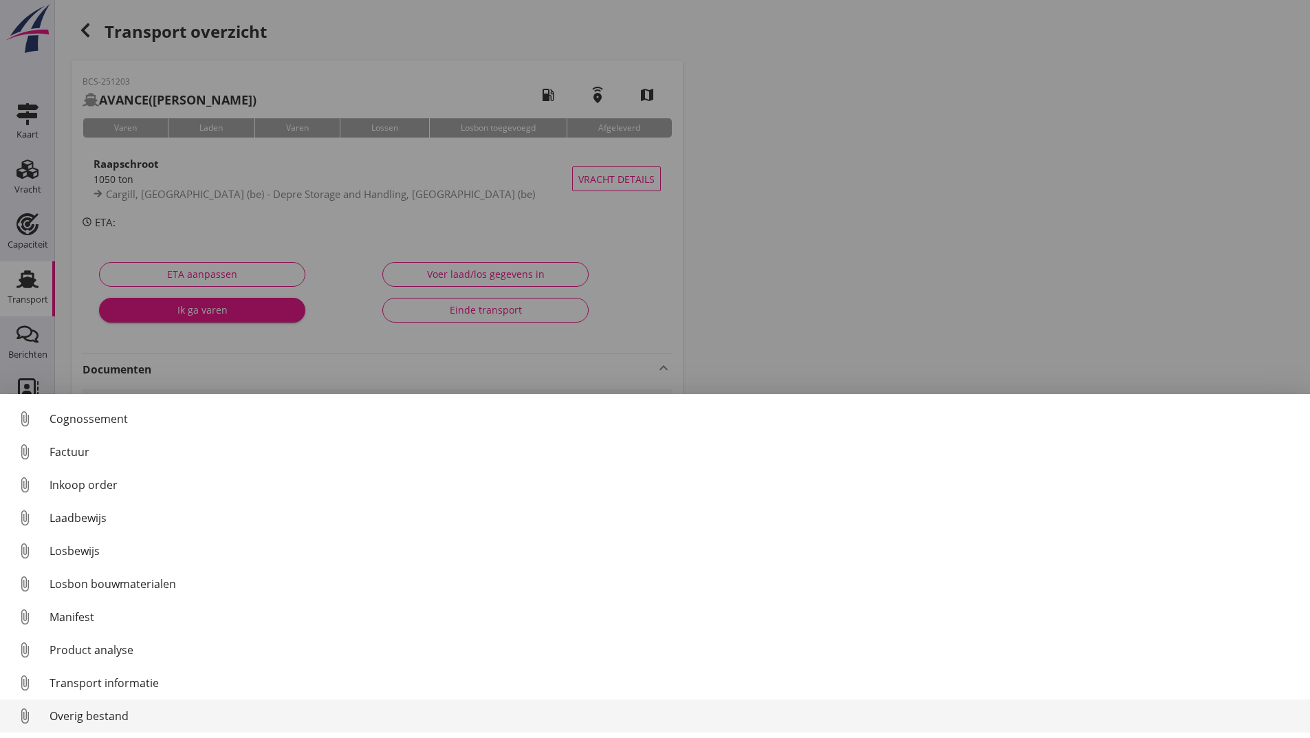
click at [111, 713] on div "Overig bestand" at bounding box center [674, 715] width 1249 height 17
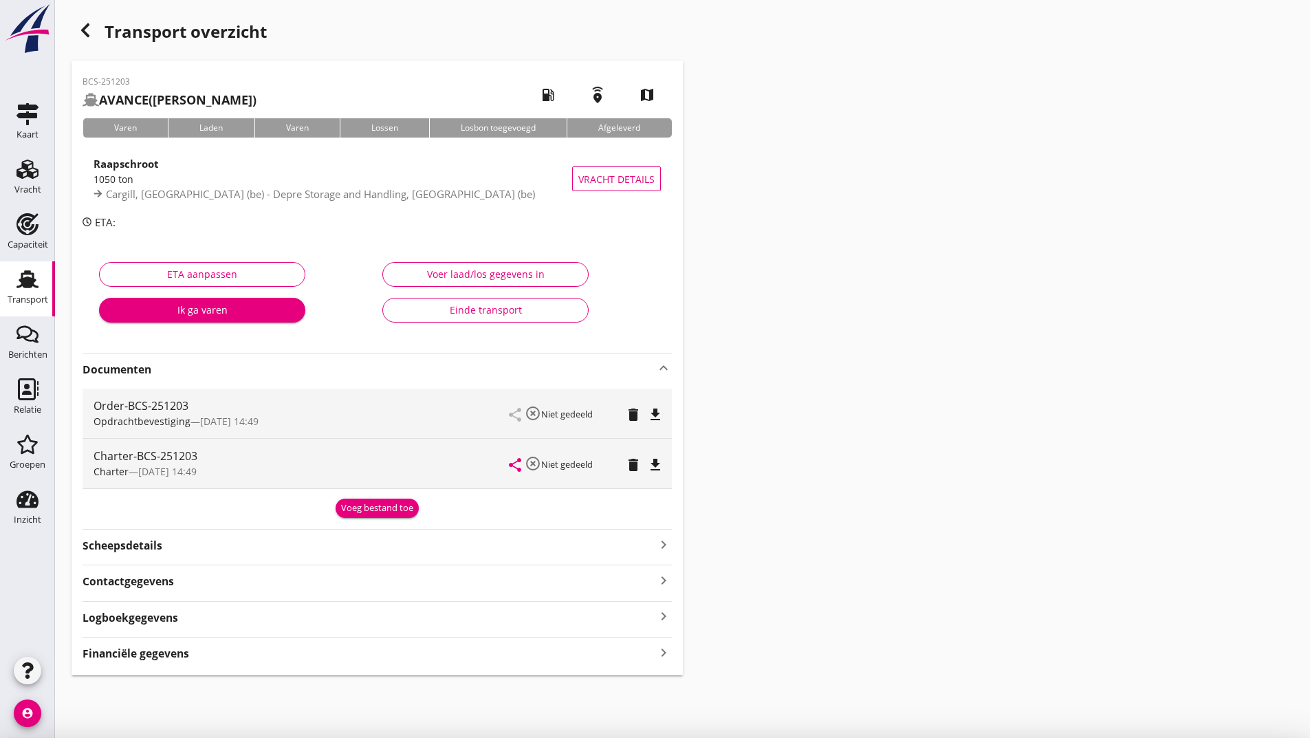
scroll to position [96, 0]
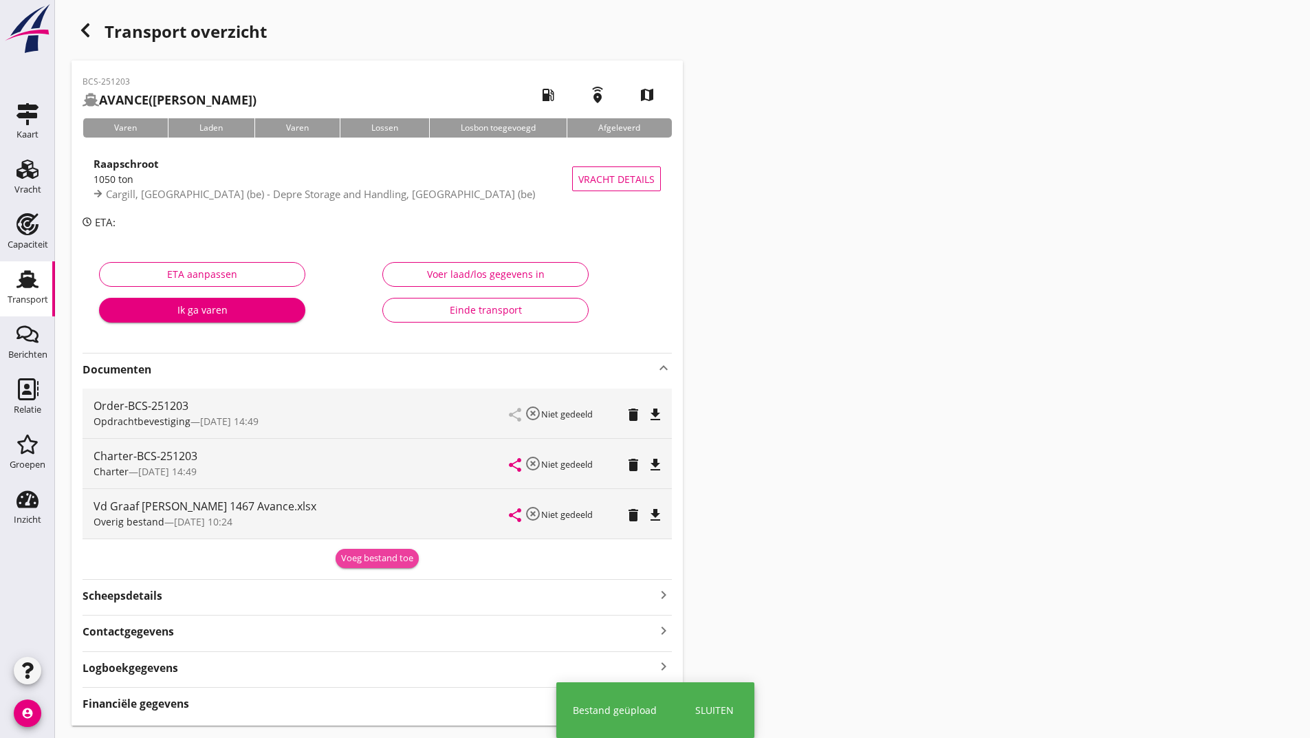
click at [347, 559] on div "Voeg bestand toe" at bounding box center [377, 558] width 72 height 14
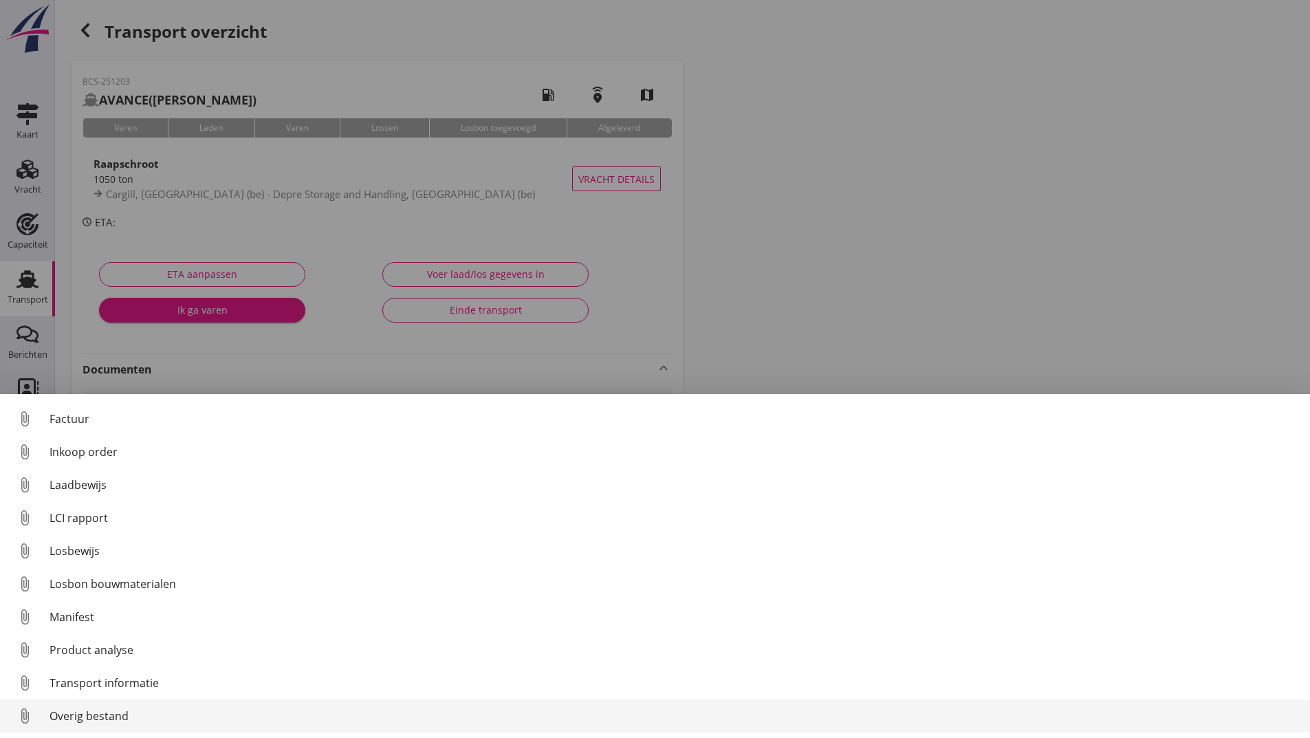
click at [105, 716] on div "Overig bestand" at bounding box center [674, 715] width 1249 height 17
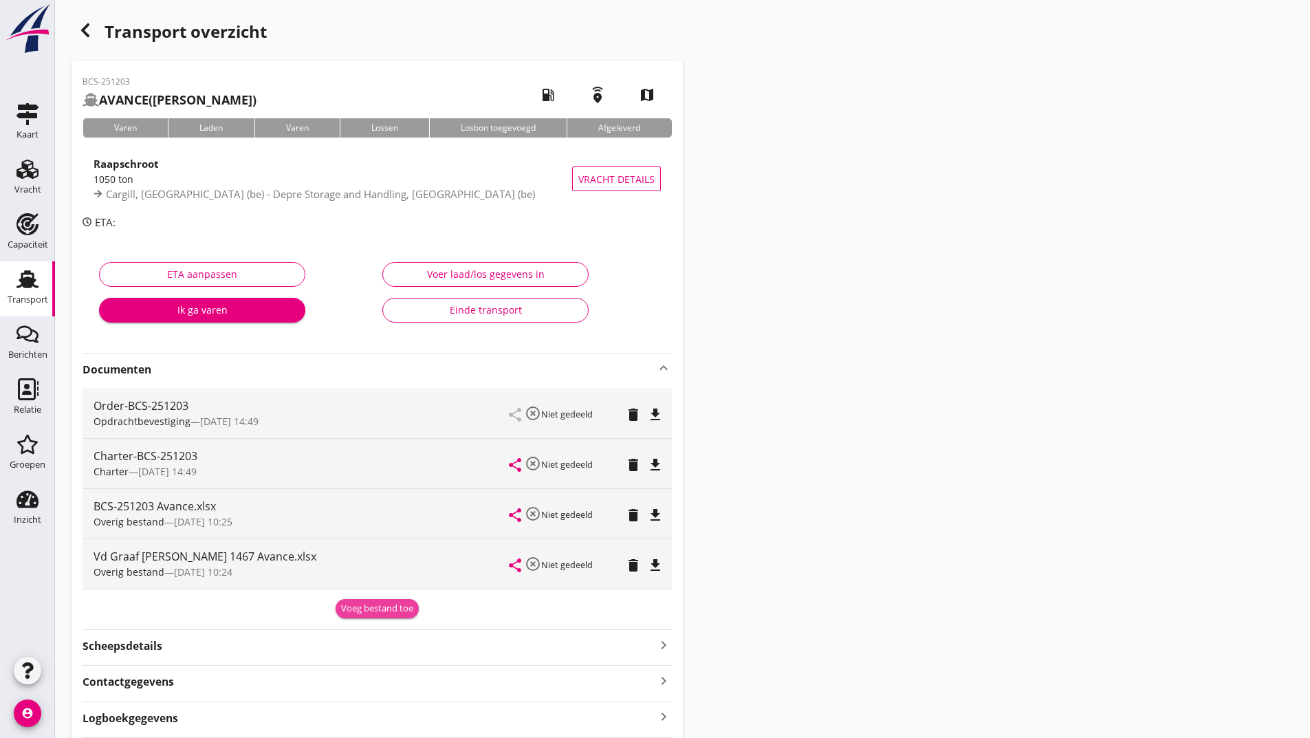
click at [371, 617] on button "Voeg bestand toe" at bounding box center [377, 608] width 83 height 19
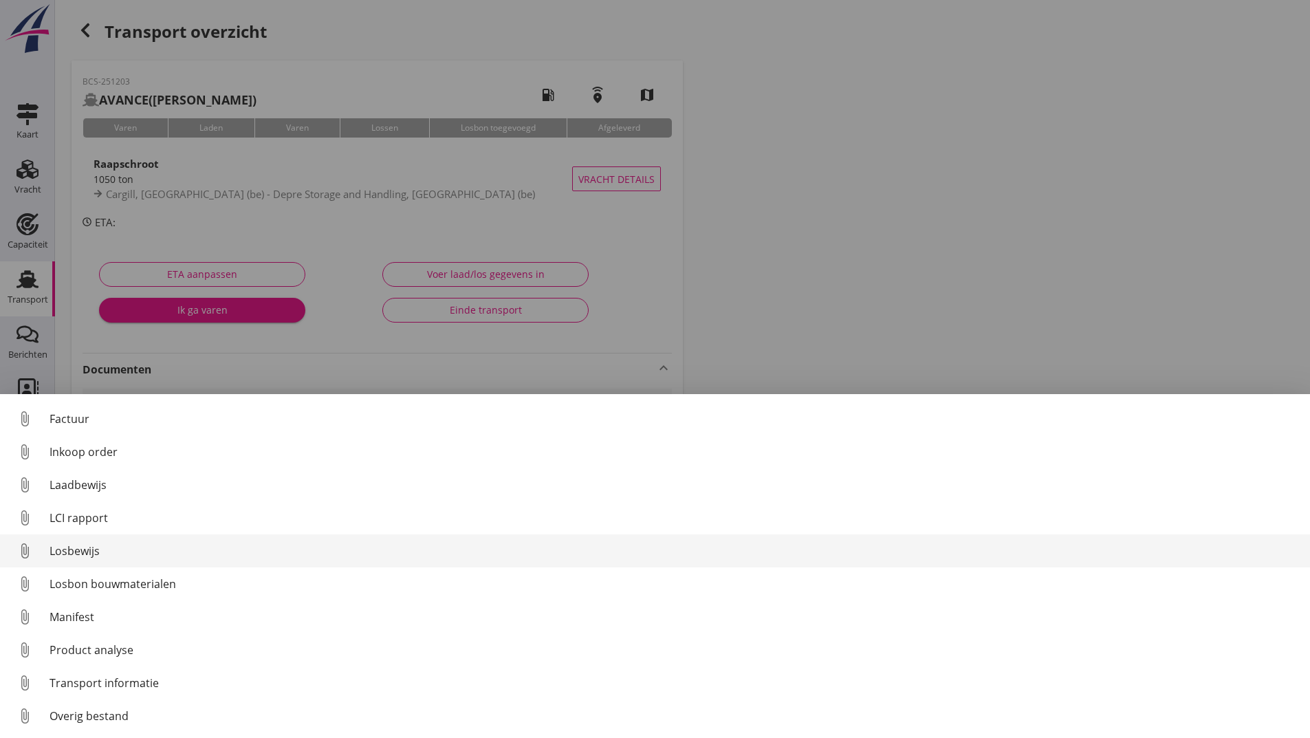
click at [96, 550] on div "Losbewijs" at bounding box center [674, 550] width 1249 height 17
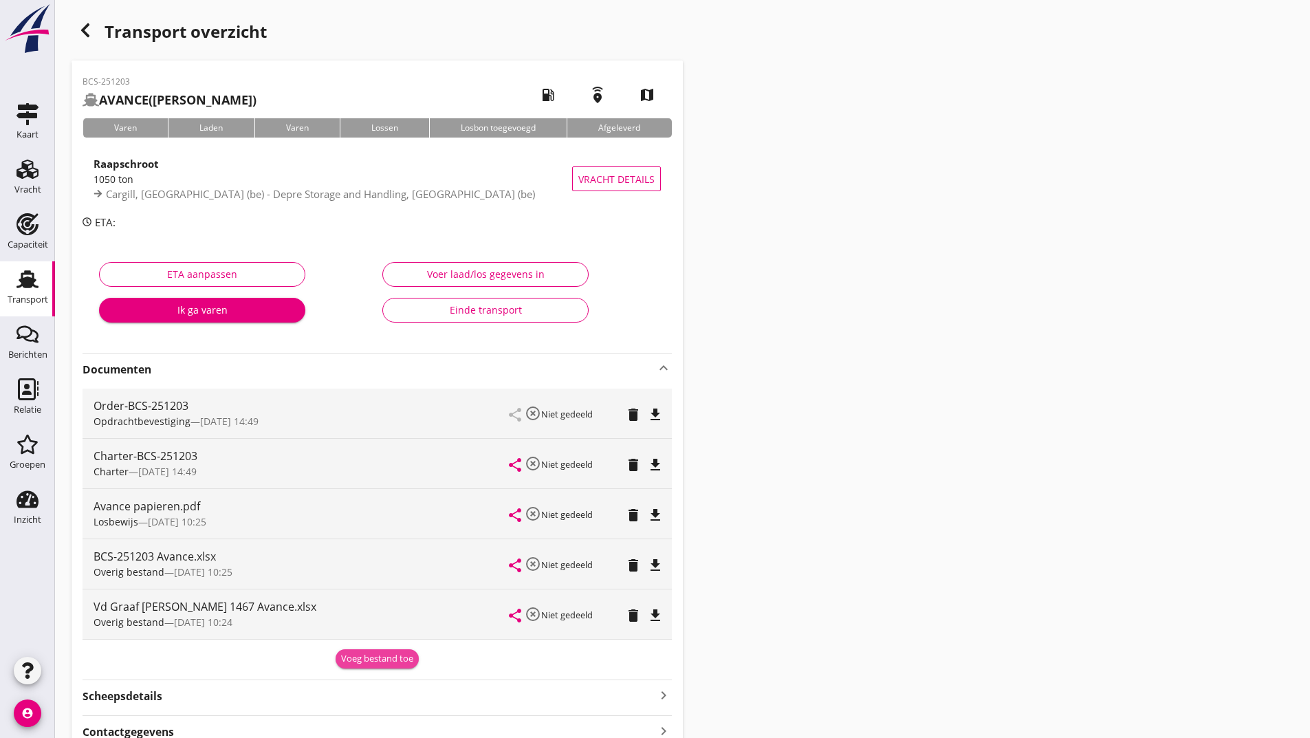
click at [365, 661] on div "Voeg bestand toe" at bounding box center [377, 659] width 72 height 14
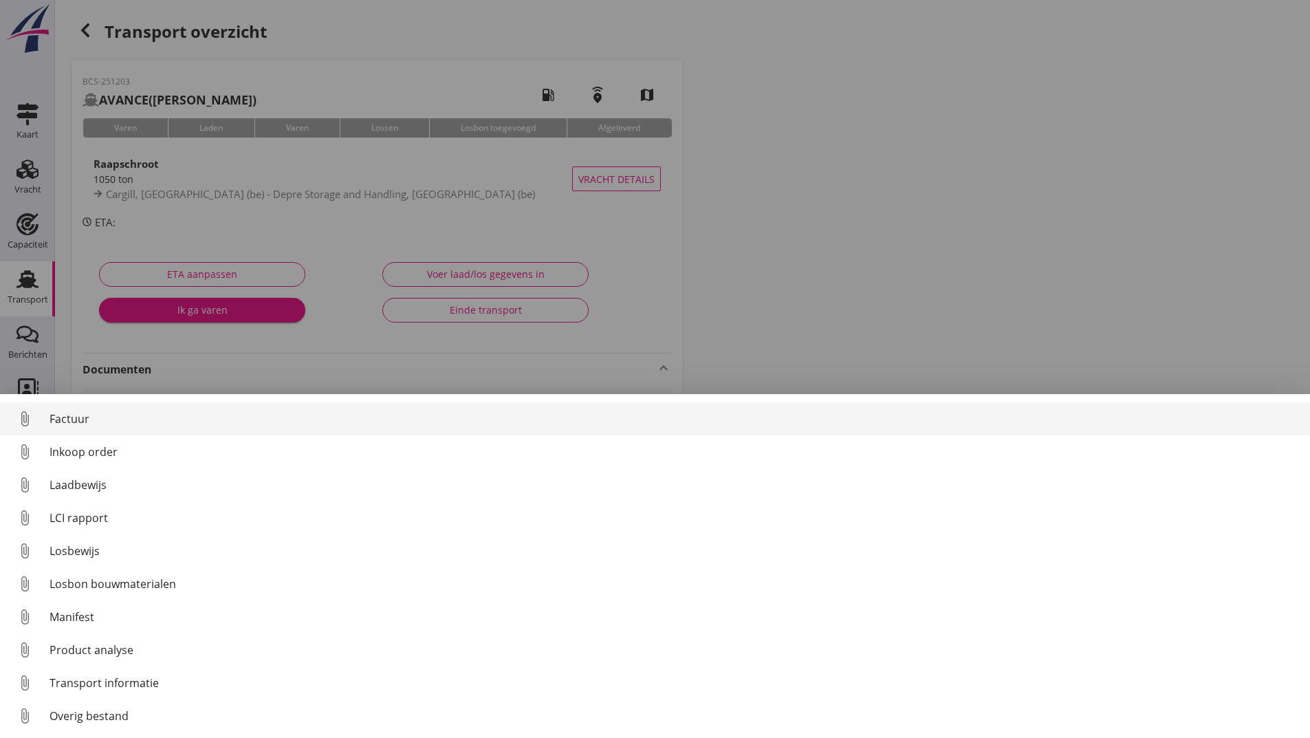
click at [79, 421] on div "Factuur" at bounding box center [674, 418] width 1249 height 17
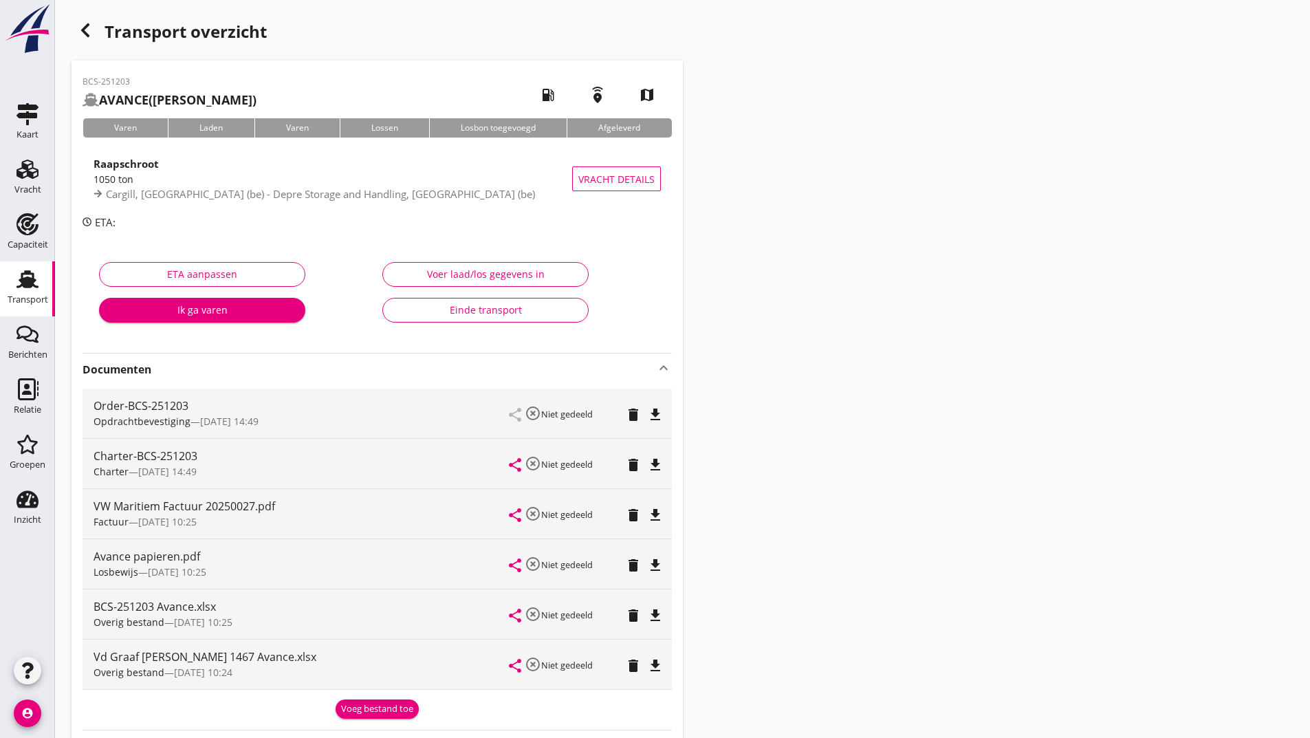
click at [79, 30] on icon "button" at bounding box center [85, 30] width 17 height 17
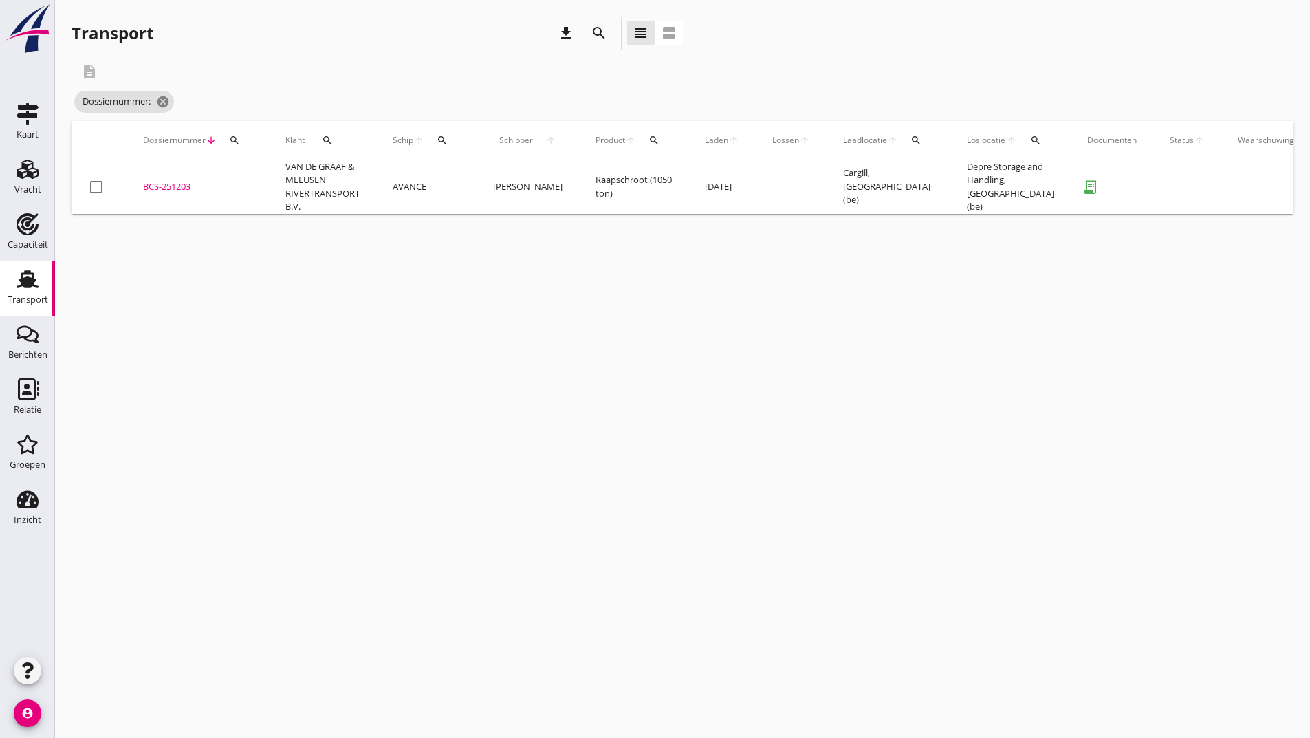
click at [597, 35] on icon "search" at bounding box center [599, 33] width 17 height 17
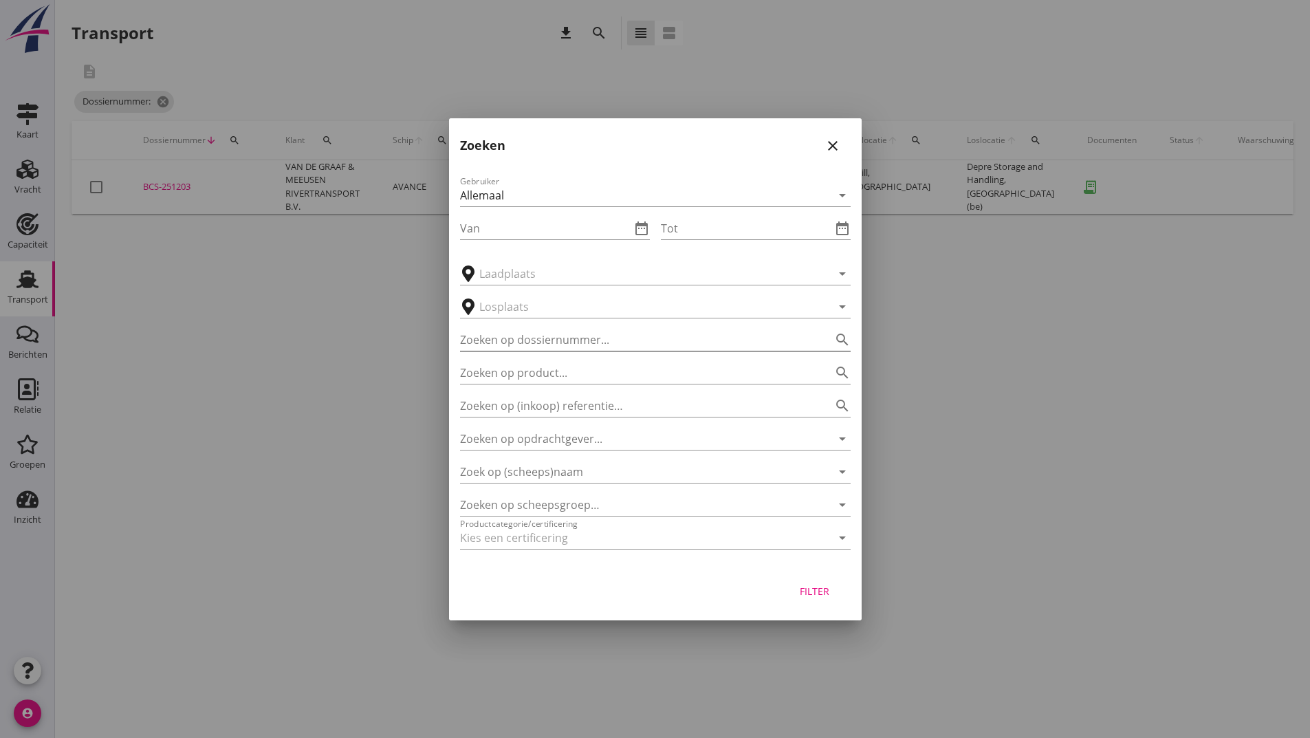
click at [526, 333] on input "Zoeken op dossiernummer..." at bounding box center [636, 340] width 352 height 22
type input "251171"
click at [829, 595] on div "Filter" at bounding box center [814, 591] width 39 height 14
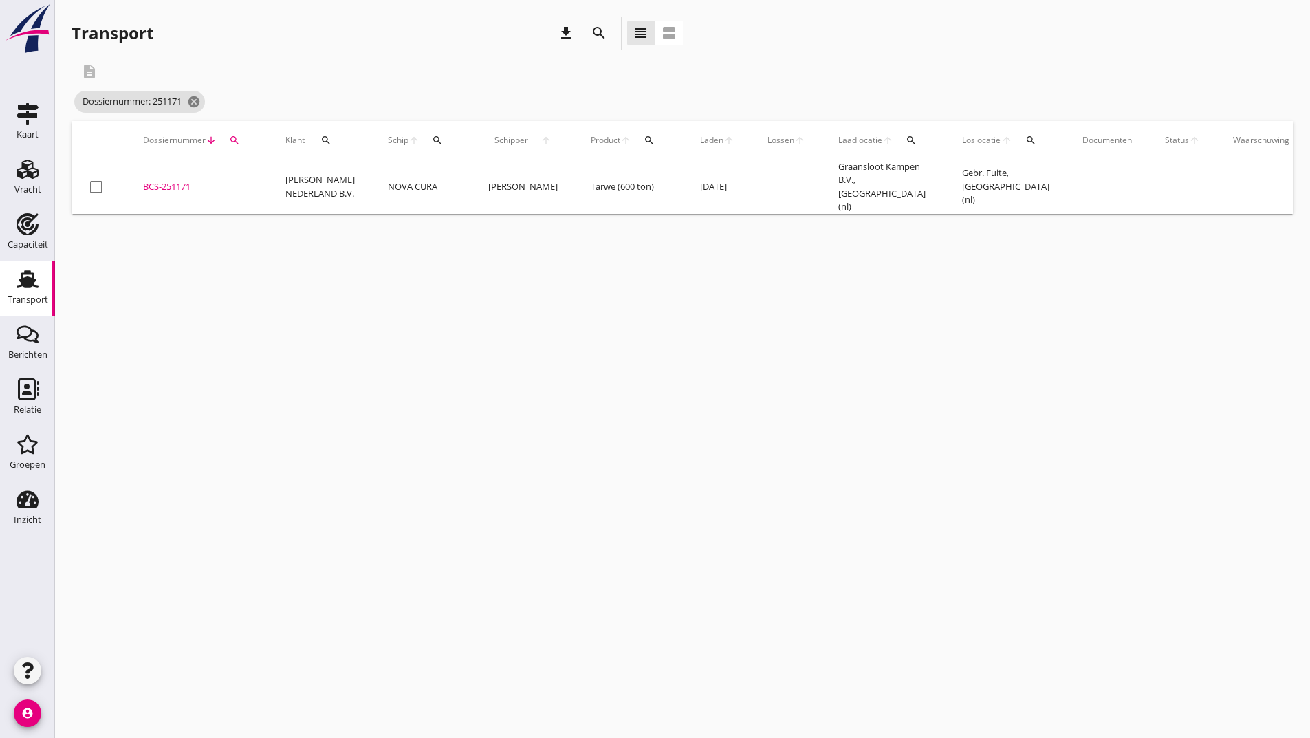
click at [176, 185] on div "BCS-251171" at bounding box center [197, 187] width 109 height 14
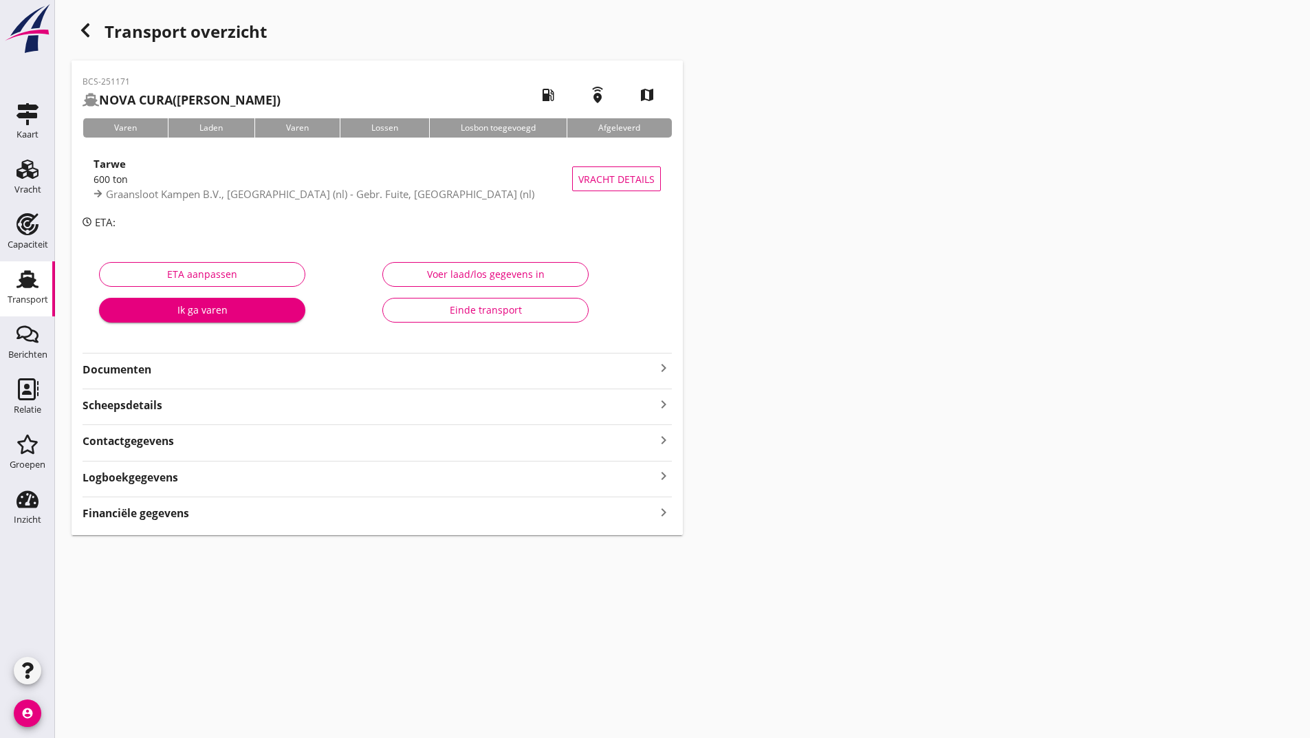
click at [153, 370] on strong "Documenten" at bounding box center [369, 370] width 573 height 16
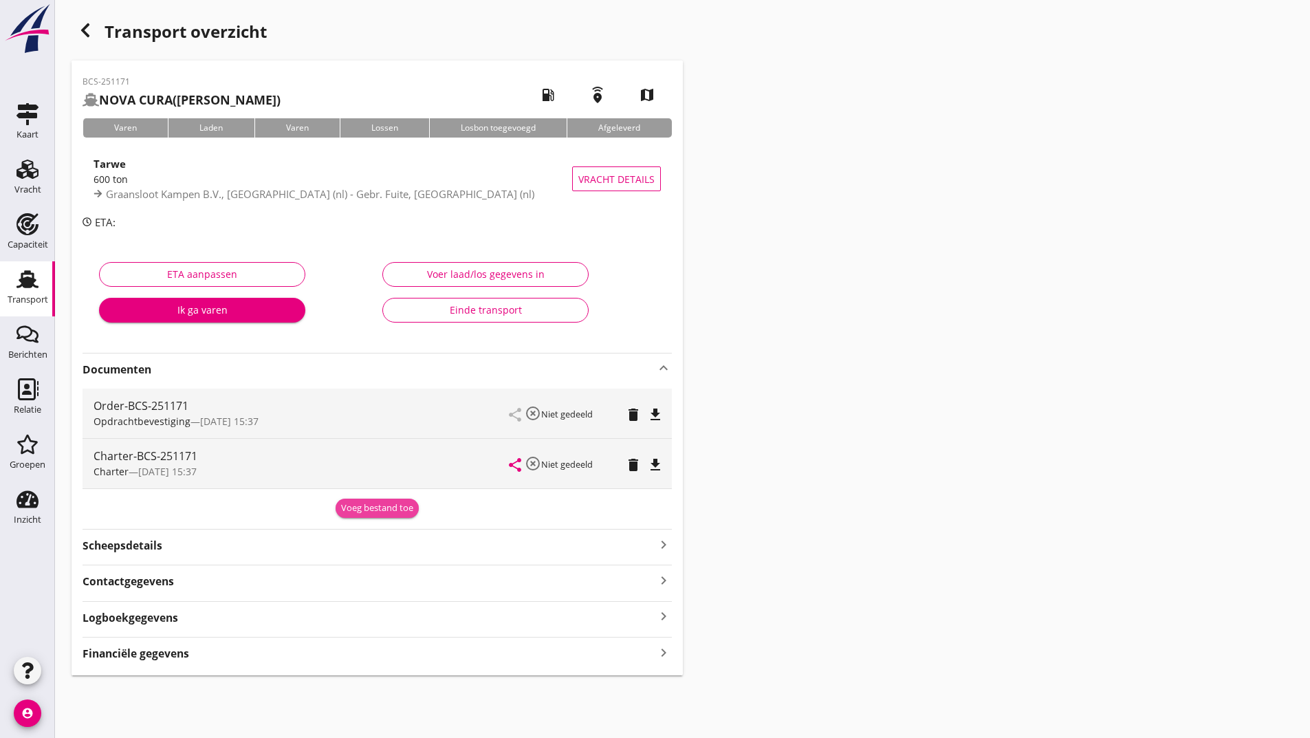
click at [355, 514] on div "Voeg bestand toe" at bounding box center [377, 508] width 72 height 14
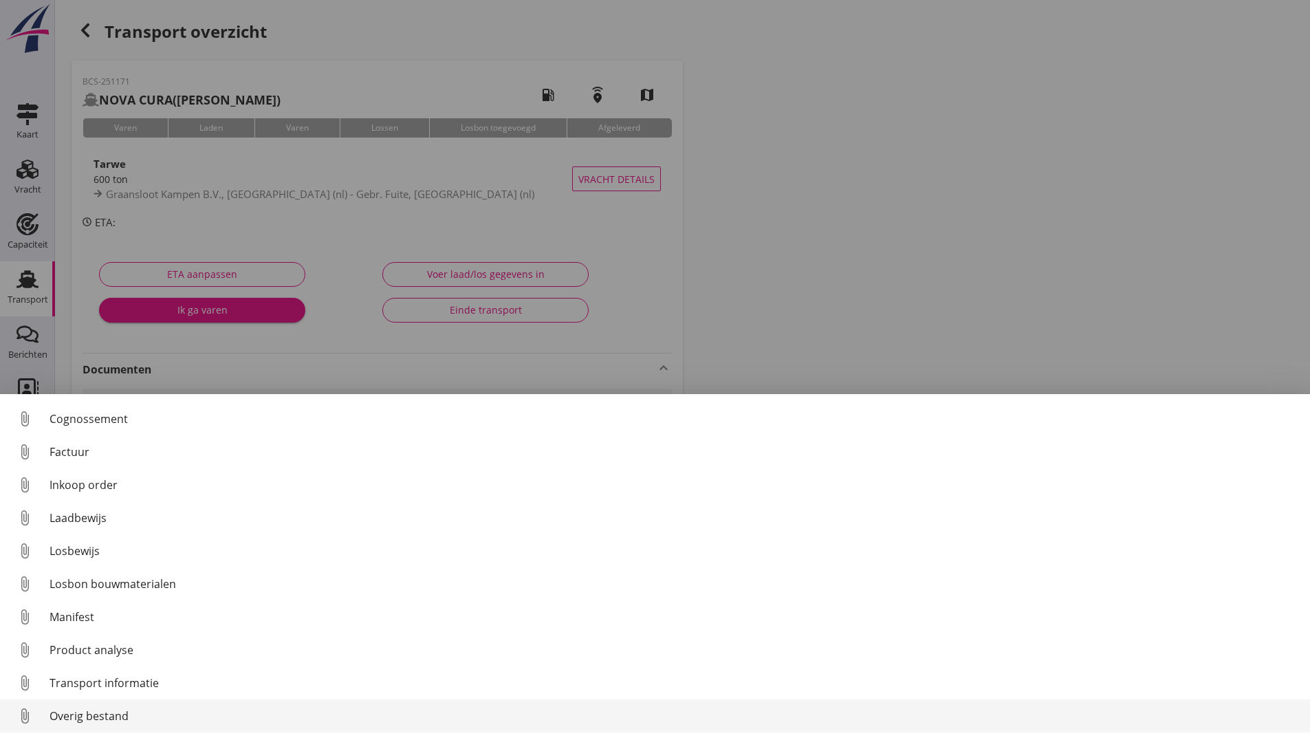
click at [153, 718] on div "Overig bestand" at bounding box center [674, 715] width 1249 height 17
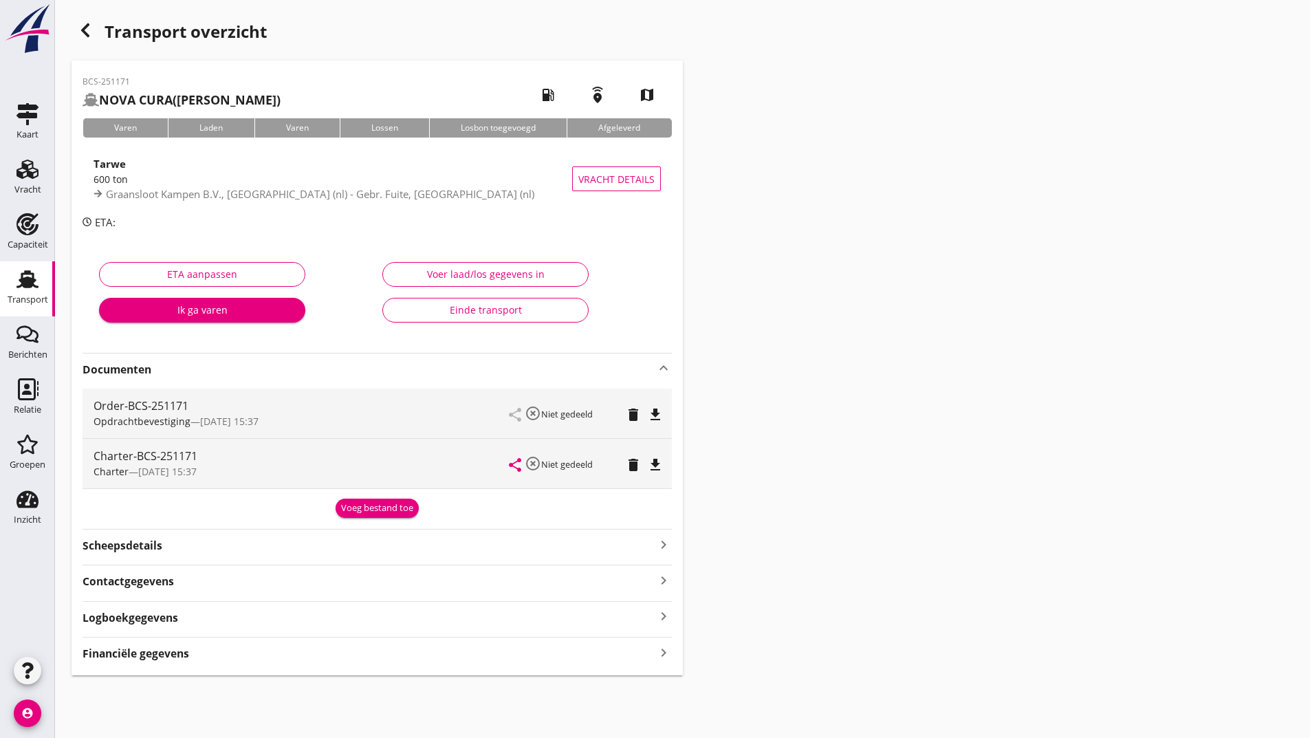
click at [391, 507] on div "Voeg bestand toe" at bounding box center [377, 508] width 72 height 14
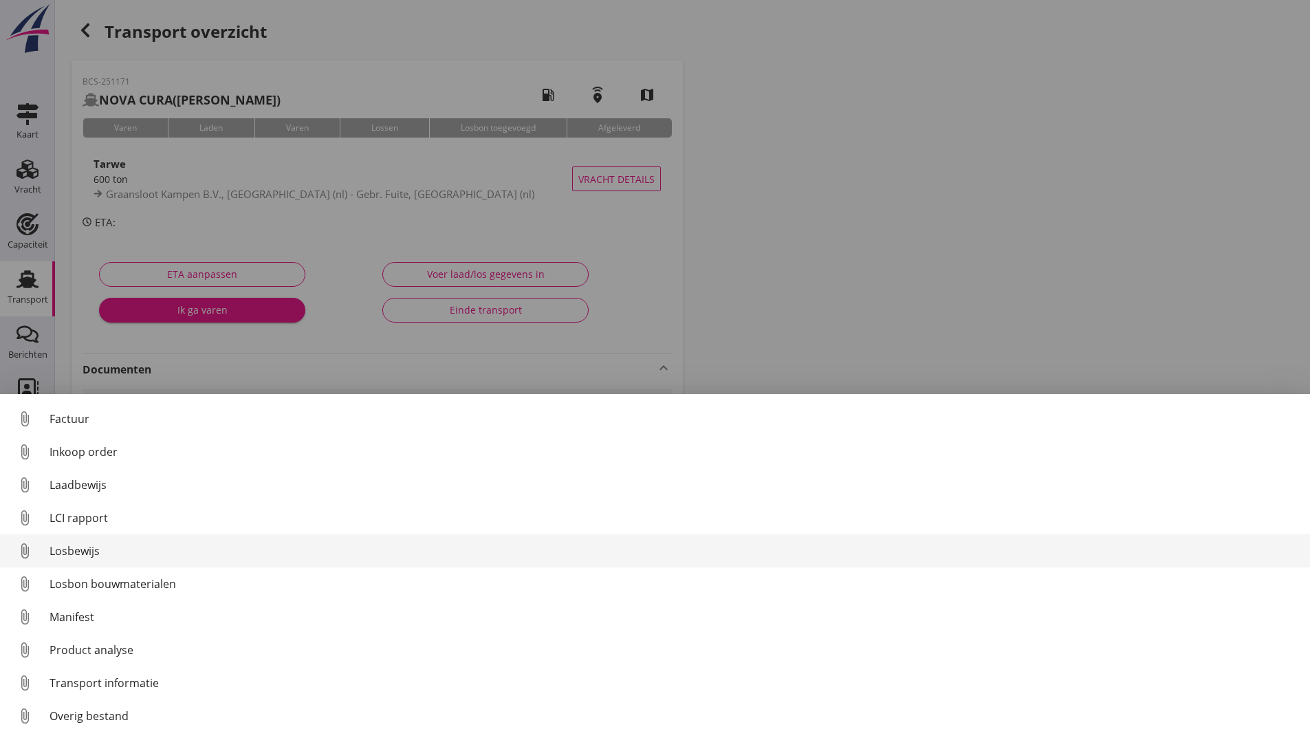
click at [91, 550] on div "Losbewijs" at bounding box center [674, 550] width 1249 height 17
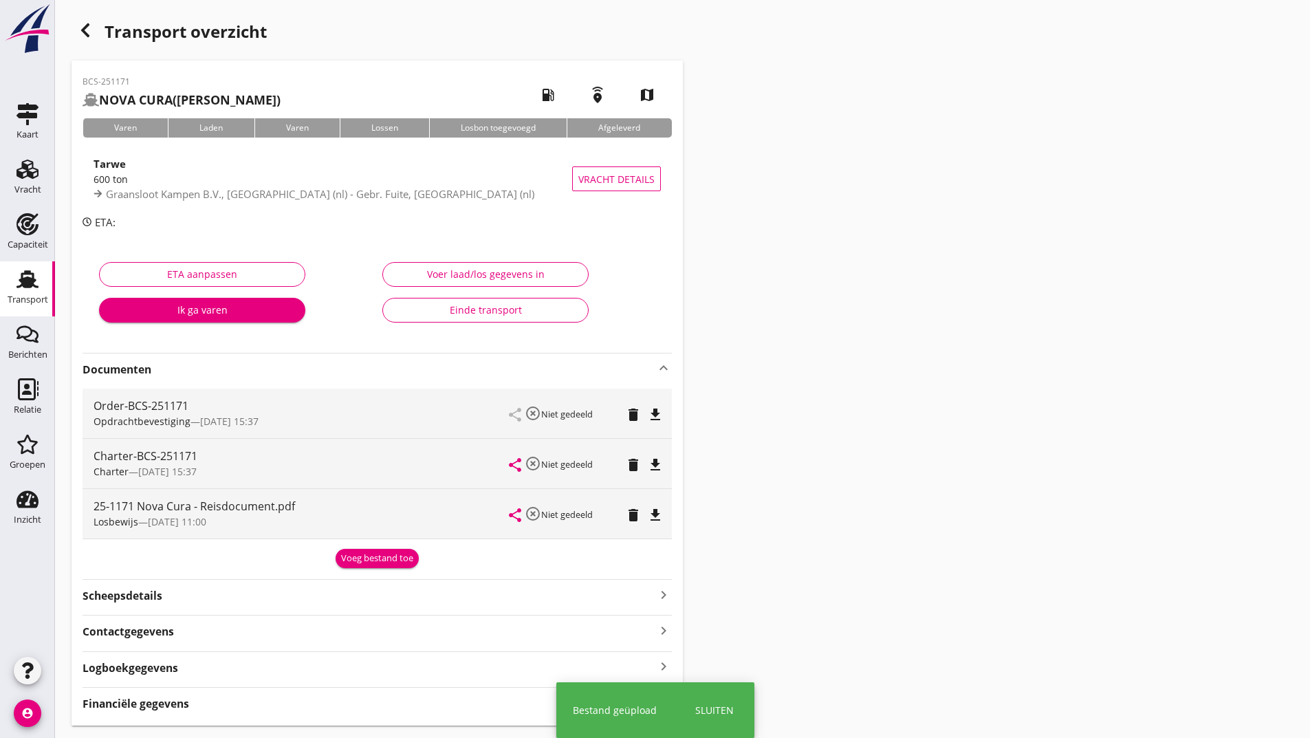
click at [358, 560] on div "Voeg bestand toe" at bounding box center [377, 558] width 72 height 14
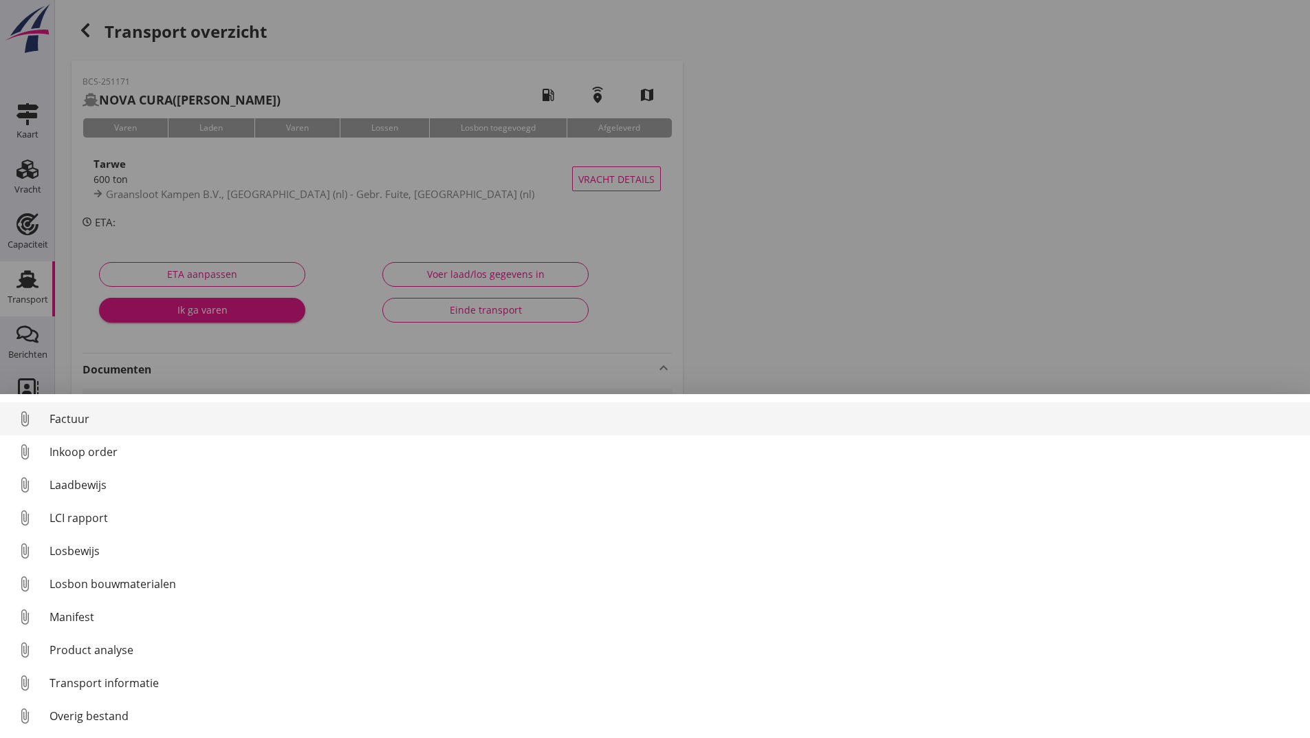
click at [68, 421] on div "Factuur" at bounding box center [674, 418] width 1249 height 17
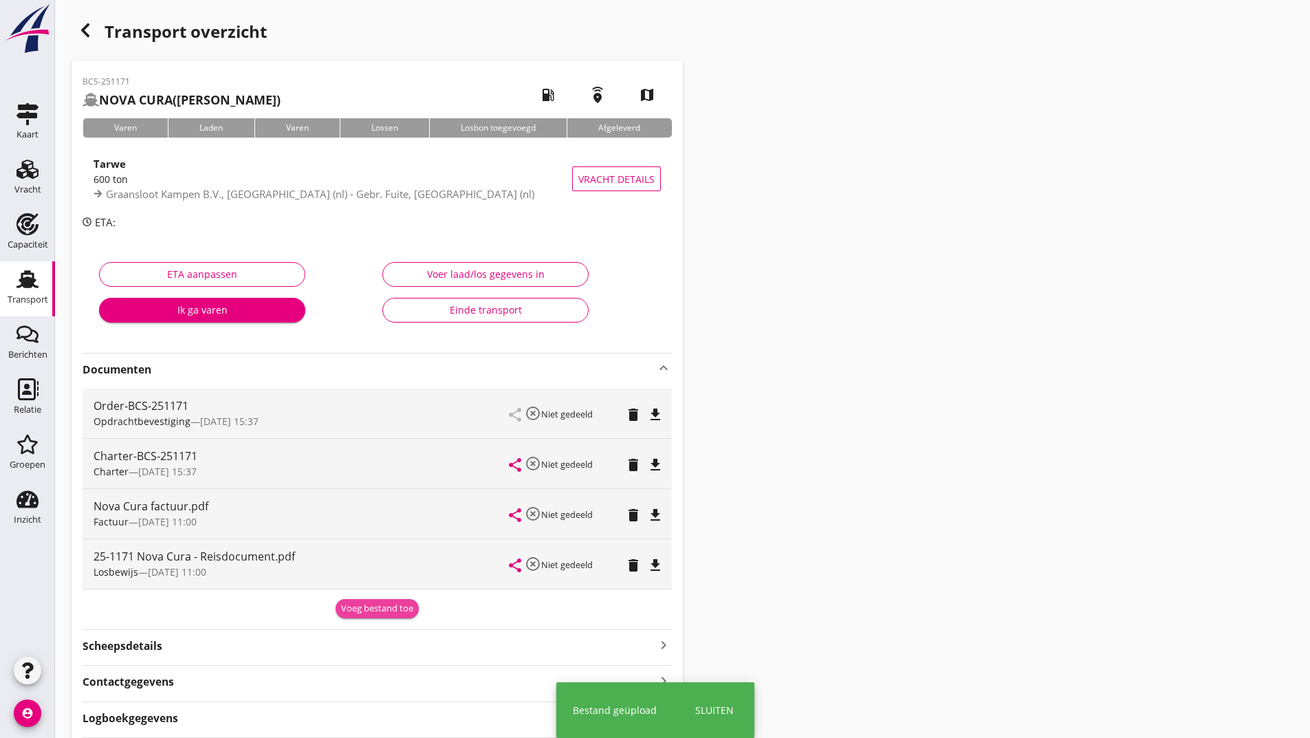
click at [356, 608] on div "Voeg bestand toe" at bounding box center [377, 609] width 72 height 14
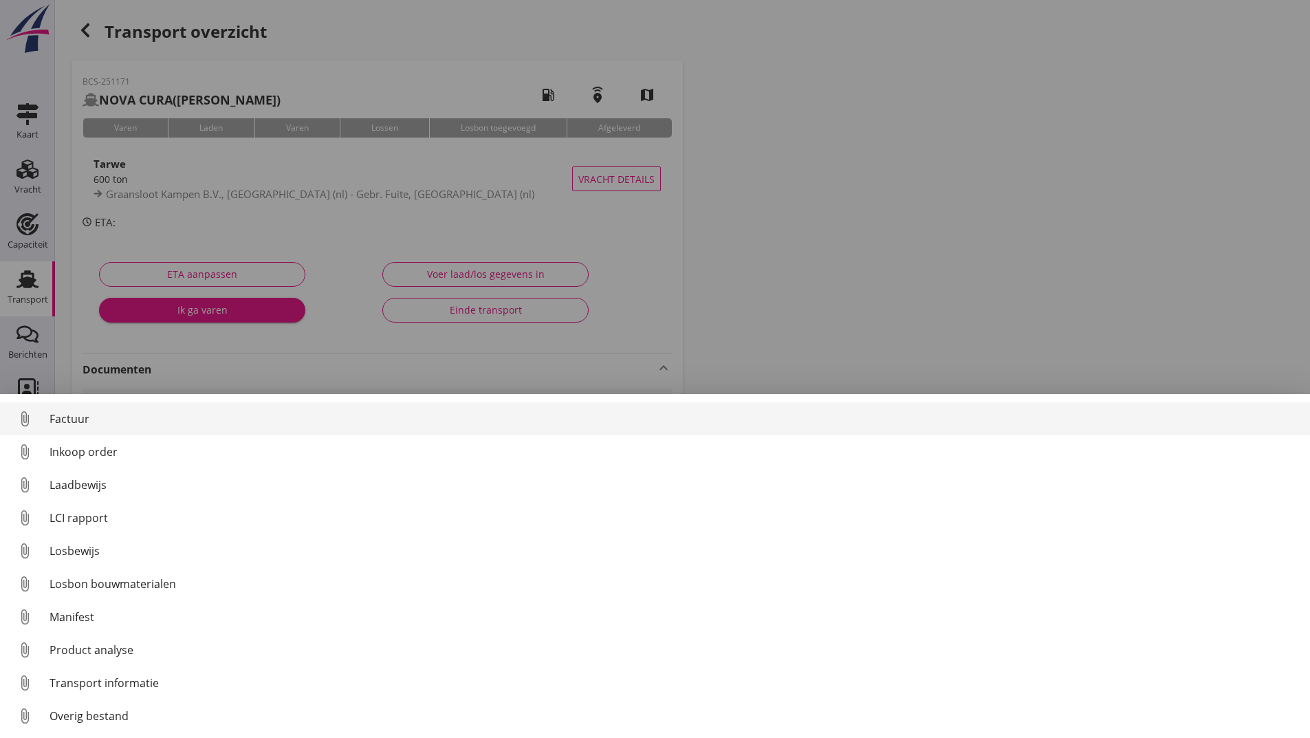
click at [81, 419] on div "Factuur" at bounding box center [674, 418] width 1249 height 17
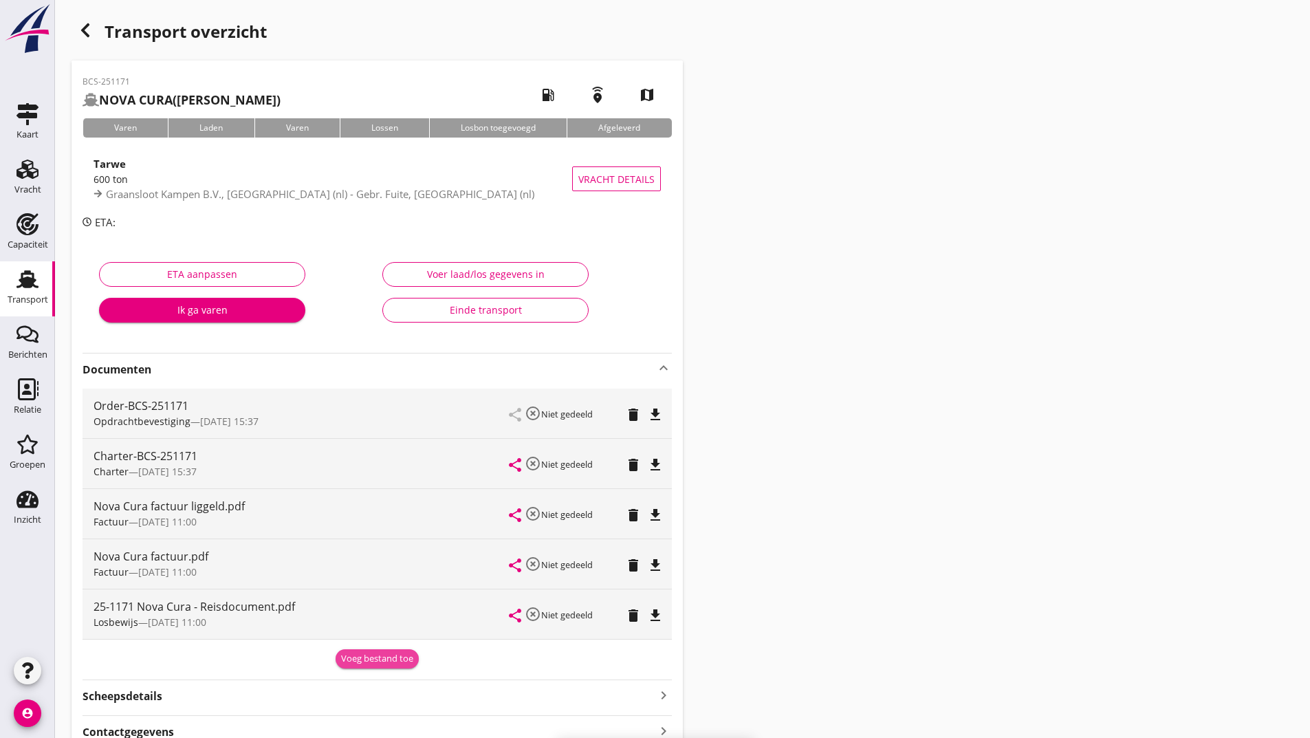
click at [348, 658] on div "Voeg bestand toe" at bounding box center [377, 659] width 72 height 14
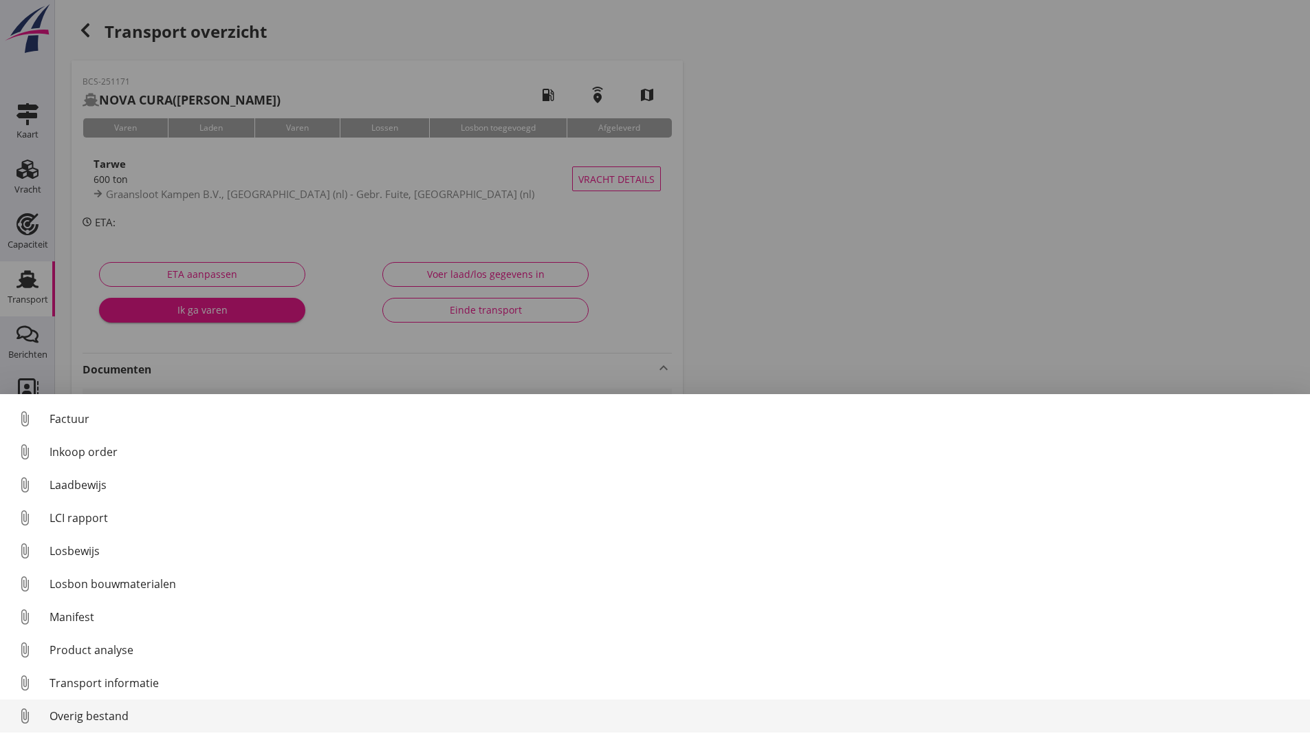
click at [108, 718] on div "Overig bestand" at bounding box center [674, 715] width 1249 height 17
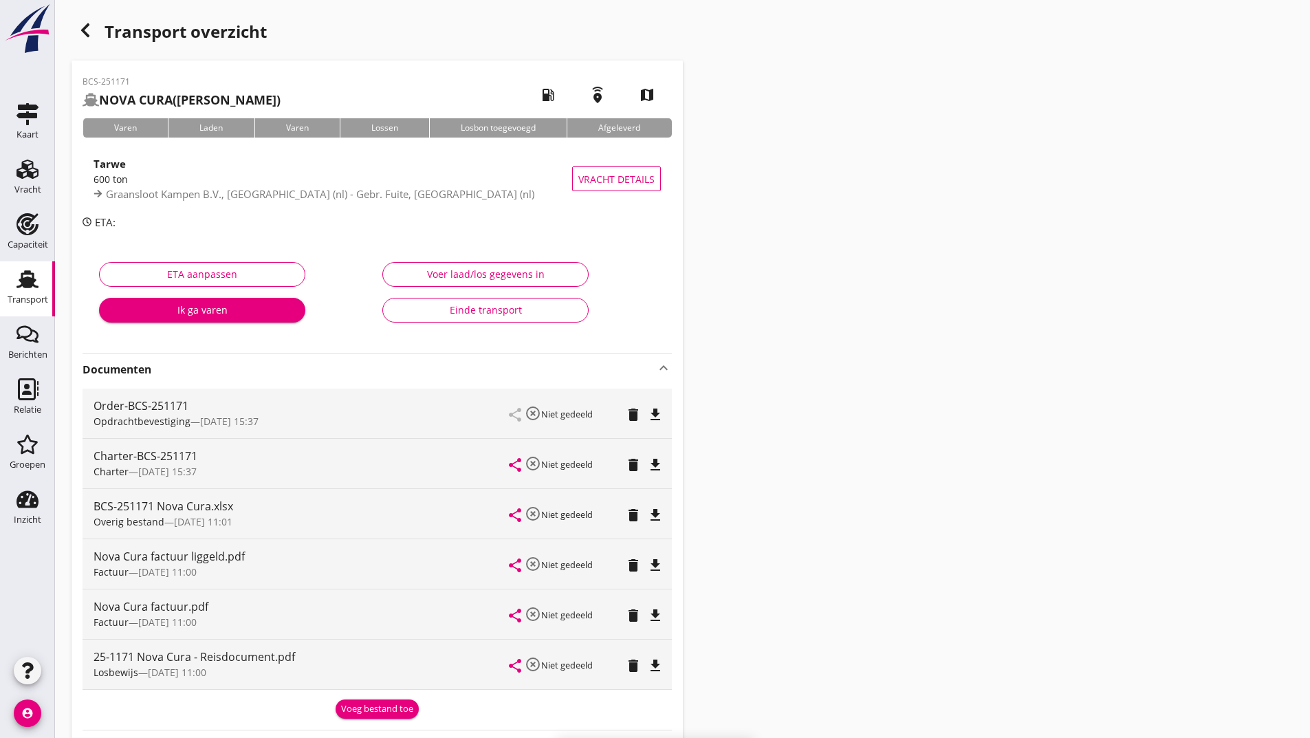
click at [362, 713] on div "Voeg bestand toe" at bounding box center [377, 709] width 72 height 14
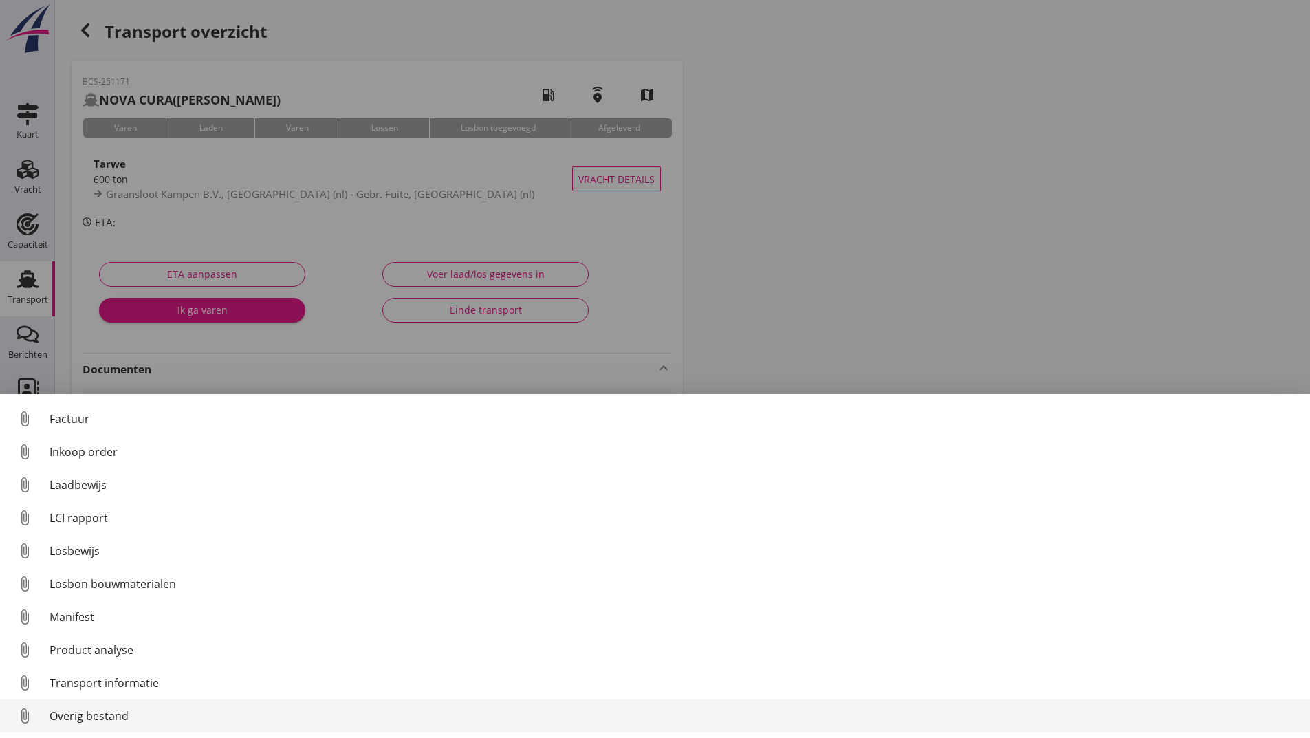
click at [85, 718] on div "Overig bestand" at bounding box center [674, 715] width 1249 height 17
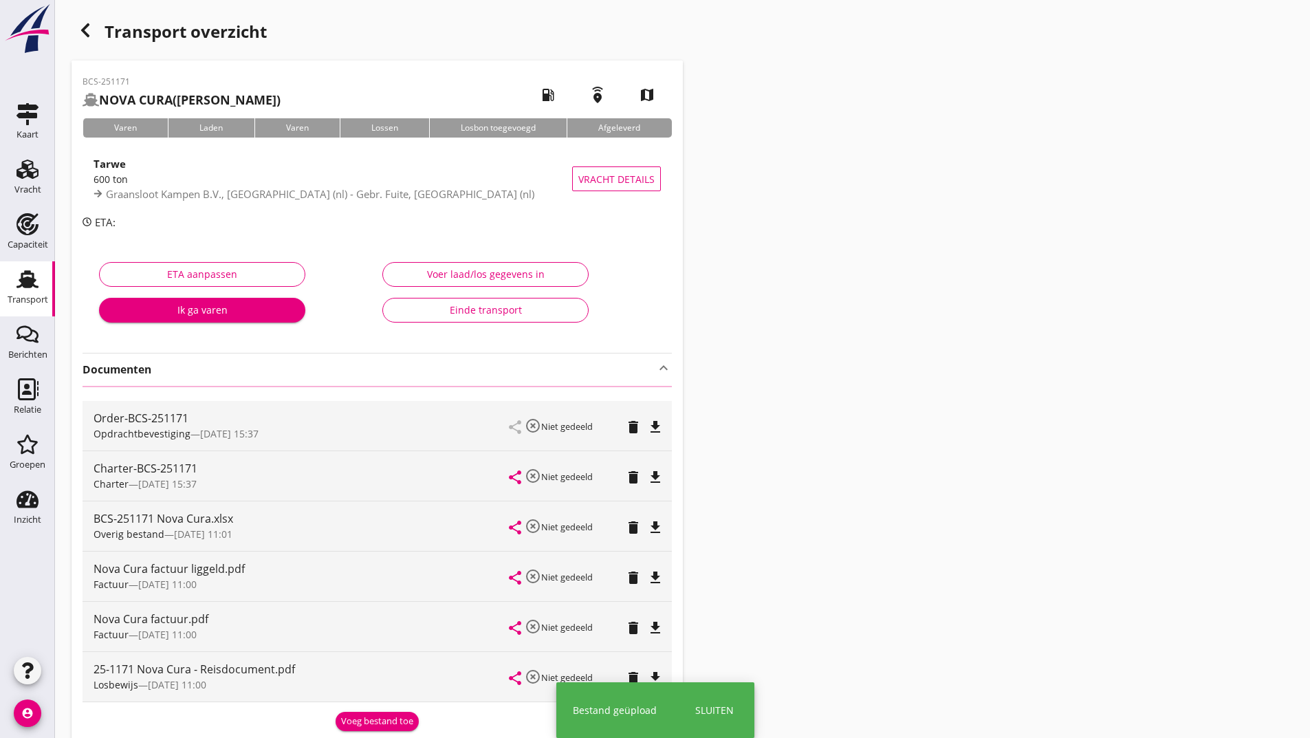
click at [89, 28] on icon "button" at bounding box center [85, 30] width 17 height 17
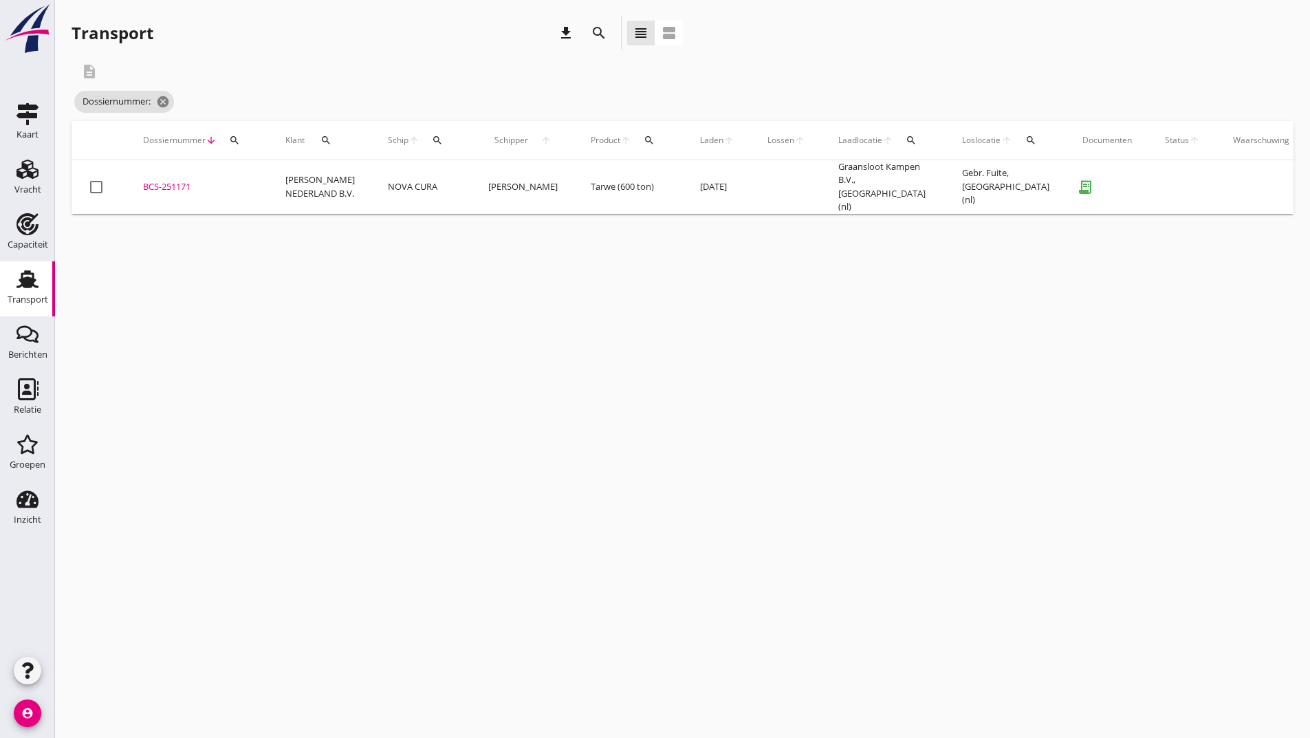
click at [597, 34] on icon "search" at bounding box center [599, 33] width 17 height 17
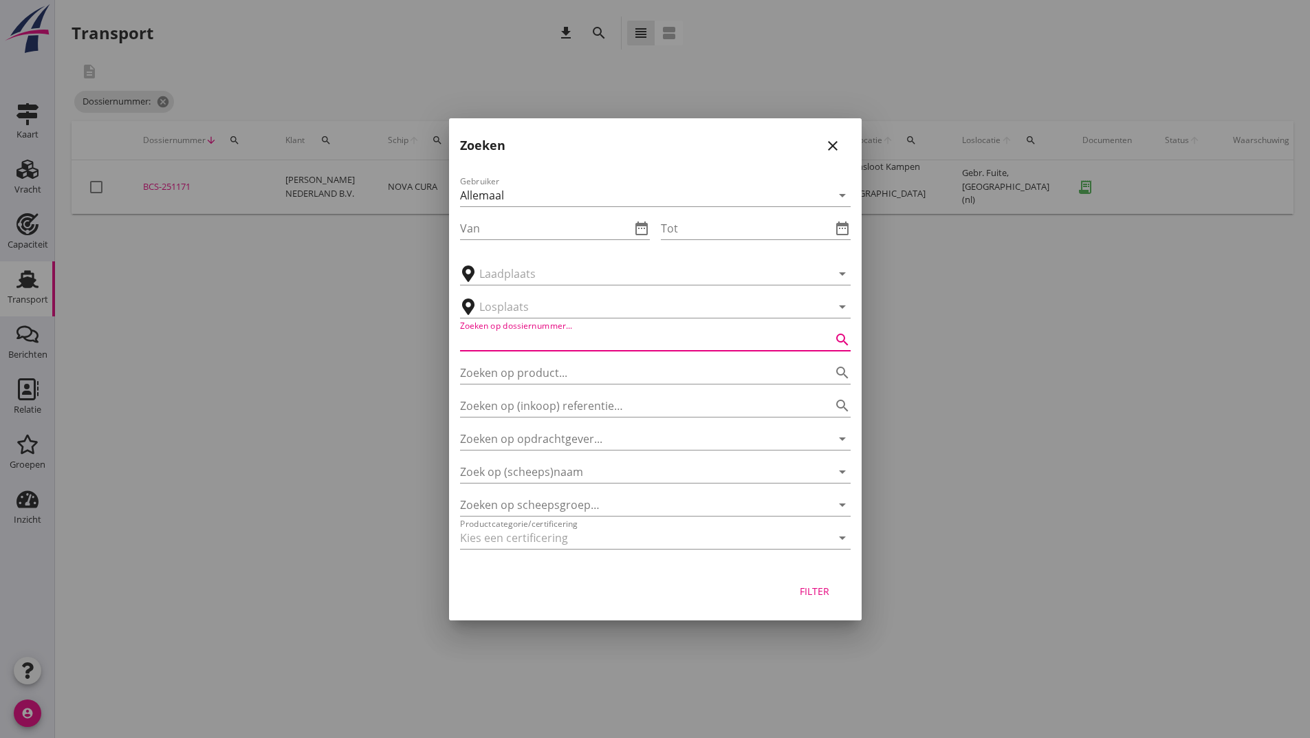
click at [468, 333] on input "Zoeken op dossiernummer..." at bounding box center [636, 340] width 352 height 22
type input "251179"
click at [811, 595] on div "Filter" at bounding box center [814, 591] width 39 height 14
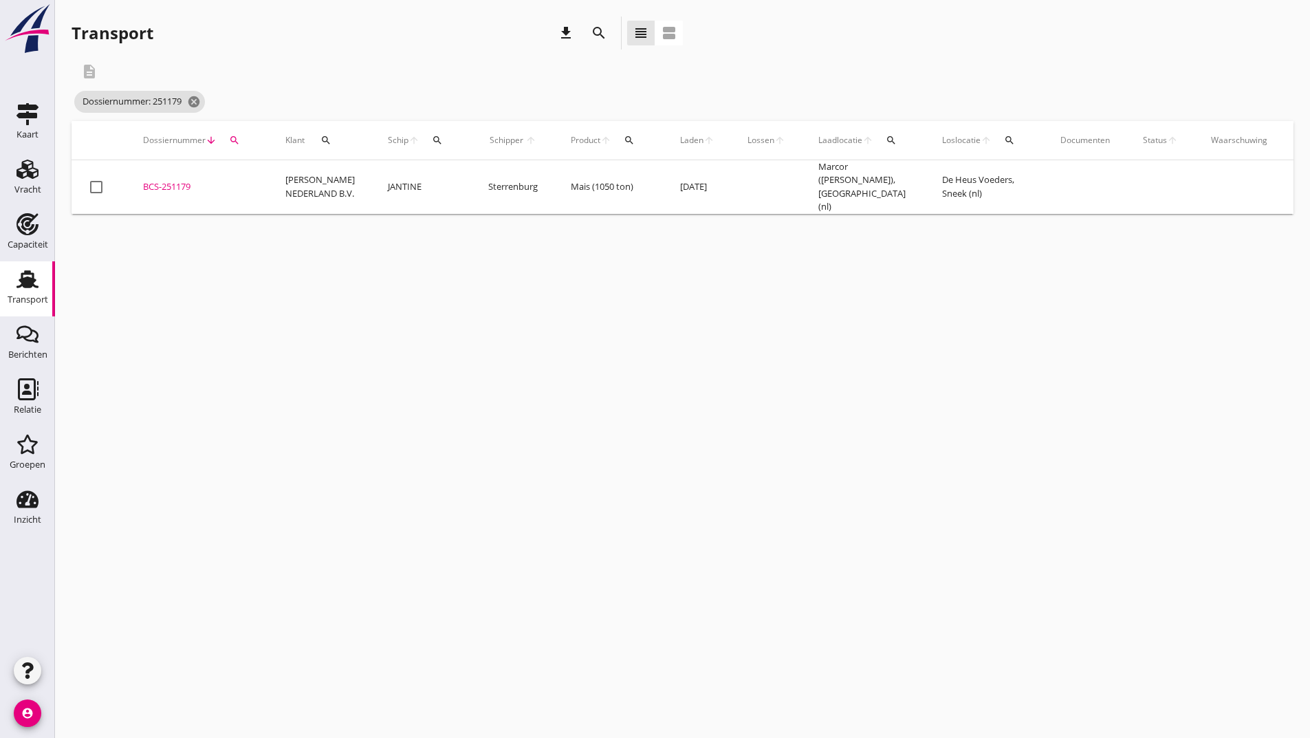
click at [168, 184] on div "BCS-251179" at bounding box center [197, 187] width 109 height 14
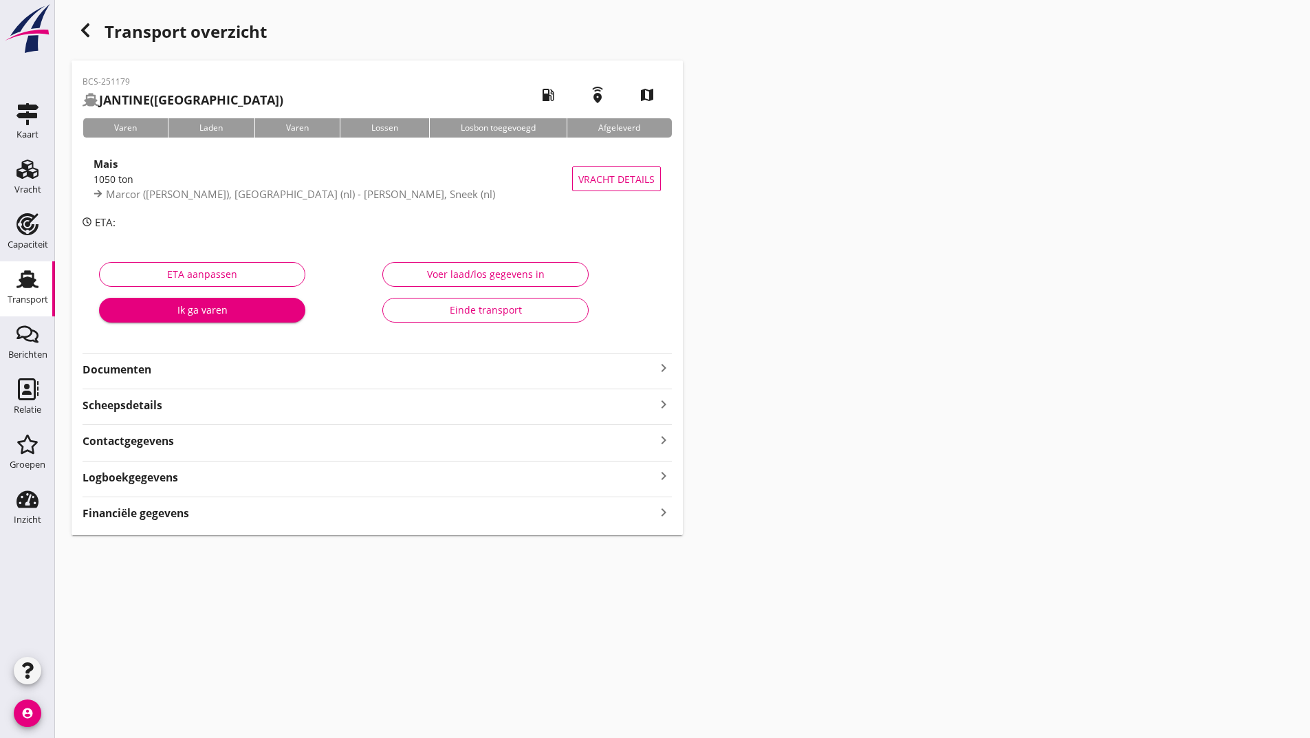
click at [144, 371] on strong "Documenten" at bounding box center [369, 370] width 573 height 16
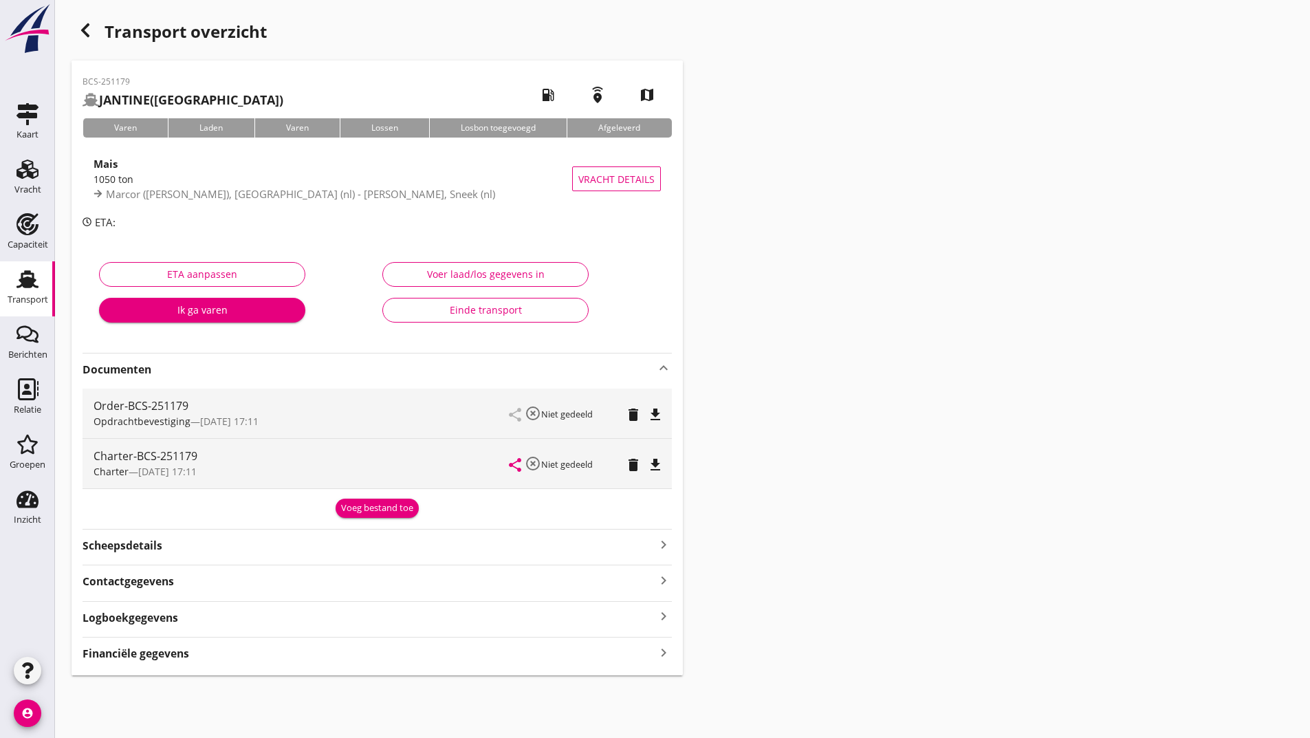
click at [343, 513] on div "Voeg bestand toe" at bounding box center [377, 508] width 72 height 14
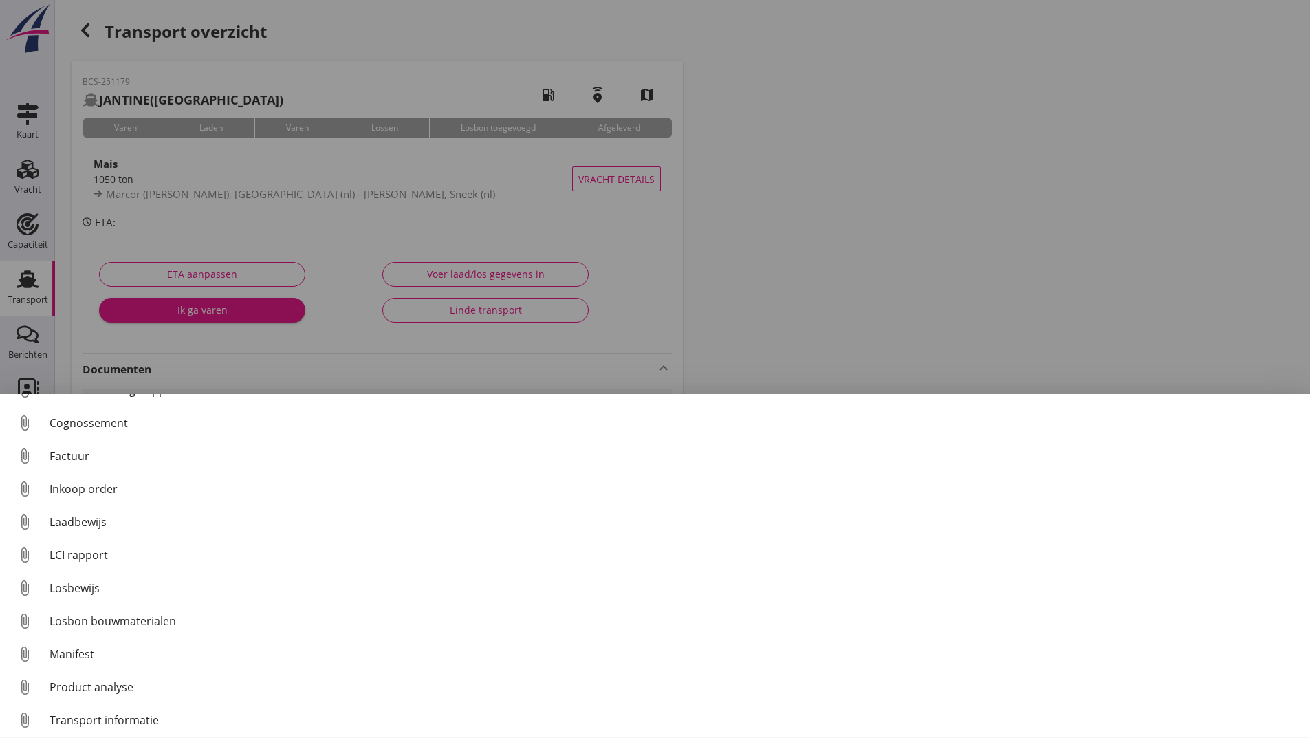
scroll to position [96, 0]
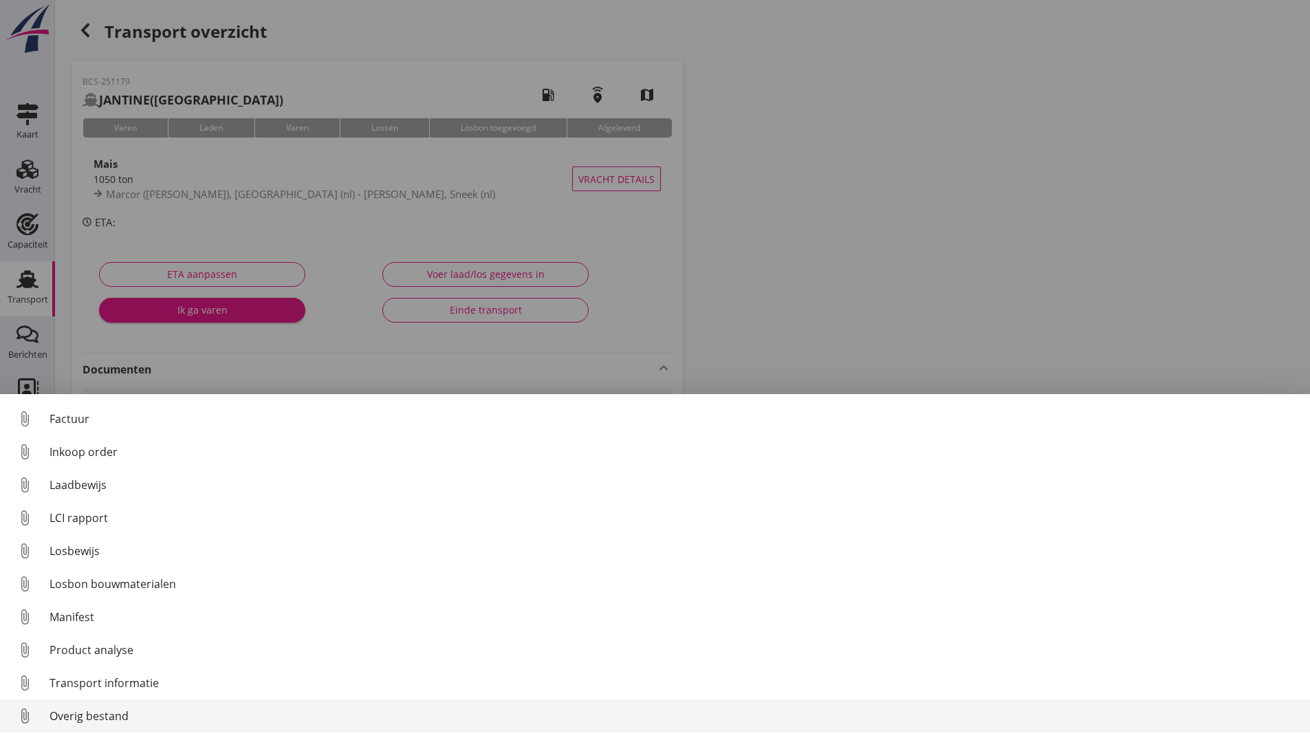
click at [115, 715] on div "Overig bestand" at bounding box center [674, 715] width 1249 height 17
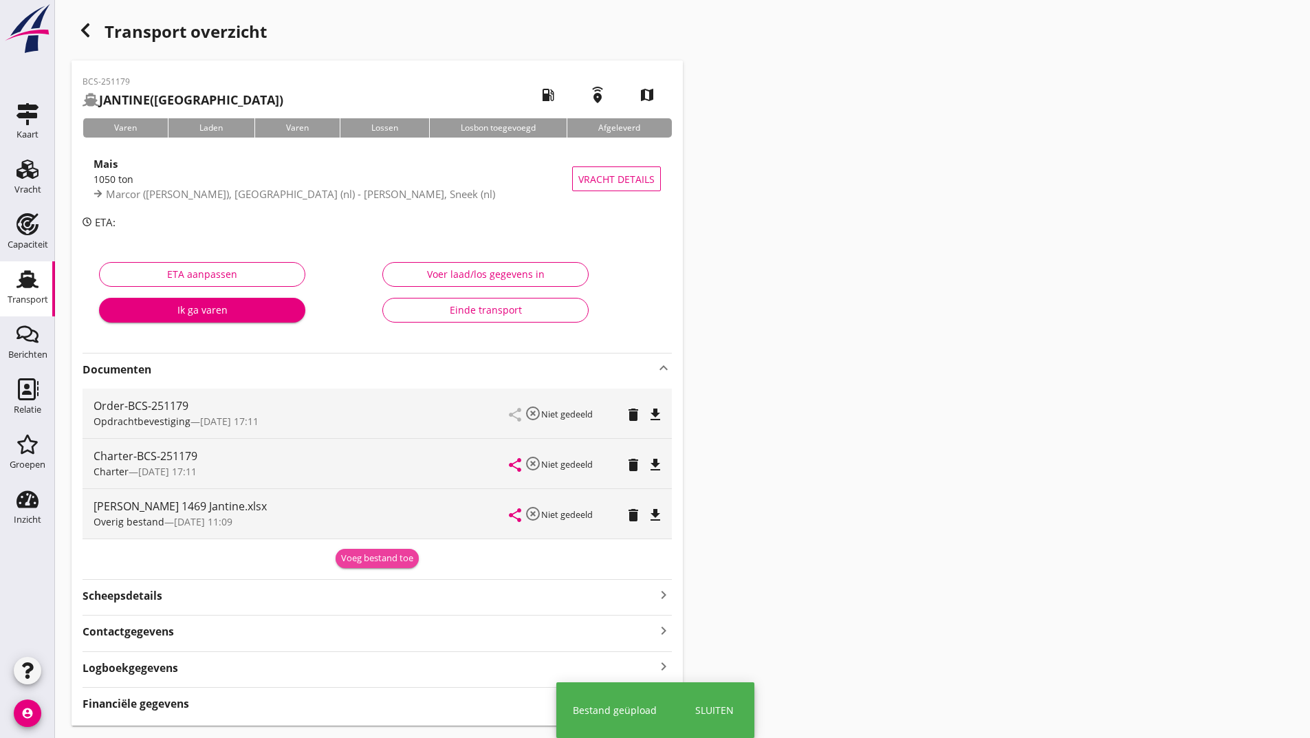
click at [351, 562] on div "Voeg bestand toe" at bounding box center [377, 558] width 72 height 14
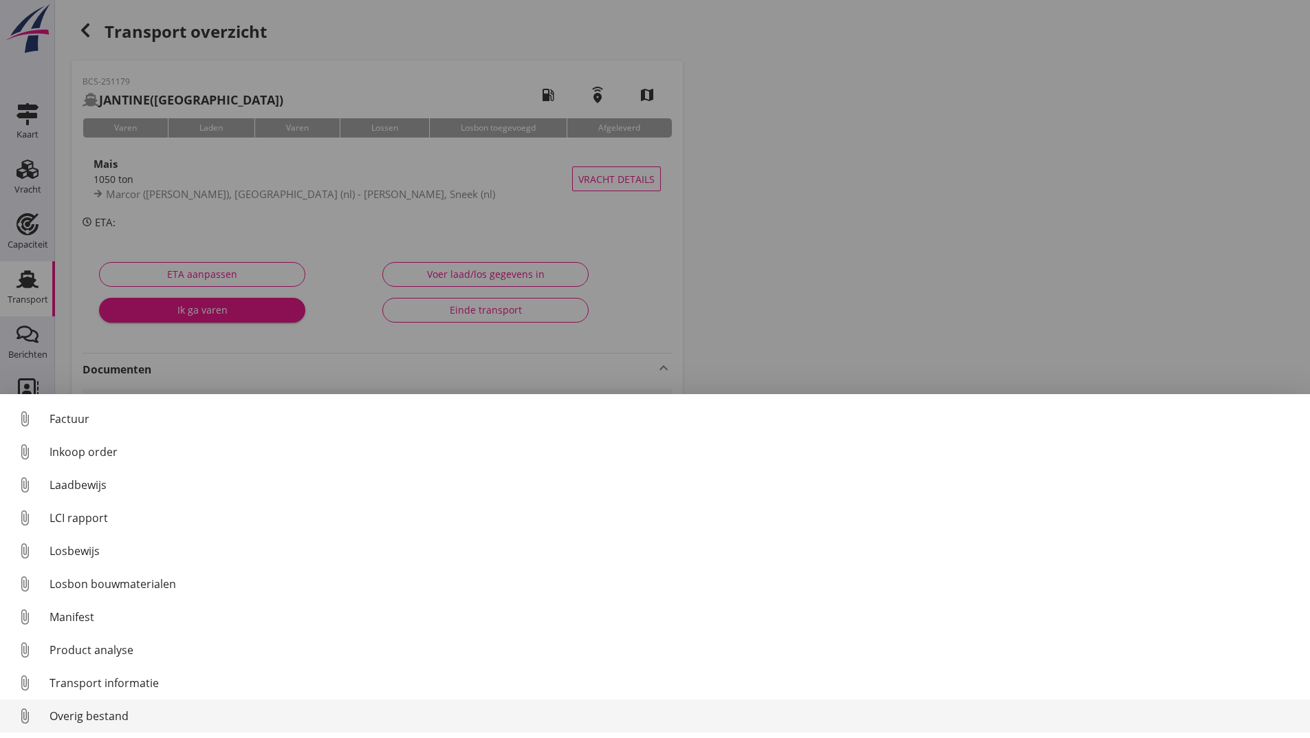
click at [113, 720] on div "Overig bestand" at bounding box center [674, 715] width 1249 height 17
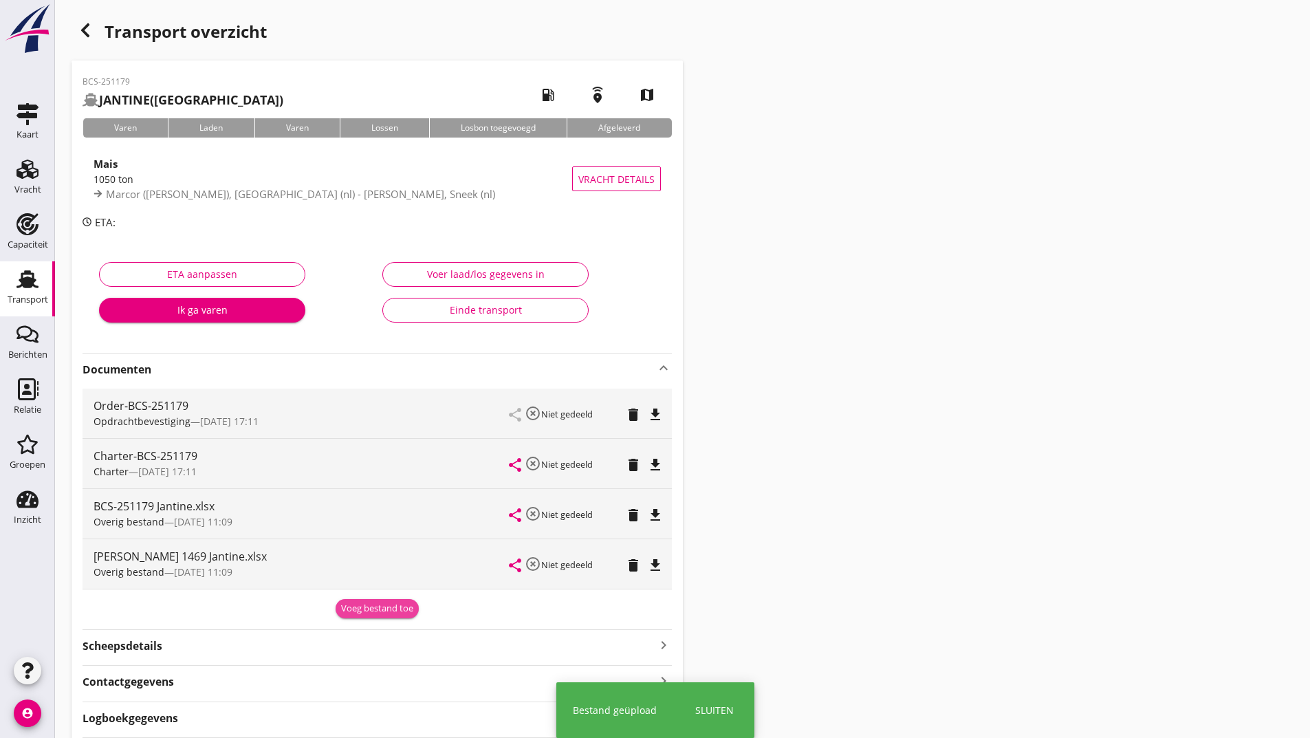
click at [353, 611] on div "Voeg bestand toe" at bounding box center [377, 609] width 72 height 14
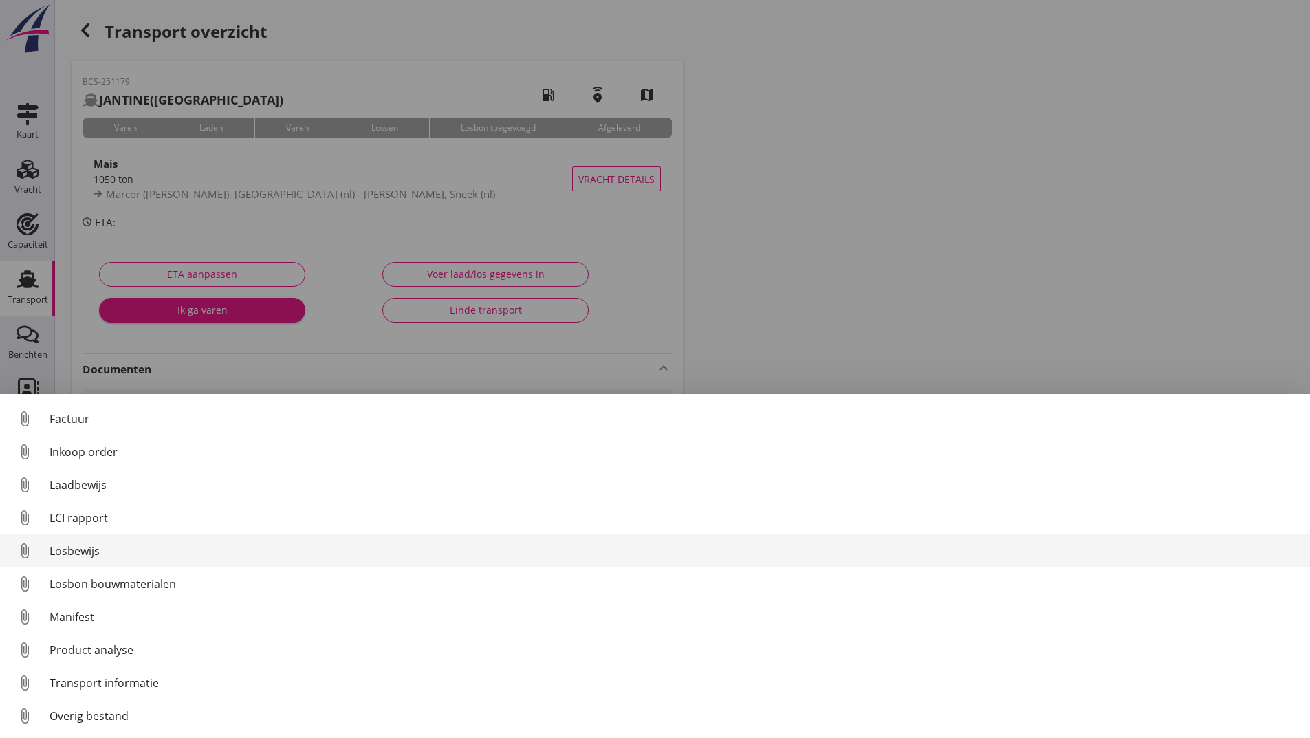
click at [89, 547] on div "Losbewijs" at bounding box center [674, 550] width 1249 height 17
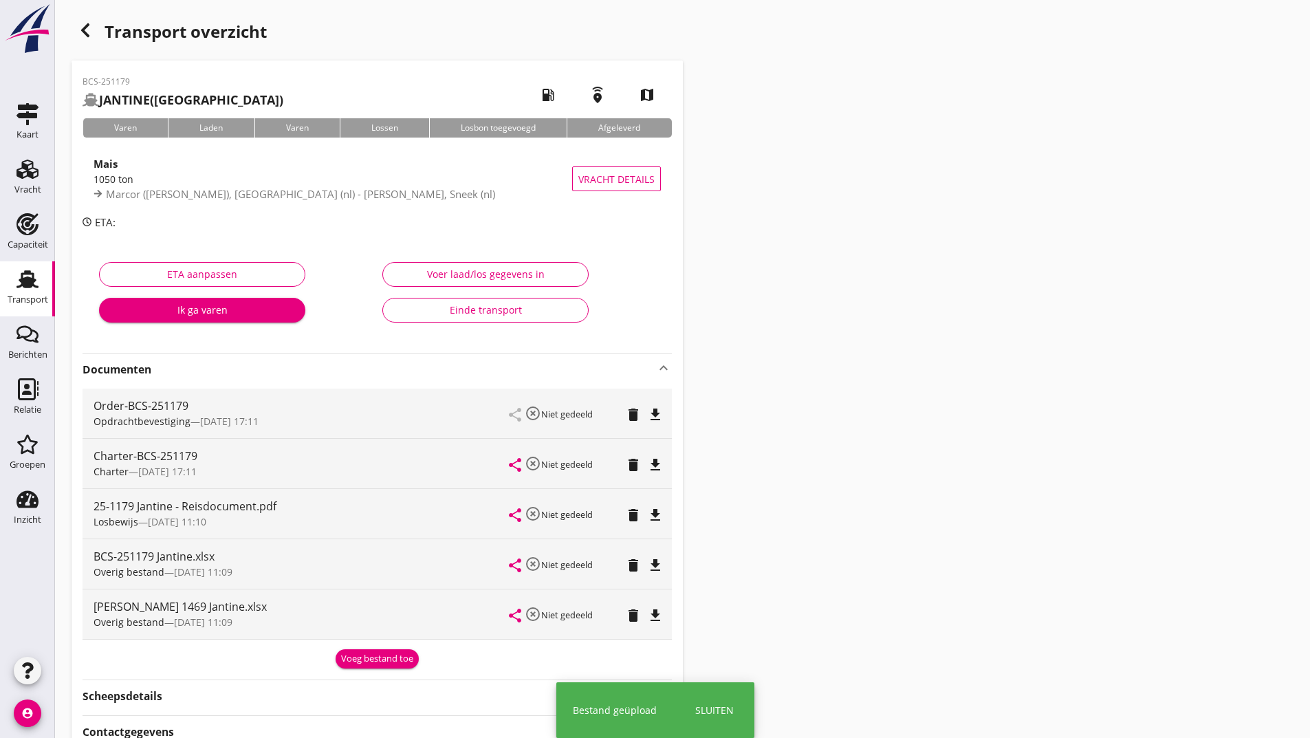
click at [353, 663] on div "Voeg bestand toe" at bounding box center [377, 659] width 72 height 14
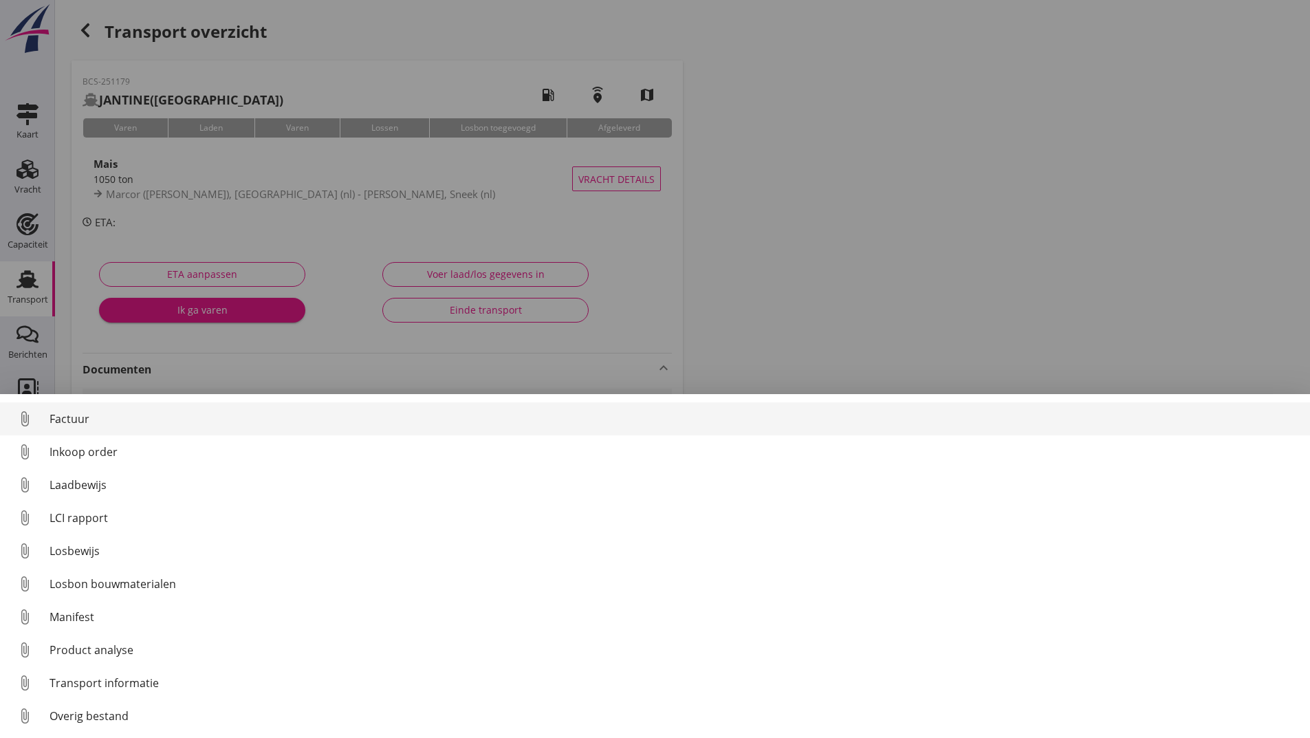
click at [72, 424] on div "Factuur" at bounding box center [674, 418] width 1249 height 17
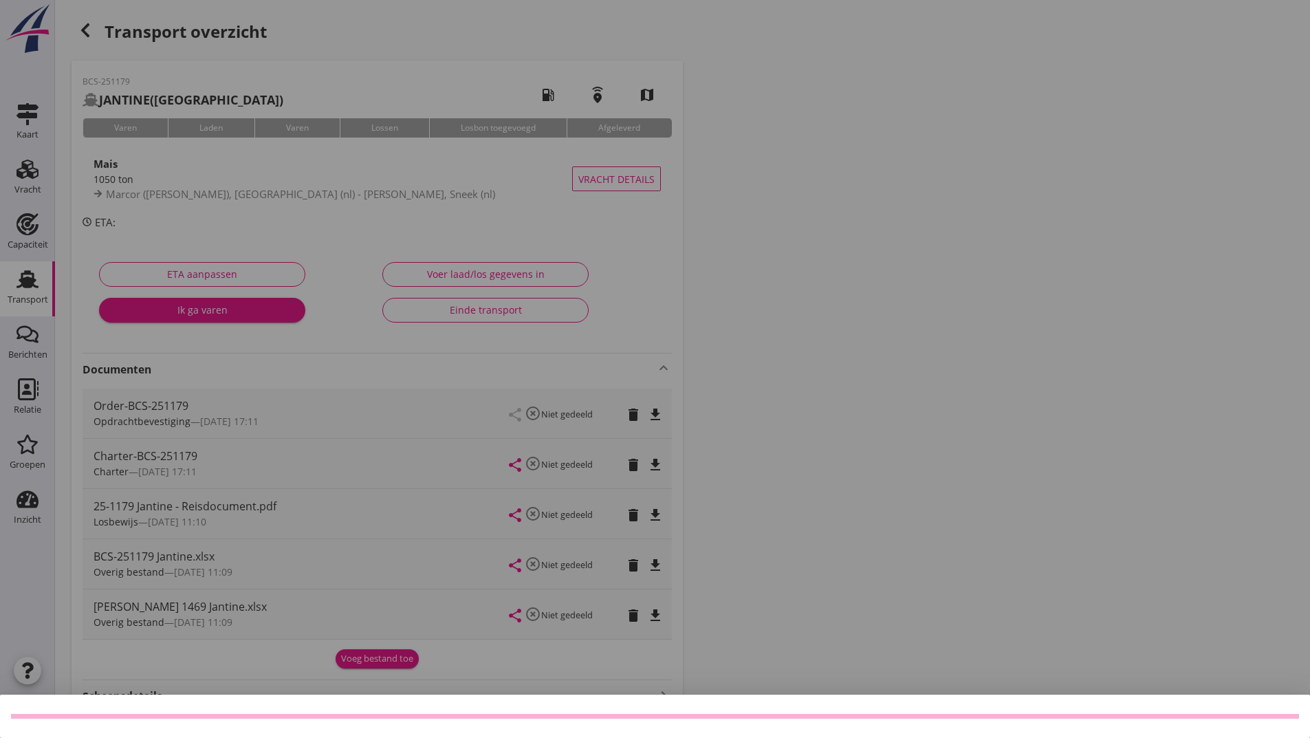
click at [83, 29] on div at bounding box center [655, 369] width 1310 height 738
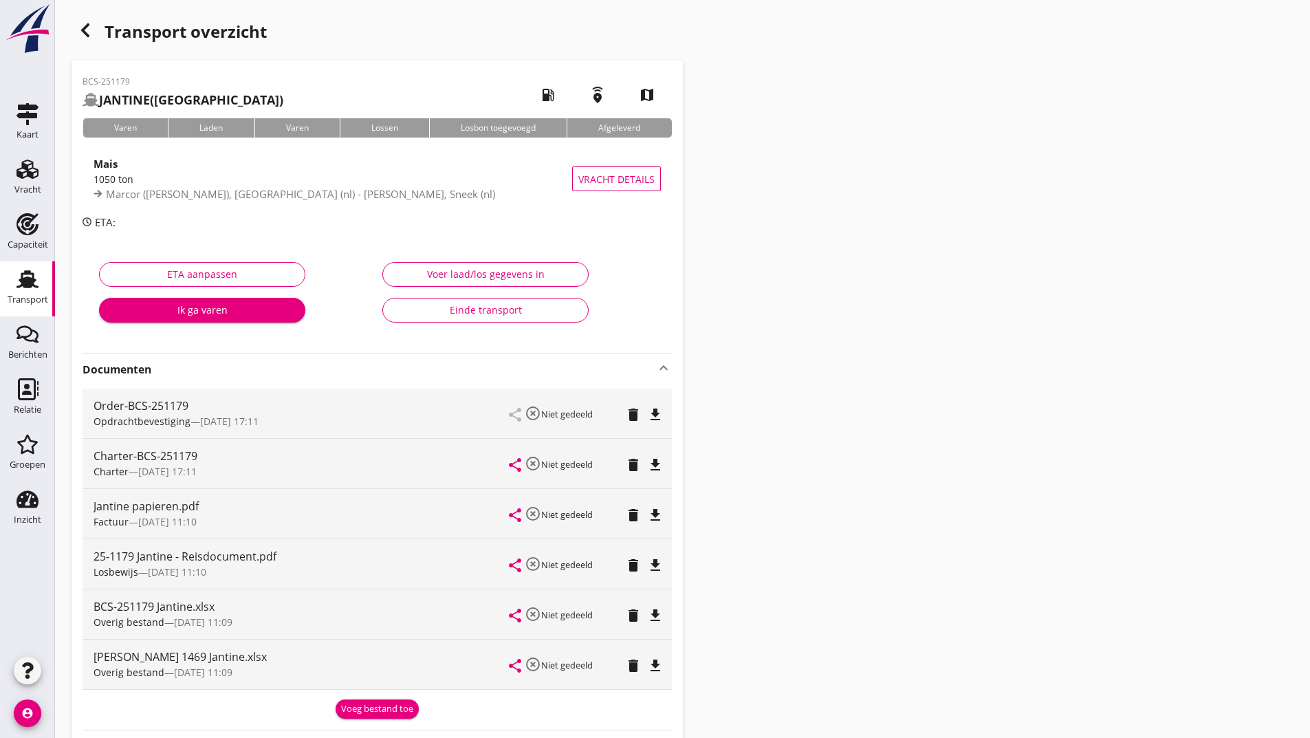
click at [80, 33] on icon "button" at bounding box center [85, 30] width 17 height 17
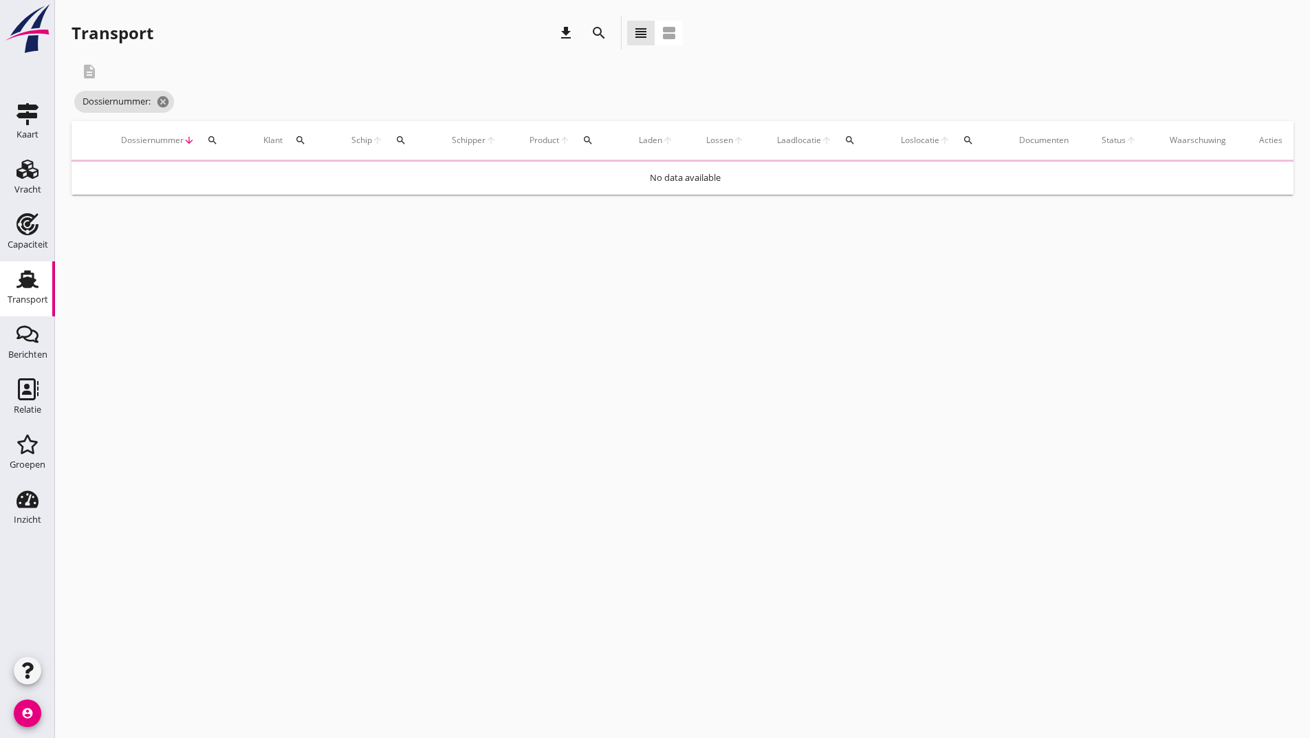
click at [591, 32] on icon "search" at bounding box center [599, 33] width 17 height 17
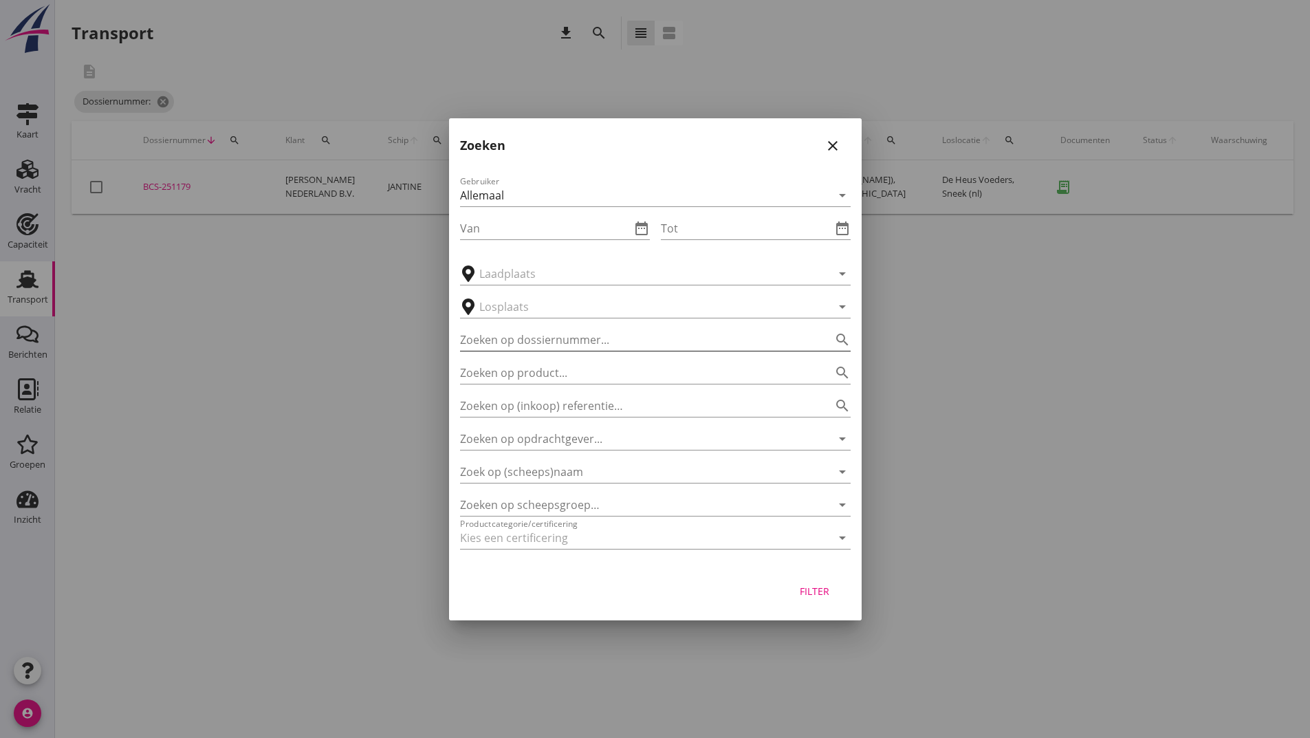
click at [574, 349] on input "Zoeken op dossiernummer..." at bounding box center [636, 340] width 352 height 22
type input "251185"
click at [818, 591] on div "Filter" at bounding box center [814, 591] width 39 height 14
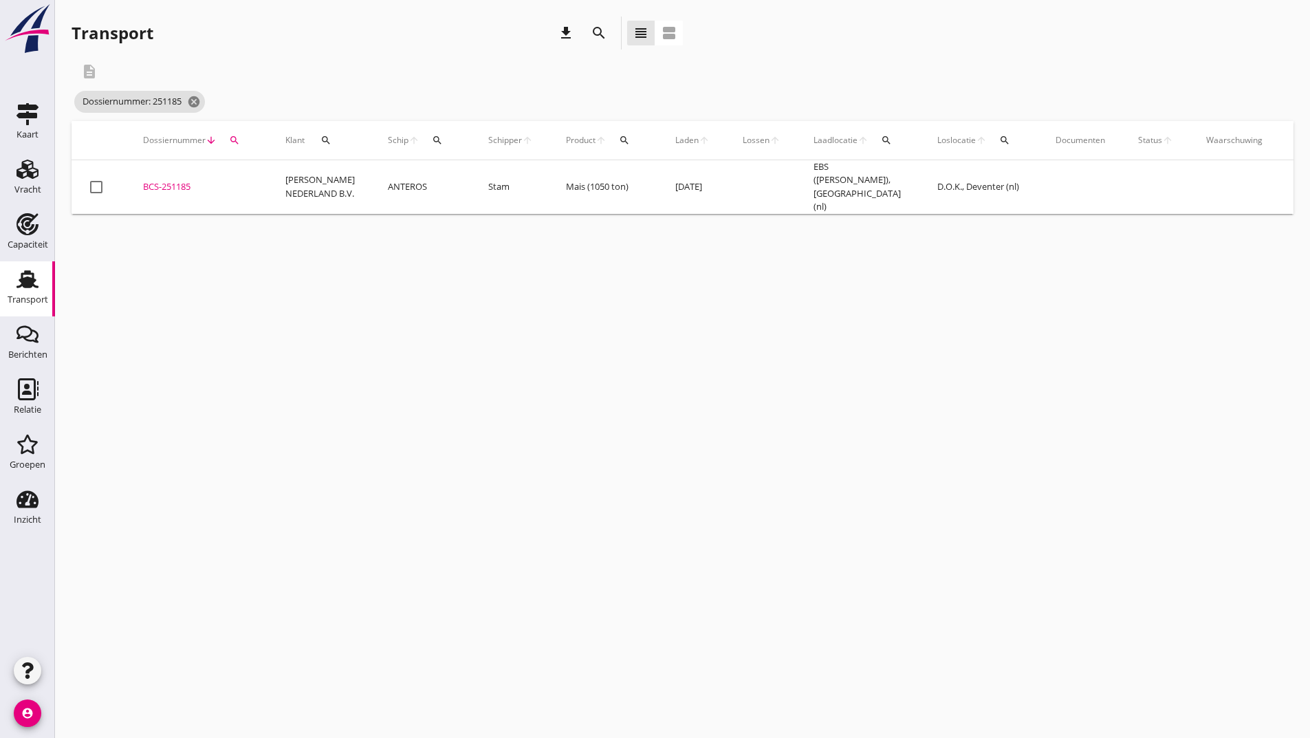
click at [168, 184] on div "BCS-251185" at bounding box center [197, 187] width 109 height 14
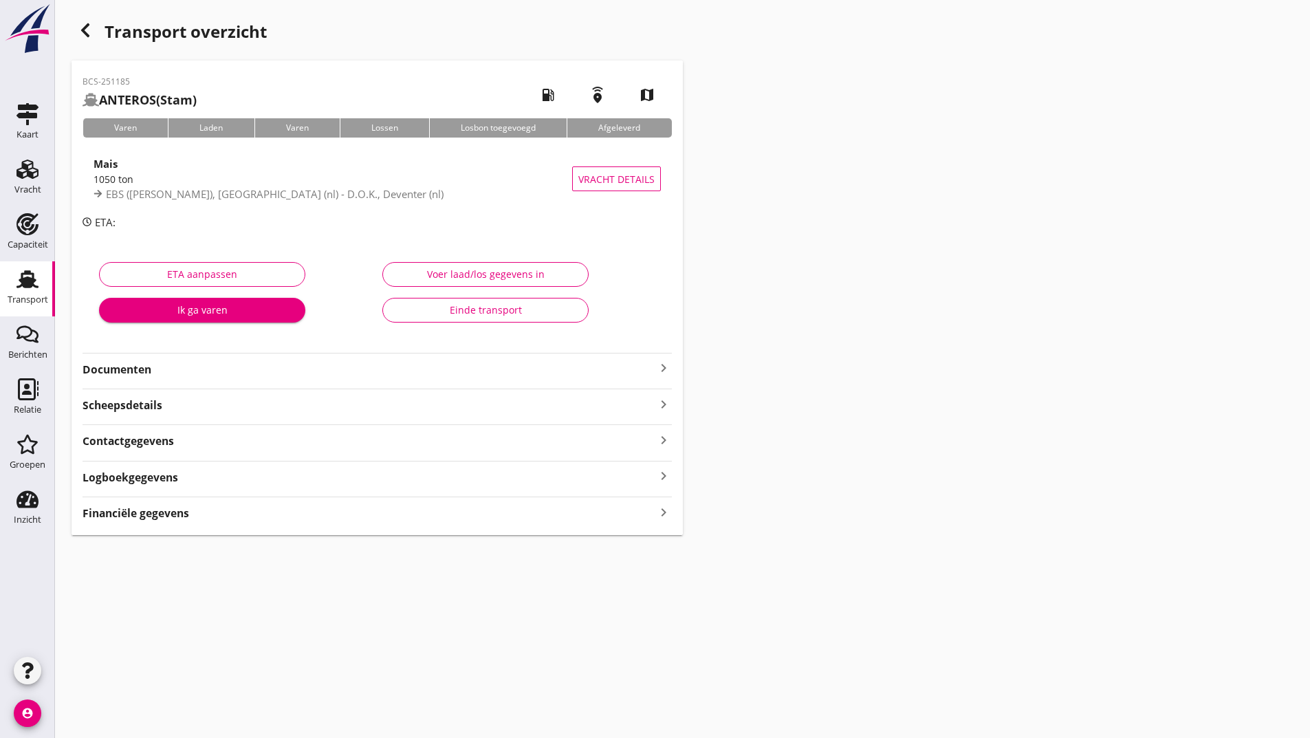
click at [125, 368] on strong "Documenten" at bounding box center [369, 370] width 573 height 16
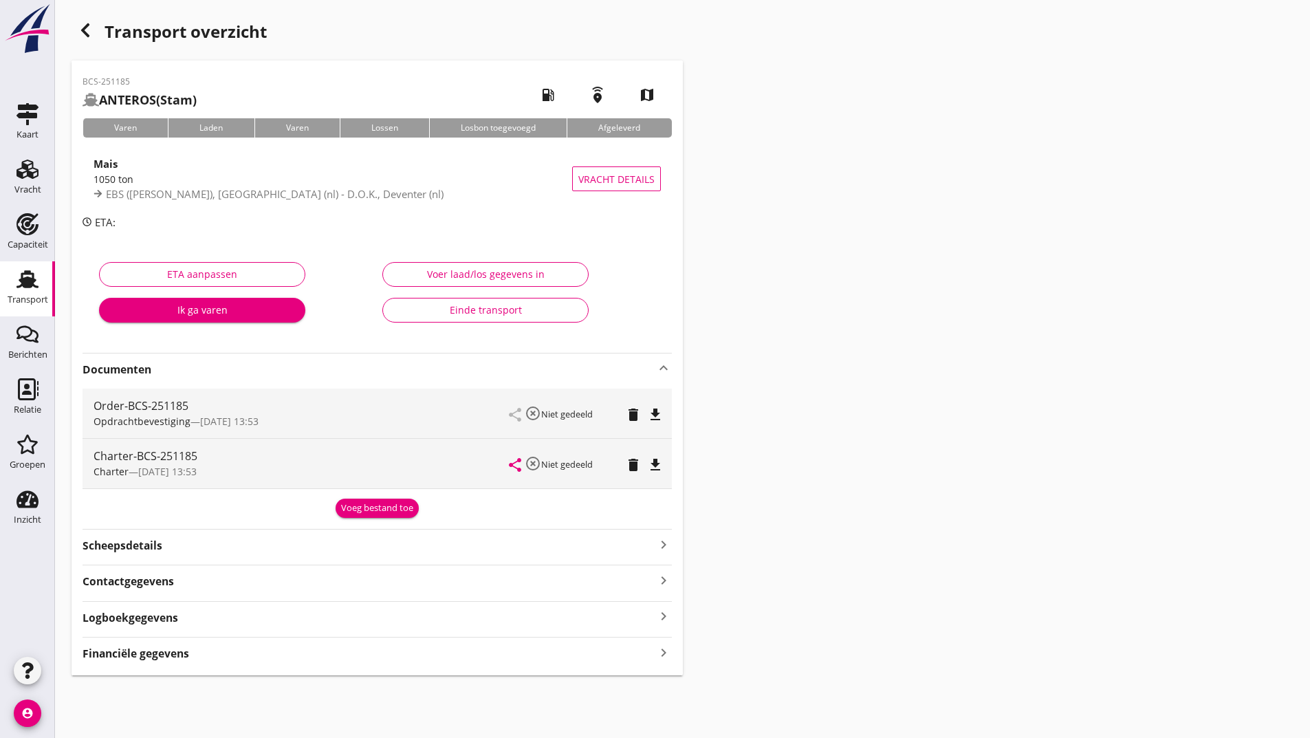
click at [367, 509] on div "Voeg bestand toe" at bounding box center [377, 508] width 72 height 14
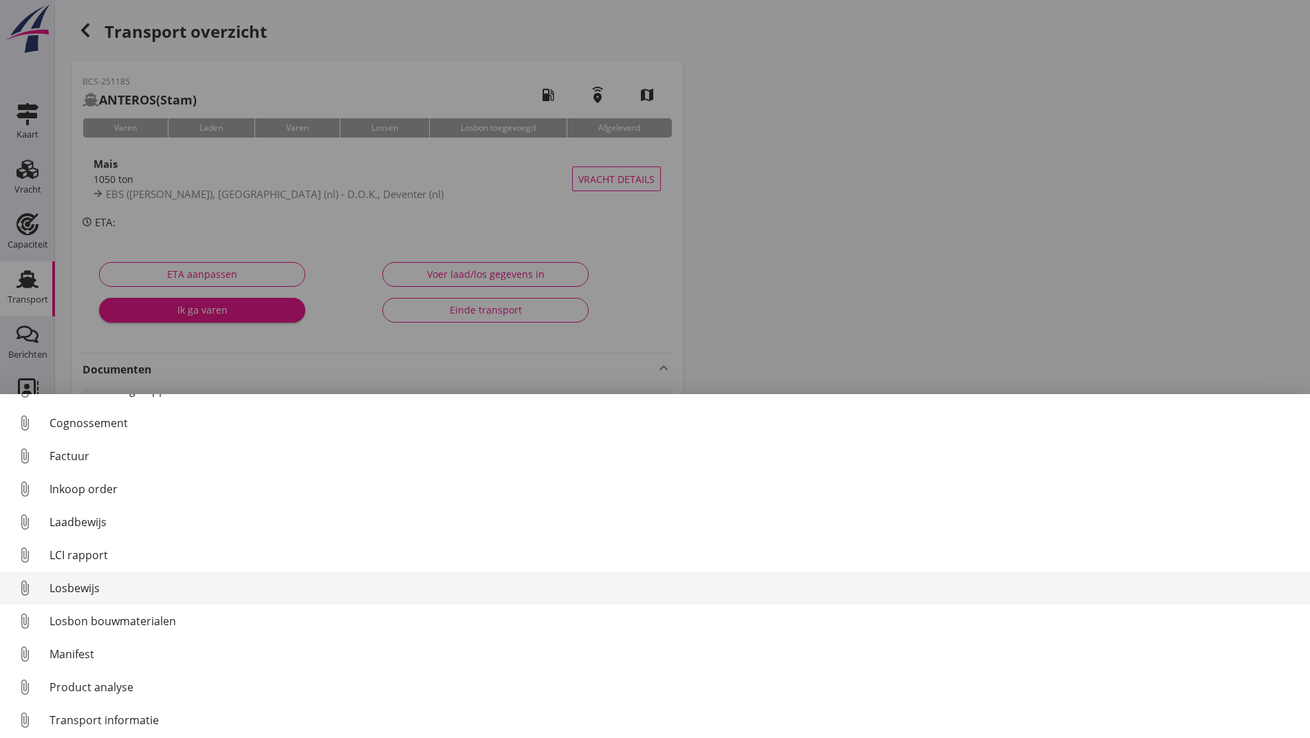
scroll to position [96, 0]
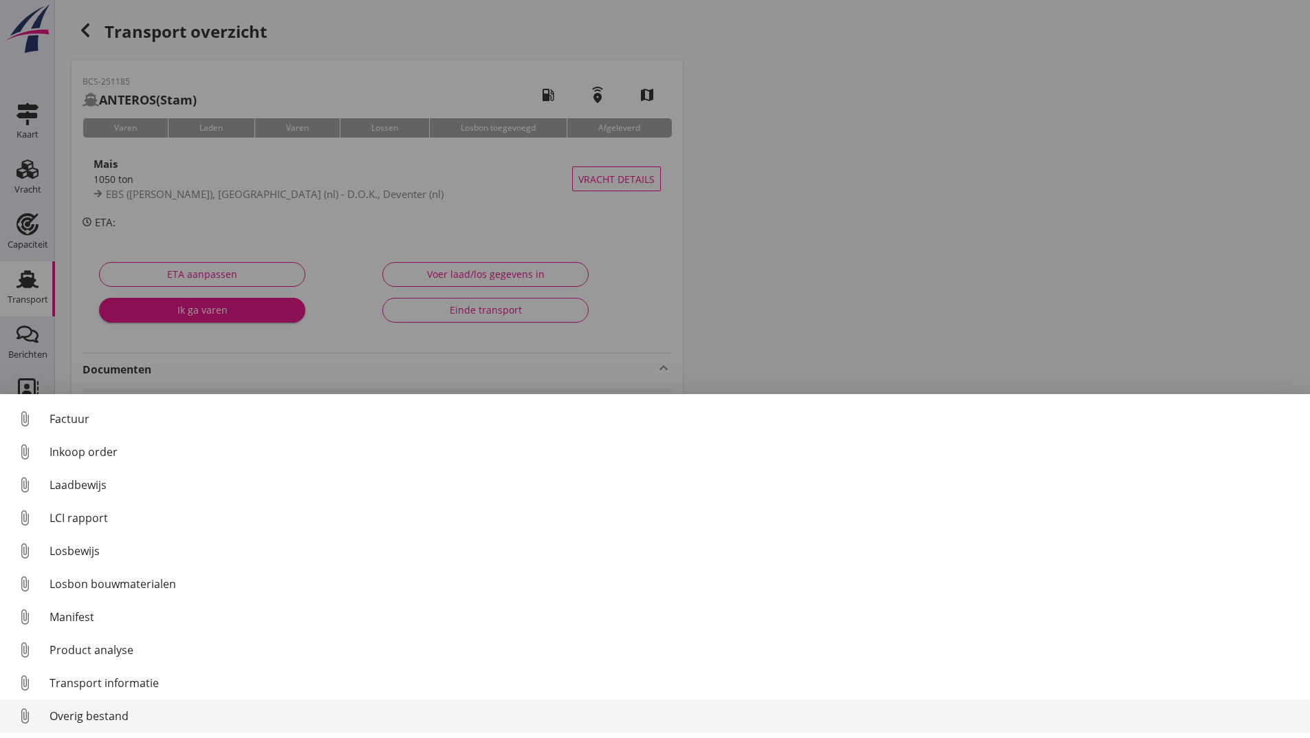
click at [124, 714] on div "Overig bestand" at bounding box center [674, 715] width 1249 height 17
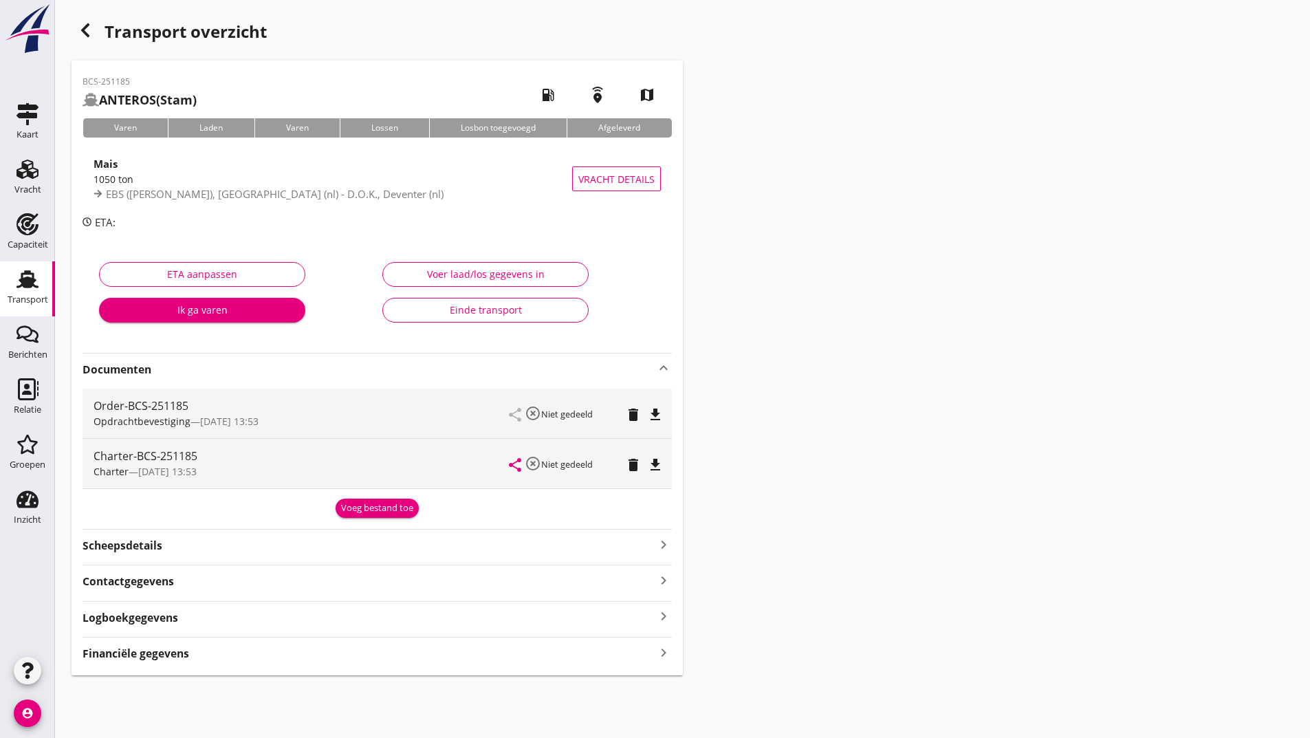
click at [358, 512] on div "Voeg bestand toe" at bounding box center [377, 508] width 72 height 14
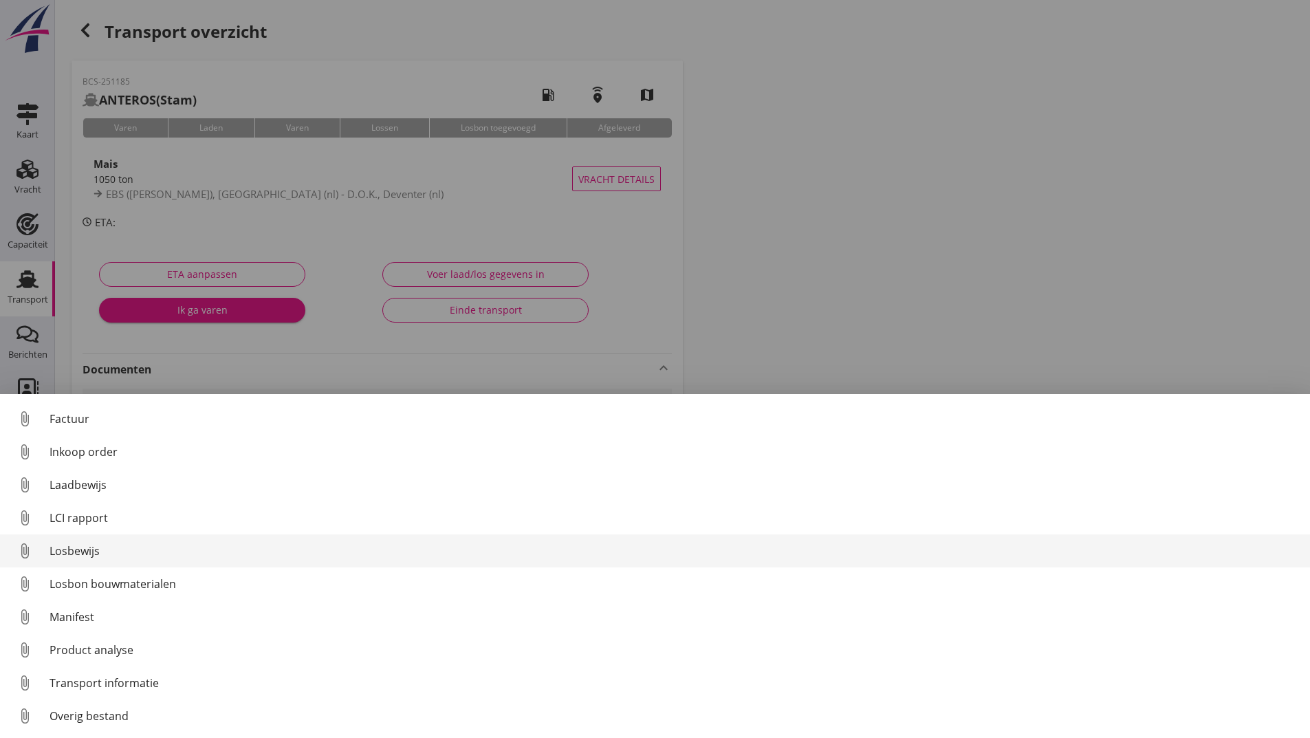
click at [78, 556] on div "Losbewijs" at bounding box center [674, 550] width 1249 height 17
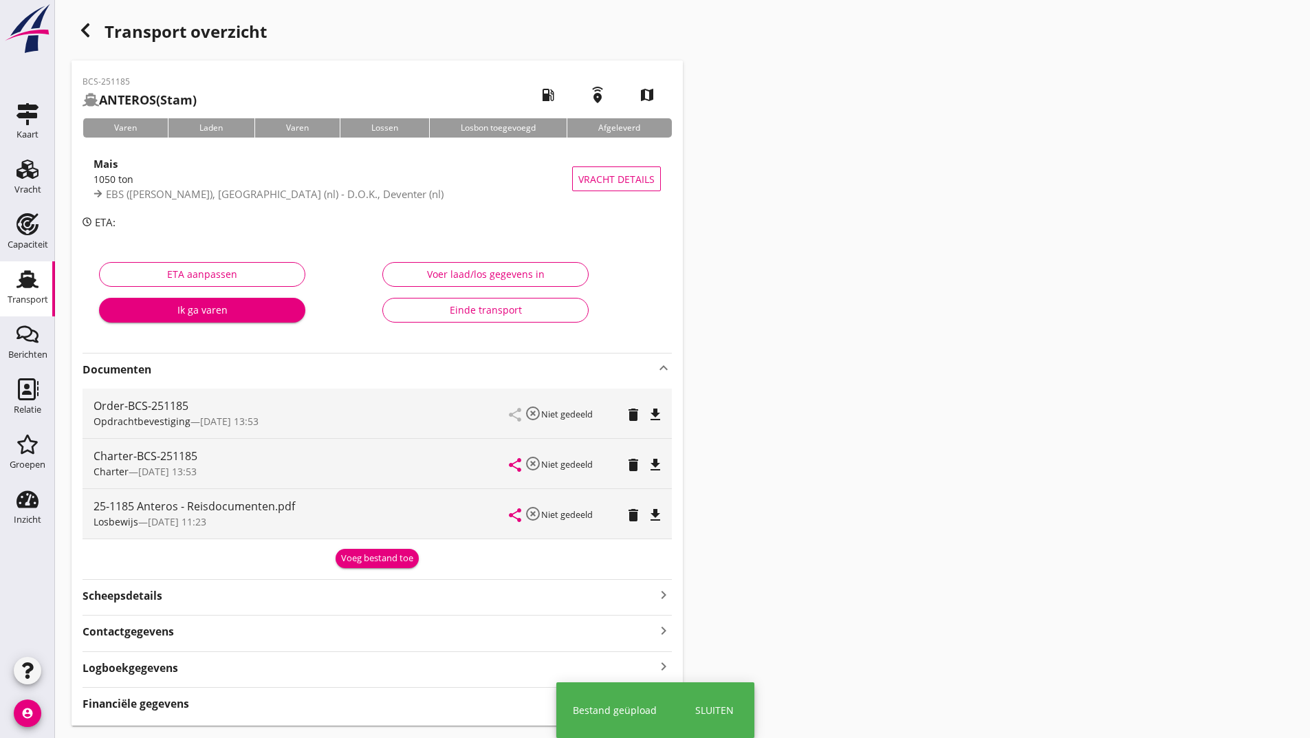
click at [360, 557] on div "Voeg bestand toe" at bounding box center [377, 558] width 72 height 14
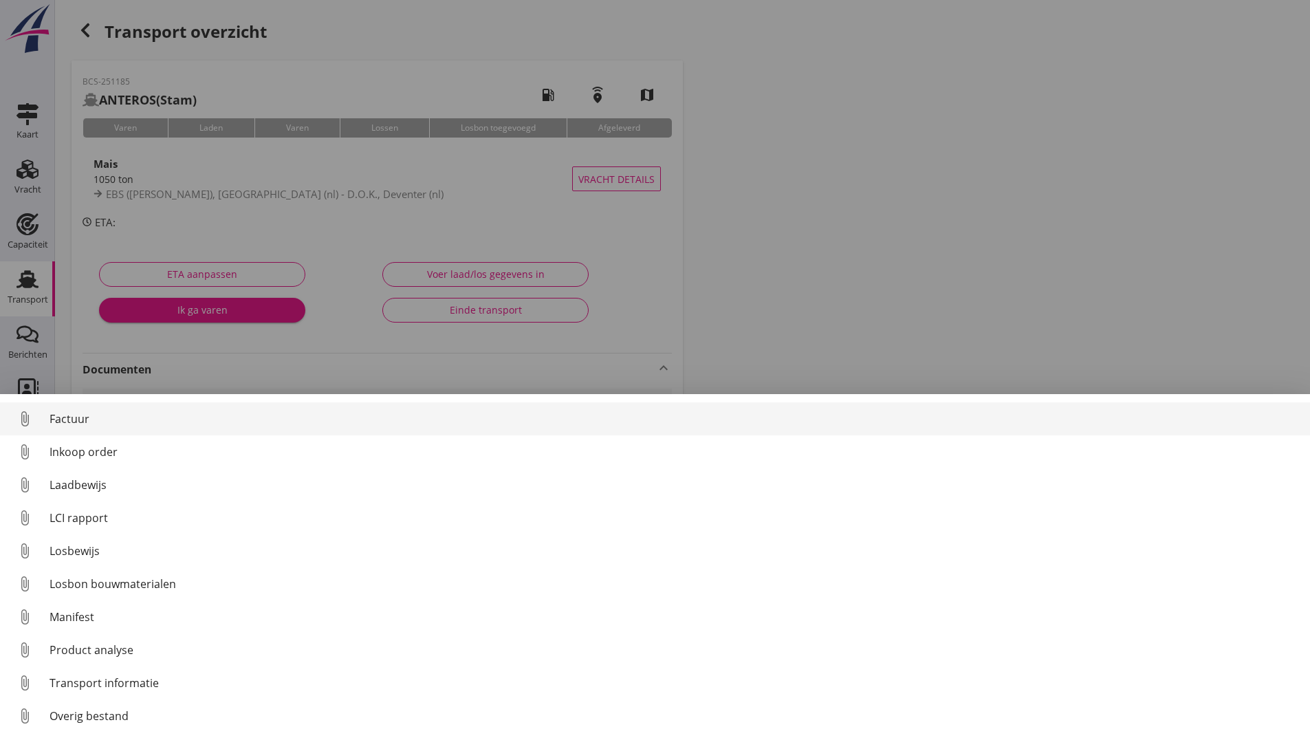
click at [72, 417] on div "Factuur" at bounding box center [674, 418] width 1249 height 17
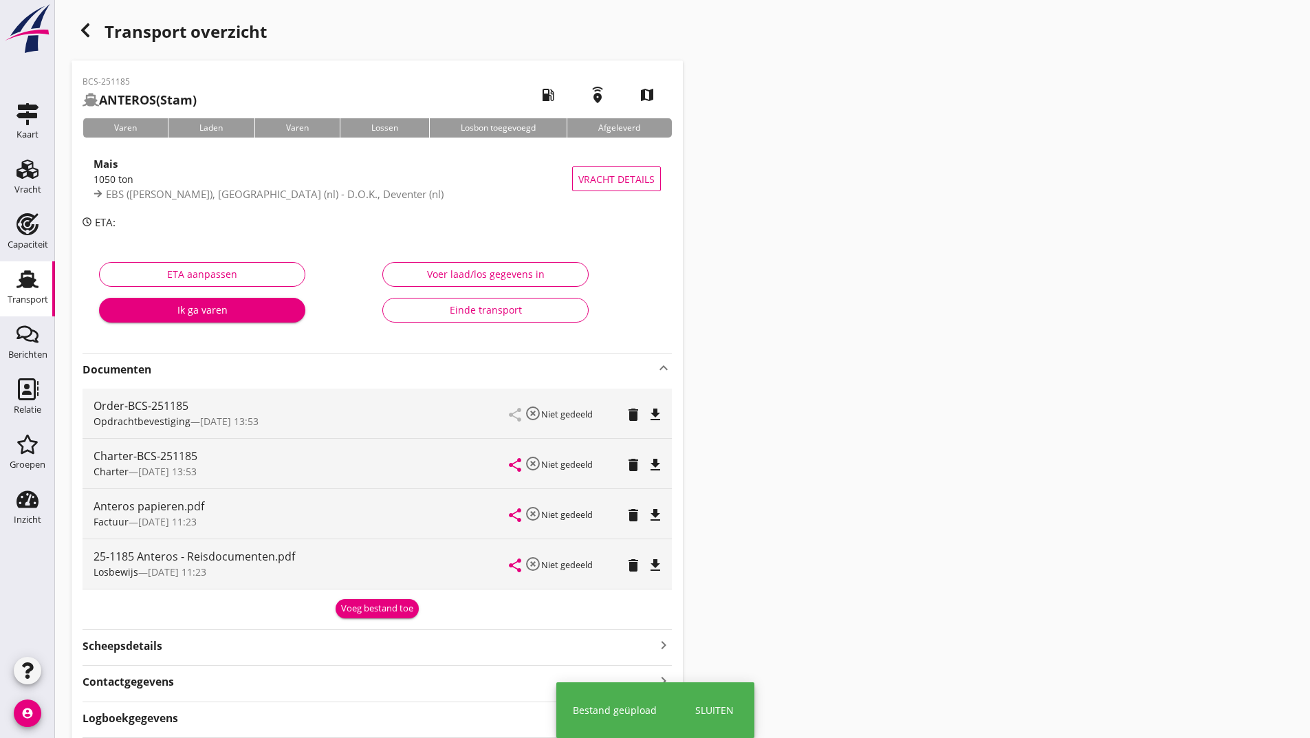
click at [369, 605] on div "Voeg bestand toe" at bounding box center [377, 609] width 72 height 14
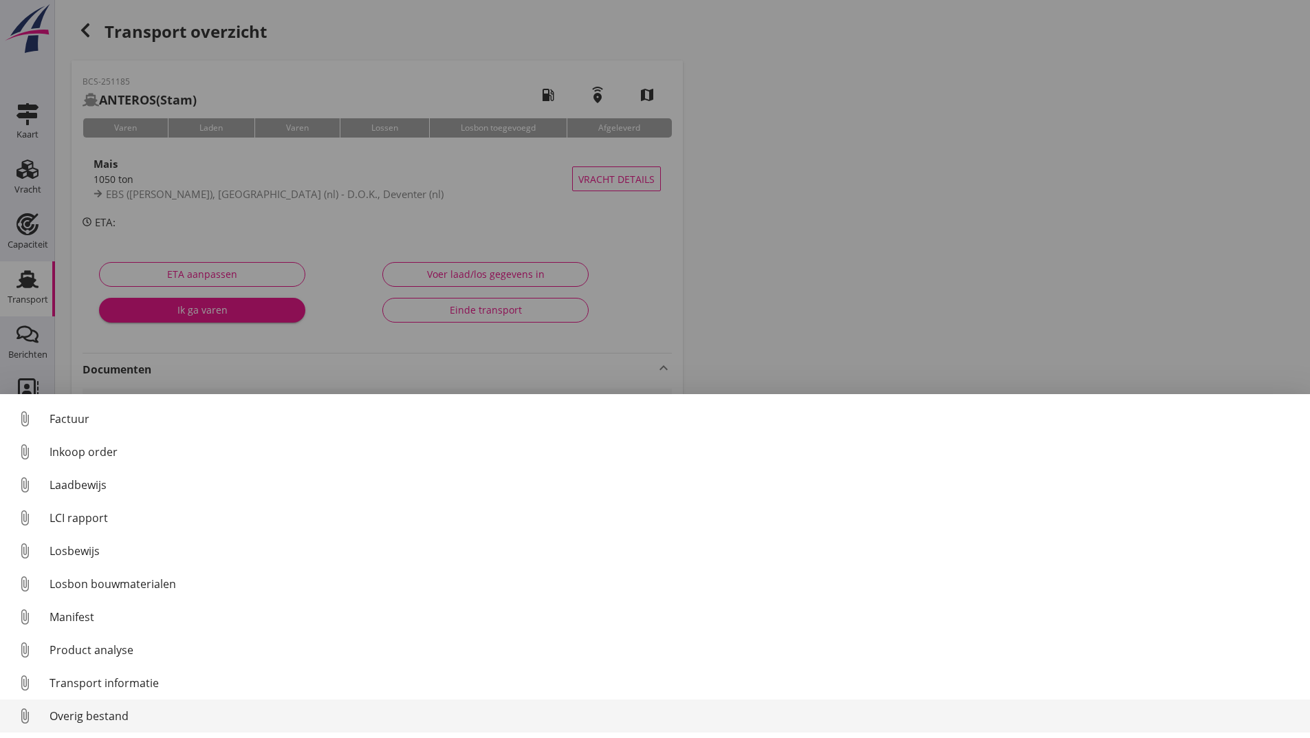
click at [122, 718] on div "Overig bestand" at bounding box center [674, 715] width 1249 height 17
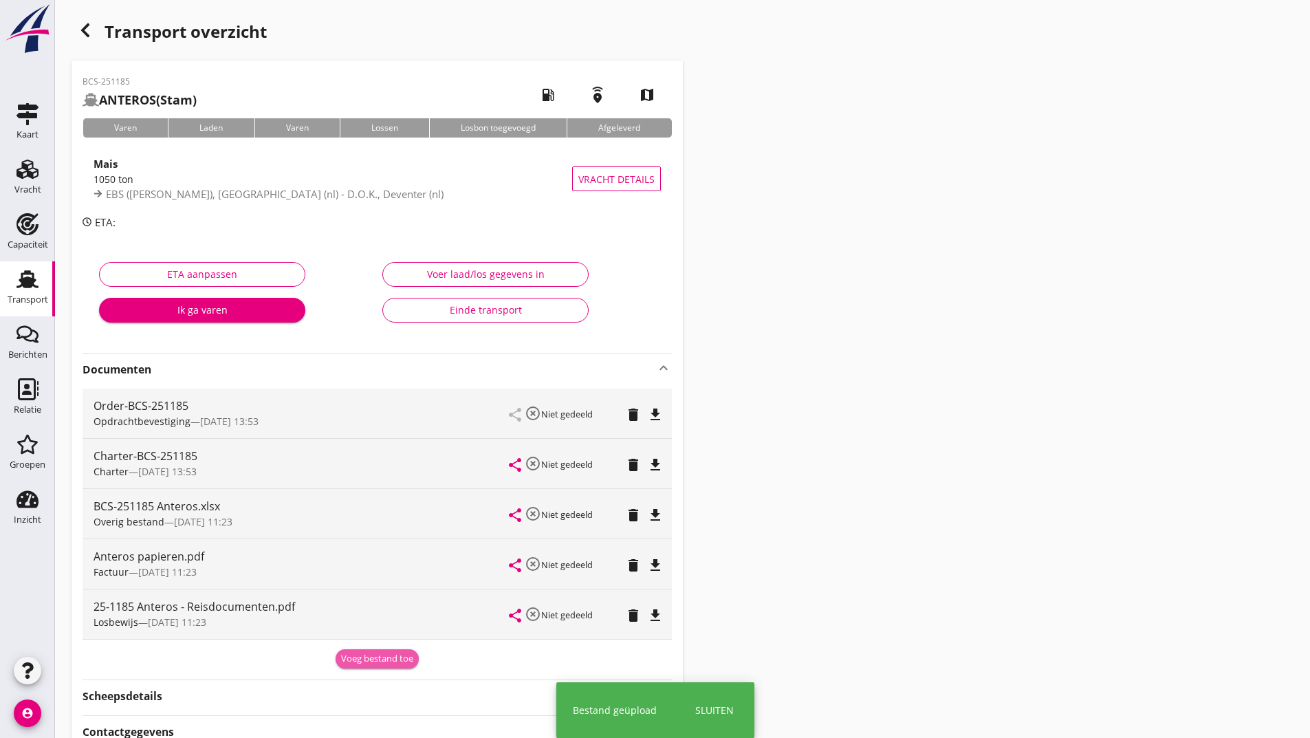
drag, startPoint x: 355, startPoint y: 659, endPoint x: 306, endPoint y: 692, distance: 59.5
click at [355, 658] on div "Voeg bestand toe" at bounding box center [377, 659] width 72 height 14
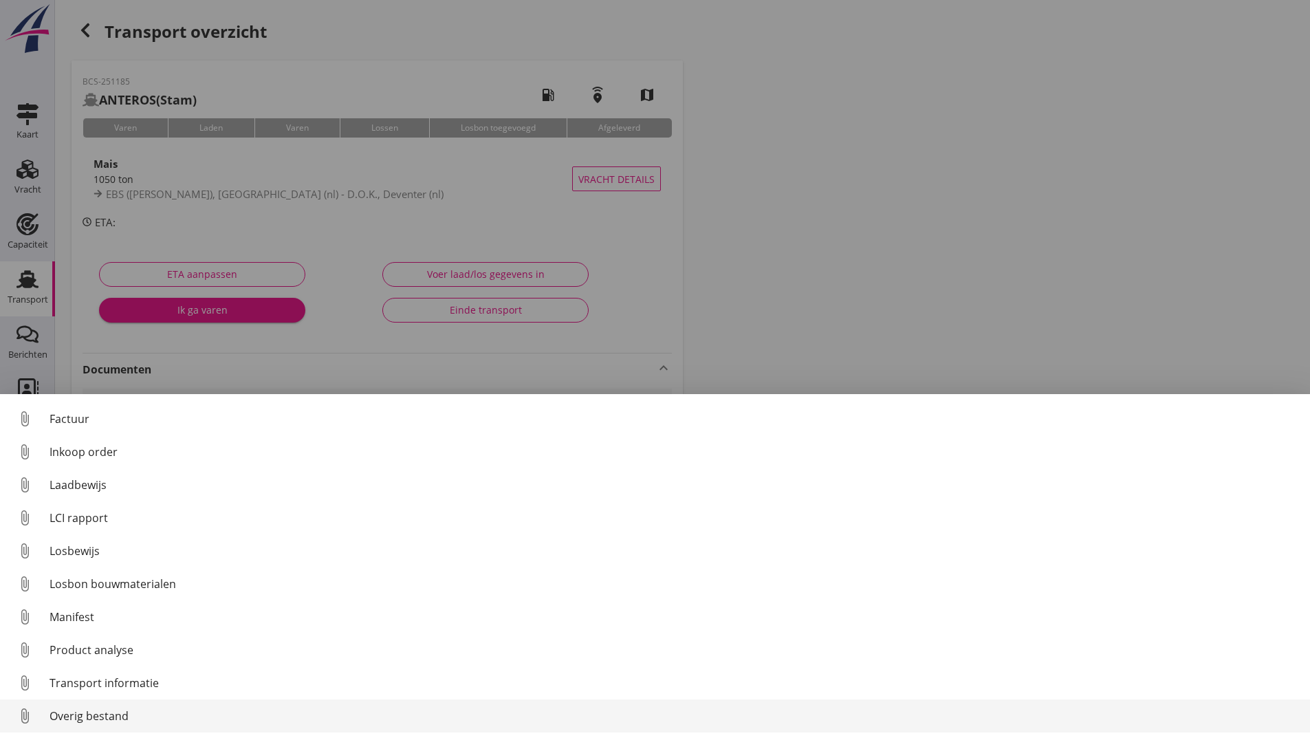
click at [118, 717] on div "Overig bestand" at bounding box center [674, 715] width 1249 height 17
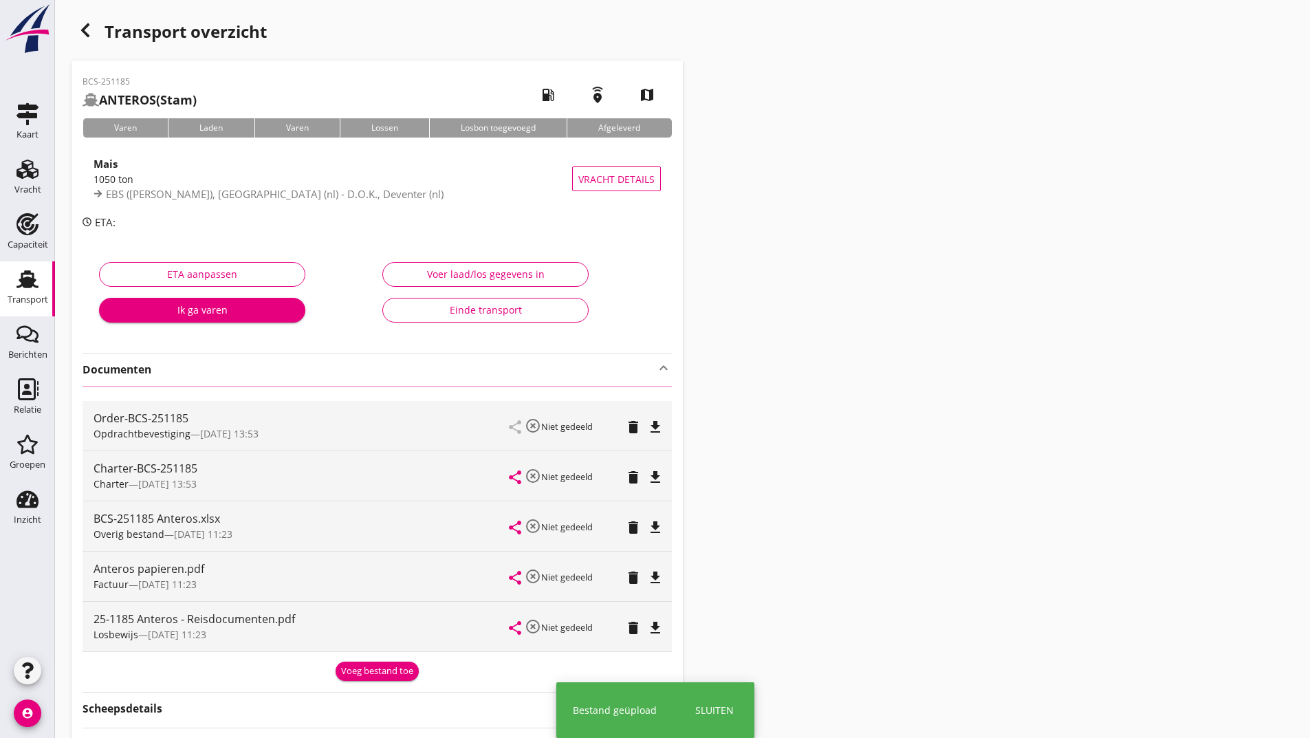
click at [90, 30] on icon "button" at bounding box center [85, 30] width 17 height 17
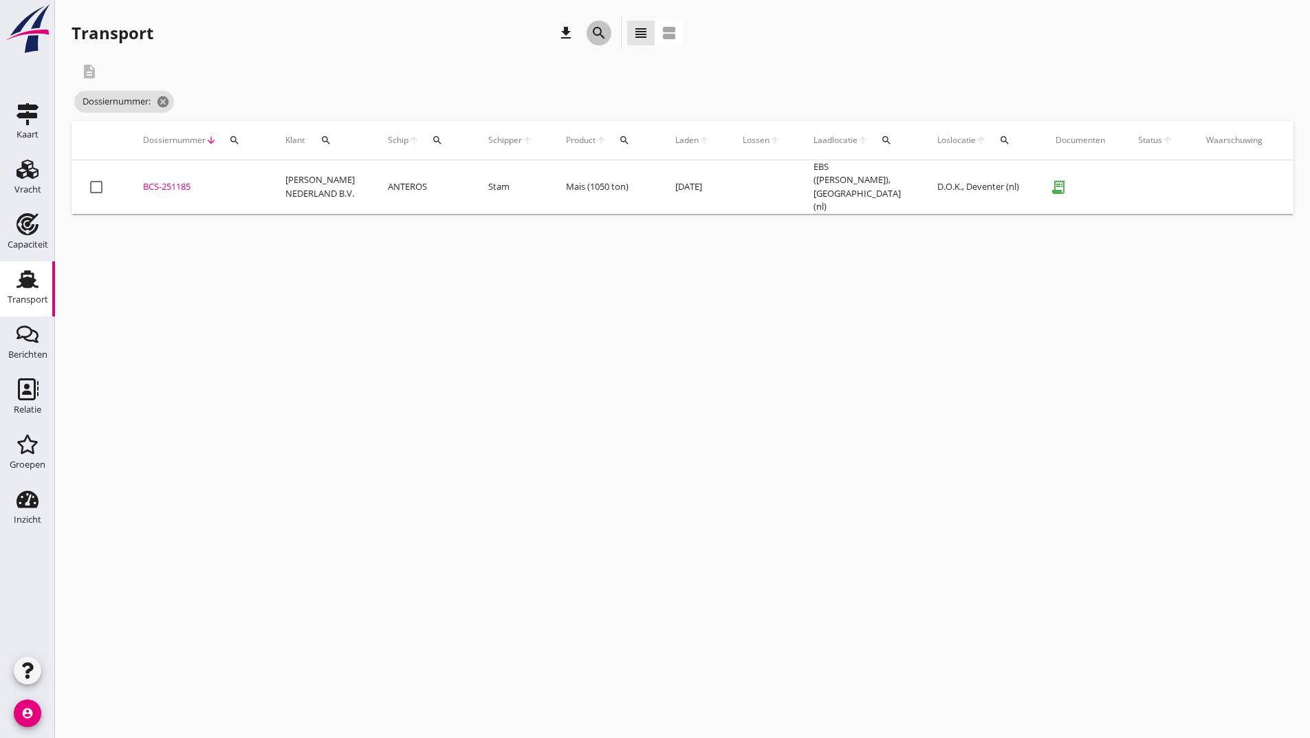
click at [595, 28] on icon "search" at bounding box center [599, 33] width 17 height 17
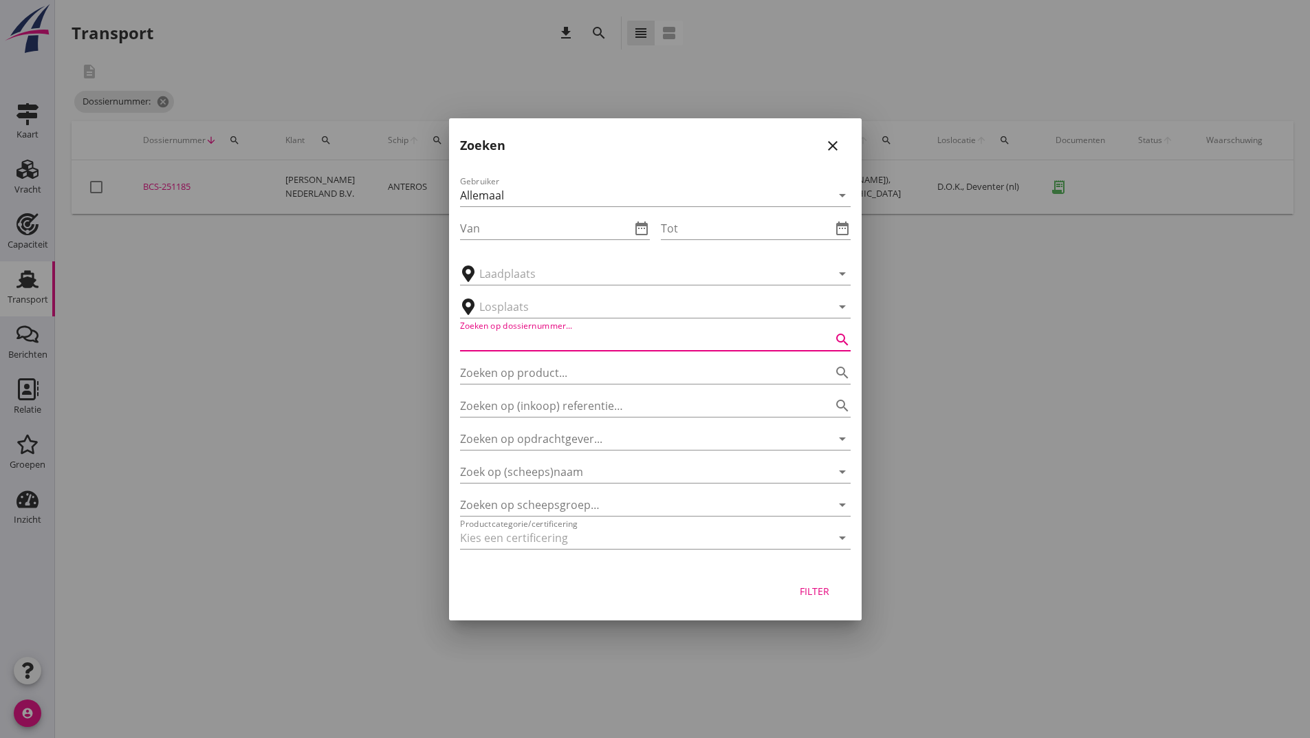
click at [505, 339] on input "Zoeken op dossiernummer..." at bounding box center [636, 340] width 352 height 22
type input "251188"
click at [806, 583] on button "Filter" at bounding box center [814, 591] width 61 height 25
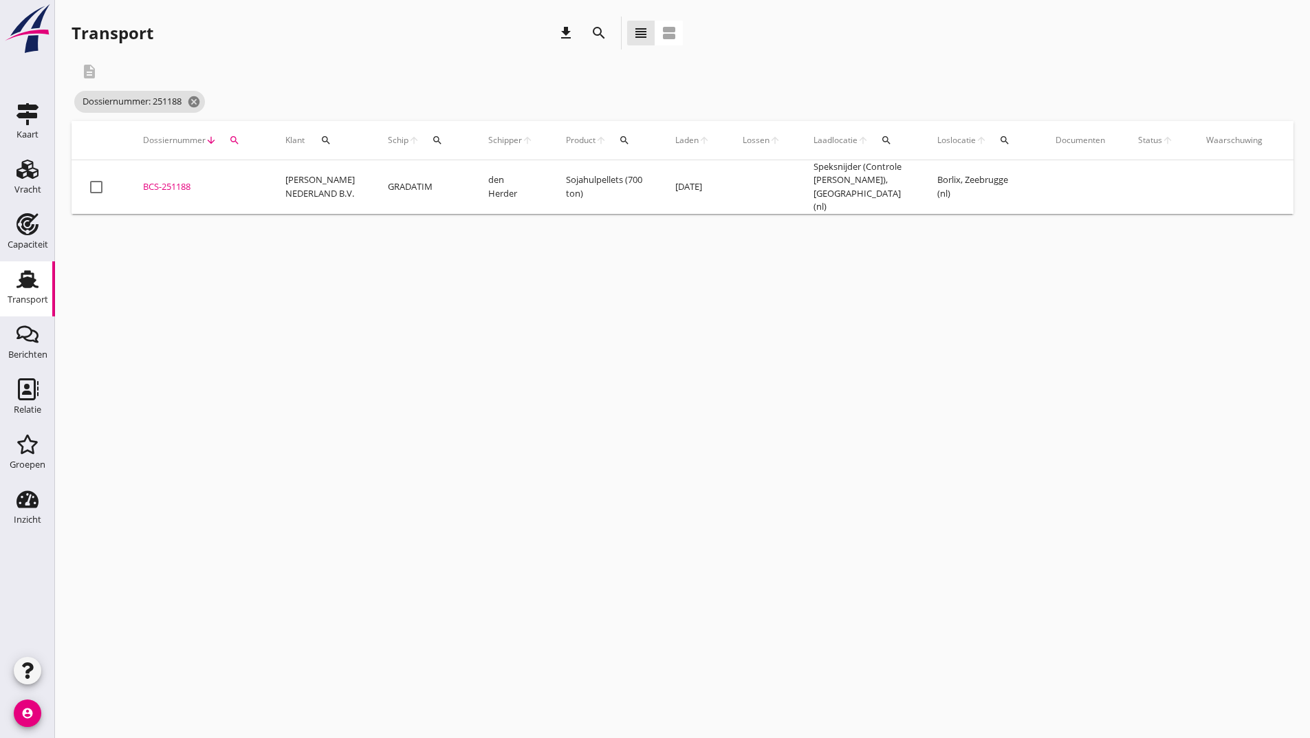
click at [177, 184] on div "BCS-251188" at bounding box center [197, 187] width 109 height 14
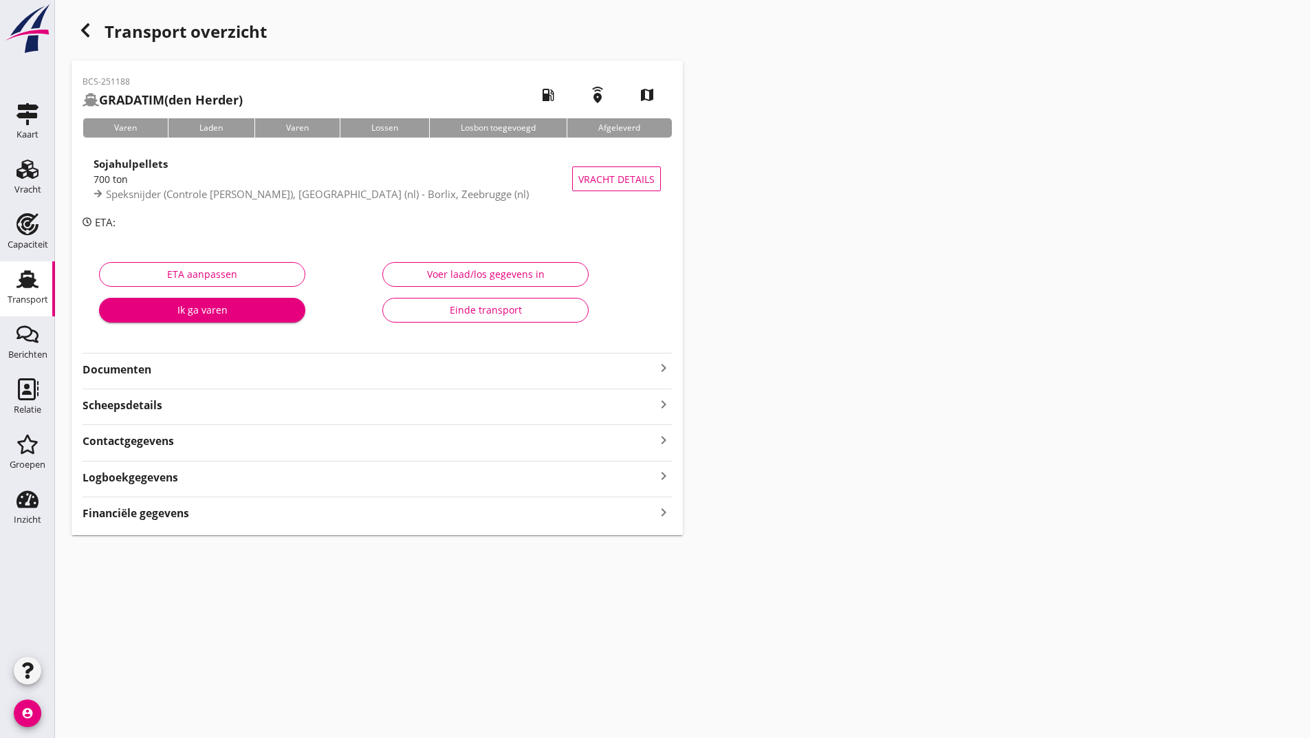
click at [150, 371] on strong "Documenten" at bounding box center [369, 370] width 573 height 16
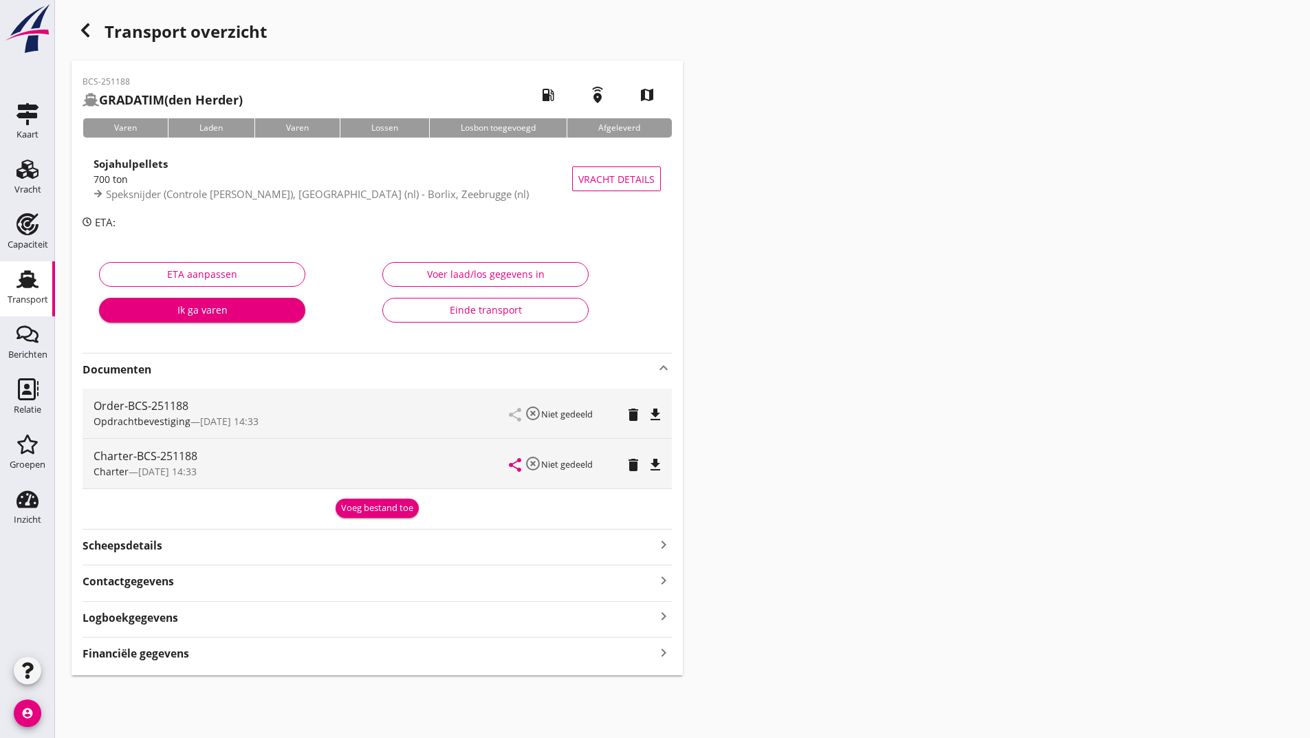
click at [349, 509] on div "Voeg bestand toe" at bounding box center [377, 508] width 72 height 14
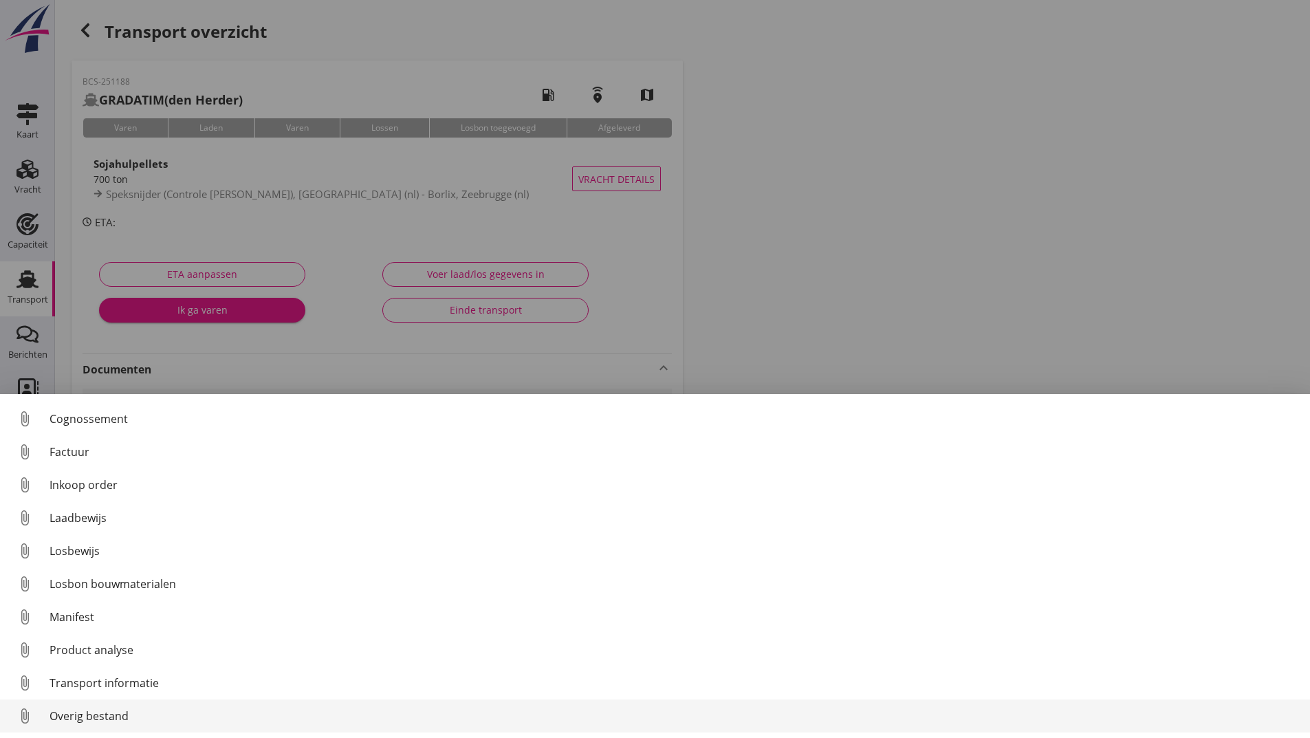
scroll to position [96, 0]
click at [106, 715] on div "Overig bestand" at bounding box center [674, 715] width 1249 height 17
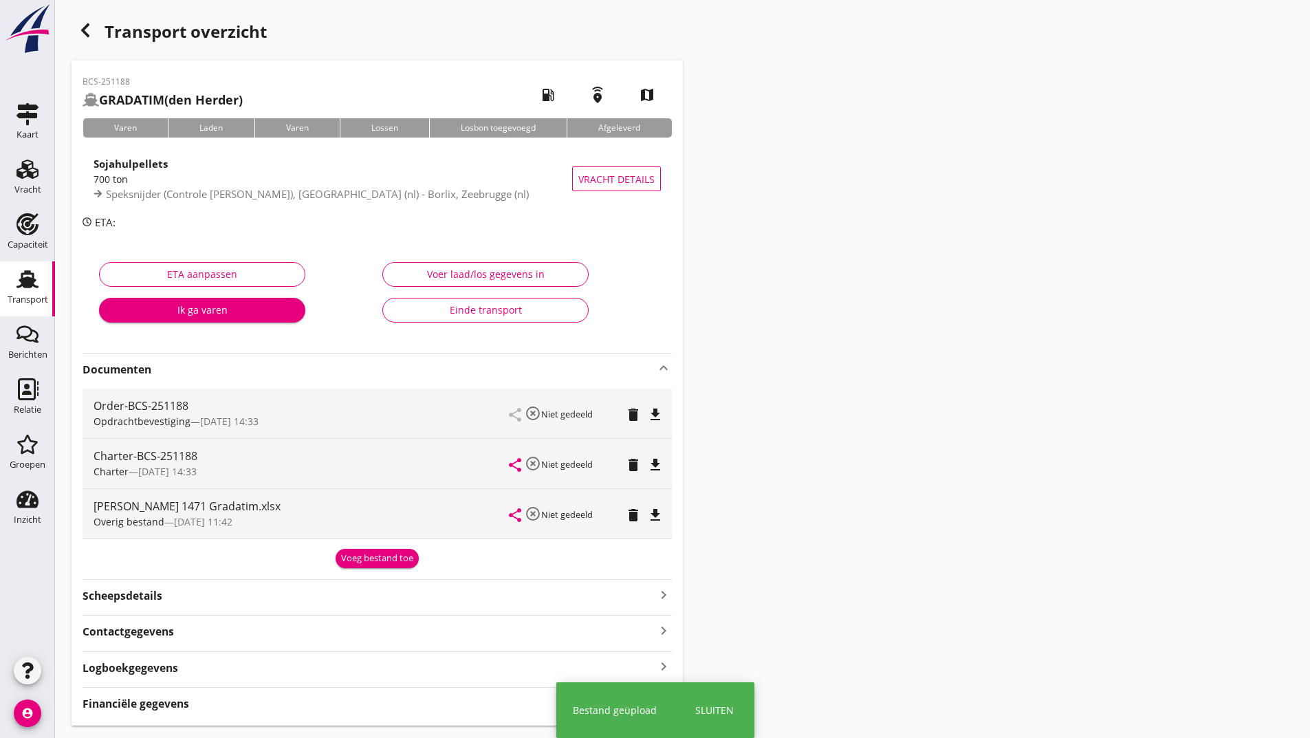
click at [349, 549] on button "Voeg bestand toe" at bounding box center [377, 558] width 83 height 19
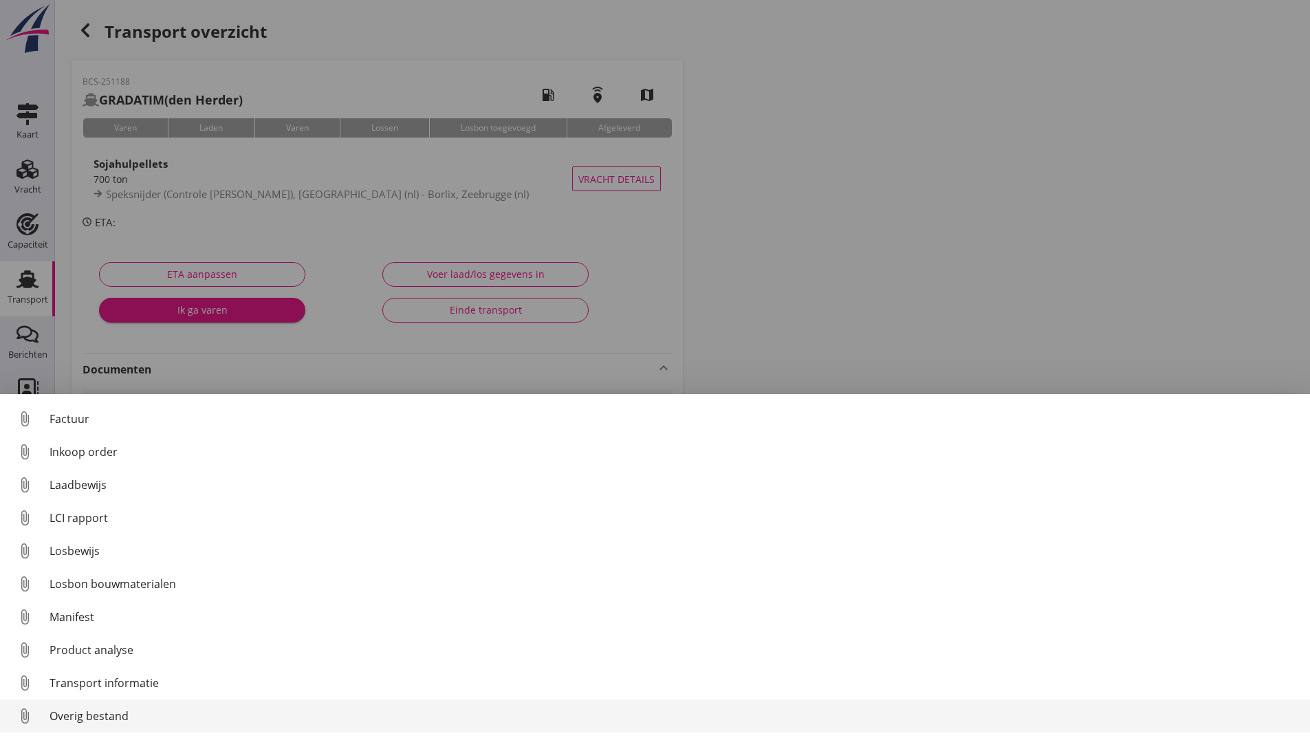
click at [117, 714] on div "Overig bestand" at bounding box center [674, 715] width 1249 height 17
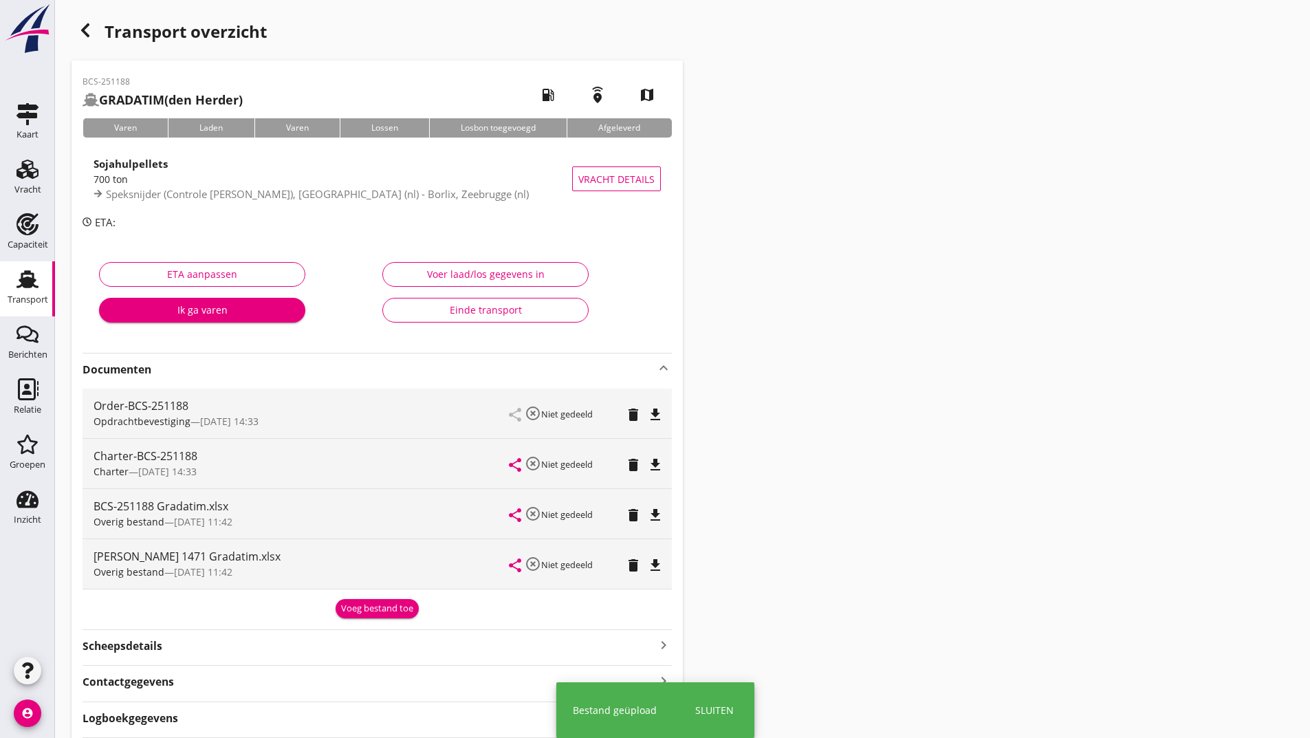
click at [356, 606] on div "Voeg bestand toe" at bounding box center [377, 609] width 72 height 14
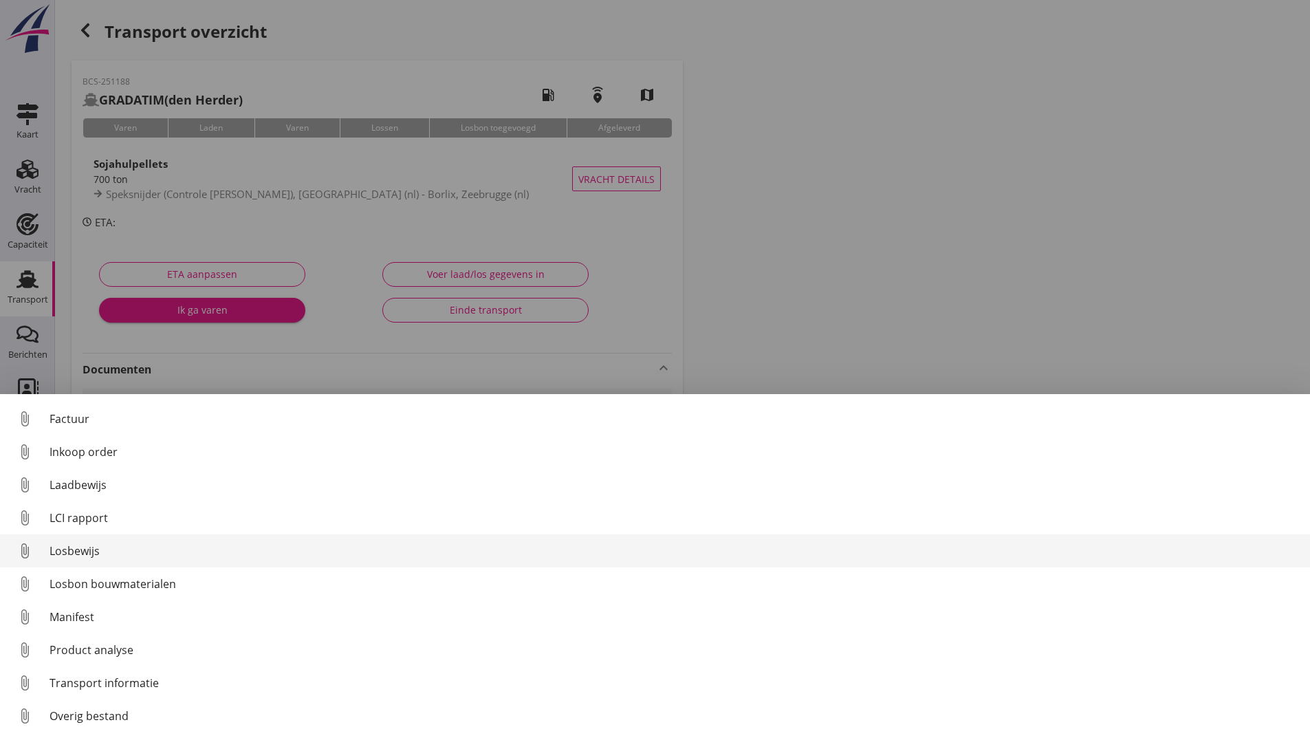
click at [76, 552] on div "Losbewijs" at bounding box center [674, 550] width 1249 height 17
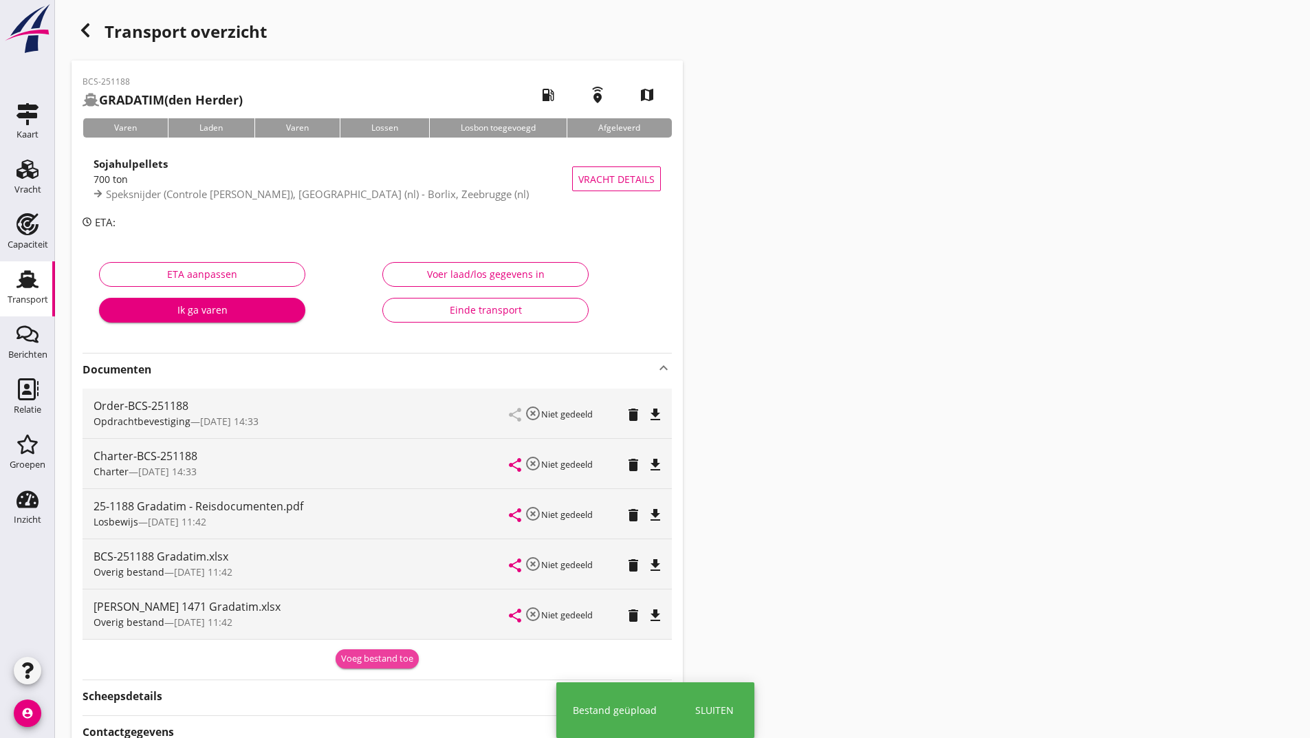
click at [354, 656] on div "Voeg bestand toe" at bounding box center [377, 659] width 72 height 14
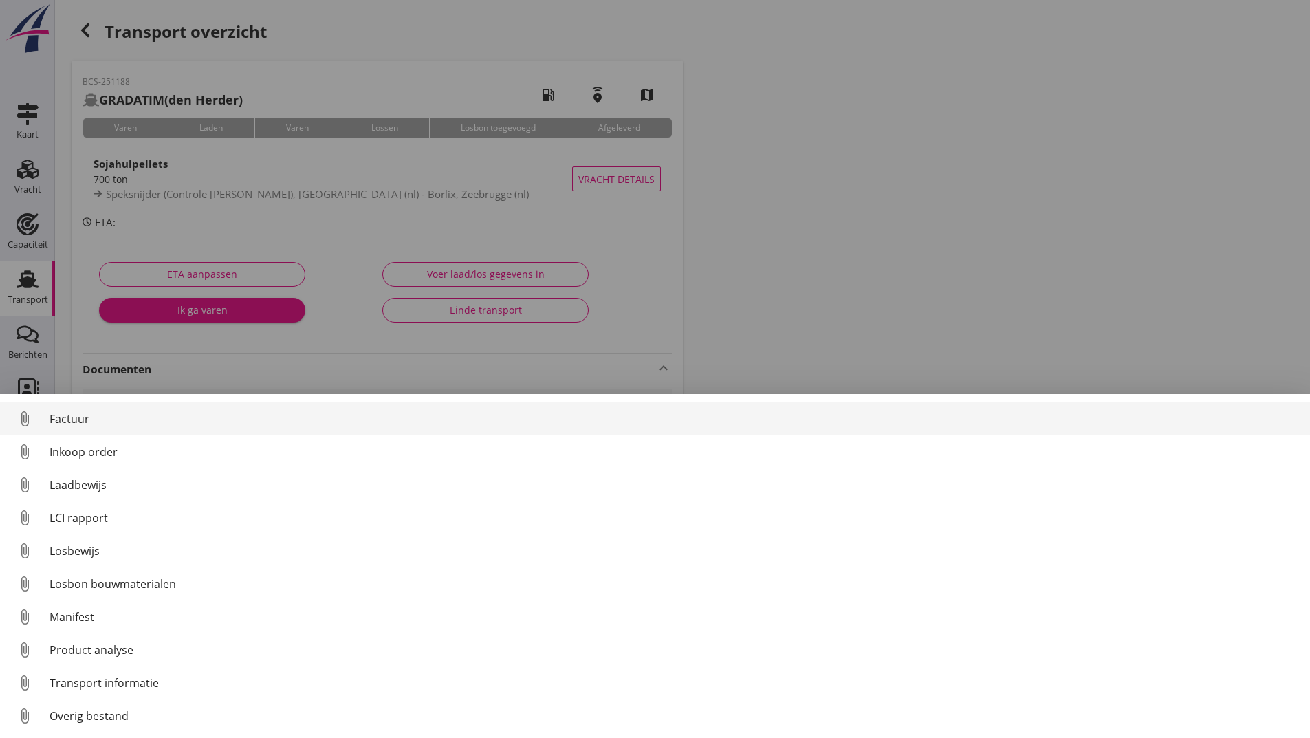
click at [74, 419] on div "Factuur" at bounding box center [674, 418] width 1249 height 17
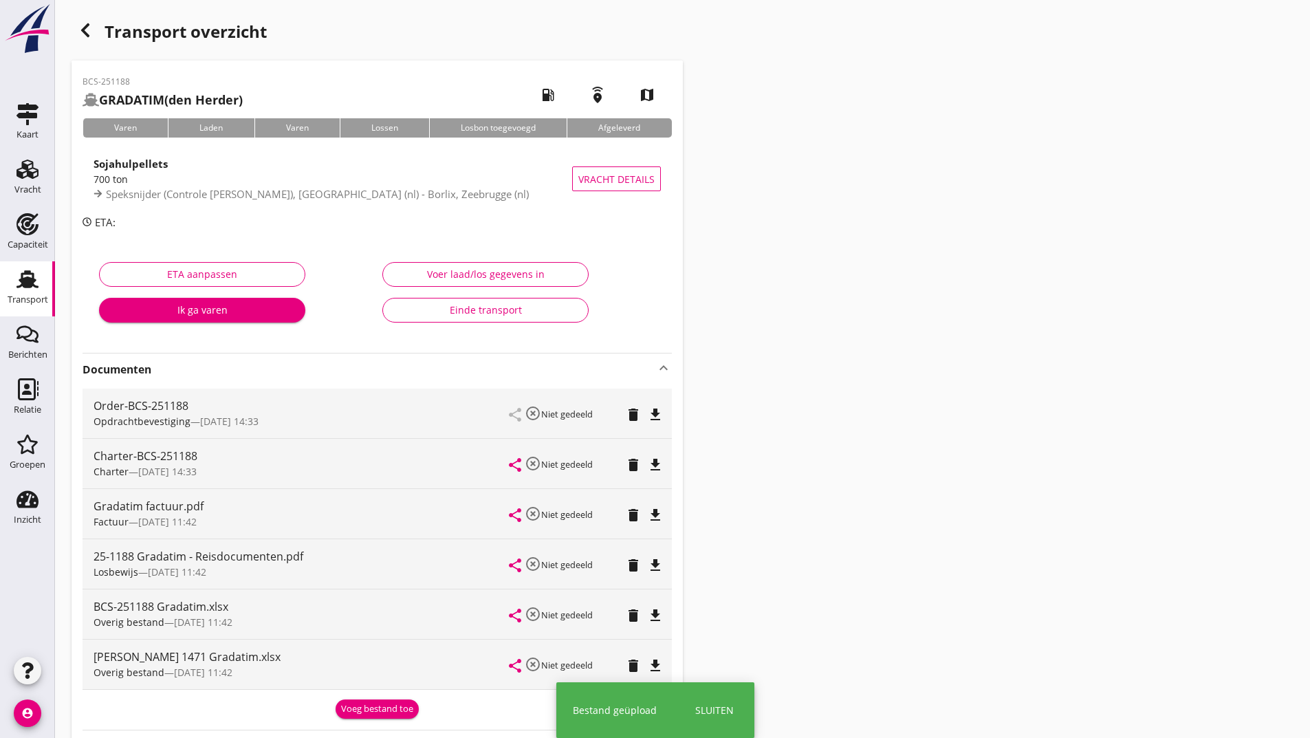
click at [359, 704] on div "Voeg bestand toe" at bounding box center [377, 709] width 72 height 14
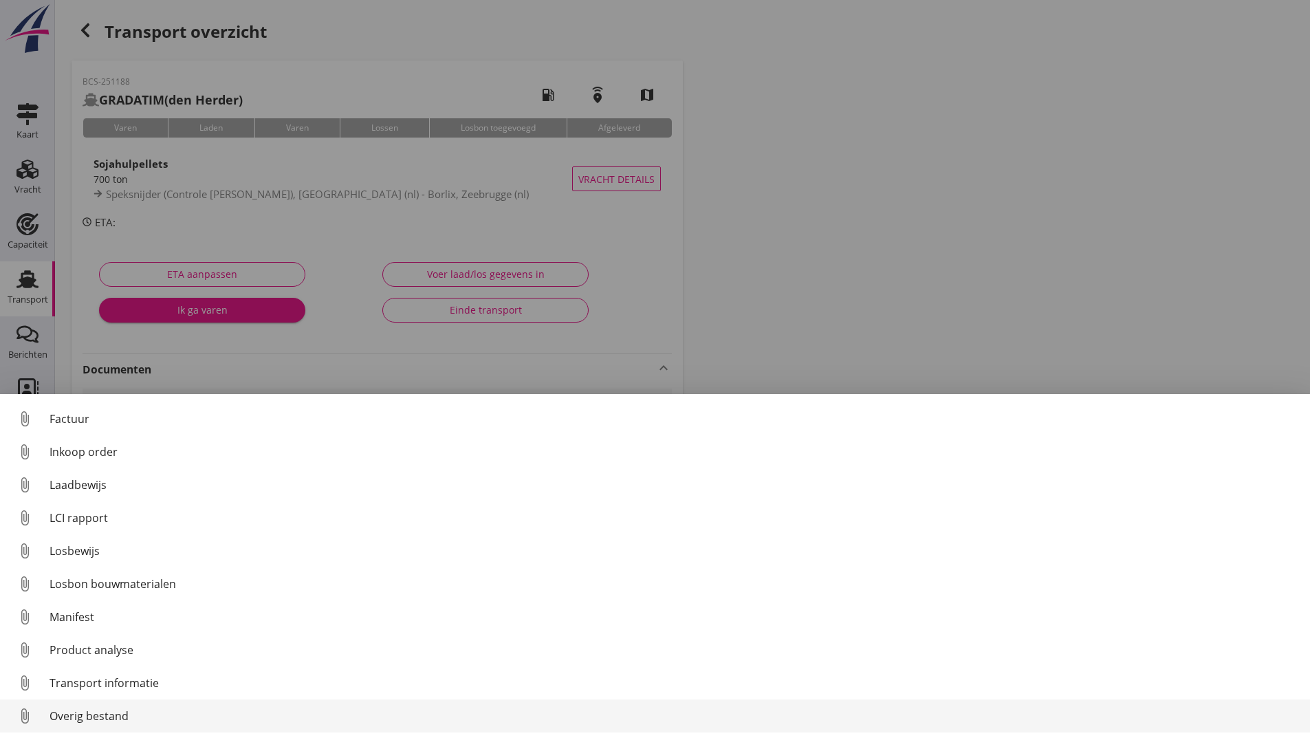
click at [129, 716] on div "Overig bestand" at bounding box center [674, 715] width 1249 height 17
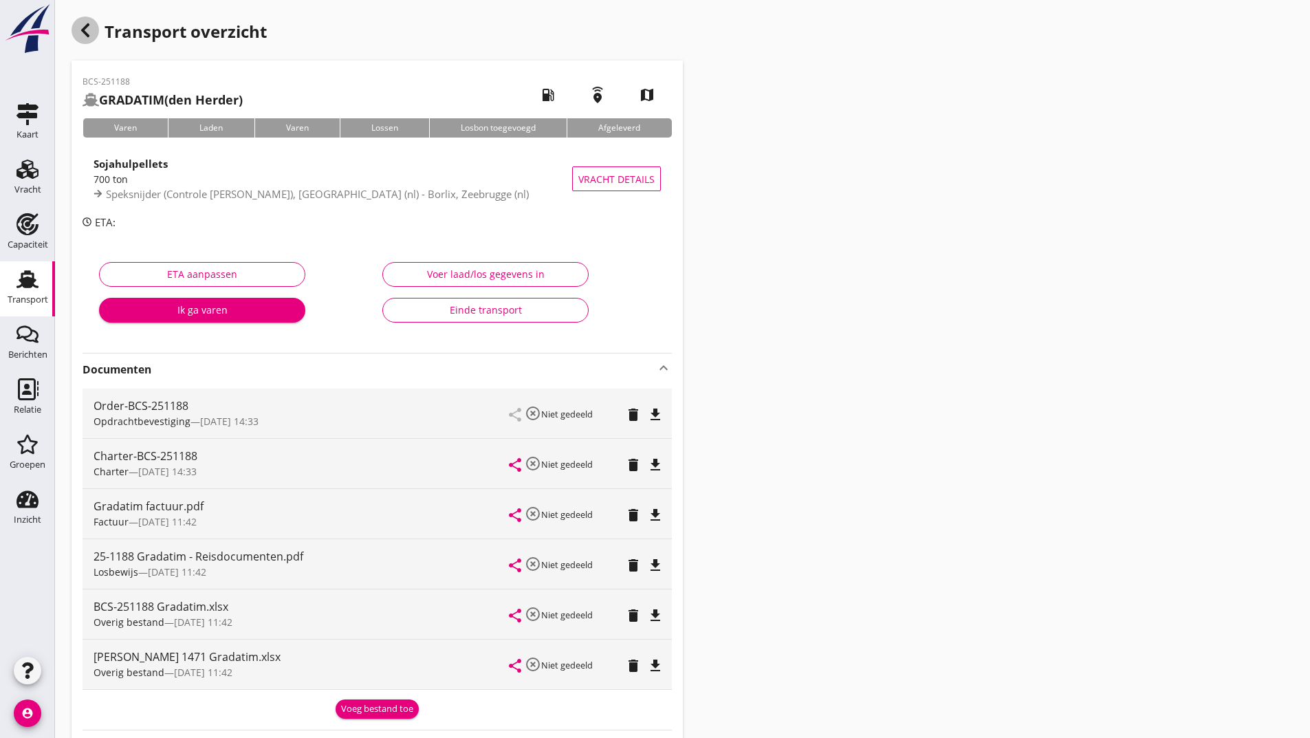
click at [87, 28] on use "button" at bounding box center [85, 30] width 8 height 14
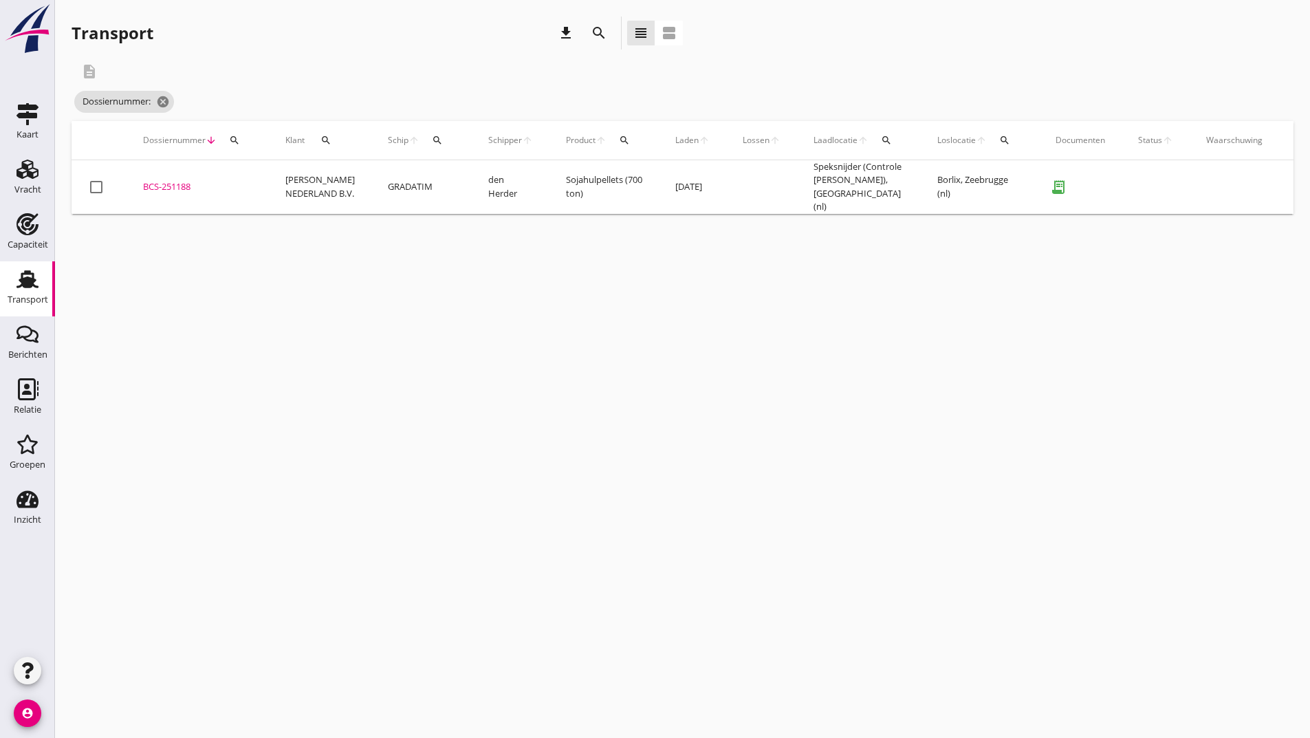
click at [599, 33] on icon "search" at bounding box center [599, 33] width 17 height 17
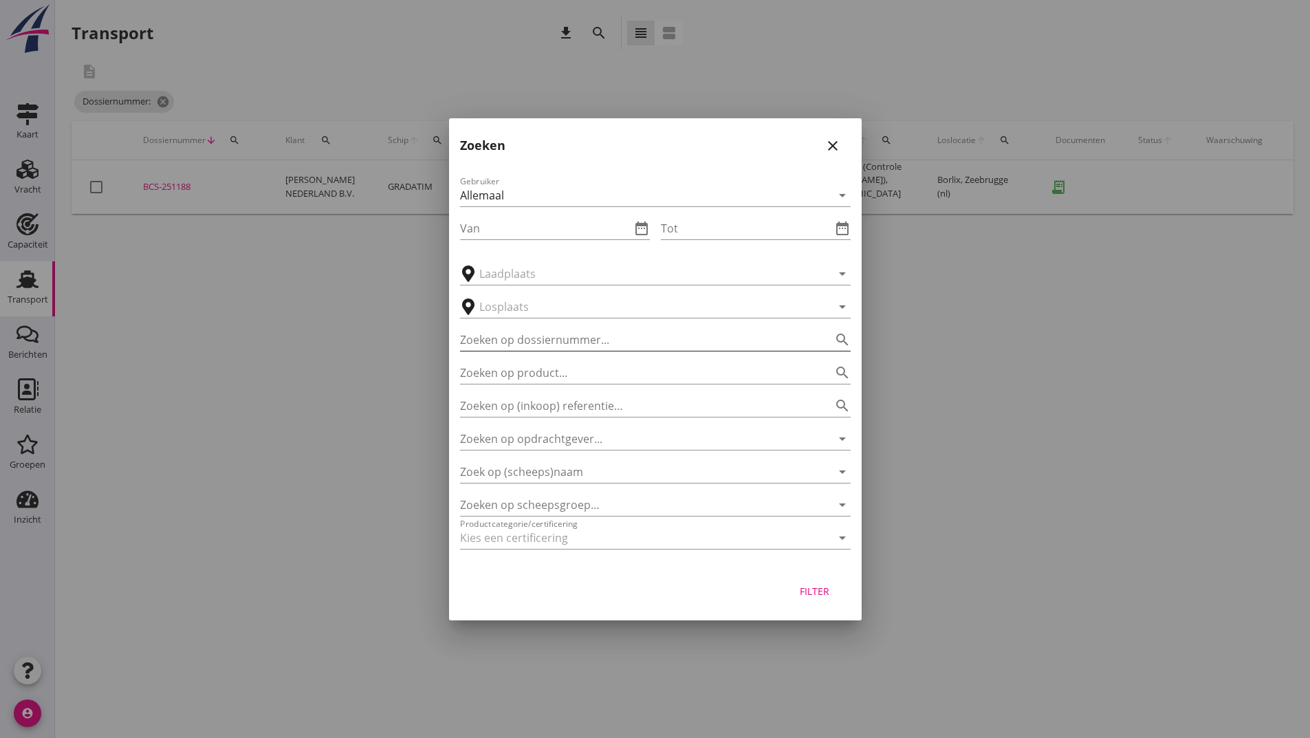
click at [545, 344] on input "Zoeken op dossiernummer..." at bounding box center [636, 340] width 352 height 22
type input "251198"
click at [816, 597] on div "Filter" at bounding box center [814, 591] width 39 height 14
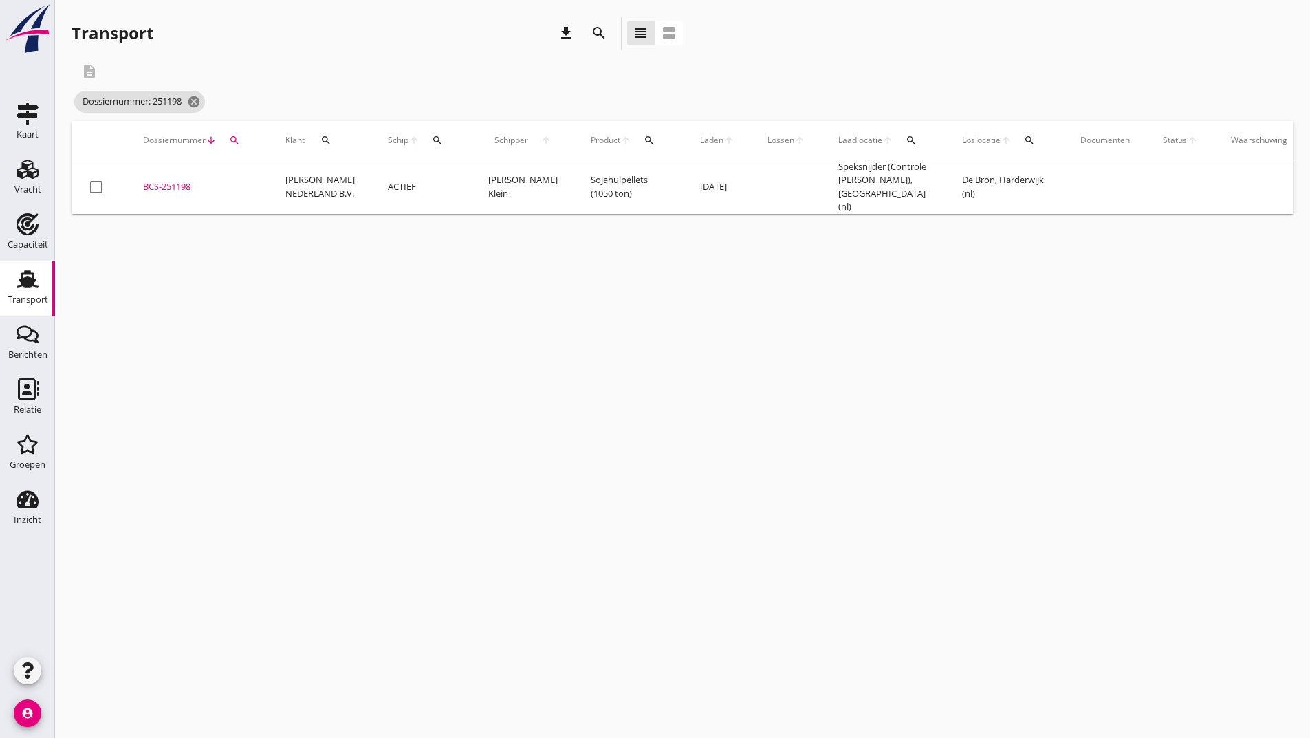
click at [182, 182] on div "BCS-251198" at bounding box center [197, 187] width 109 height 14
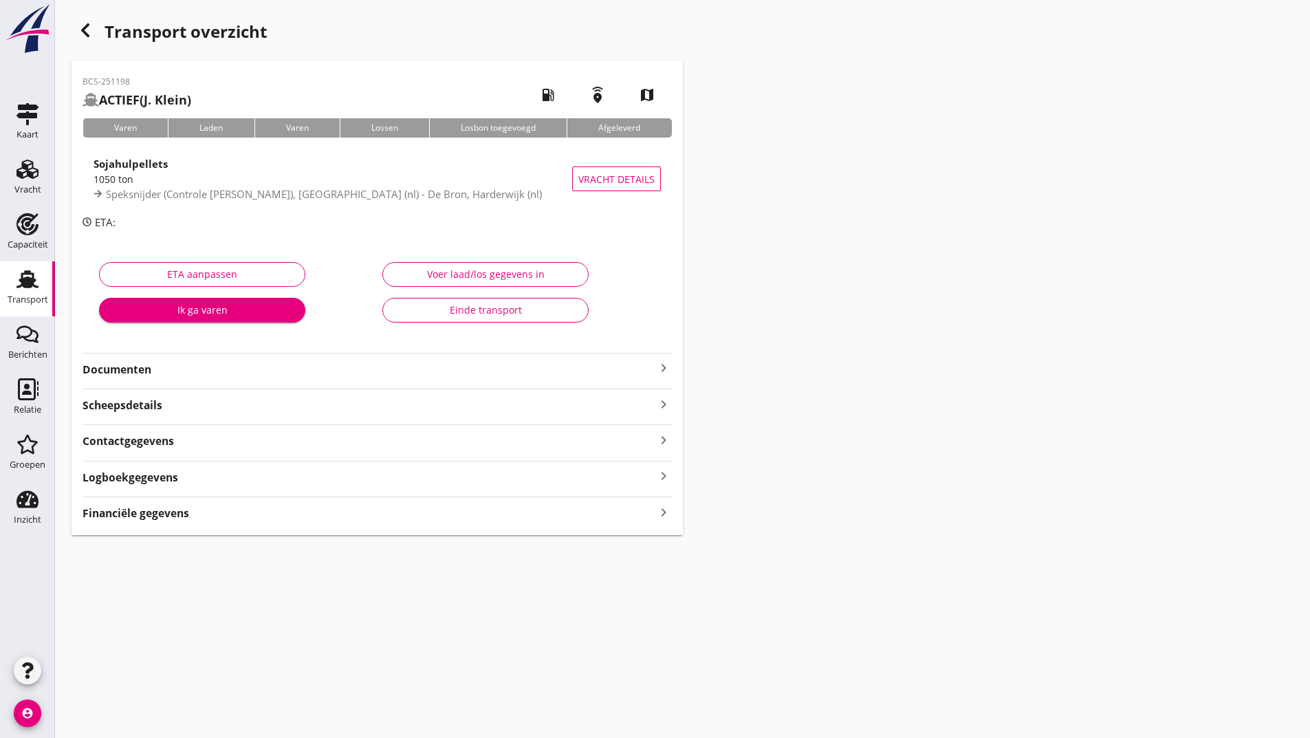
click at [140, 374] on strong "Documenten" at bounding box center [369, 370] width 573 height 16
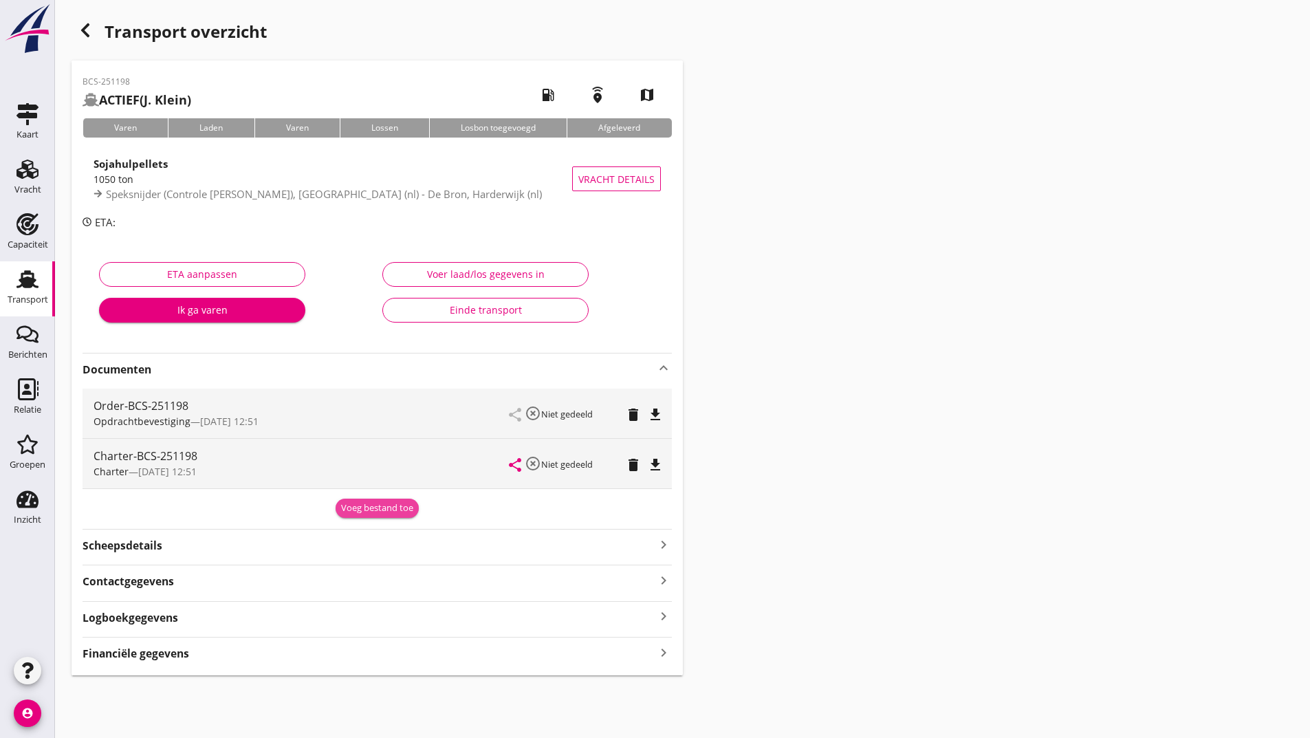
click at [351, 508] on div "Voeg bestand toe" at bounding box center [377, 508] width 72 height 14
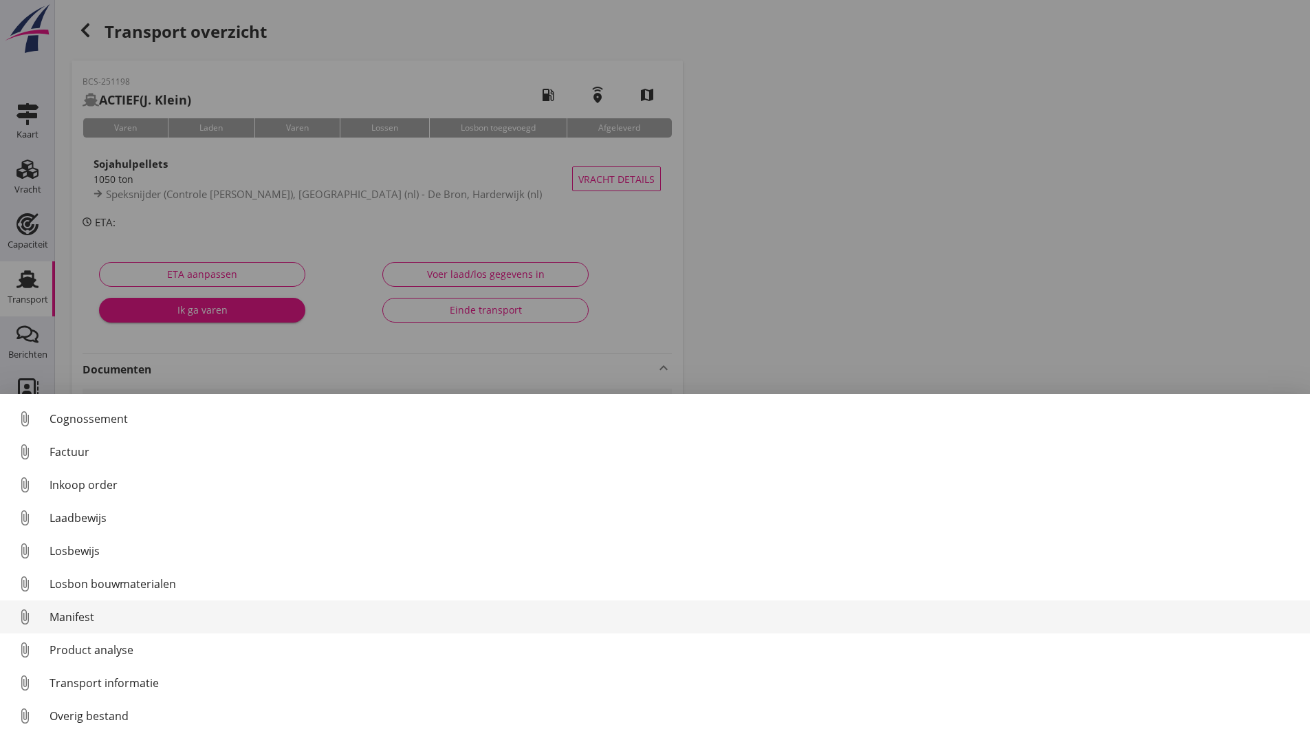
scroll to position [96, 0]
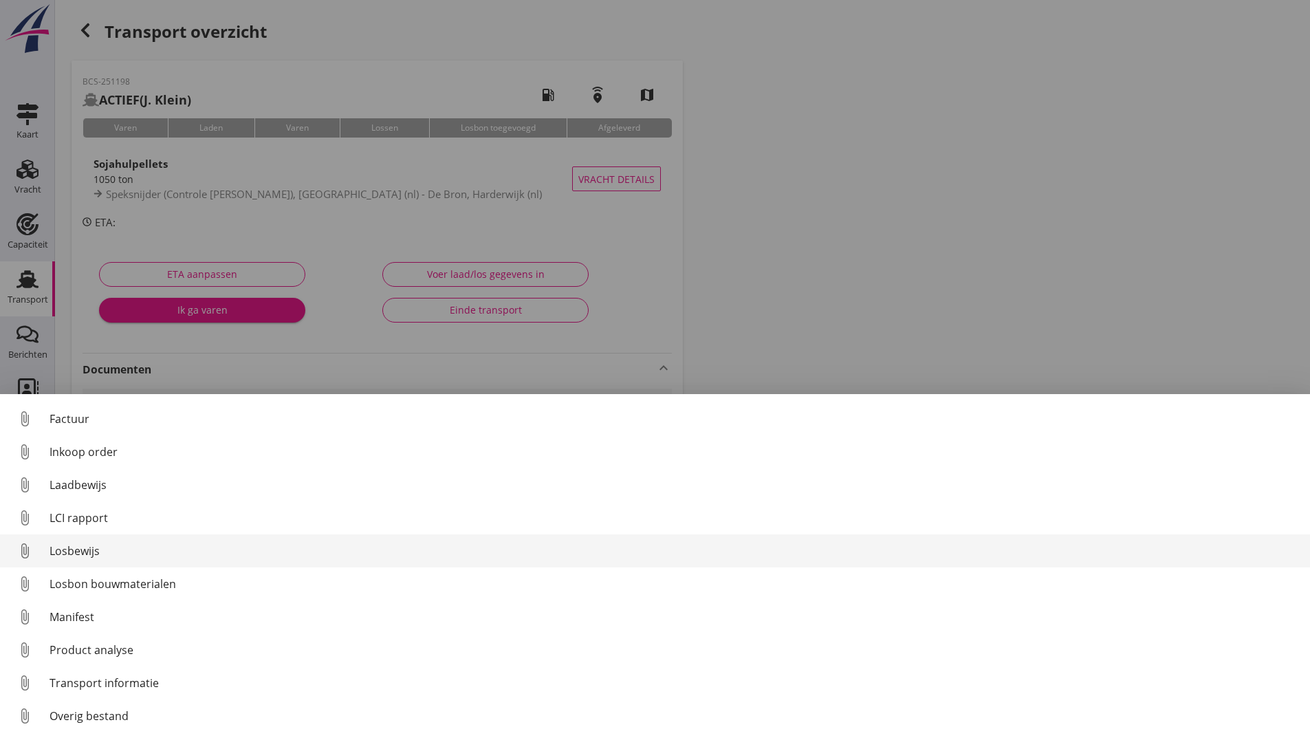
click at [78, 547] on div "Losbewijs" at bounding box center [674, 550] width 1249 height 17
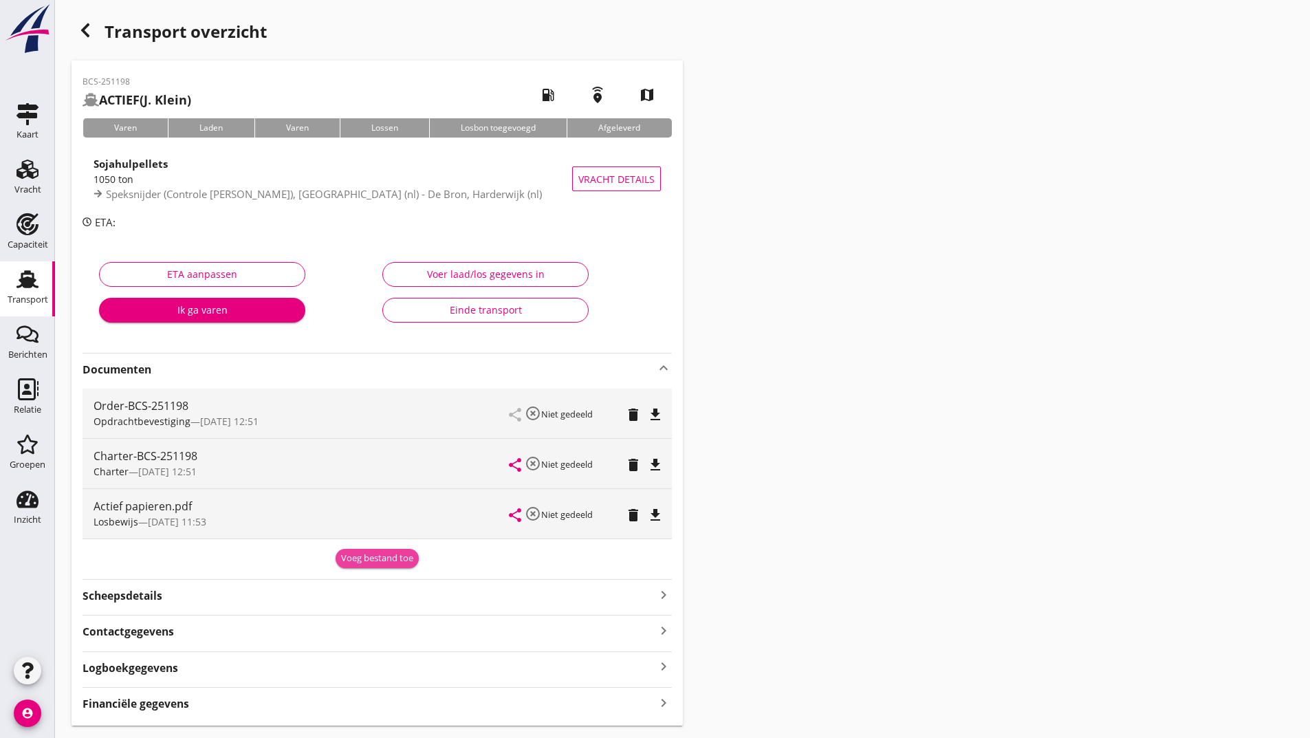
click at [373, 553] on div "Voeg bestand toe" at bounding box center [377, 558] width 72 height 14
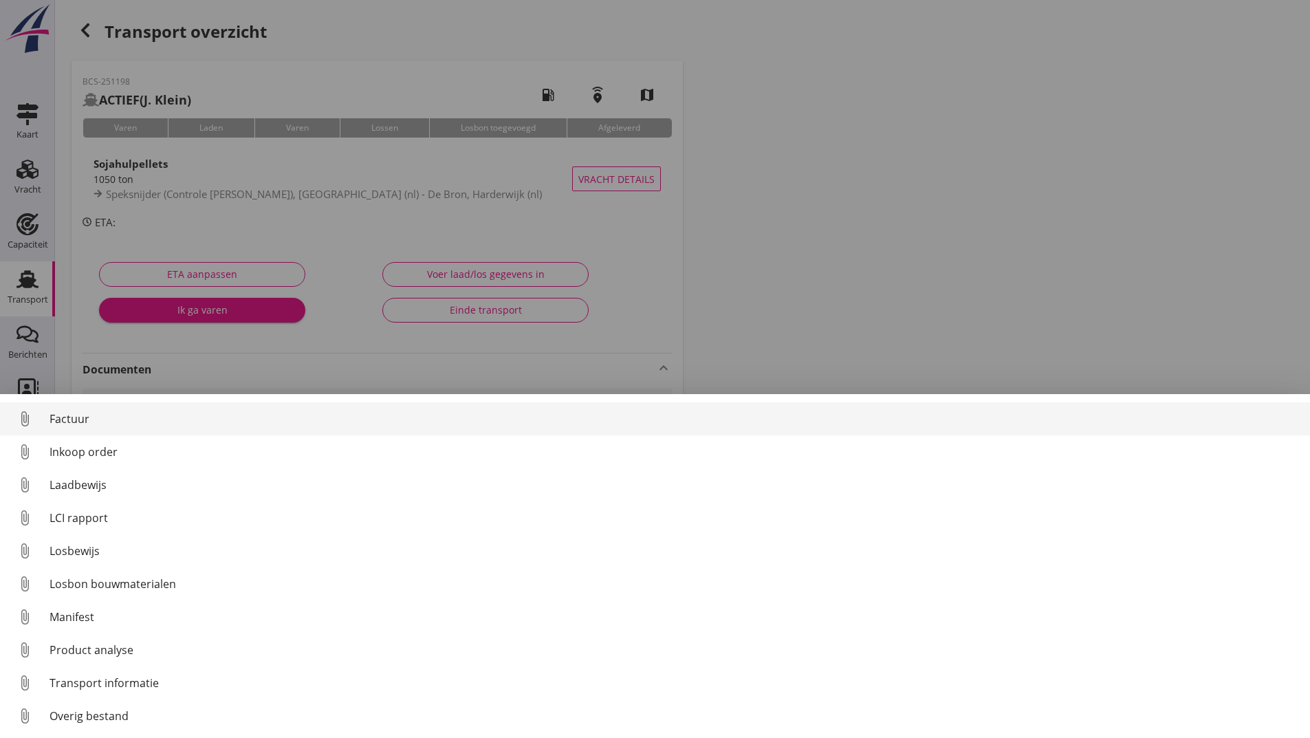
click at [82, 423] on div "Factuur" at bounding box center [674, 418] width 1249 height 17
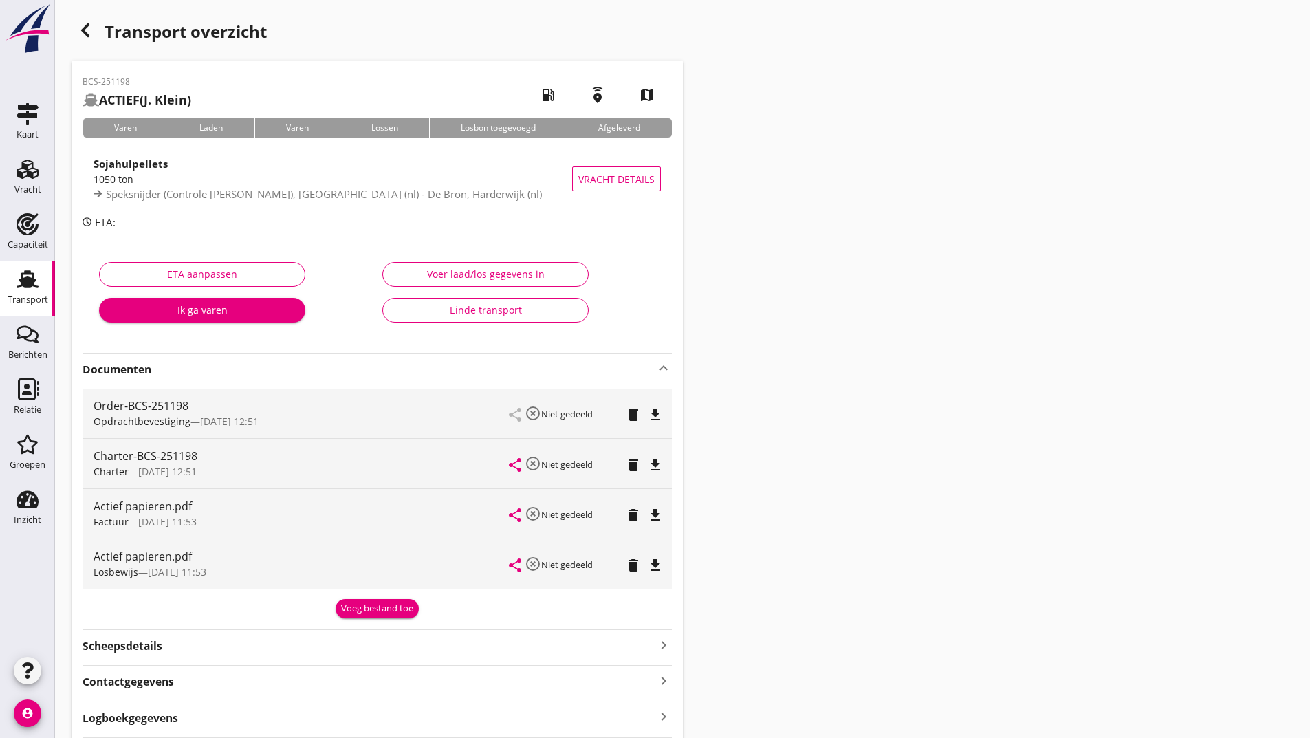
click at [635, 567] on icon "delete" at bounding box center [633, 565] width 17 height 17
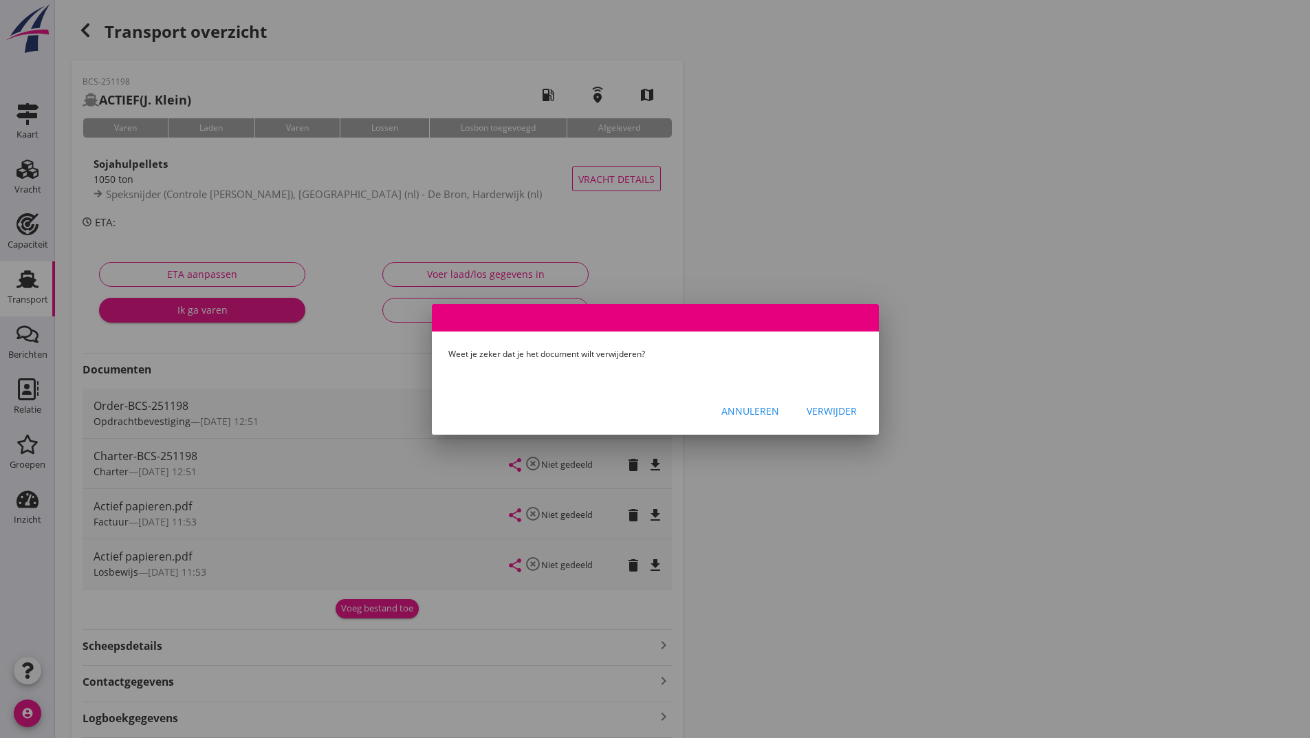
click at [822, 411] on div "Verwijder" at bounding box center [831, 411] width 50 height 14
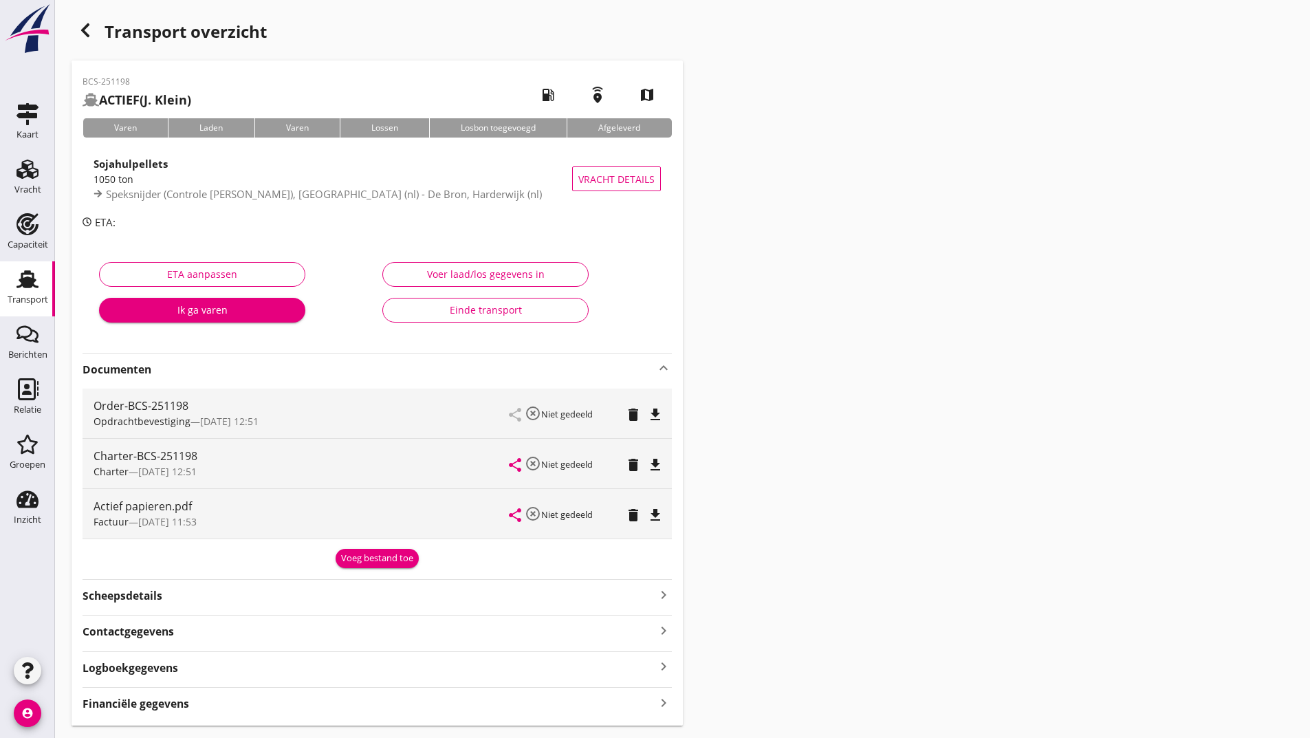
click at [381, 560] on div "Voeg bestand toe" at bounding box center [377, 558] width 72 height 14
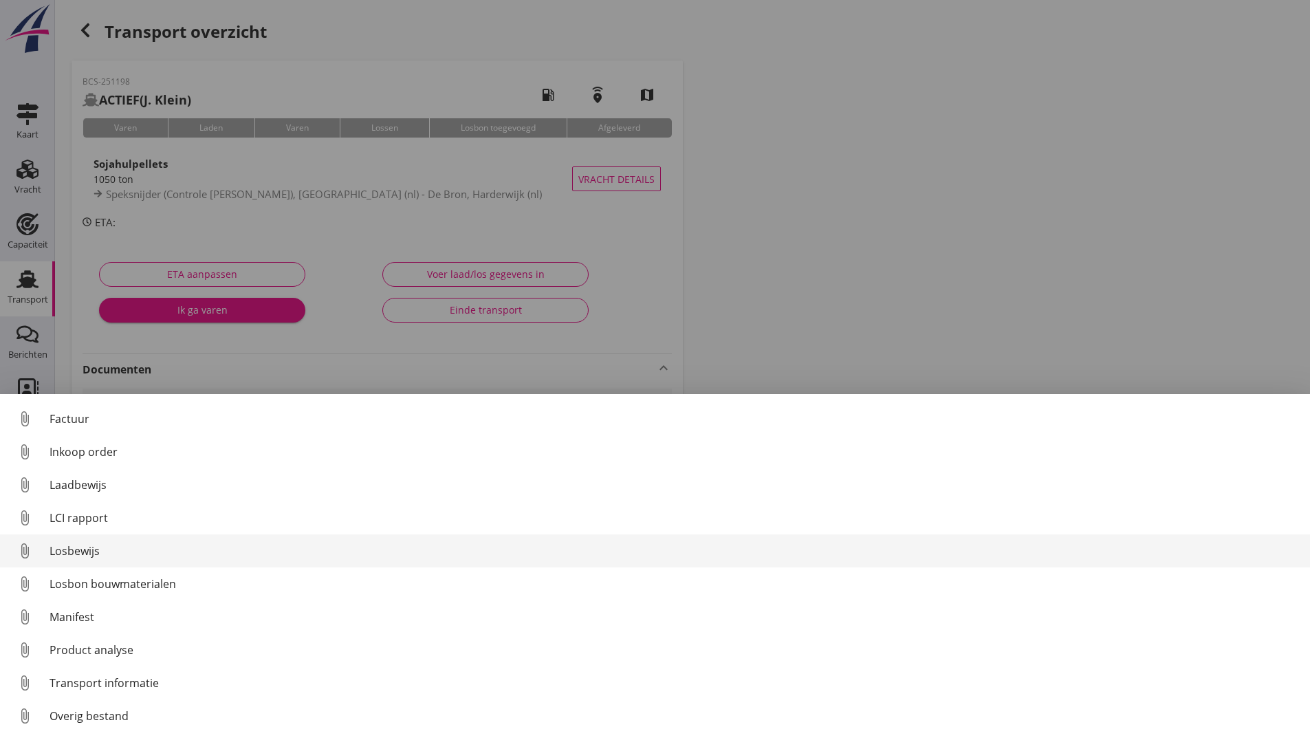
click at [85, 551] on div "Losbewijs" at bounding box center [674, 550] width 1249 height 17
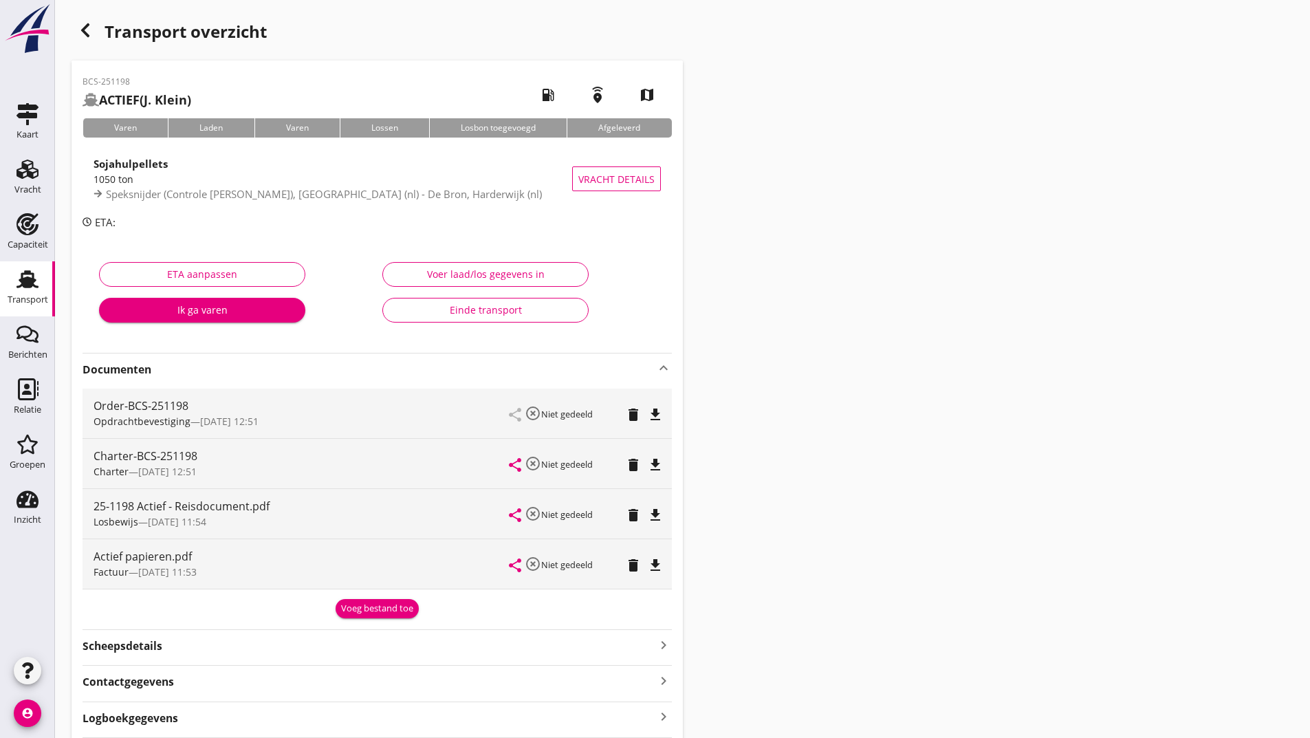
click at [355, 617] on button "Voeg bestand toe" at bounding box center [377, 608] width 83 height 19
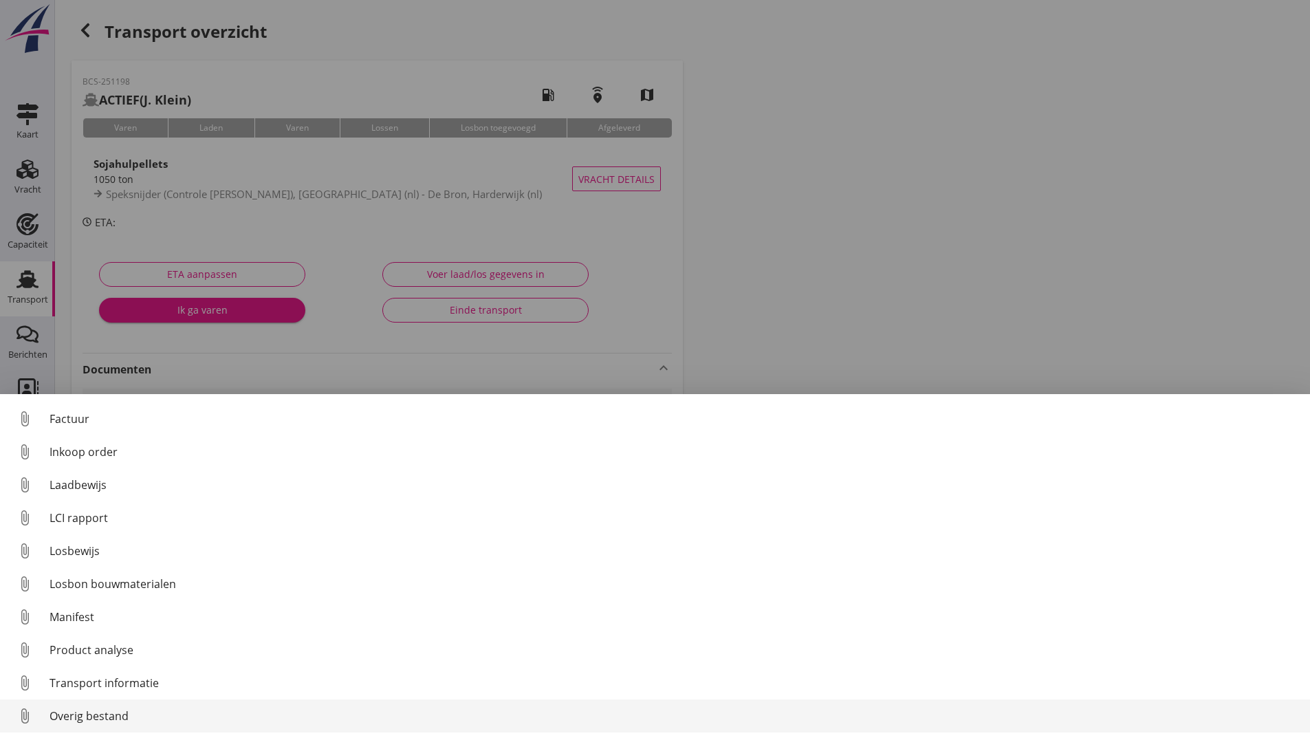
click at [127, 721] on div "Overig bestand" at bounding box center [674, 715] width 1249 height 17
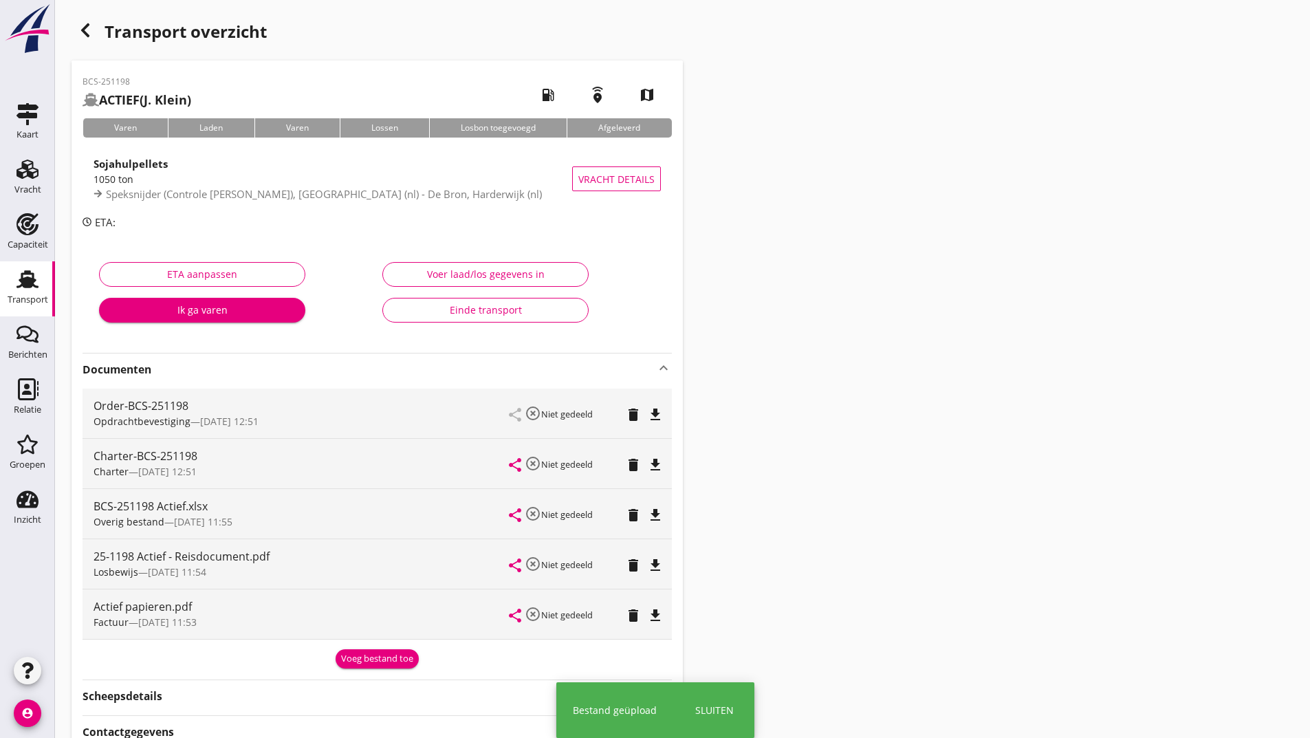
click at [366, 668] on button "Voeg bestand toe" at bounding box center [377, 658] width 83 height 19
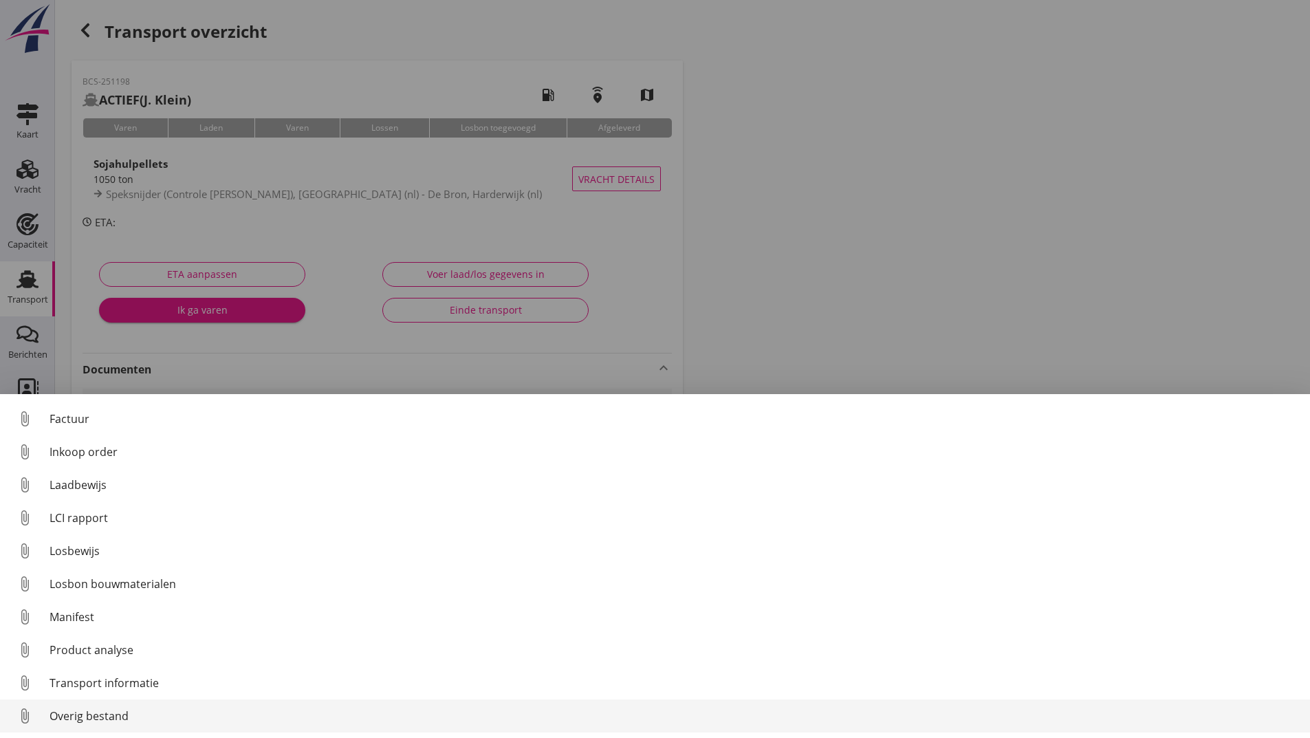
click at [120, 717] on div "Overig bestand" at bounding box center [674, 715] width 1249 height 17
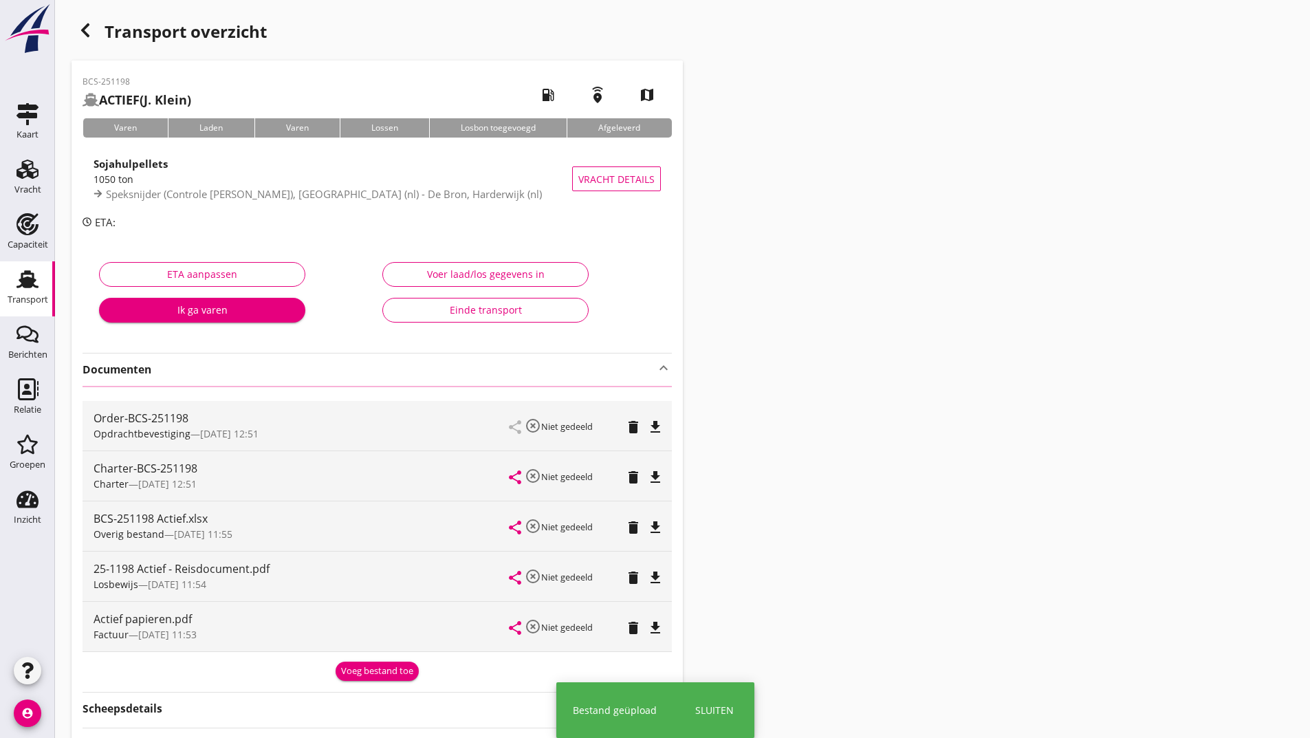
click at [91, 34] on icon "button" at bounding box center [85, 30] width 17 height 17
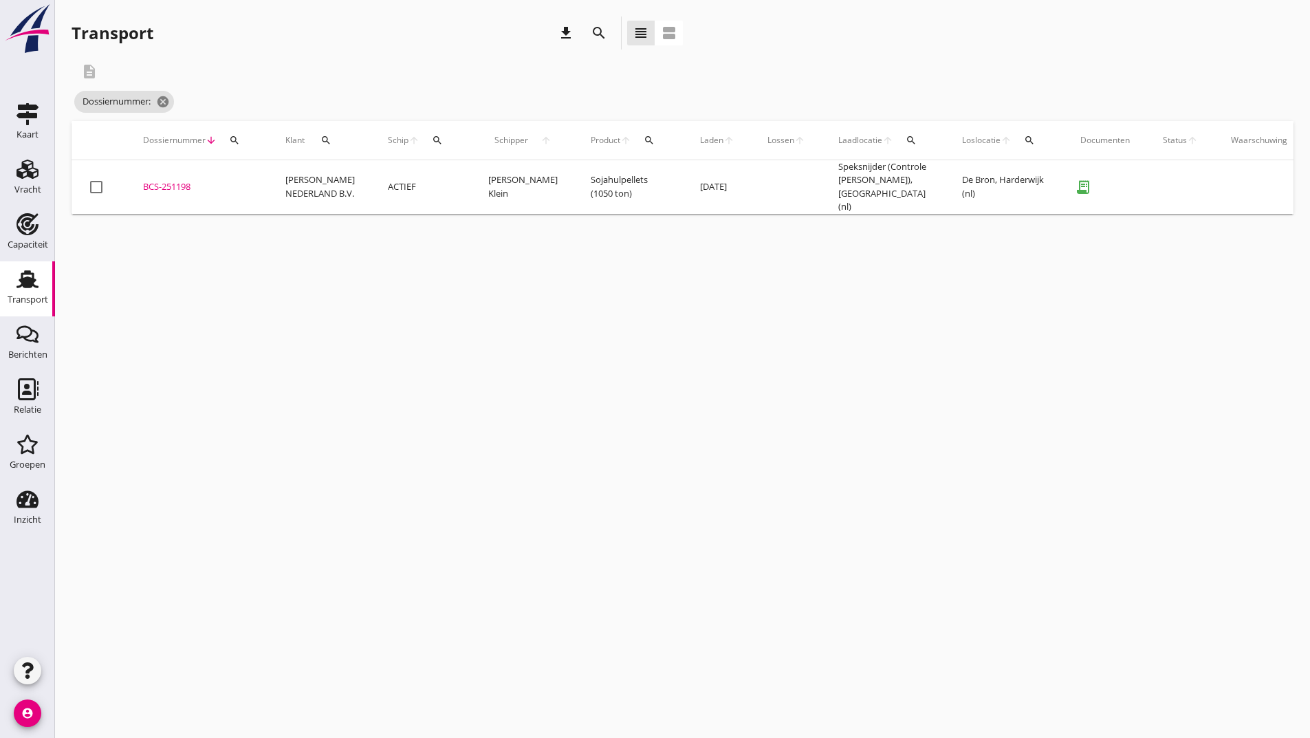
drag, startPoint x: 597, startPoint y: 30, endPoint x: 591, endPoint y: 39, distance: 11.1
click at [593, 34] on icon "search" at bounding box center [599, 33] width 17 height 17
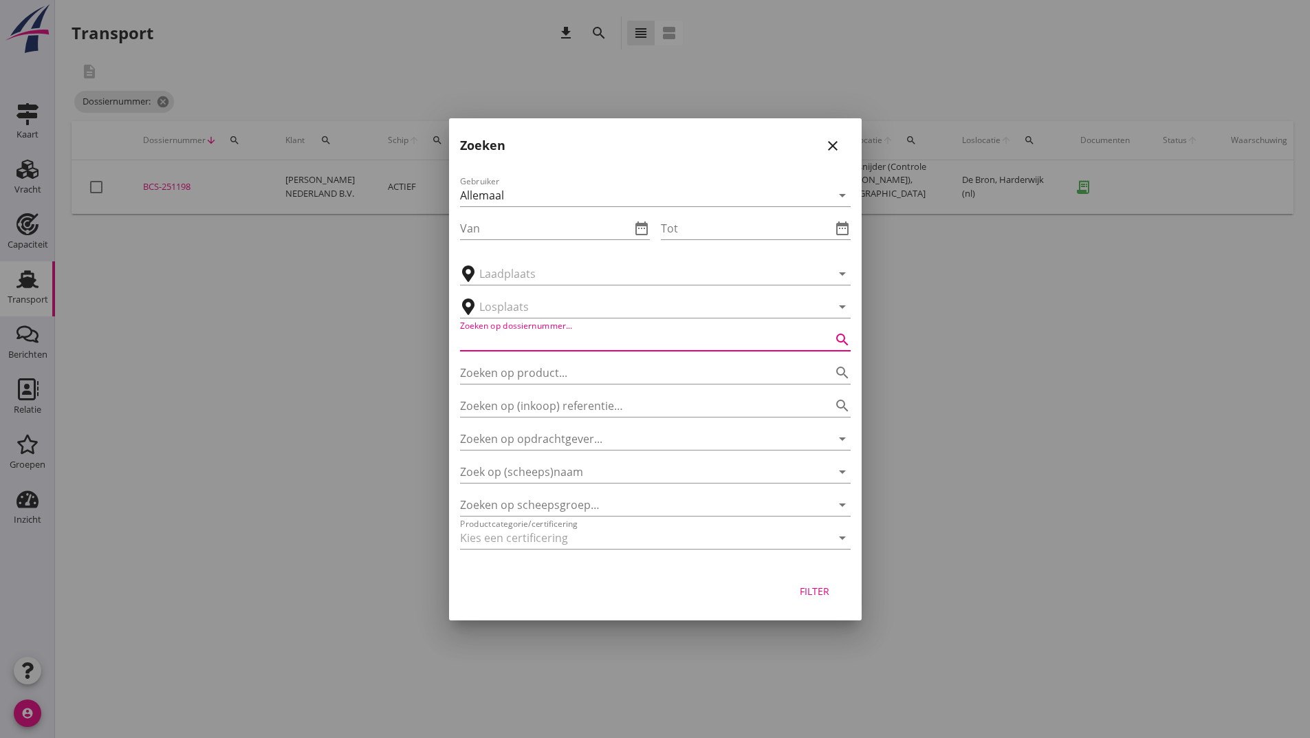
click at [496, 334] on input "Zoeken op dossiernummer..." at bounding box center [636, 340] width 352 height 22
type input "251197"
click at [803, 594] on div "Filter" at bounding box center [814, 591] width 39 height 14
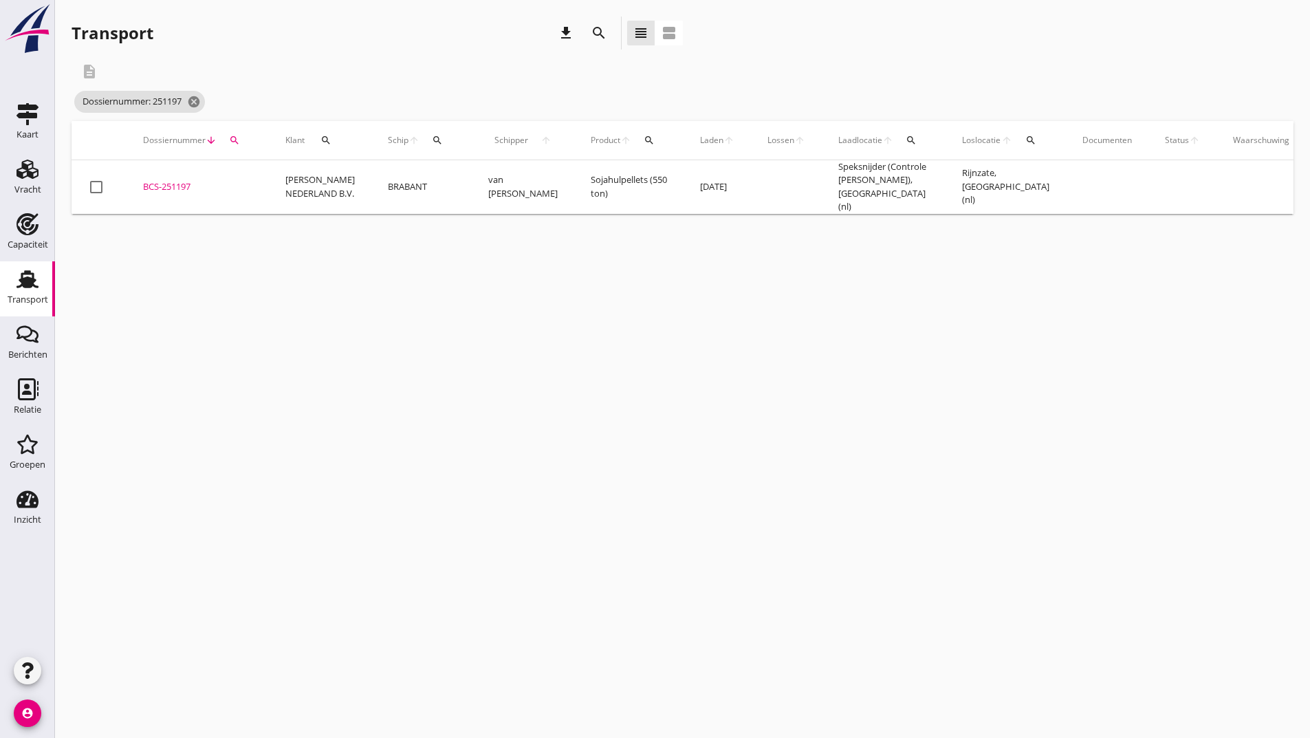
click at [166, 184] on div "BCS-251197" at bounding box center [197, 187] width 109 height 14
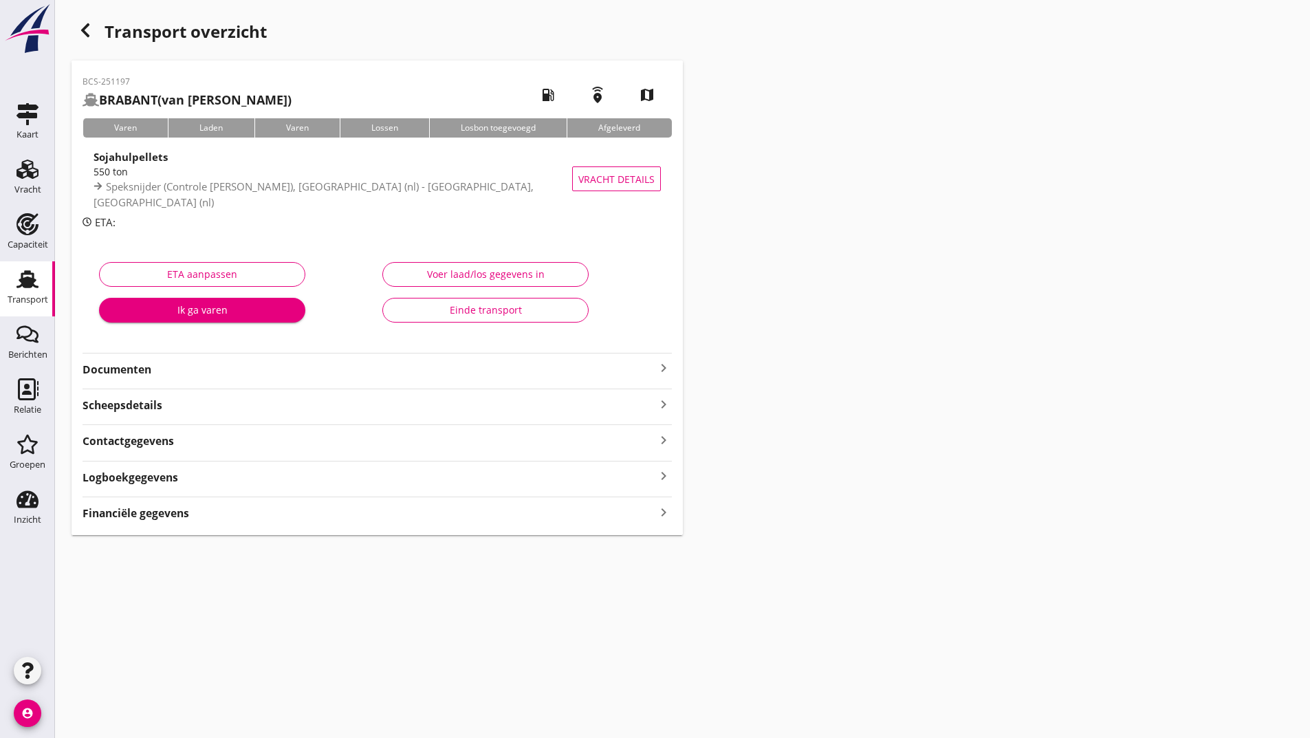
click at [100, 371] on strong "Documenten" at bounding box center [369, 370] width 573 height 16
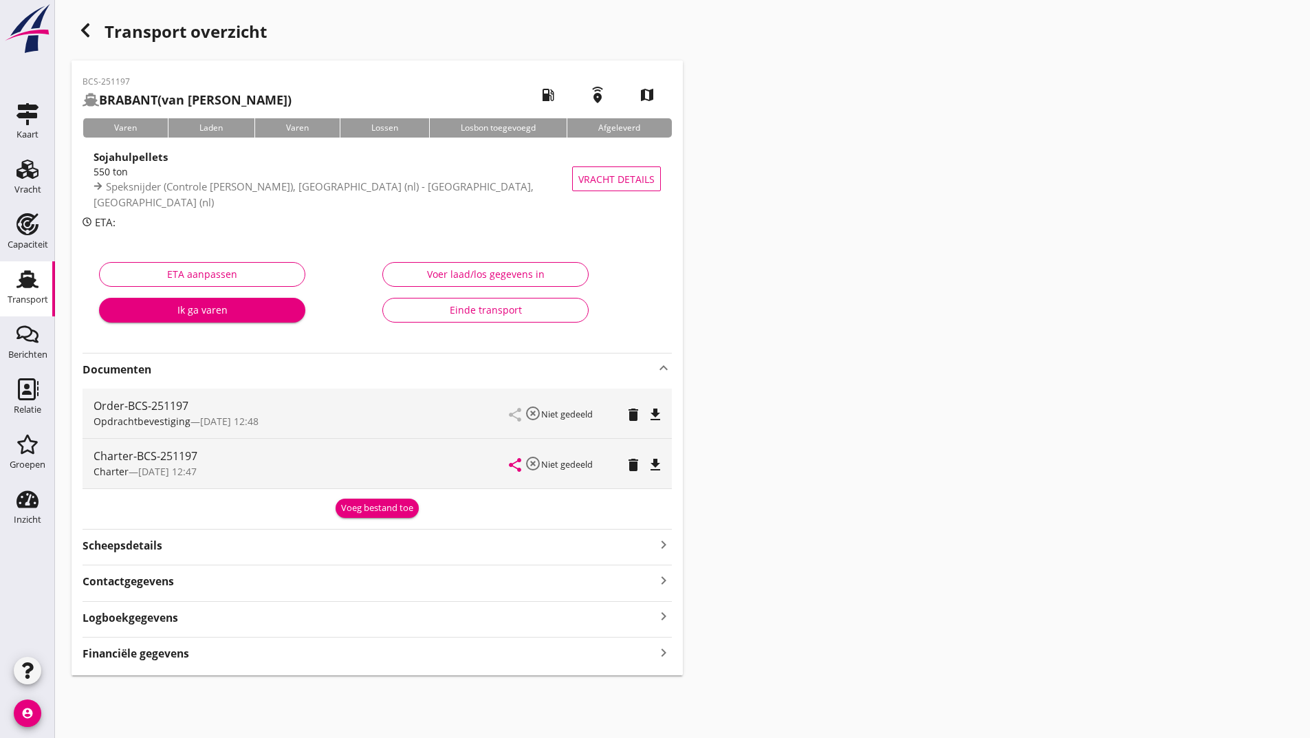
click at [364, 509] on div "Voeg bestand toe" at bounding box center [377, 508] width 72 height 14
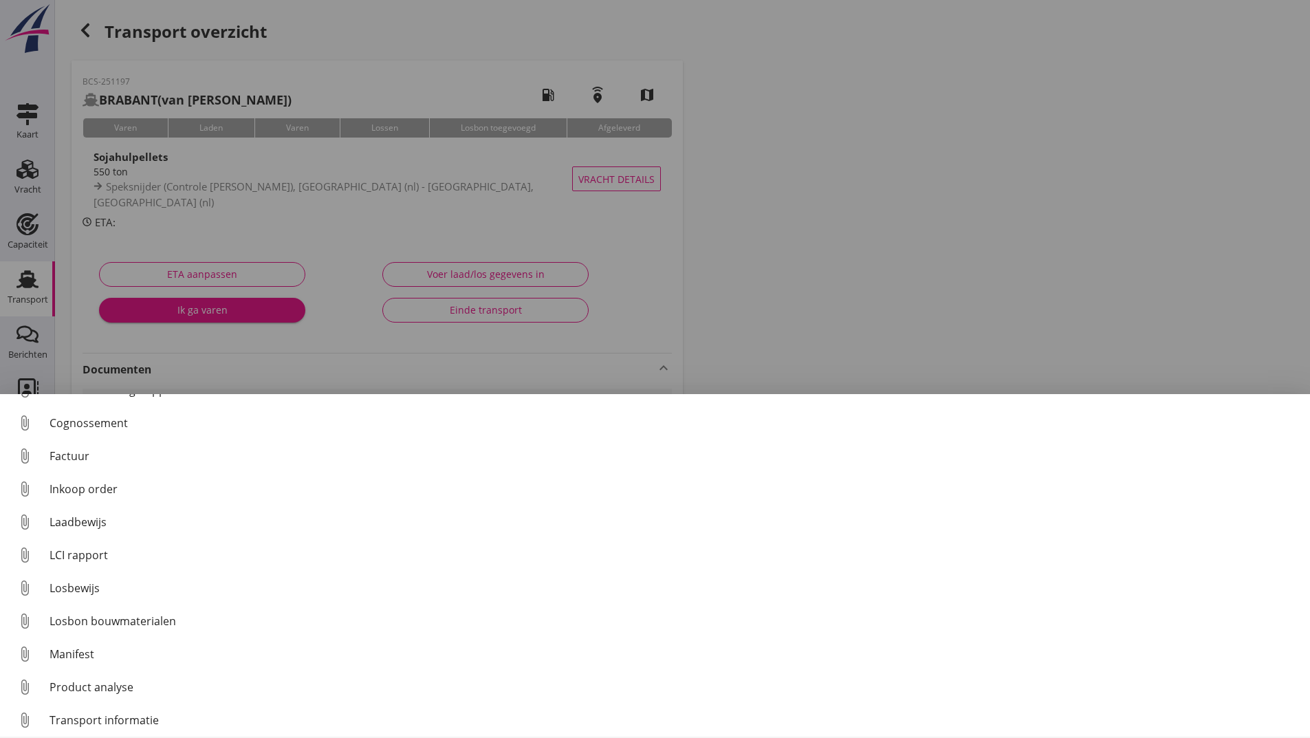
scroll to position [96, 0]
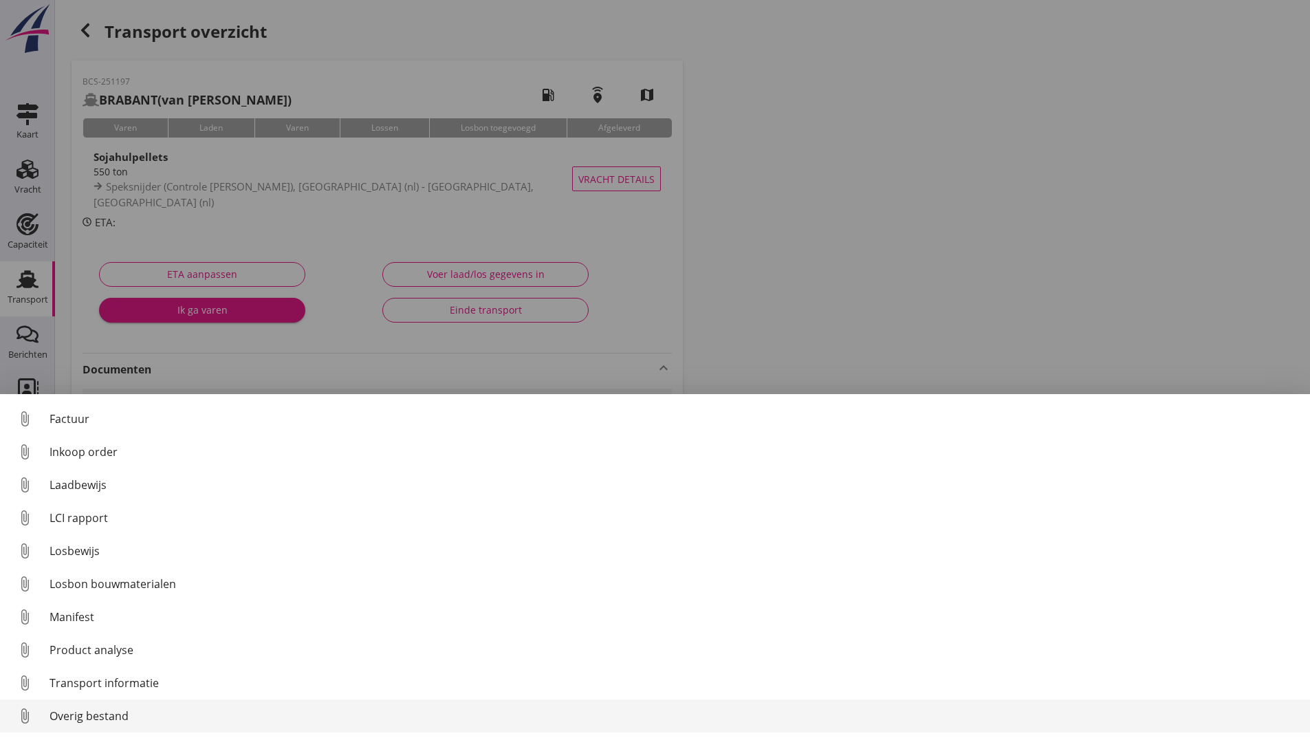
drag, startPoint x: 92, startPoint y: 712, endPoint x: 100, endPoint y: 714, distance: 8.4
click at [100, 714] on div "Overig bestand" at bounding box center [674, 715] width 1249 height 17
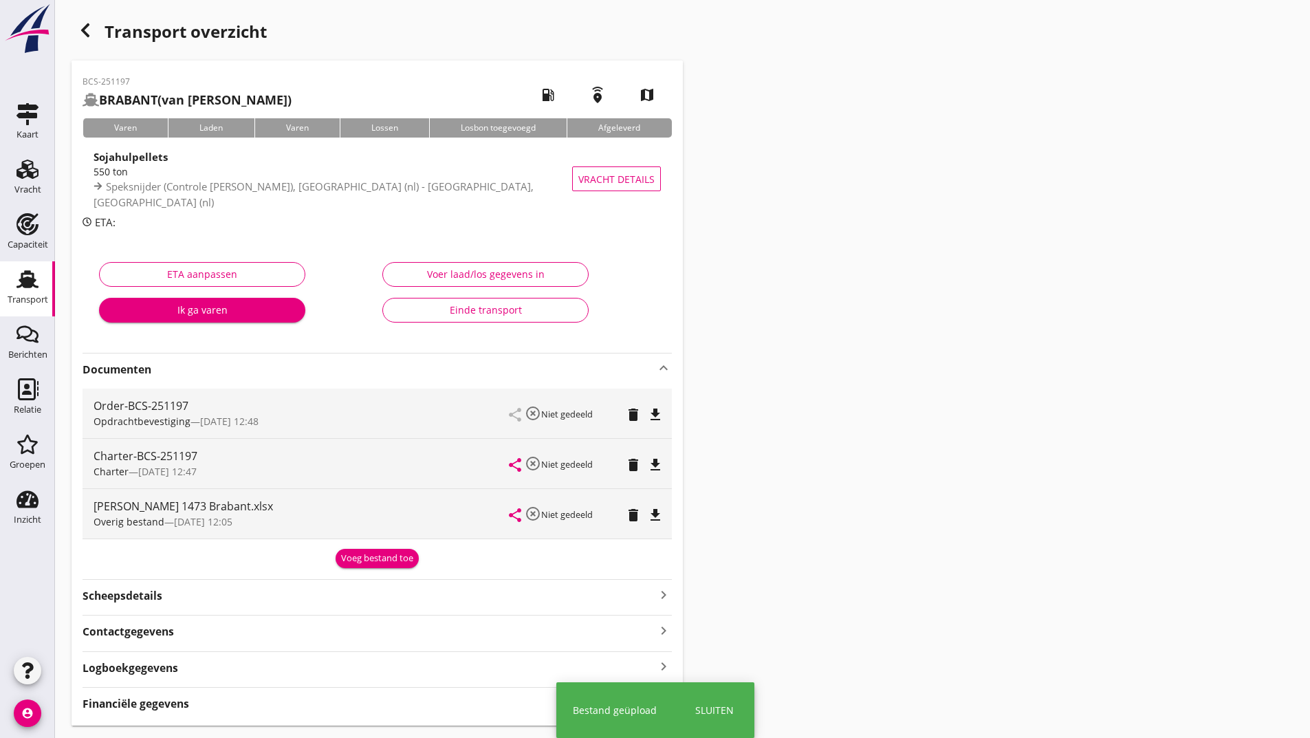
click at [359, 555] on div "Voeg bestand toe" at bounding box center [377, 558] width 72 height 14
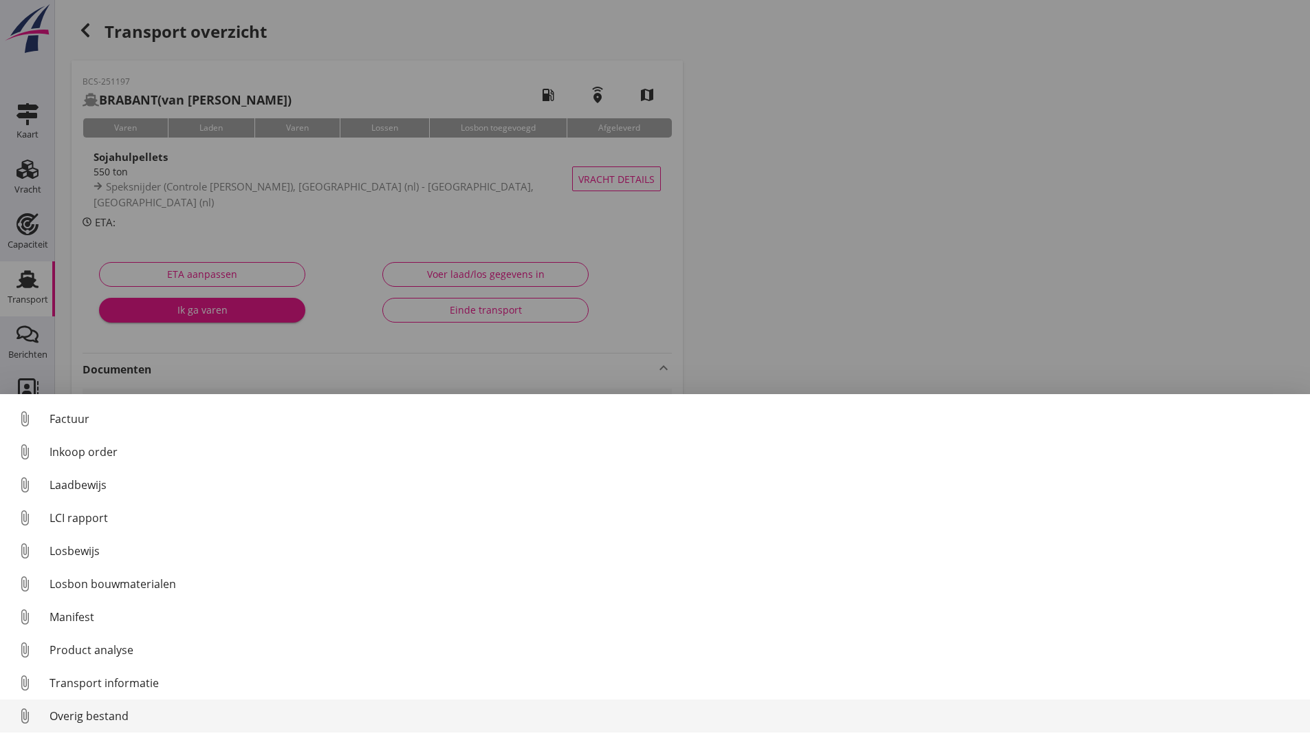
click at [100, 713] on div "Overig bestand" at bounding box center [674, 715] width 1249 height 17
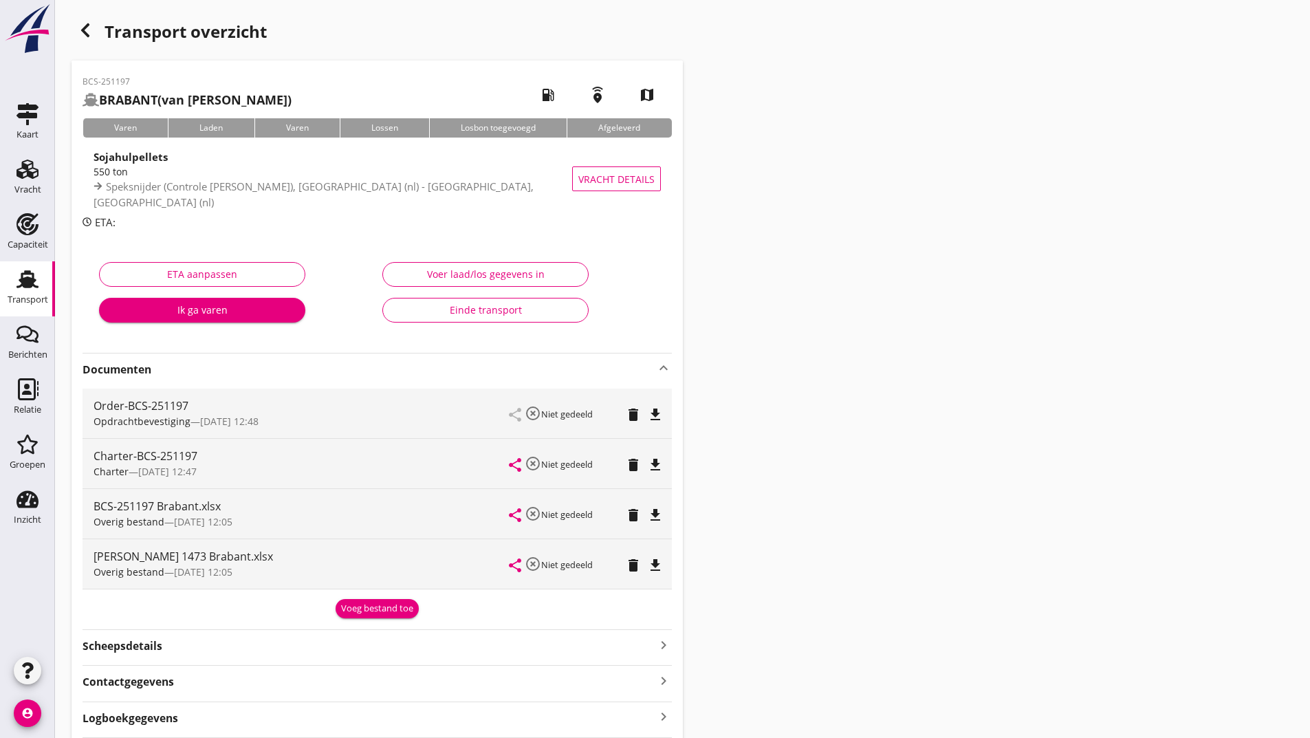
click at [358, 608] on div "Voeg bestand toe" at bounding box center [377, 609] width 72 height 14
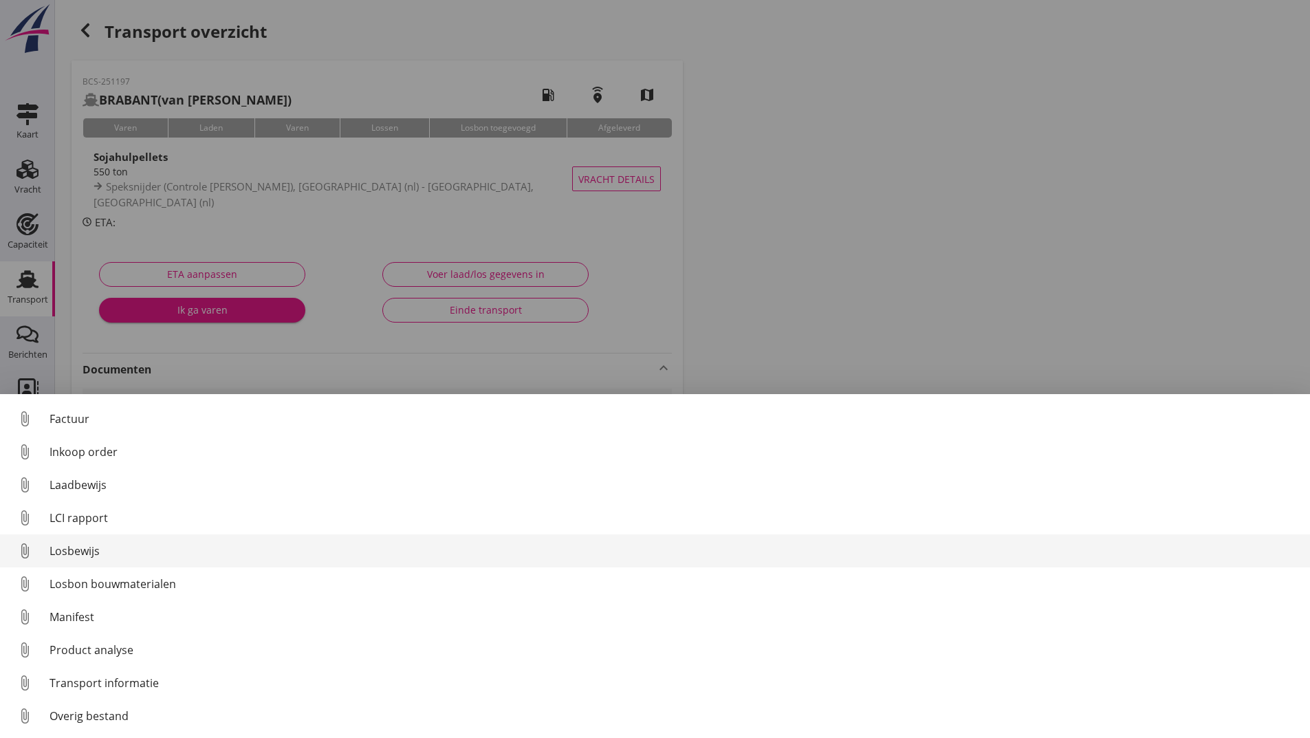
click at [83, 548] on div "Losbewijs" at bounding box center [674, 550] width 1249 height 17
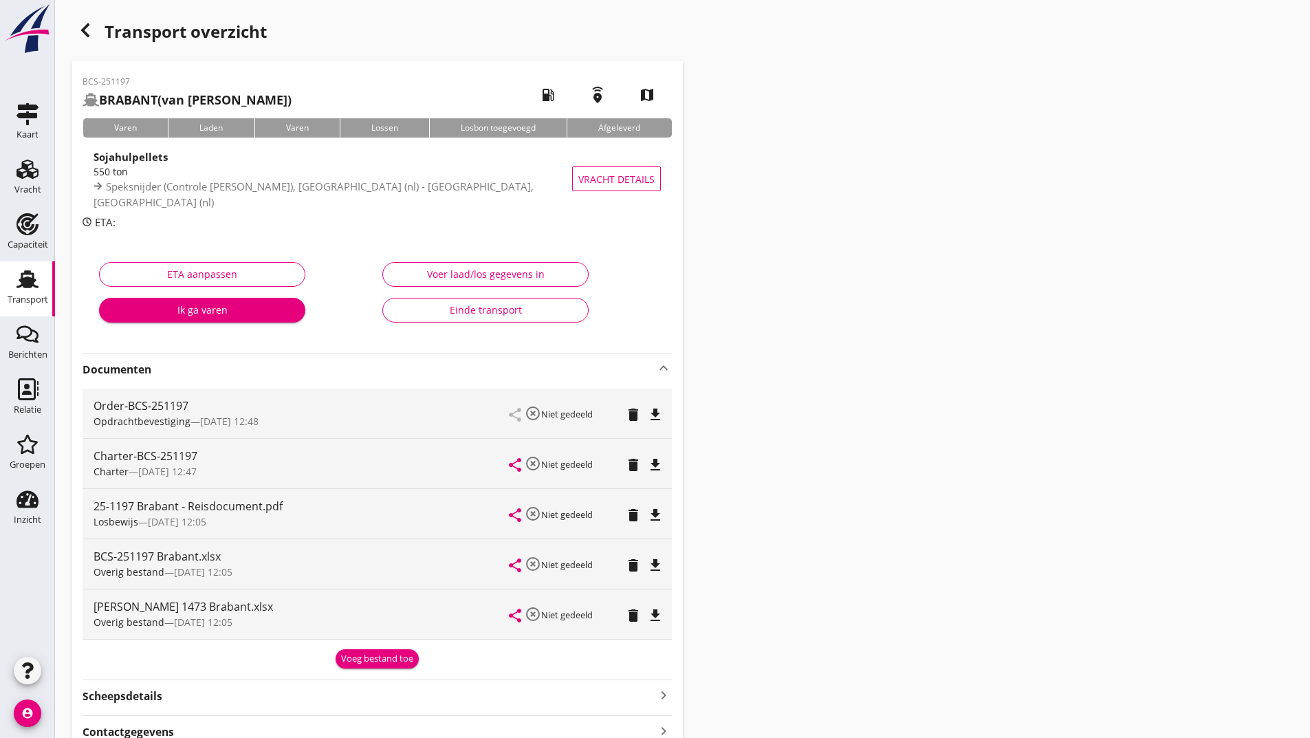
click at [361, 656] on div "Voeg bestand toe" at bounding box center [377, 659] width 72 height 14
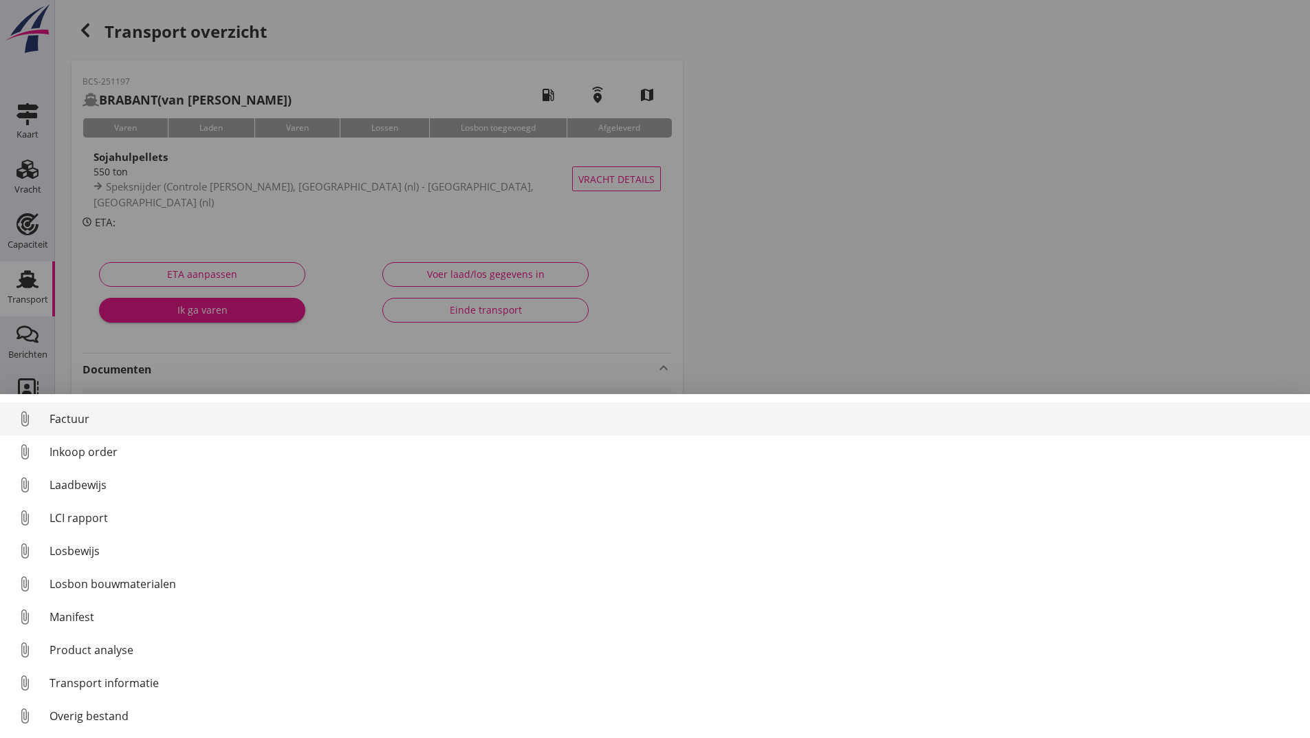
click at [90, 419] on div "Factuur" at bounding box center [674, 418] width 1249 height 17
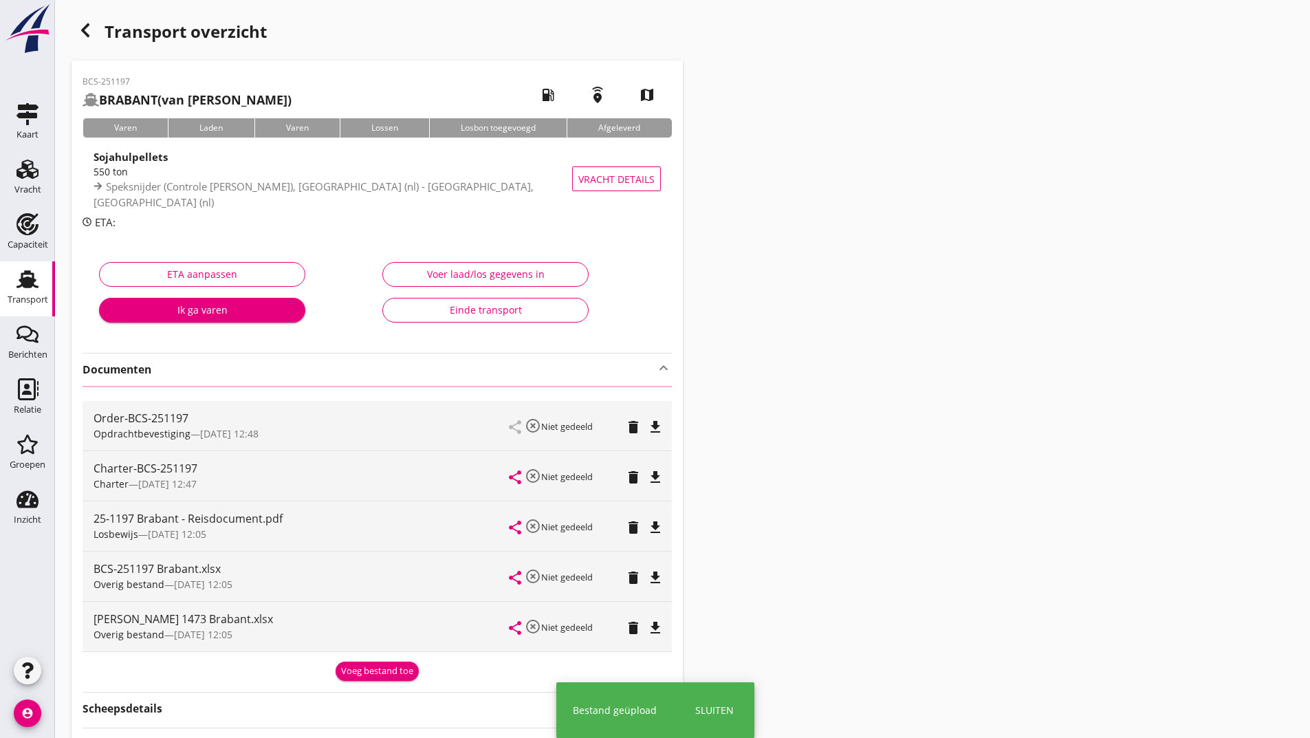
click at [80, 30] on icon "button" at bounding box center [85, 30] width 17 height 17
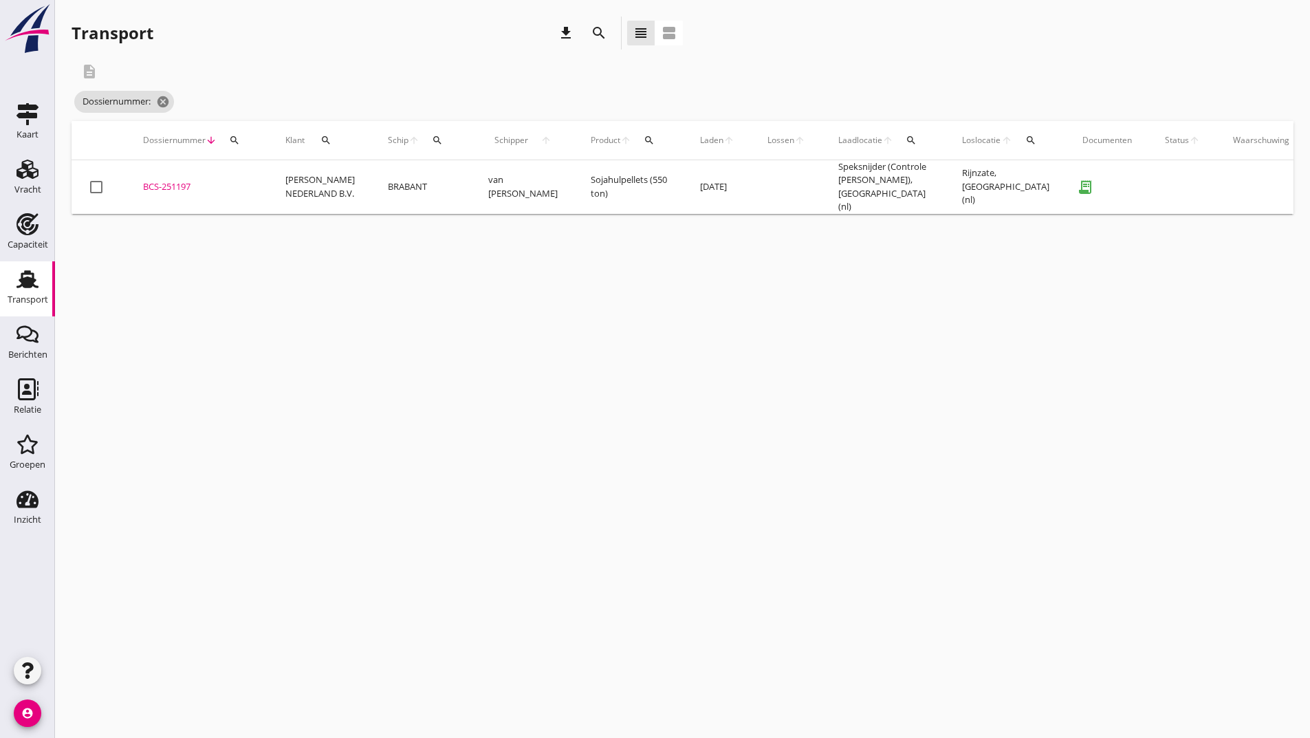
click at [588, 31] on div "search" at bounding box center [598, 33] width 25 height 17
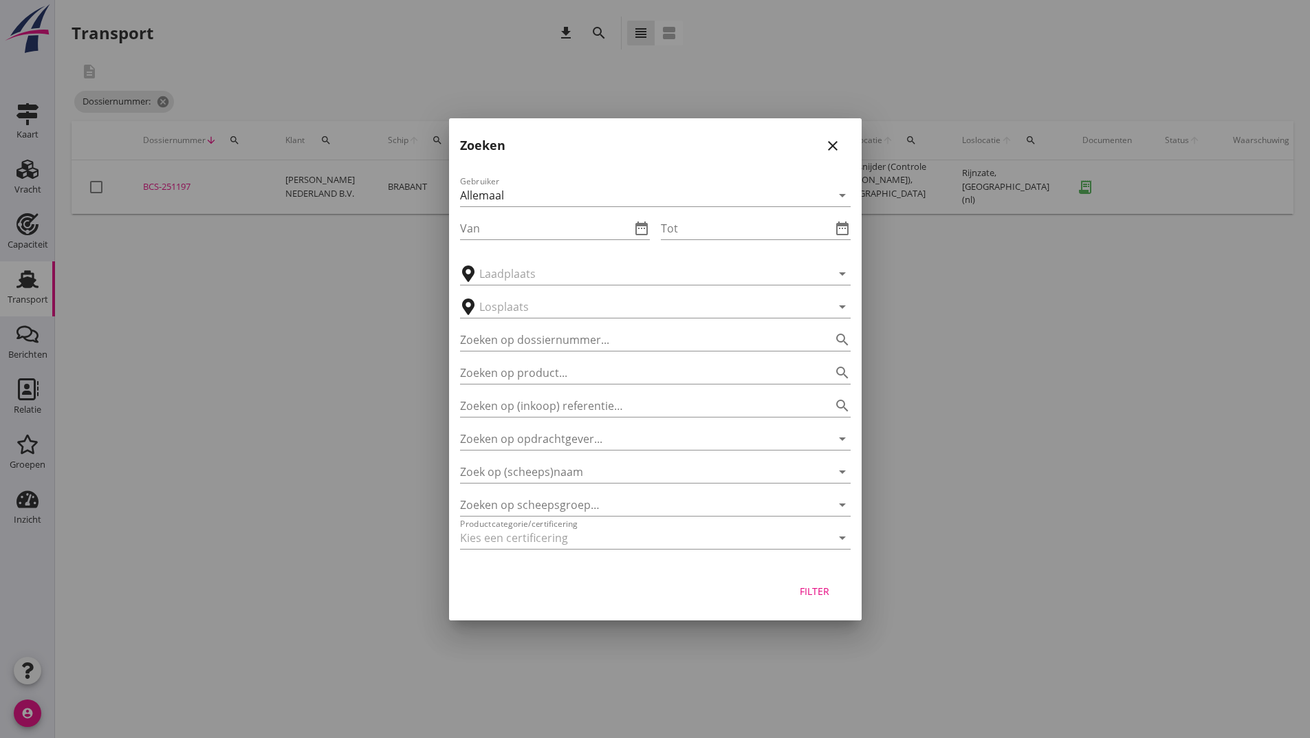
click at [459, 338] on div "Gebruiker Allemaal arrow_drop_down Van date_range Tot date_range arrow_drop_dow…" at bounding box center [655, 365] width 413 height 406
click at [520, 336] on input "Zoeken op dossiernummer..." at bounding box center [636, 340] width 352 height 22
type input "251164"
click at [813, 593] on div "Filter" at bounding box center [814, 591] width 39 height 14
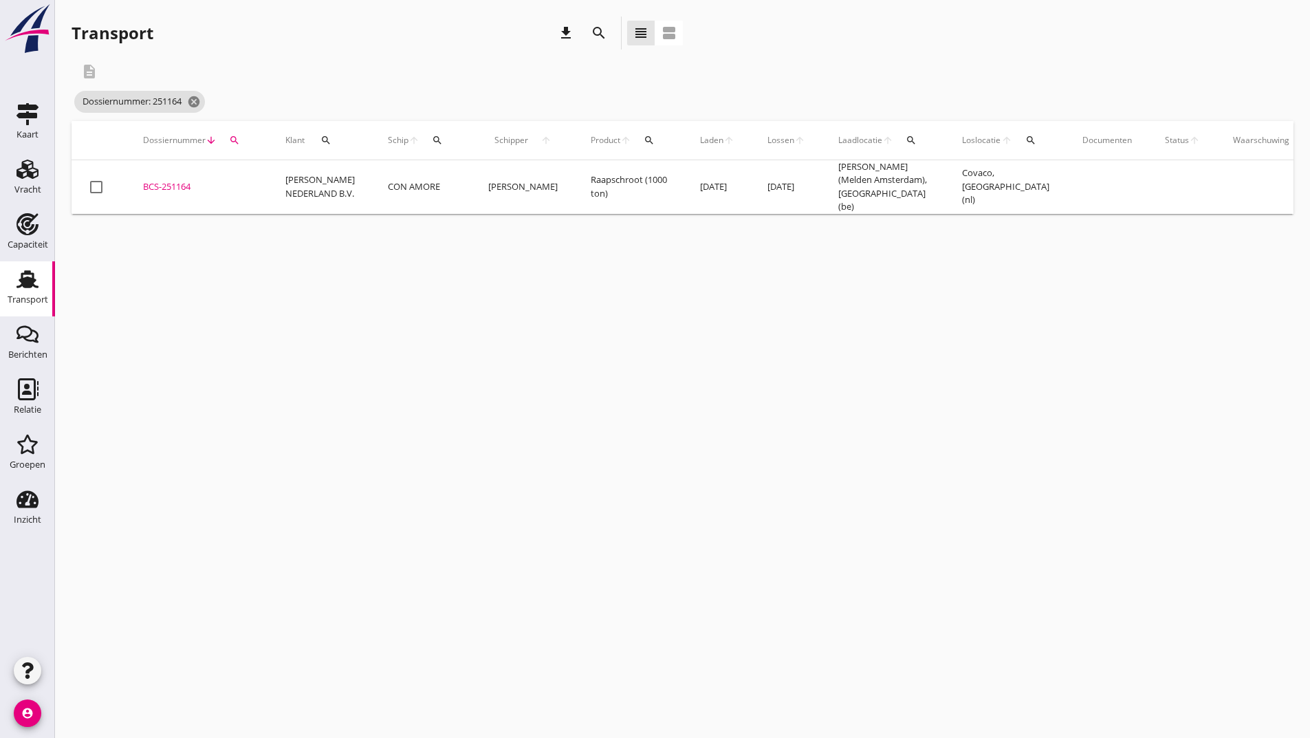
click at [173, 190] on div "BCS-251164" at bounding box center [197, 187] width 109 height 14
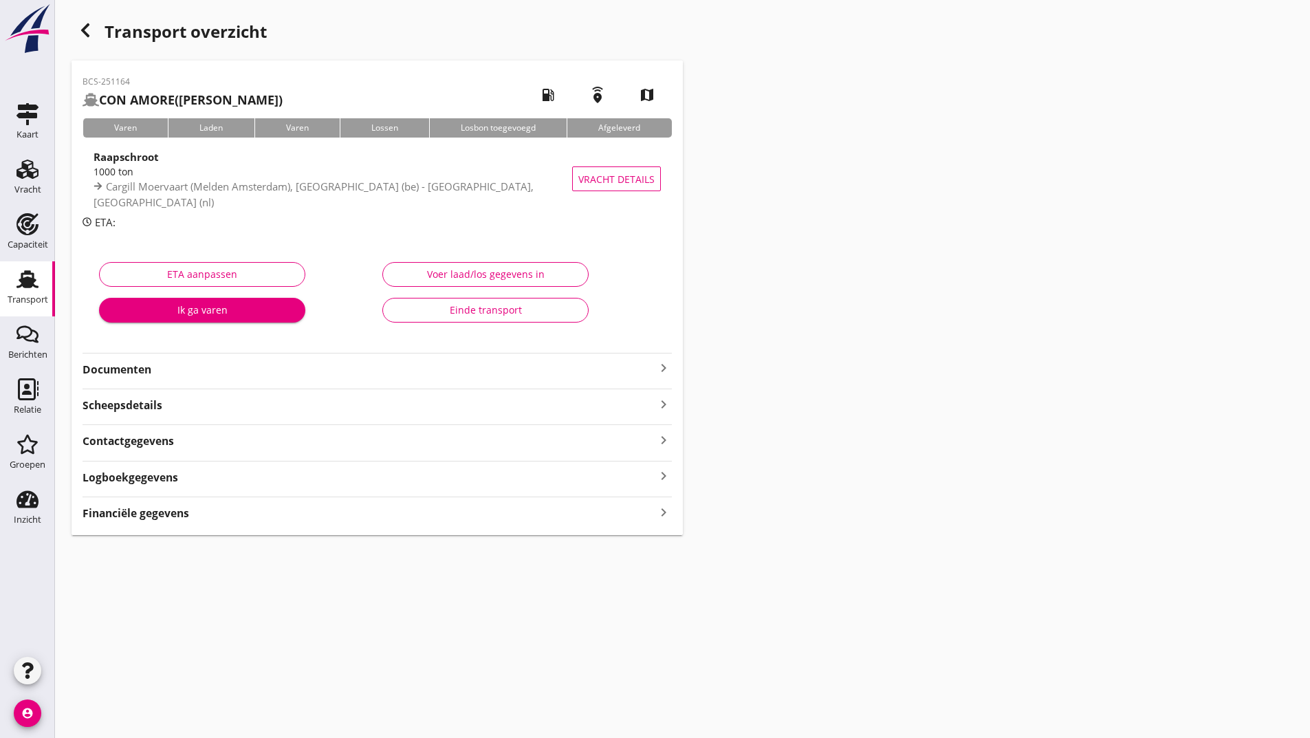
click at [128, 373] on strong "Documenten" at bounding box center [369, 370] width 573 height 16
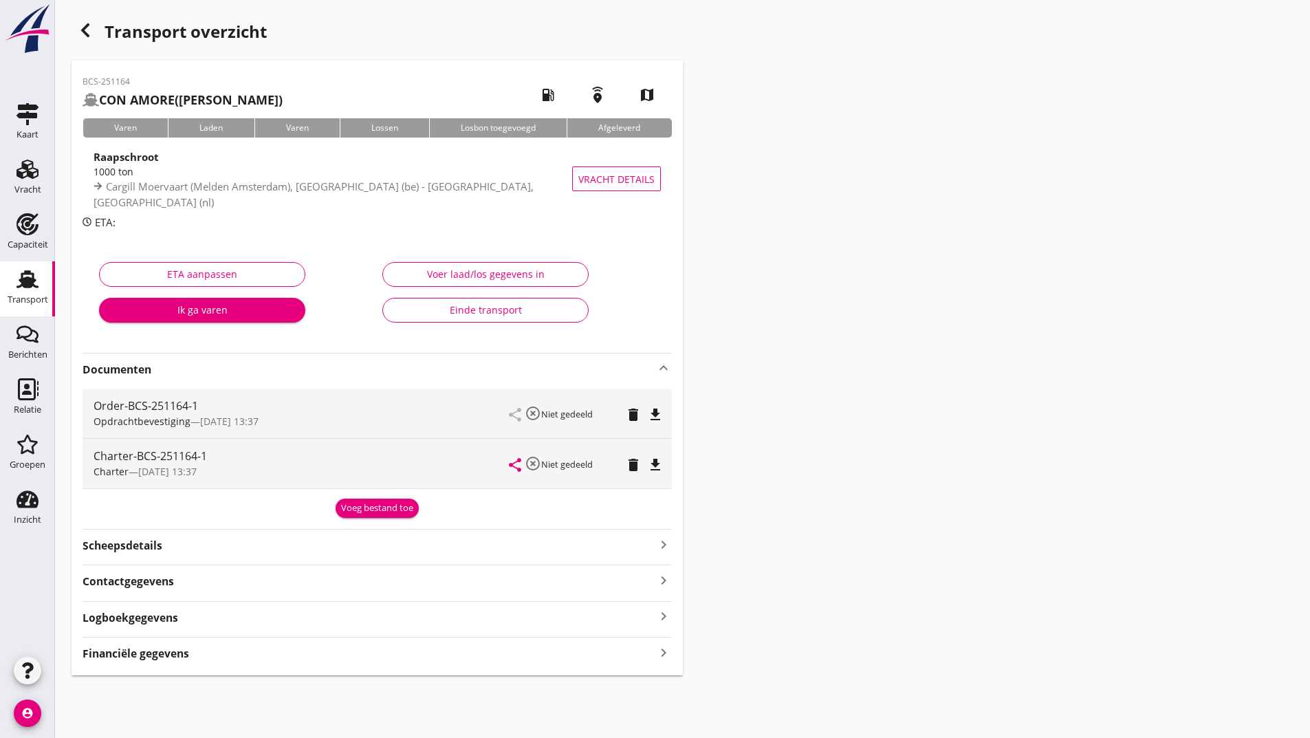
click at [349, 502] on div "Voeg bestand toe" at bounding box center [377, 508] width 72 height 14
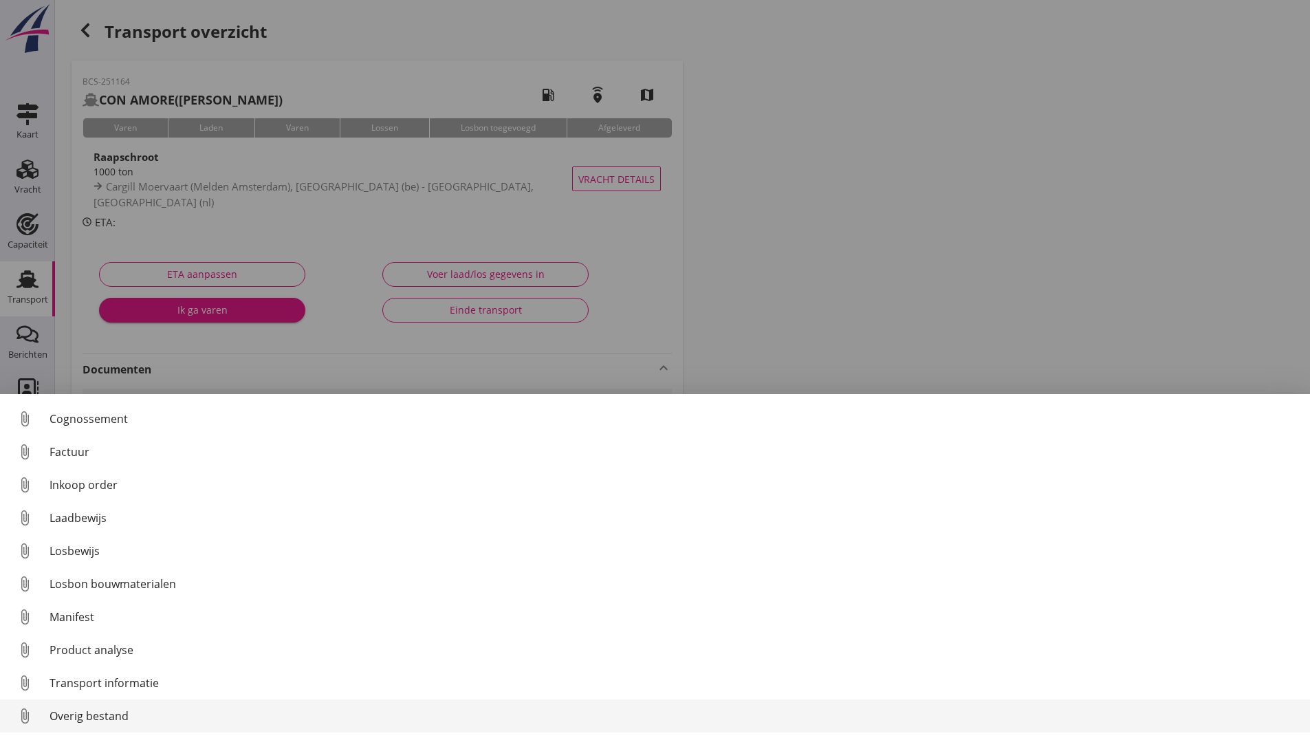
scroll to position [96, 0]
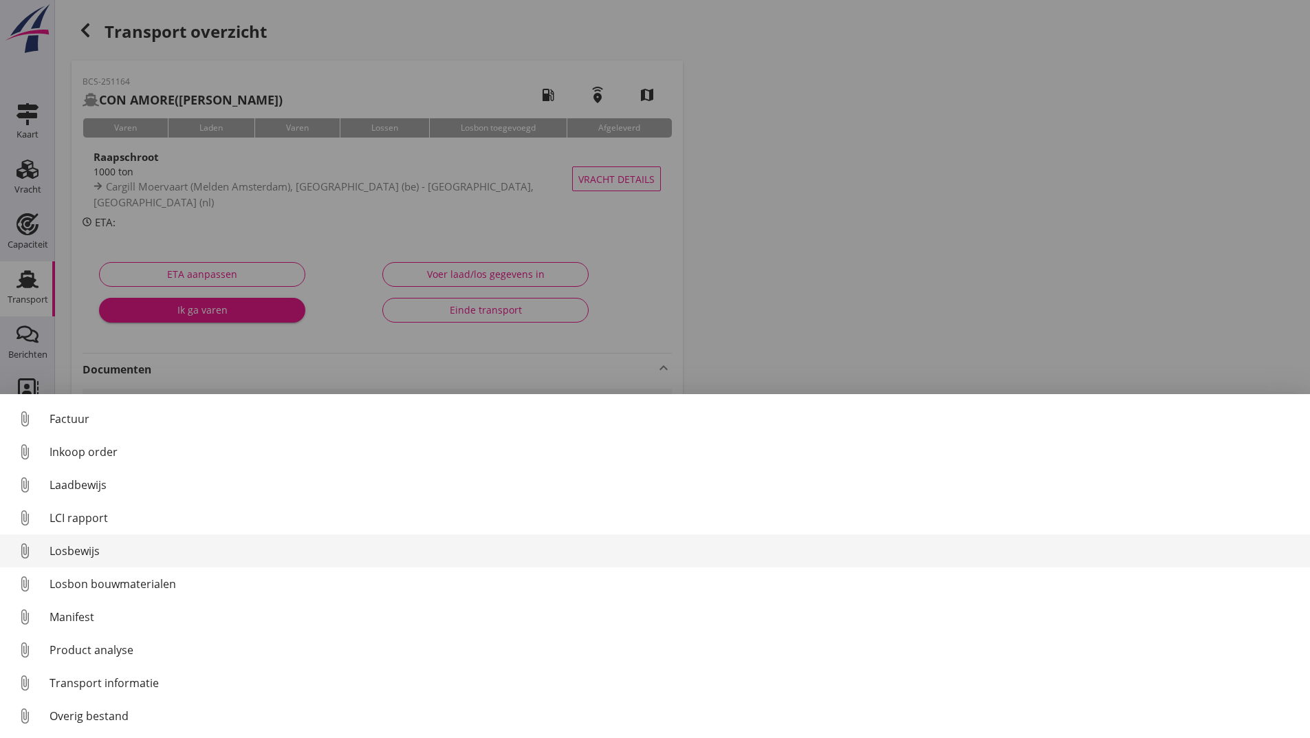
click at [89, 550] on div "Losbewijs" at bounding box center [674, 550] width 1249 height 17
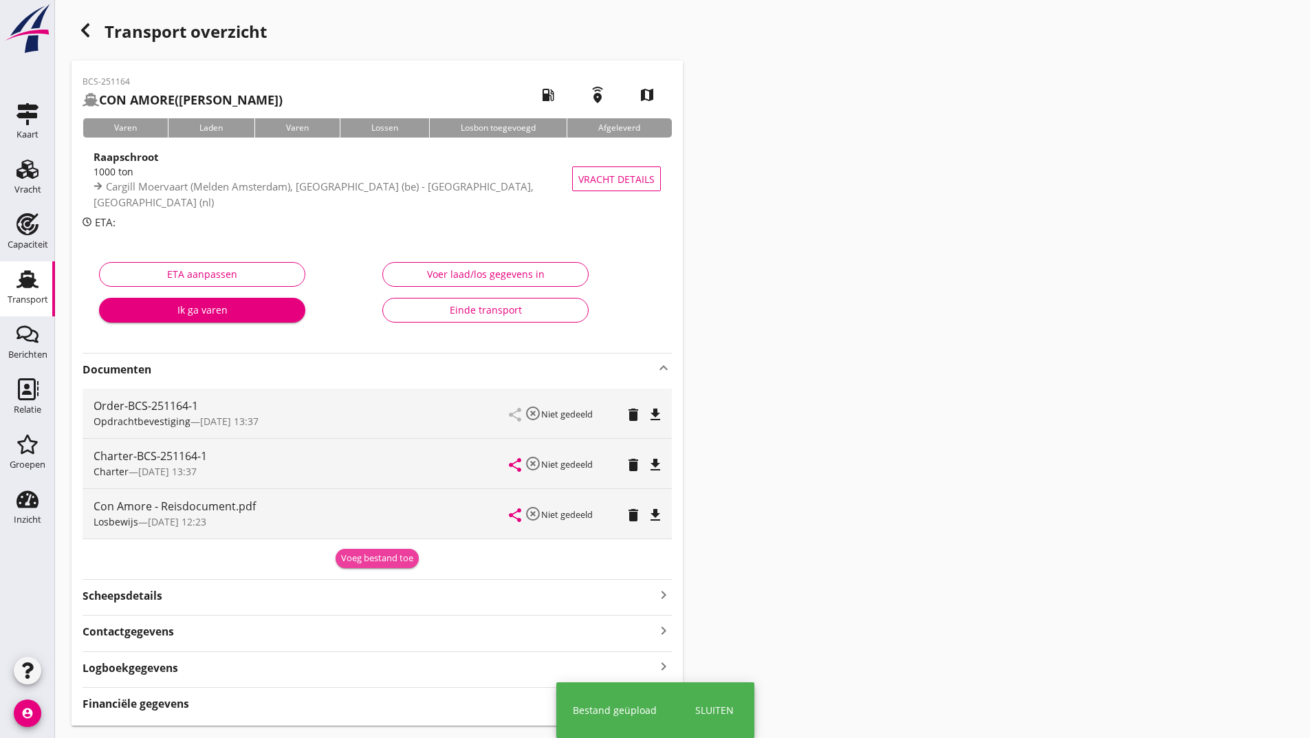
click at [358, 556] on div "Voeg bestand toe" at bounding box center [377, 558] width 72 height 14
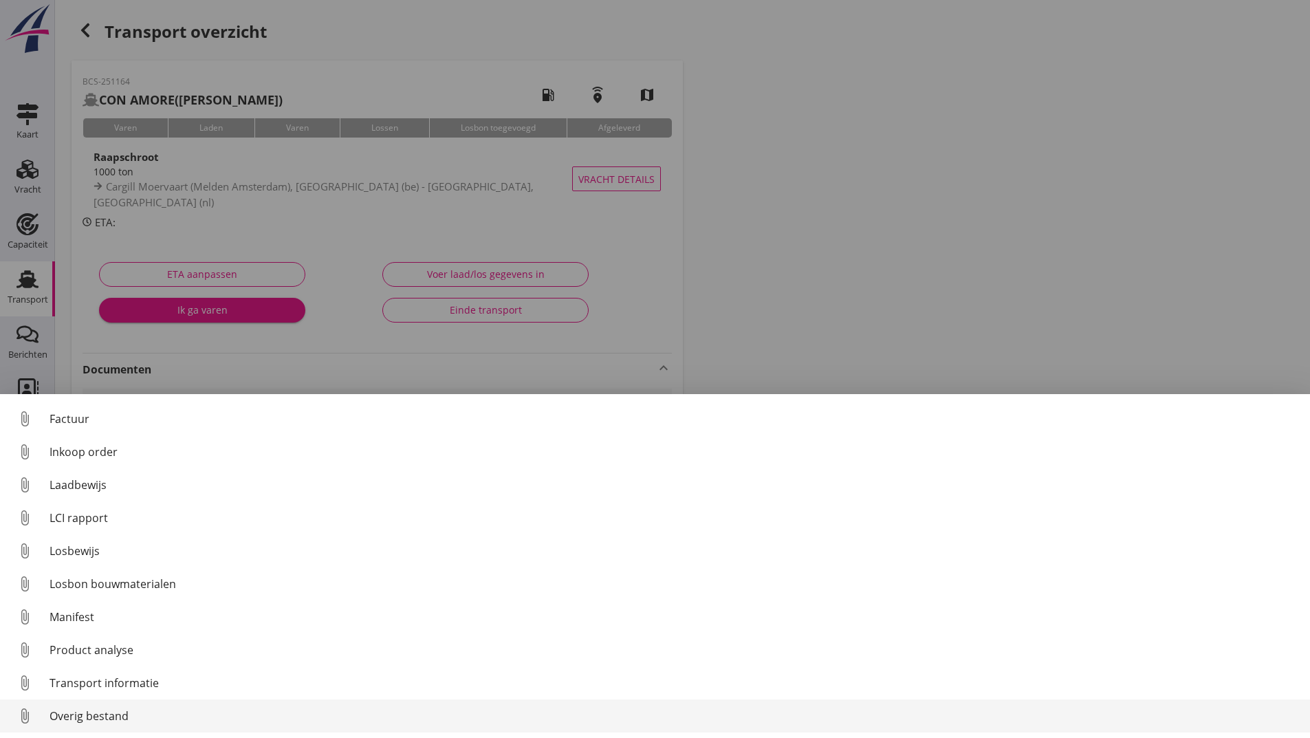
click at [104, 717] on div "Overig bestand" at bounding box center [674, 715] width 1249 height 17
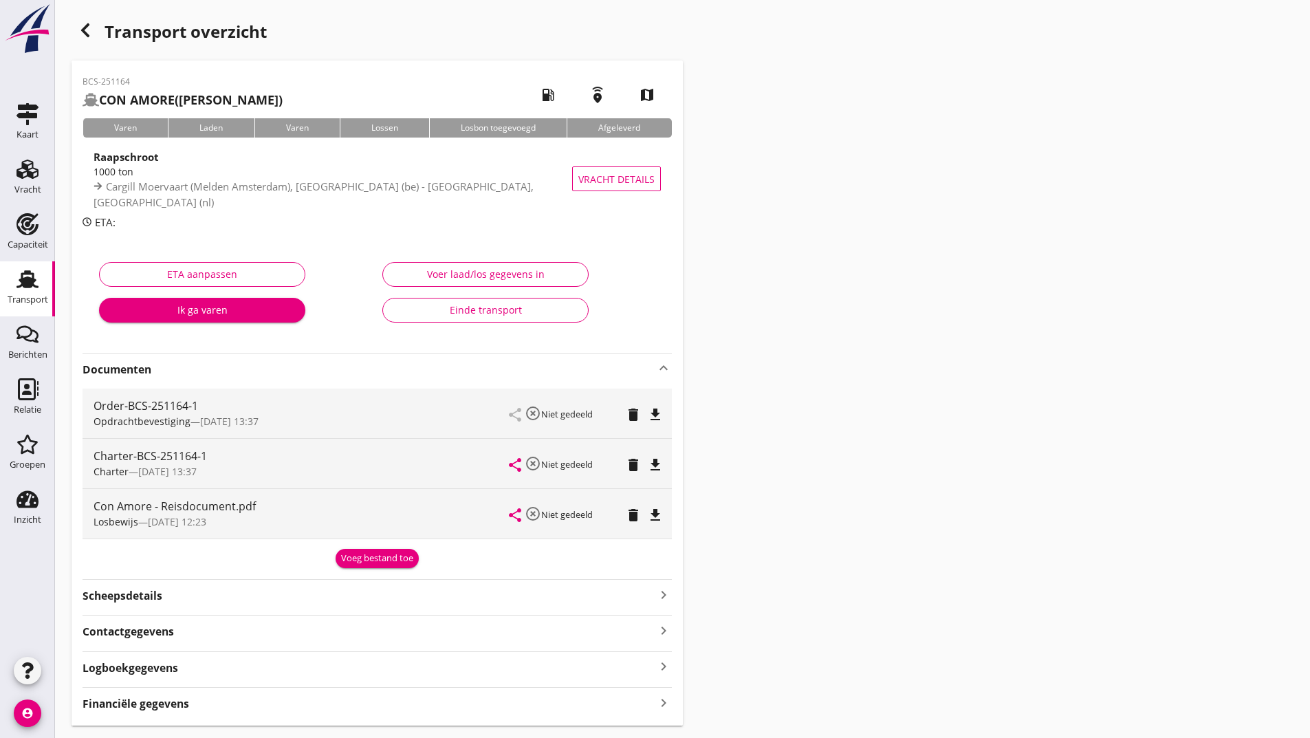
click at [375, 564] on div "Voeg bestand toe" at bounding box center [377, 558] width 72 height 14
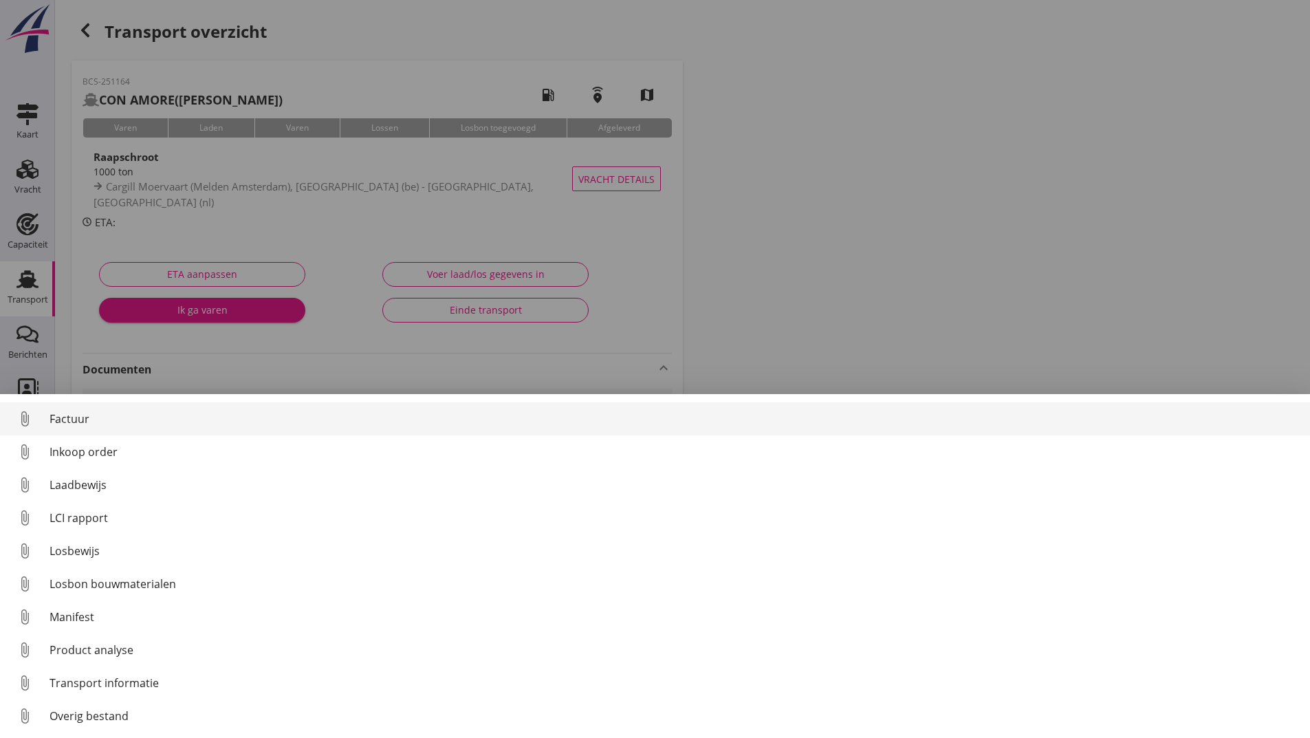
click at [78, 418] on div "Factuur" at bounding box center [674, 418] width 1249 height 17
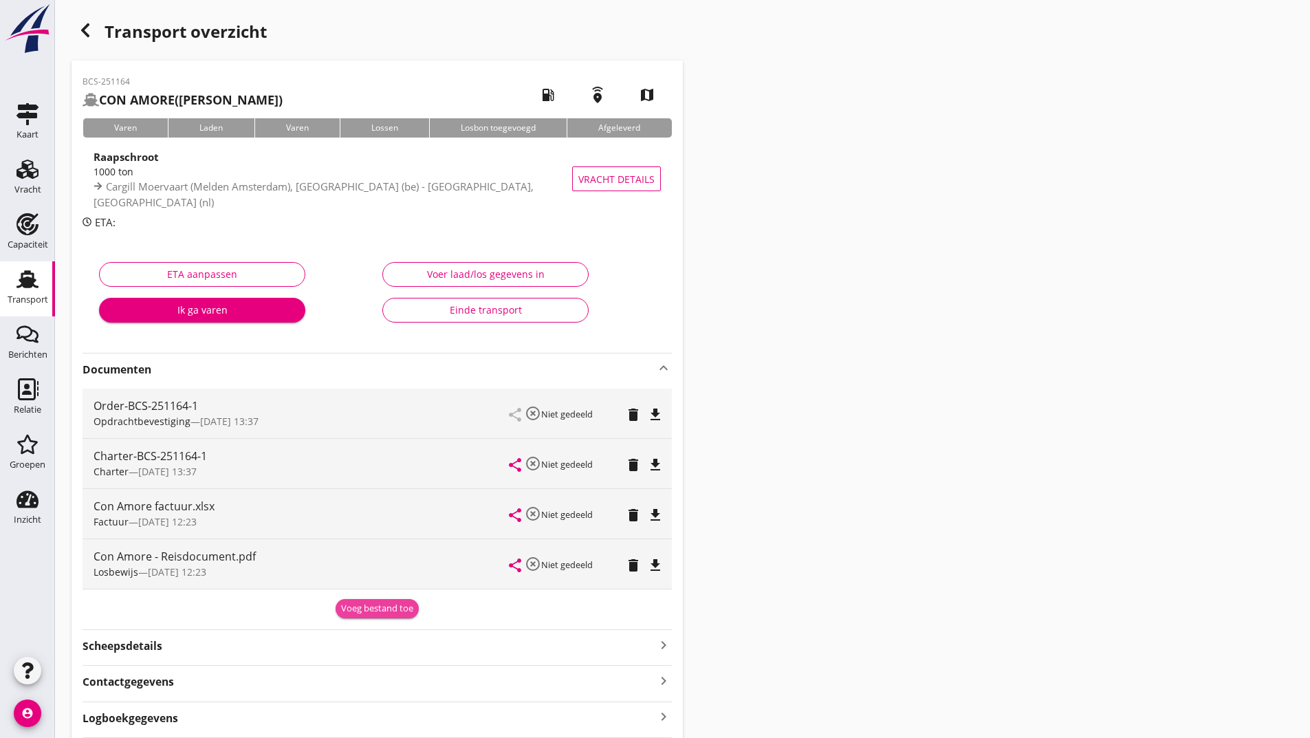
click at [351, 610] on div "Voeg bestand toe" at bounding box center [377, 609] width 72 height 14
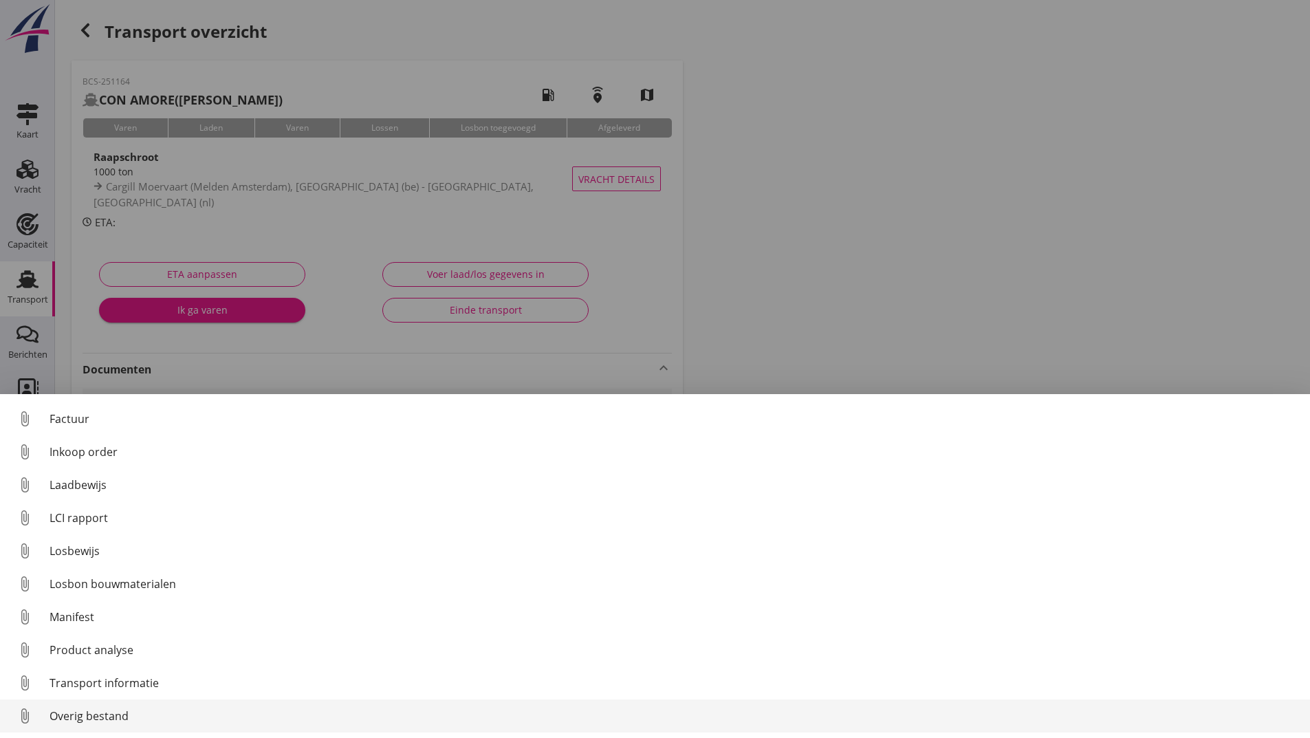
click at [138, 712] on div "Overig bestand" at bounding box center [674, 715] width 1249 height 17
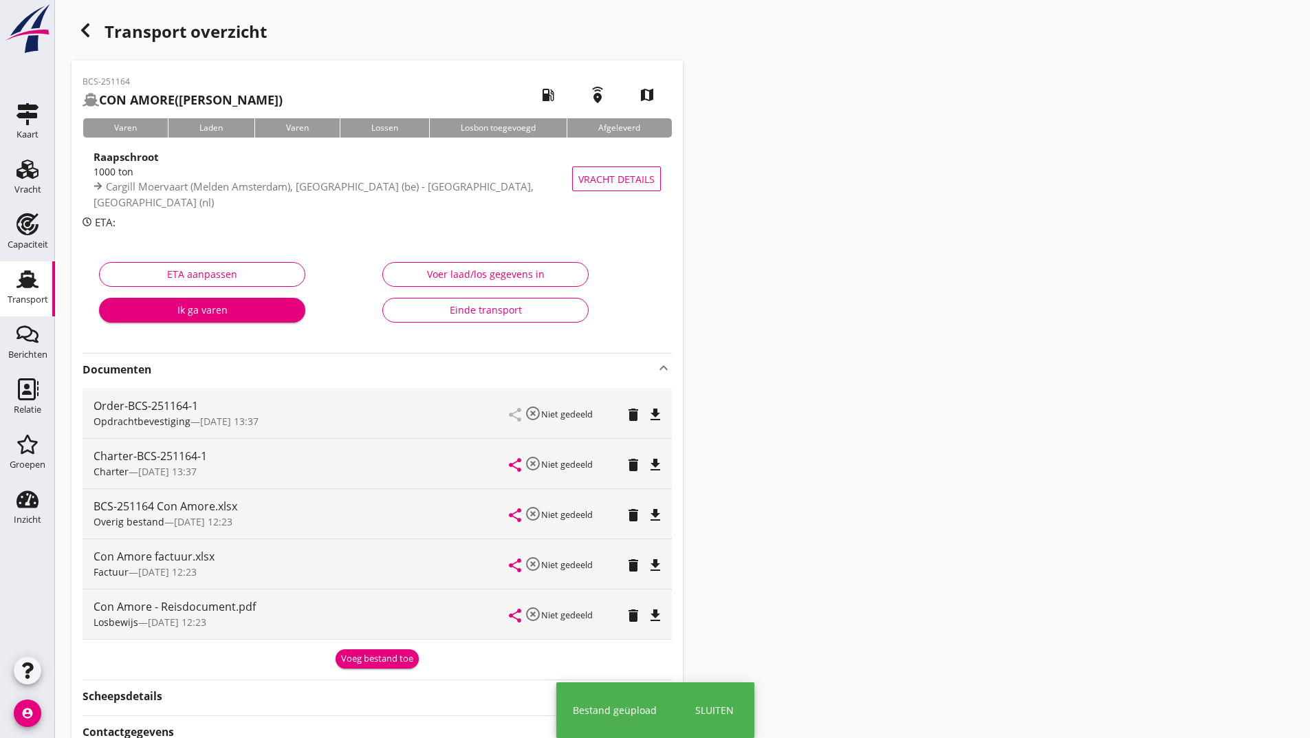
click at [373, 658] on div "Voeg bestand toe" at bounding box center [377, 659] width 72 height 14
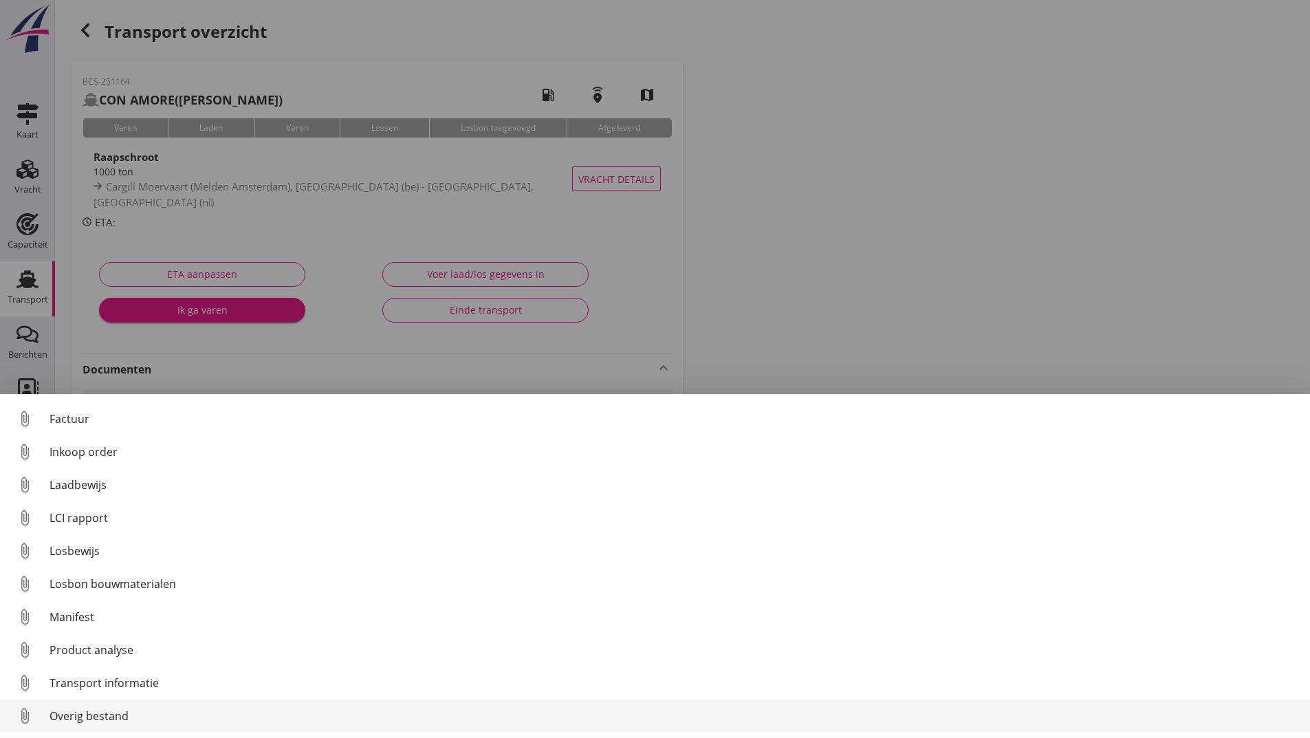
click at [121, 721] on div "Overig bestand" at bounding box center [674, 715] width 1249 height 17
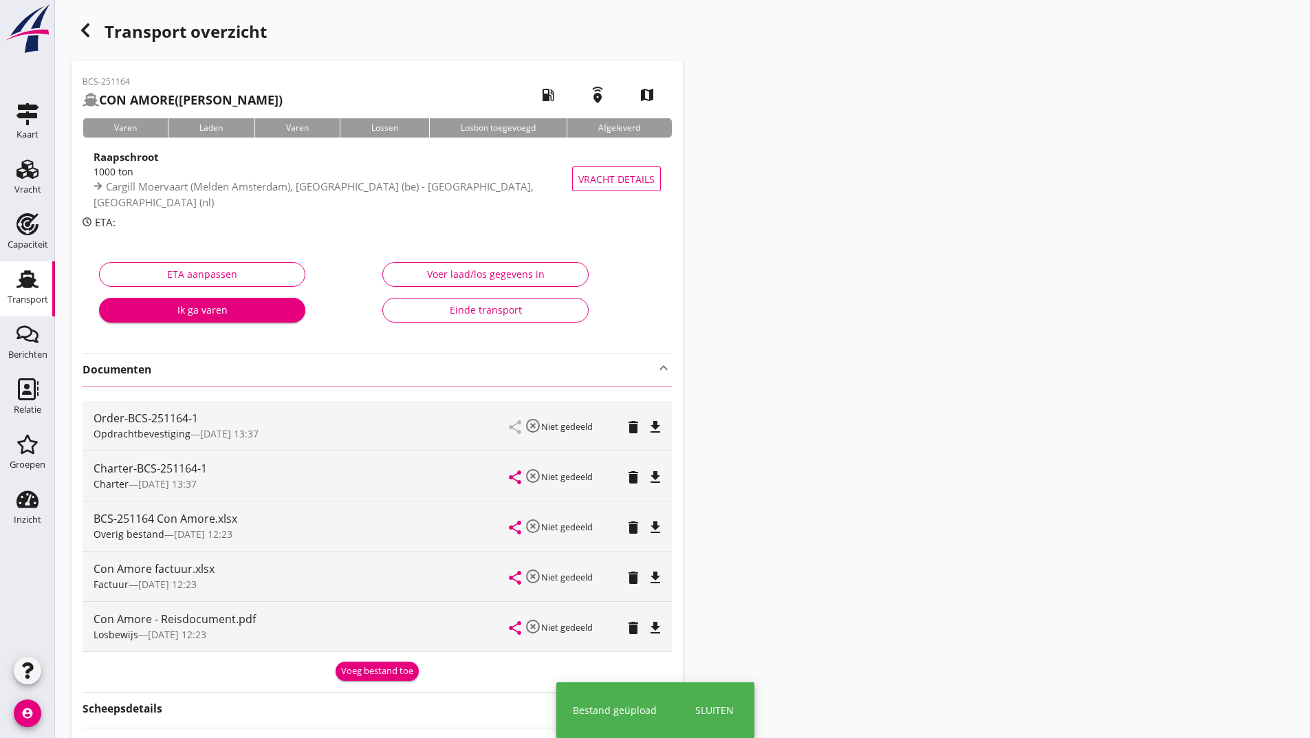
click at [83, 28] on icon "button" at bounding box center [85, 30] width 17 height 17
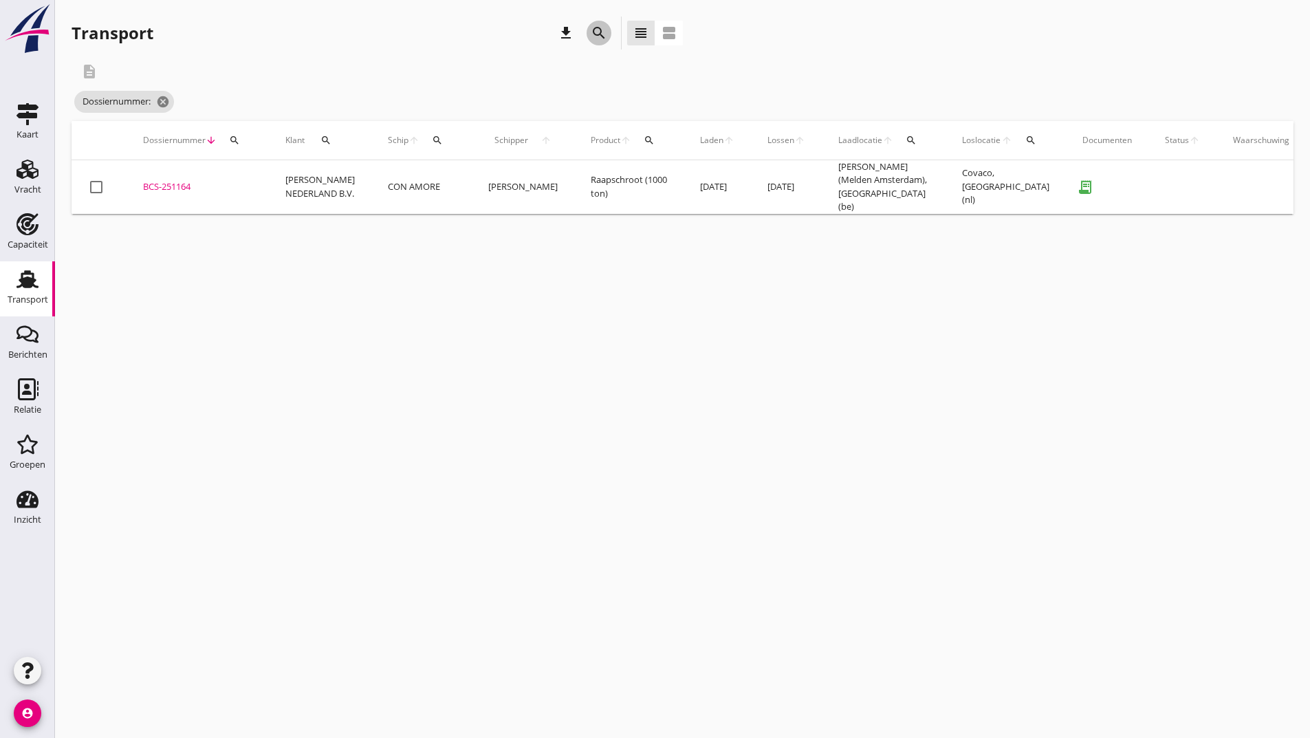
click at [587, 33] on div "search" at bounding box center [598, 33] width 25 height 17
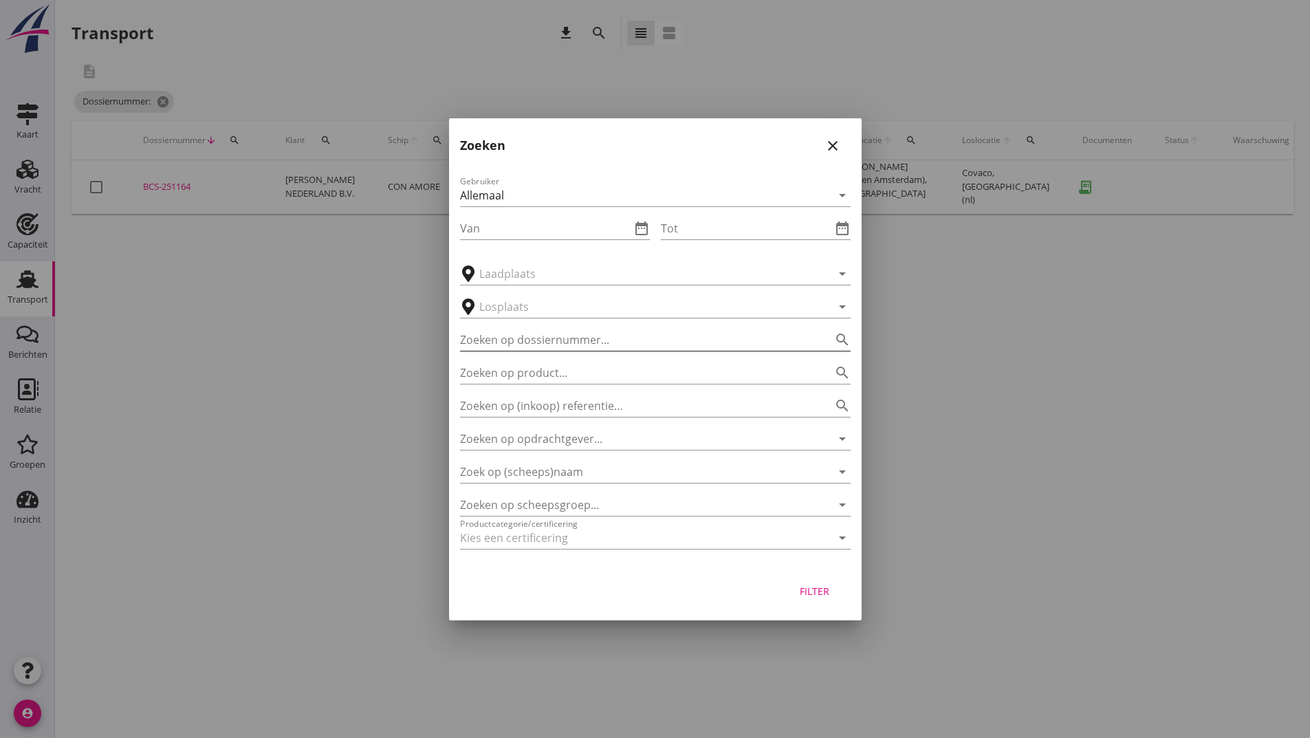
click at [518, 341] on input "Zoeken op dossiernummer..." at bounding box center [636, 340] width 352 height 22
type input "251184"
click at [811, 588] on div "Filter" at bounding box center [814, 591] width 39 height 14
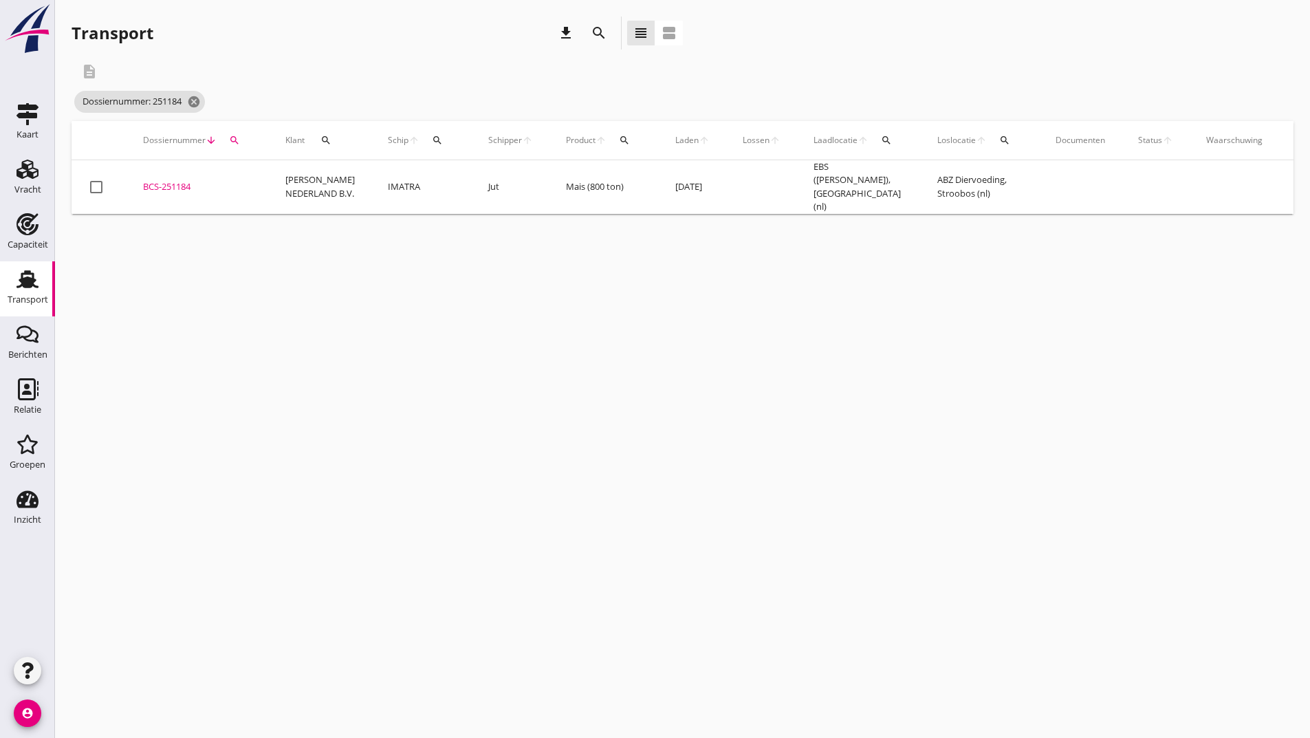
click at [172, 180] on div "BCS-251184" at bounding box center [197, 187] width 109 height 14
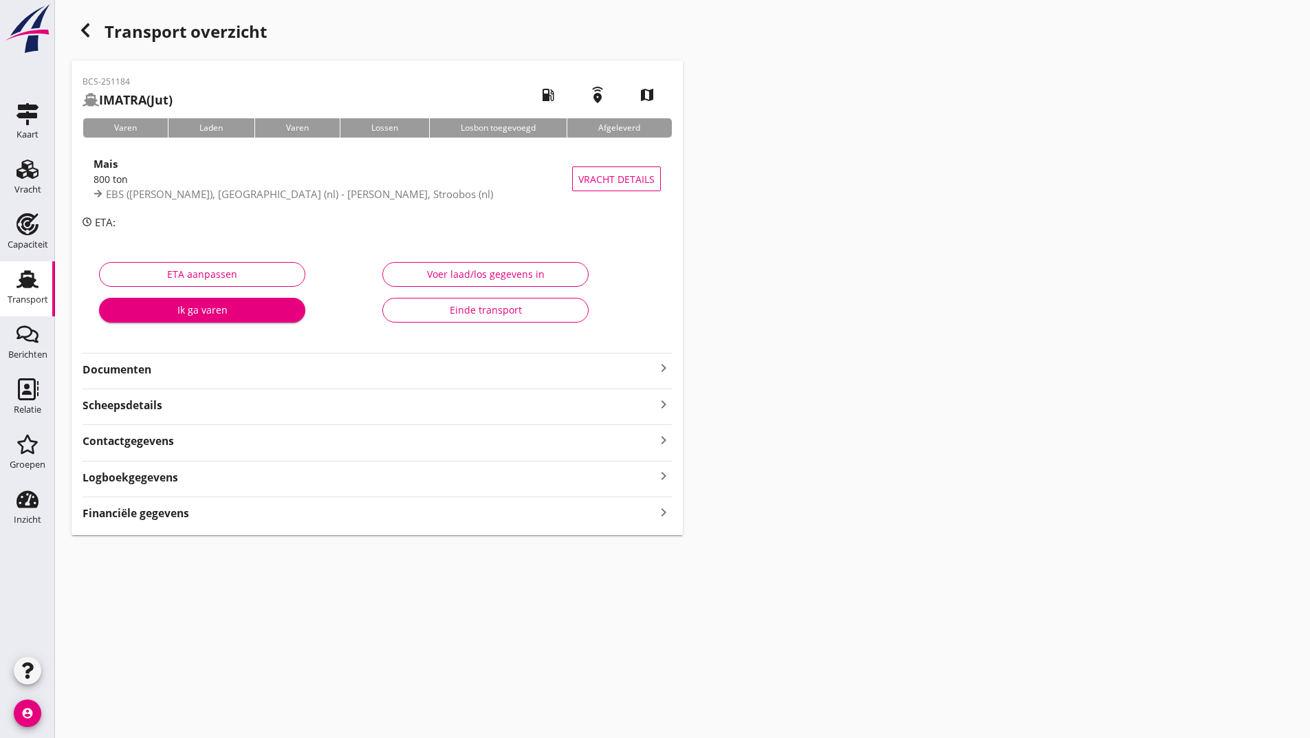
click at [155, 362] on strong "Documenten" at bounding box center [369, 370] width 573 height 16
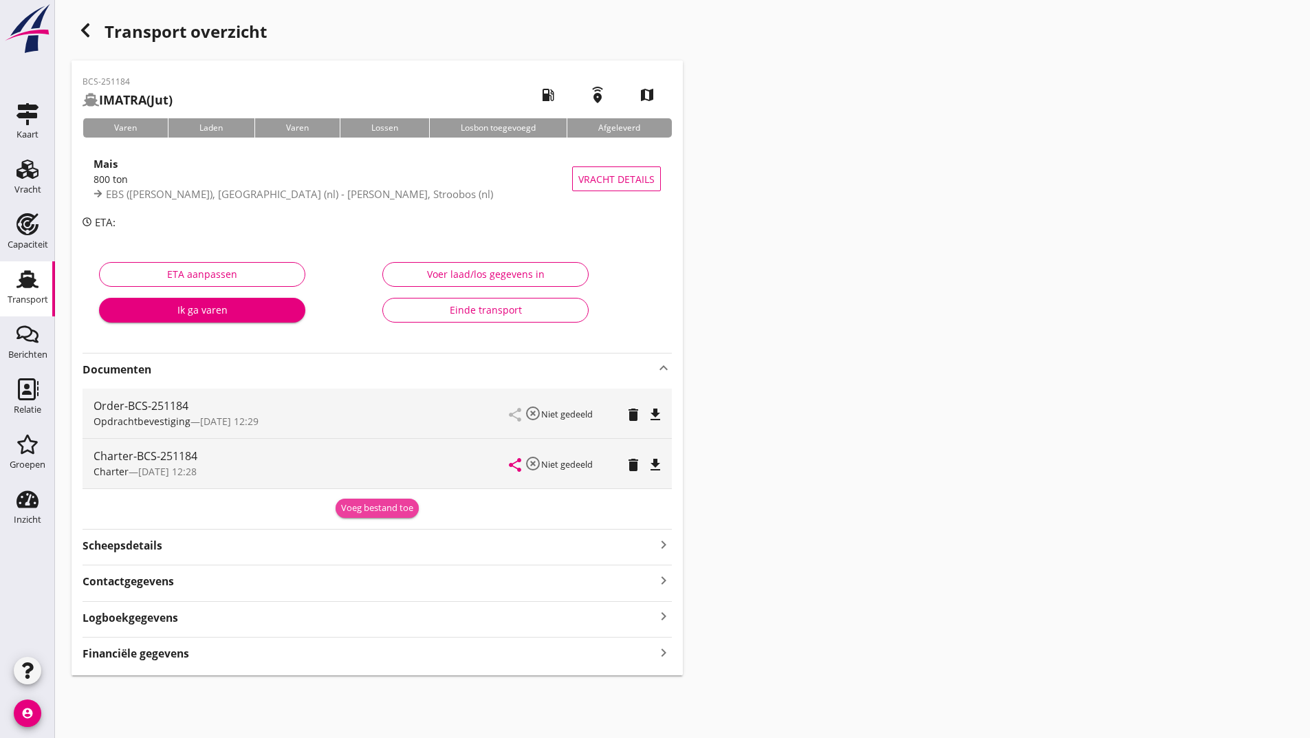
click at [367, 510] on div "Voeg bestand toe" at bounding box center [377, 508] width 72 height 14
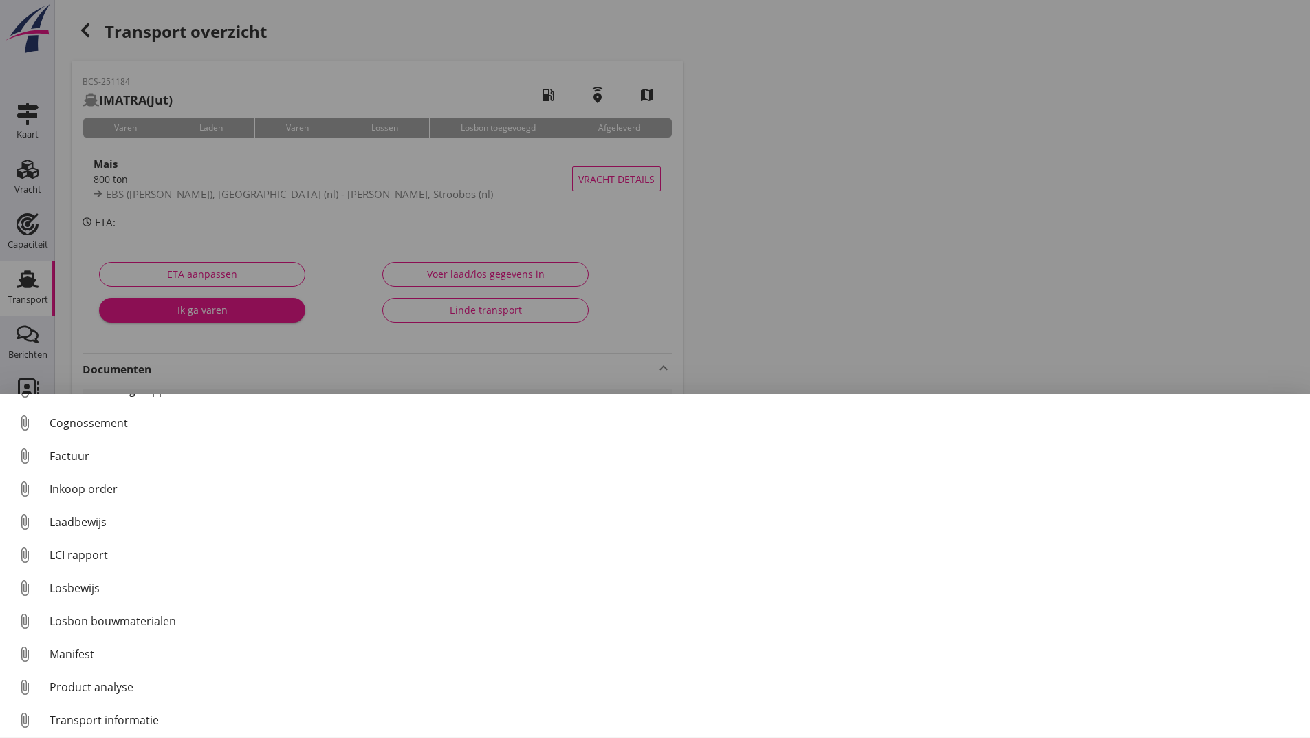
scroll to position [96, 0]
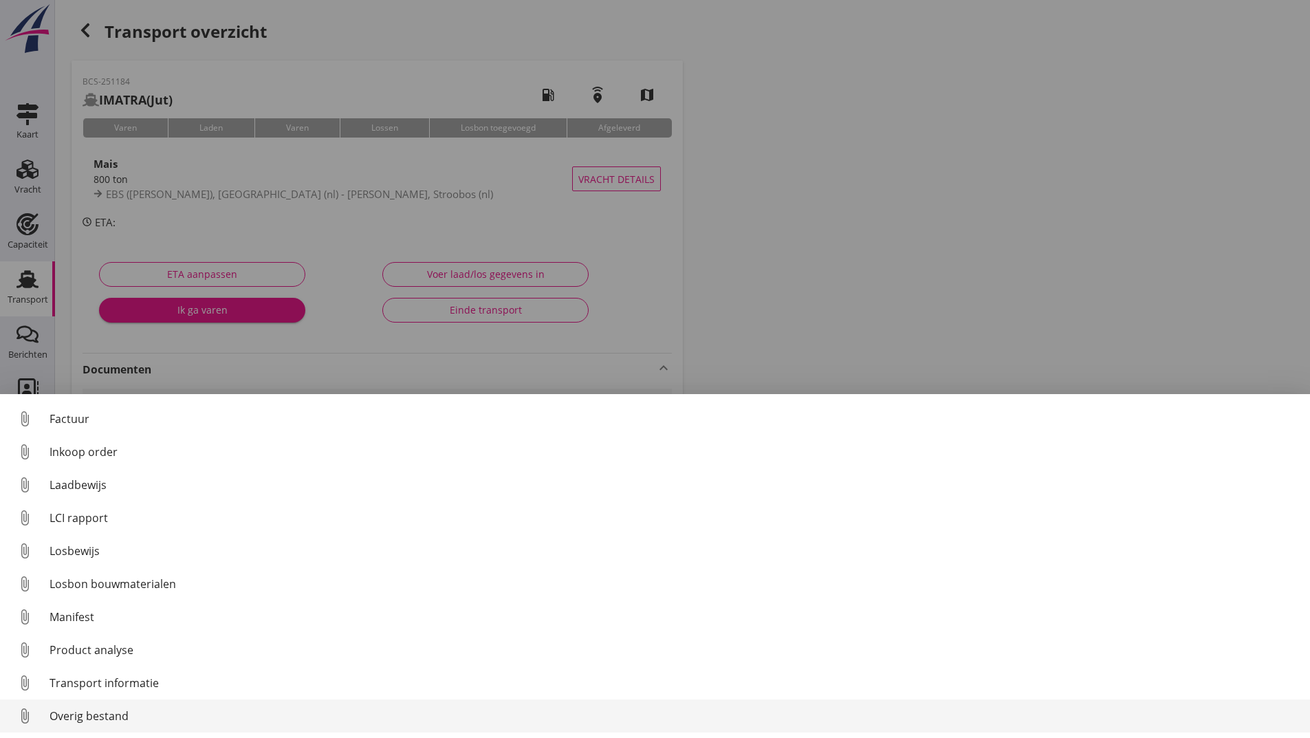
click at [123, 721] on div "Overig bestand" at bounding box center [674, 715] width 1249 height 17
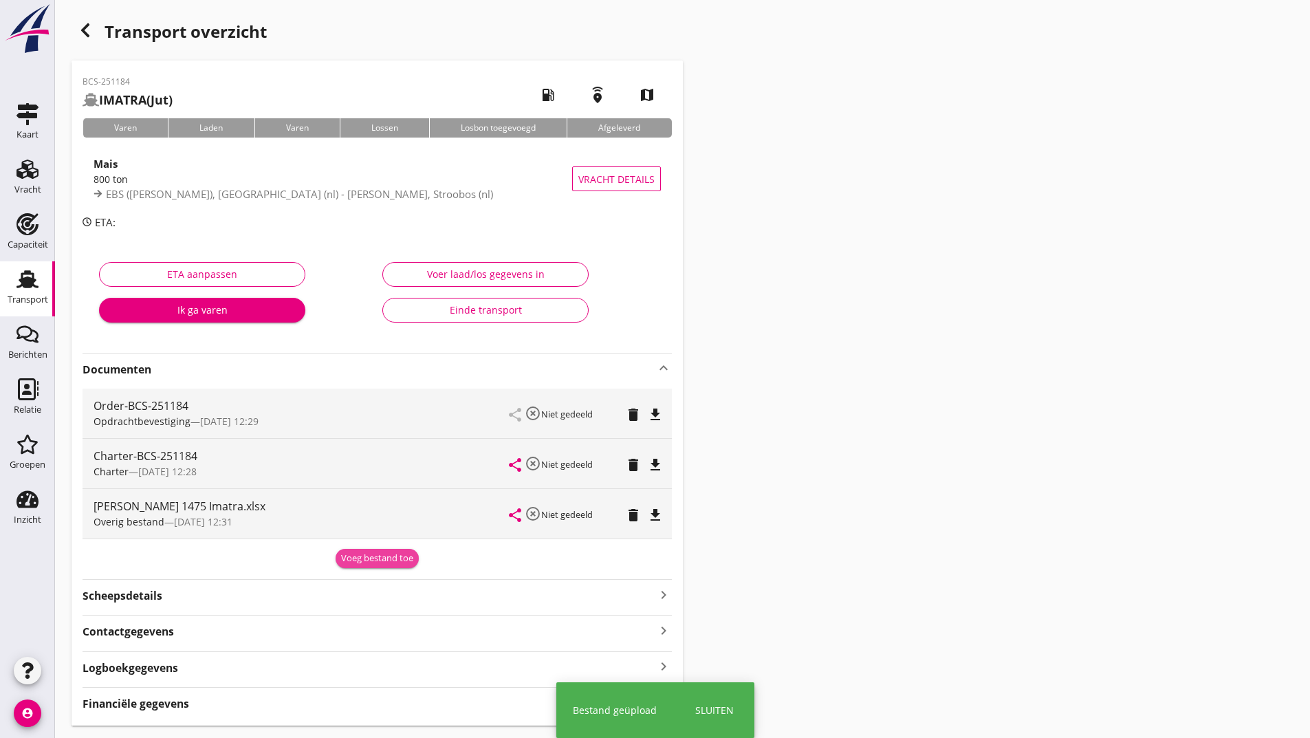
click at [351, 557] on div "Voeg bestand toe" at bounding box center [377, 558] width 72 height 14
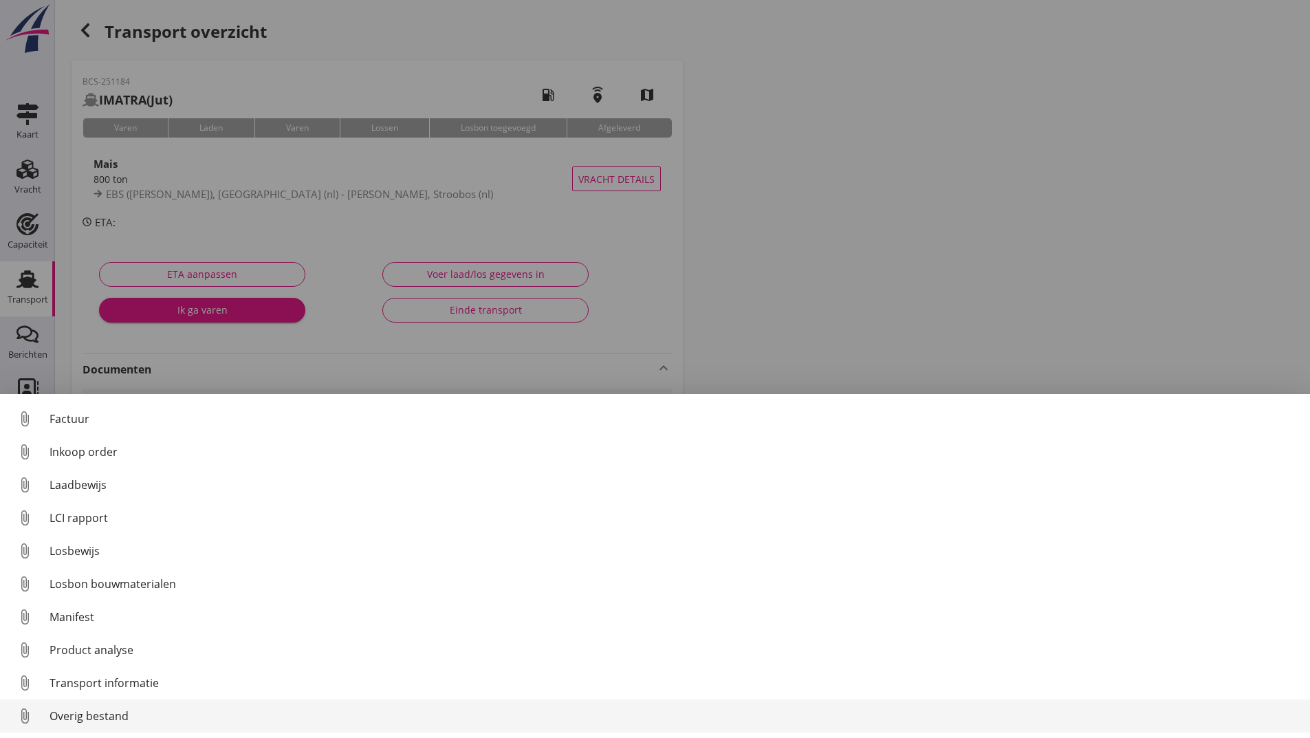
click at [119, 717] on div "Overig bestand" at bounding box center [674, 715] width 1249 height 17
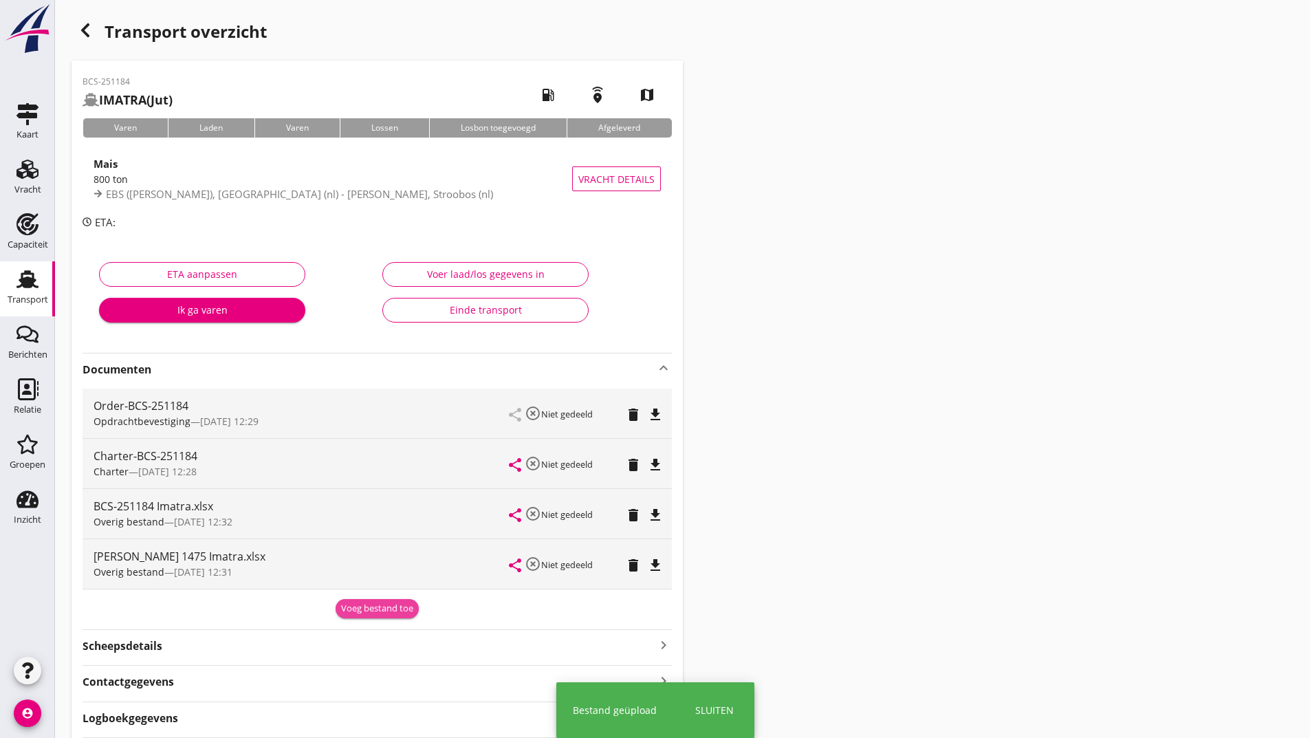
drag, startPoint x: 368, startPoint y: 608, endPoint x: 305, endPoint y: 633, distance: 67.9
click at [368, 609] on div "Voeg bestand toe" at bounding box center [377, 609] width 72 height 14
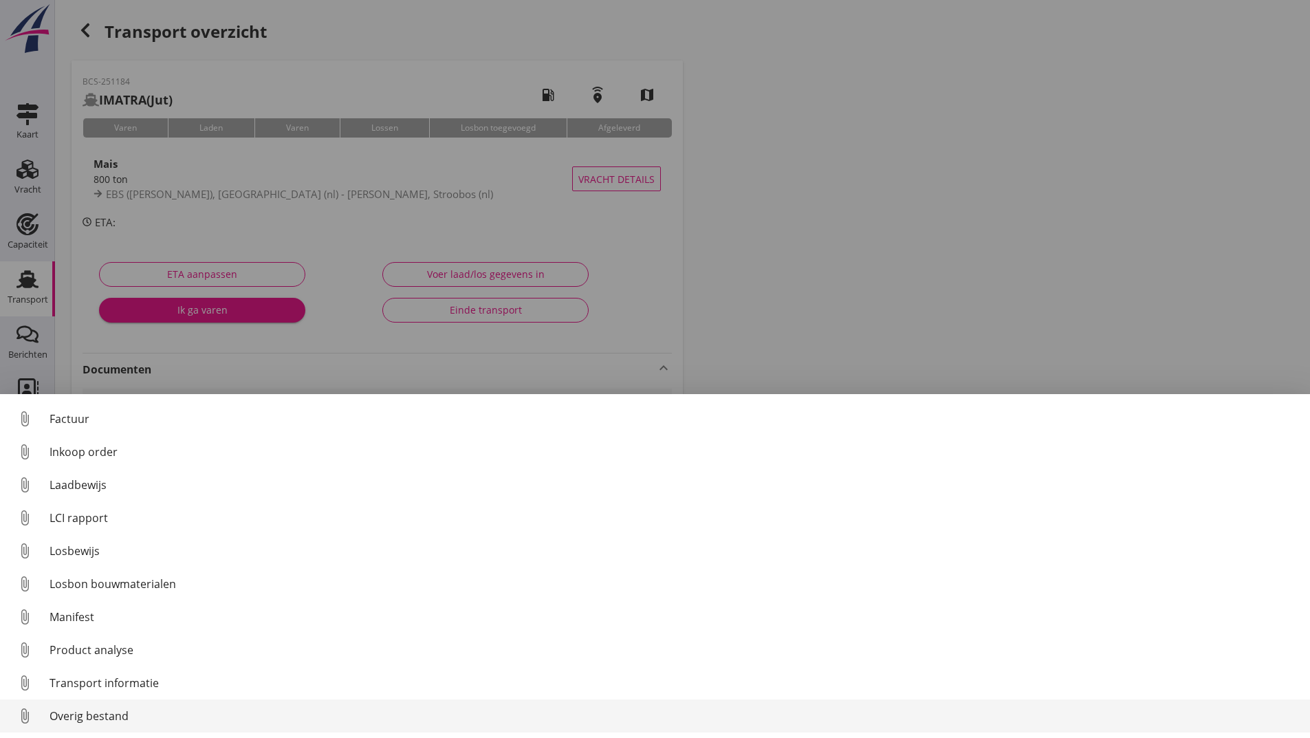
click at [124, 714] on div "Overig bestand" at bounding box center [674, 715] width 1249 height 17
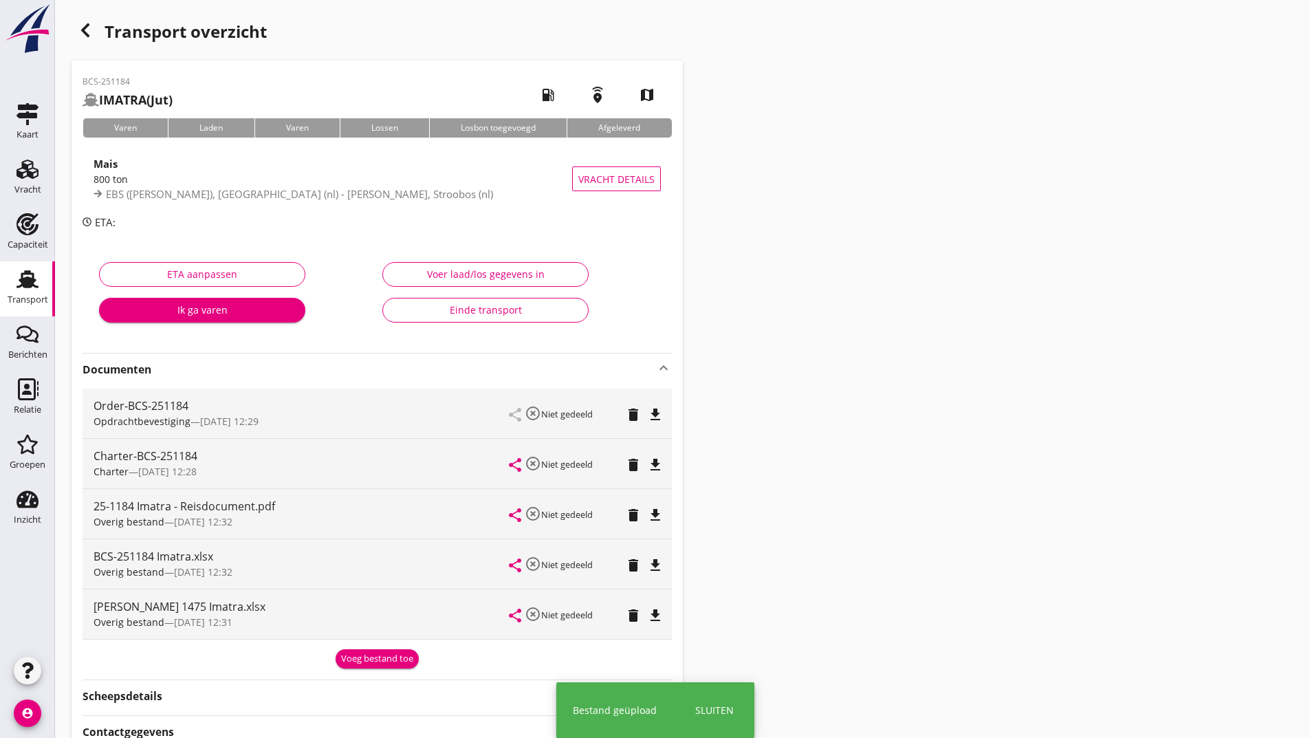
click at [351, 659] on div "Voeg bestand toe" at bounding box center [377, 659] width 72 height 14
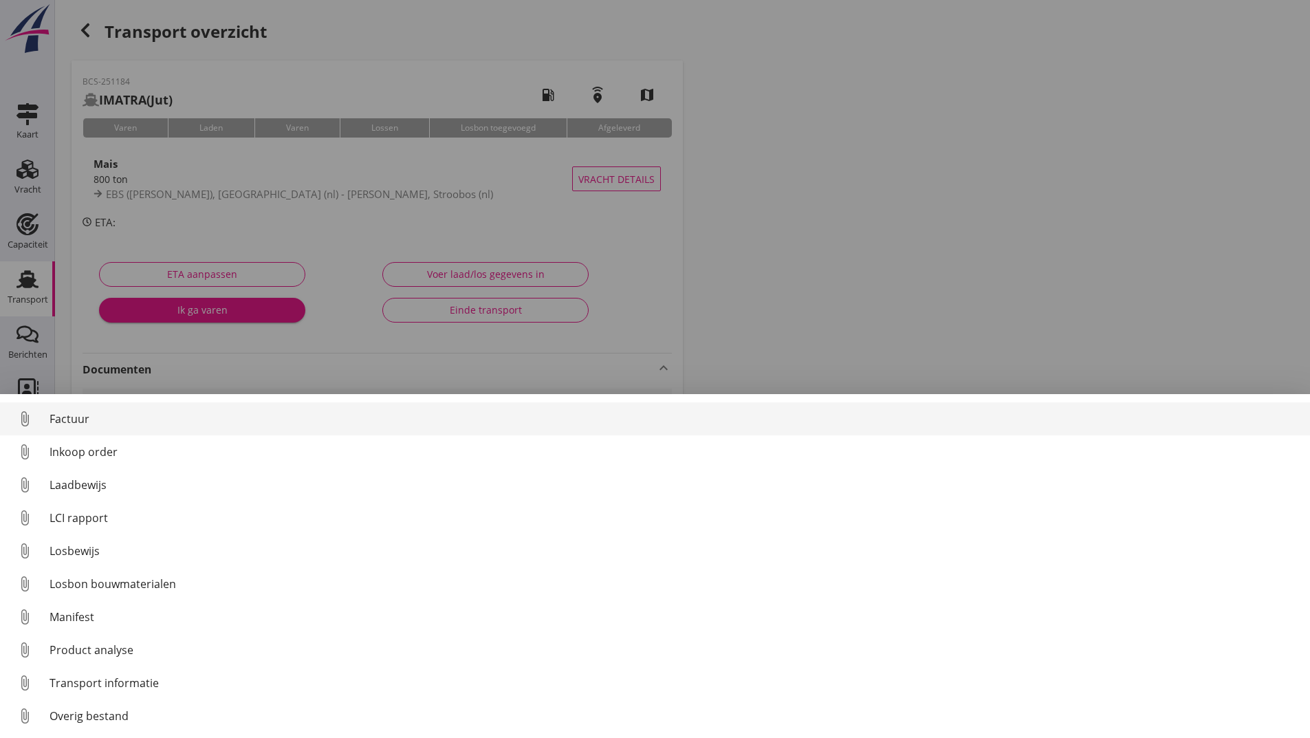
click at [83, 421] on div "Factuur" at bounding box center [674, 418] width 1249 height 17
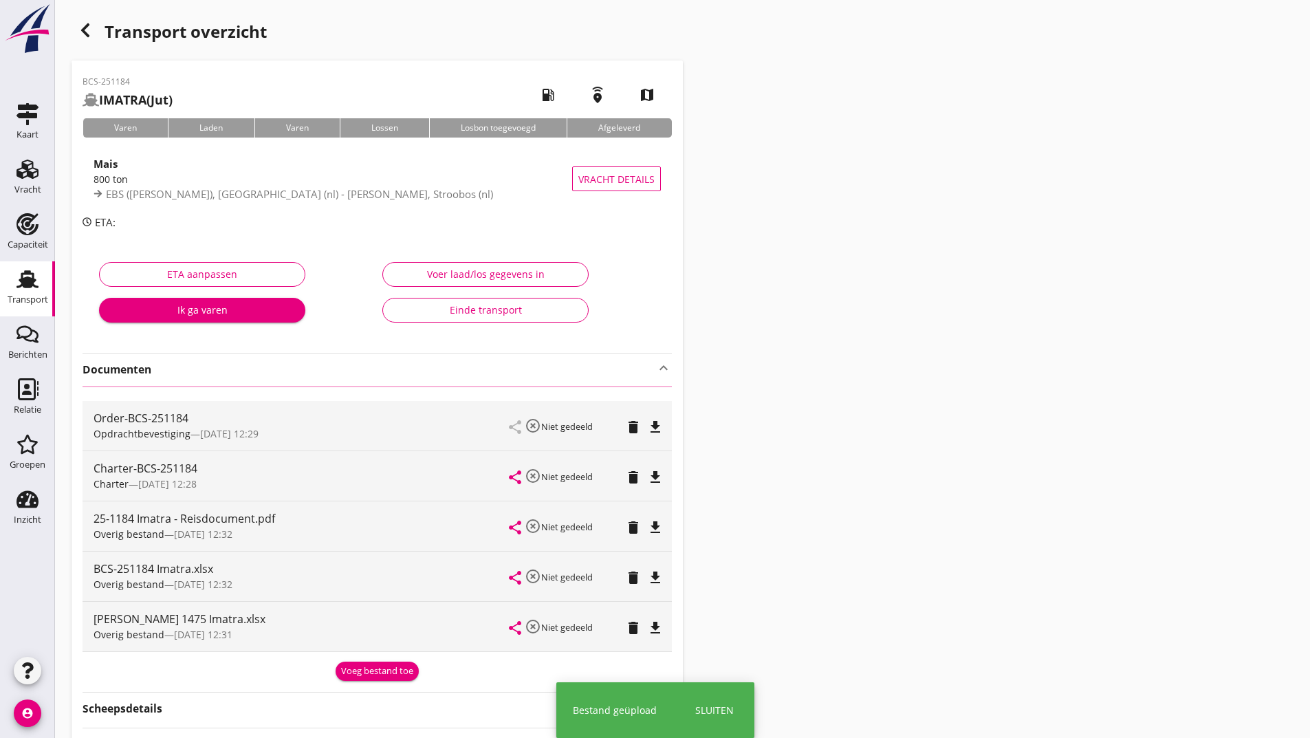
click at [91, 34] on icon "button" at bounding box center [85, 30] width 17 height 17
